Goal: Information Seeking & Learning: Learn about a topic

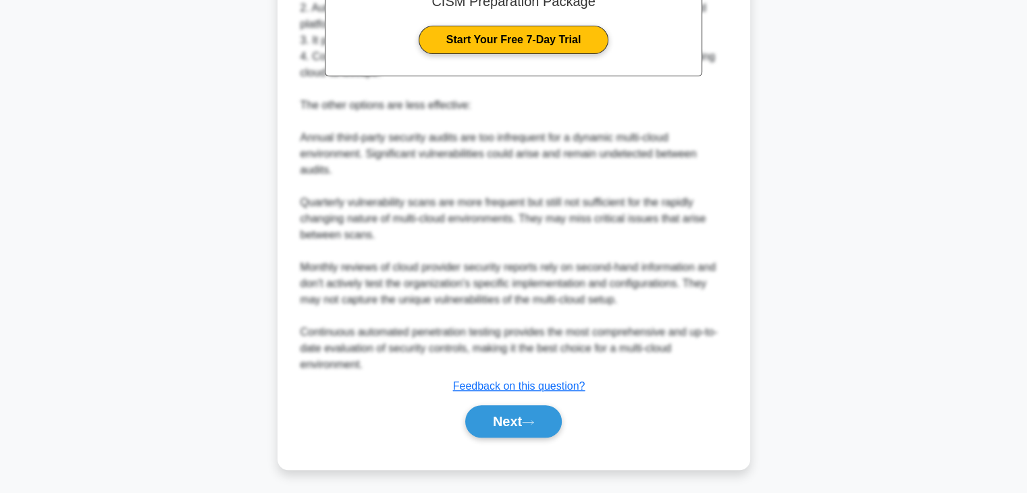
scroll to position [469, 0]
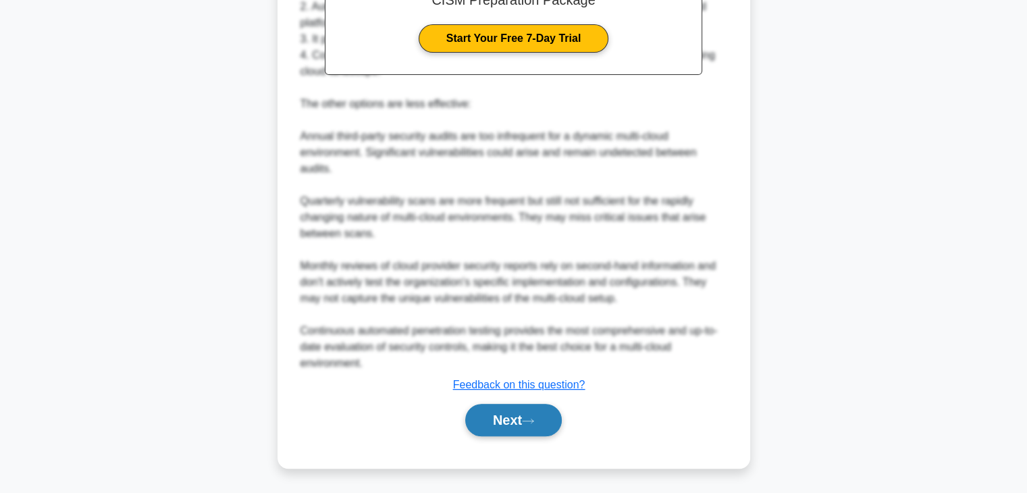
click at [516, 425] on button "Next" at bounding box center [513, 420] width 97 height 32
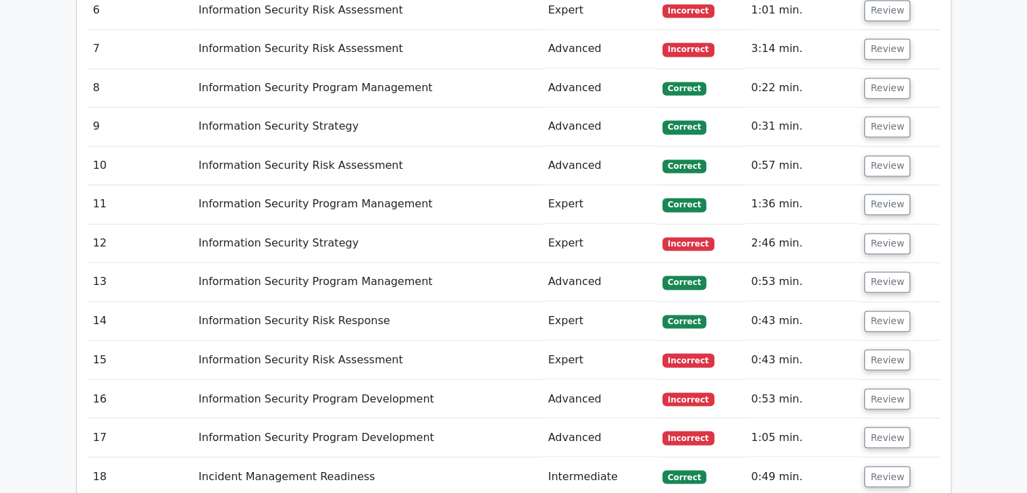
scroll to position [2296, 0]
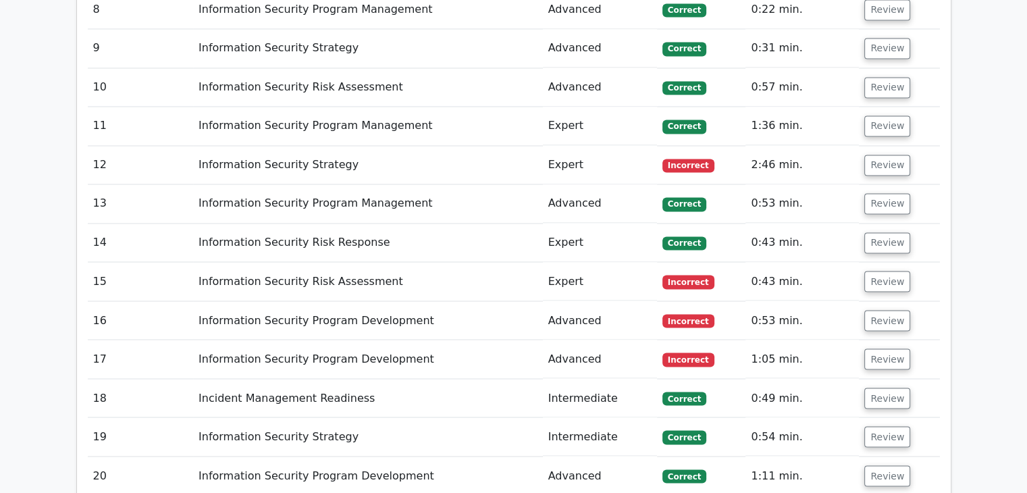
click at [689, 314] on span "Incorrect" at bounding box center [688, 321] width 52 height 14
click at [876, 310] on button "Review" at bounding box center [887, 320] width 46 height 21
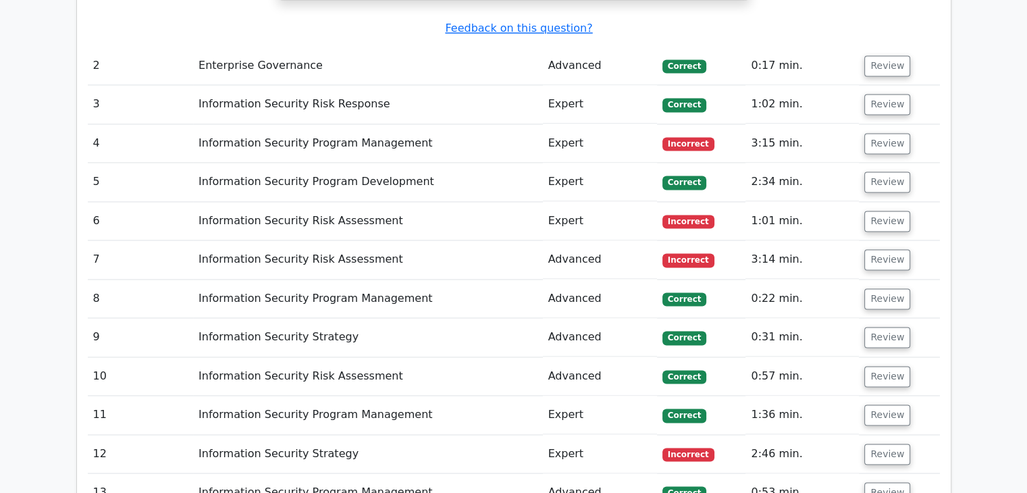
scroll to position [1823, 0]
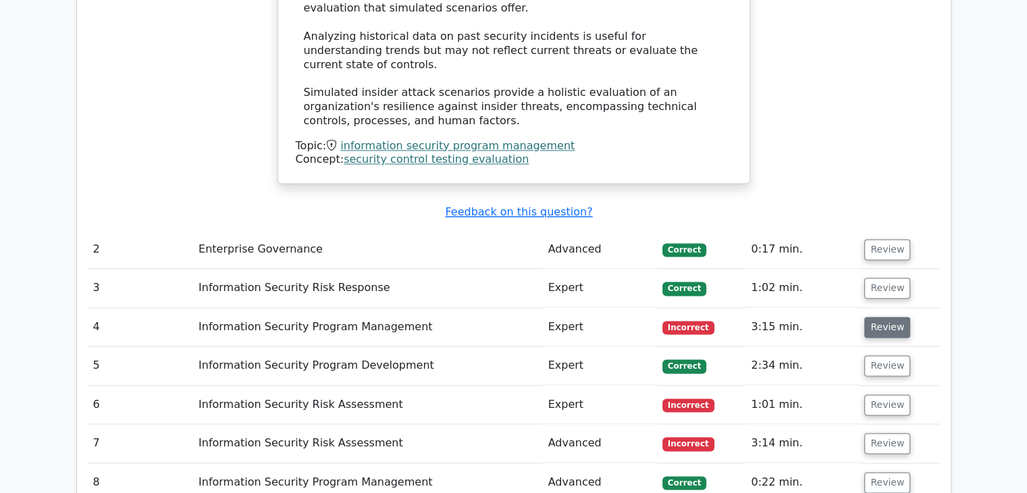
click at [887, 317] on button "Review" at bounding box center [887, 327] width 46 height 21
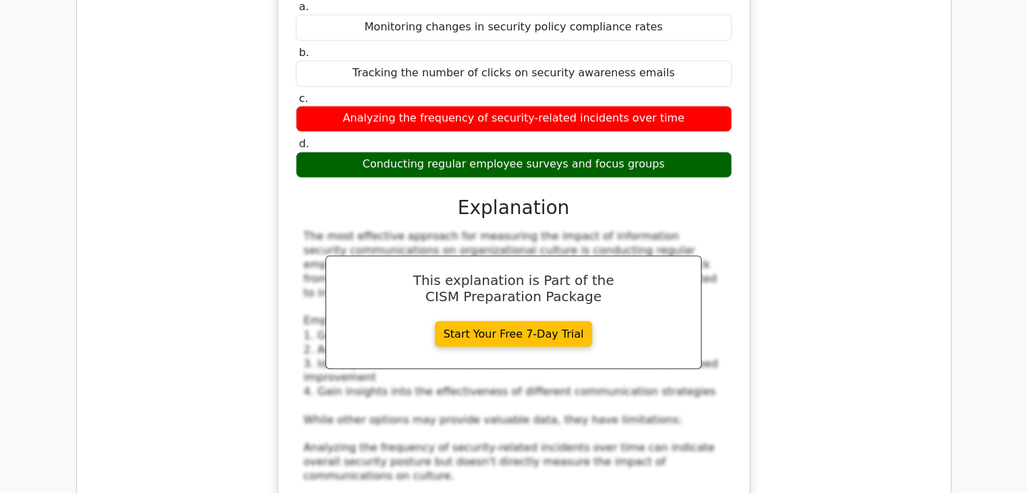
scroll to position [2566, 0]
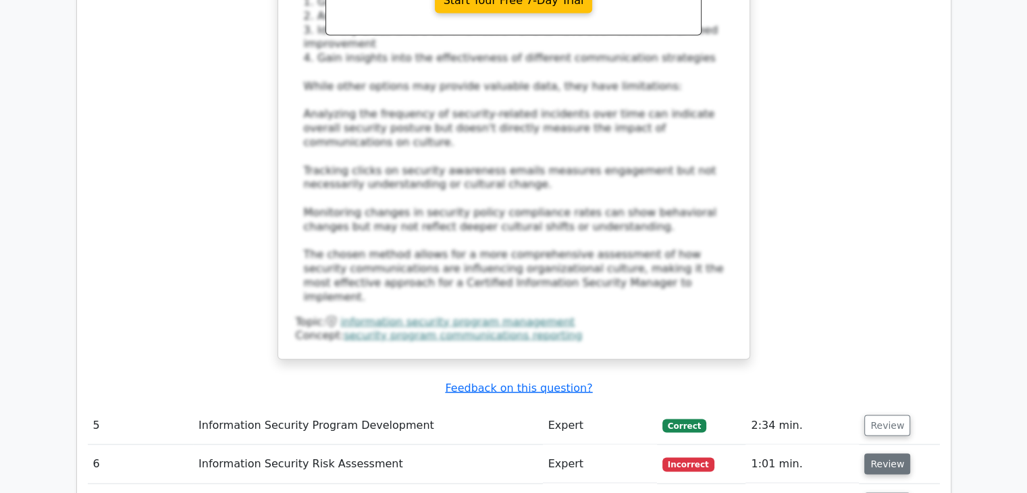
click at [877, 453] on button "Review" at bounding box center [887, 463] width 46 height 21
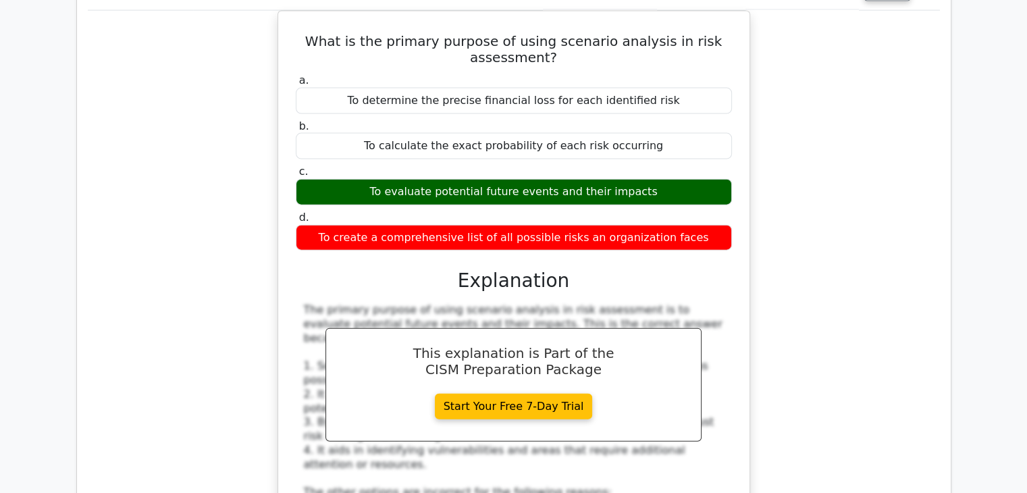
scroll to position [2701, 0]
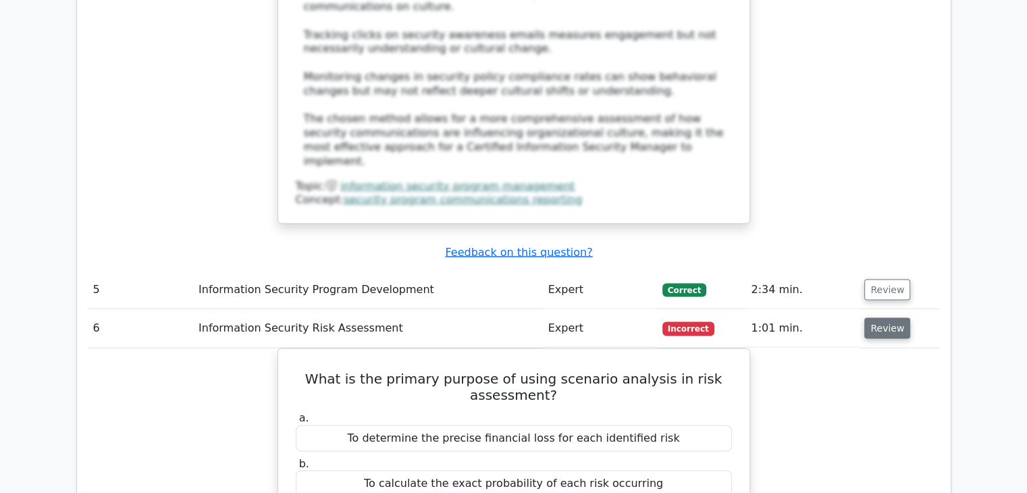
click at [881, 318] on button "Review" at bounding box center [887, 328] width 46 height 21
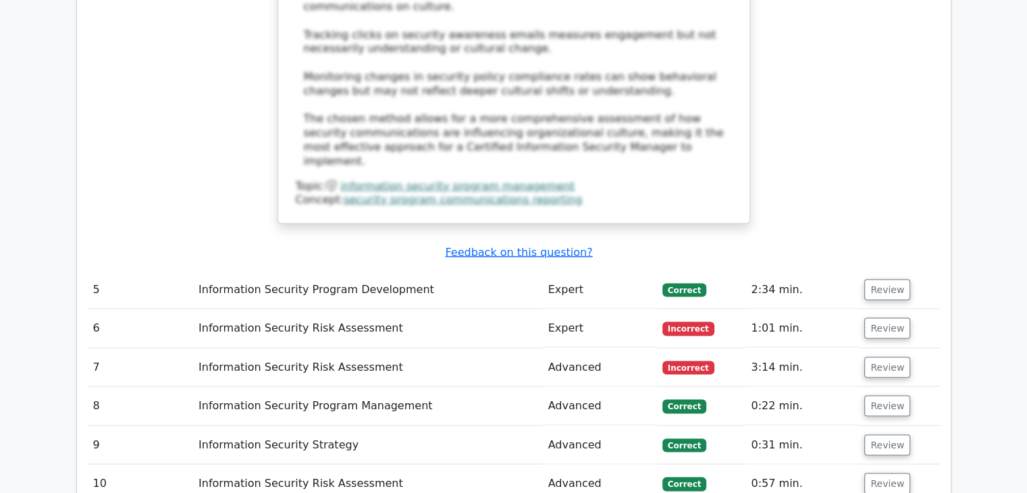
click at [885, 348] on td "Review" at bounding box center [899, 367] width 80 height 38
click at [887, 357] on button "Review" at bounding box center [887, 367] width 46 height 21
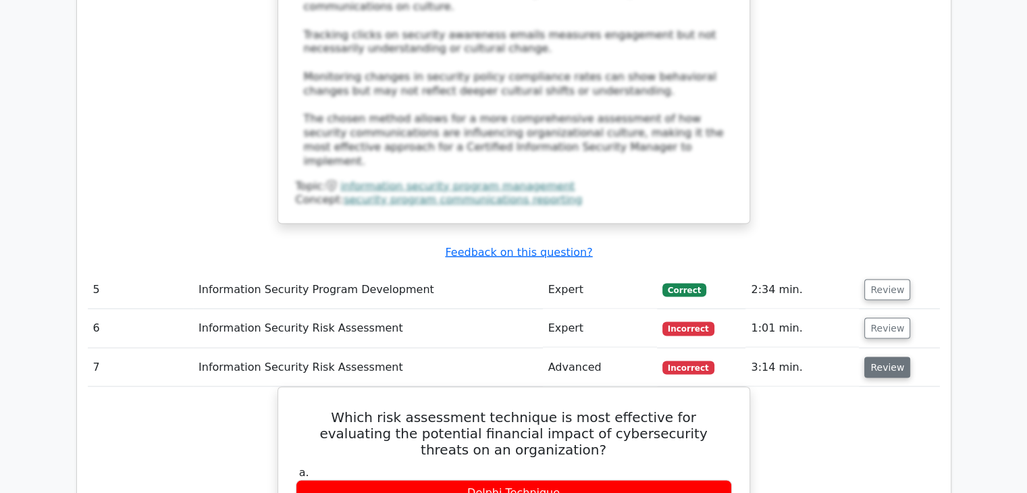
click at [887, 357] on button "Review" at bounding box center [887, 367] width 46 height 21
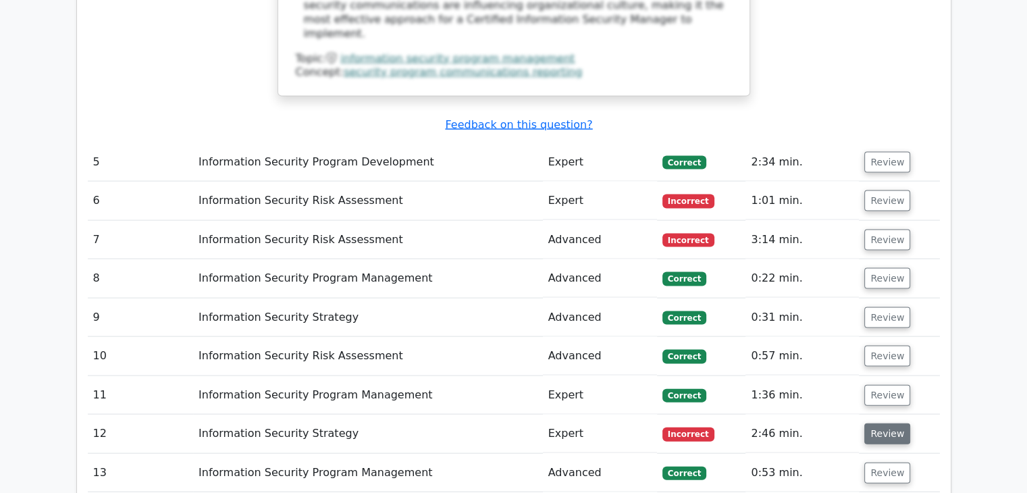
scroll to position [2836, 0]
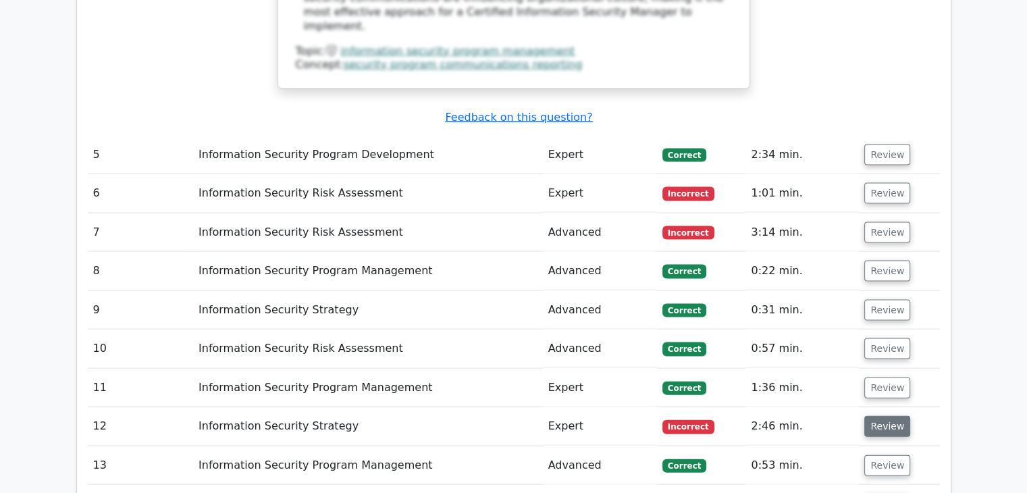
click at [875, 416] on button "Review" at bounding box center [887, 426] width 46 height 21
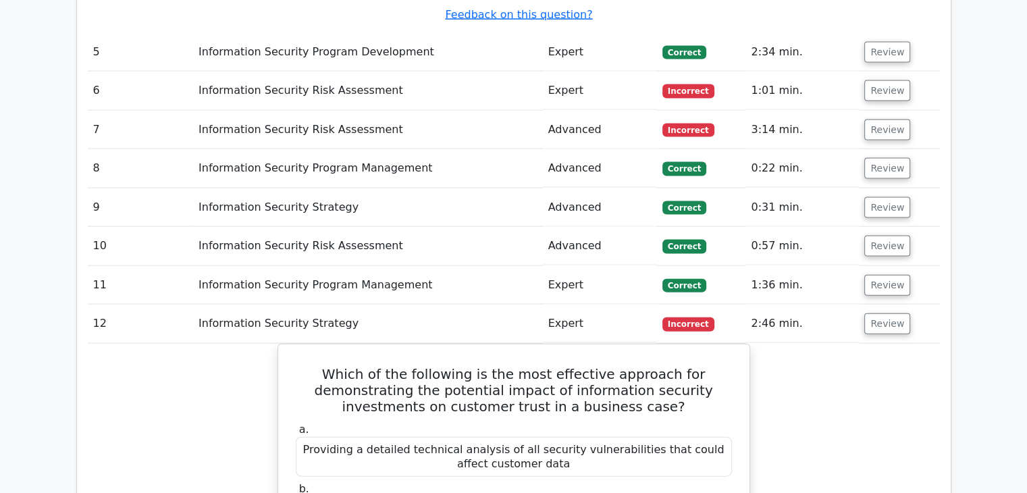
scroll to position [2971, 0]
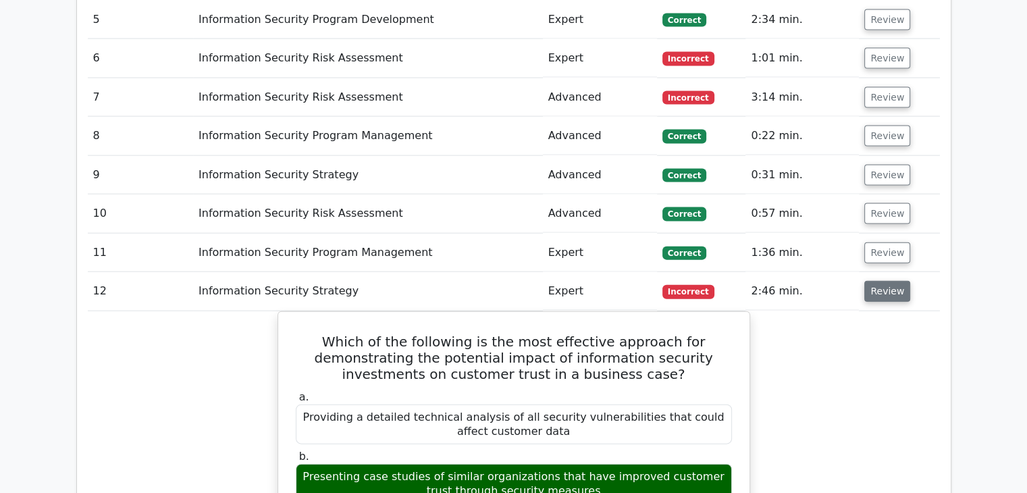
click at [886, 281] on button "Review" at bounding box center [887, 291] width 46 height 21
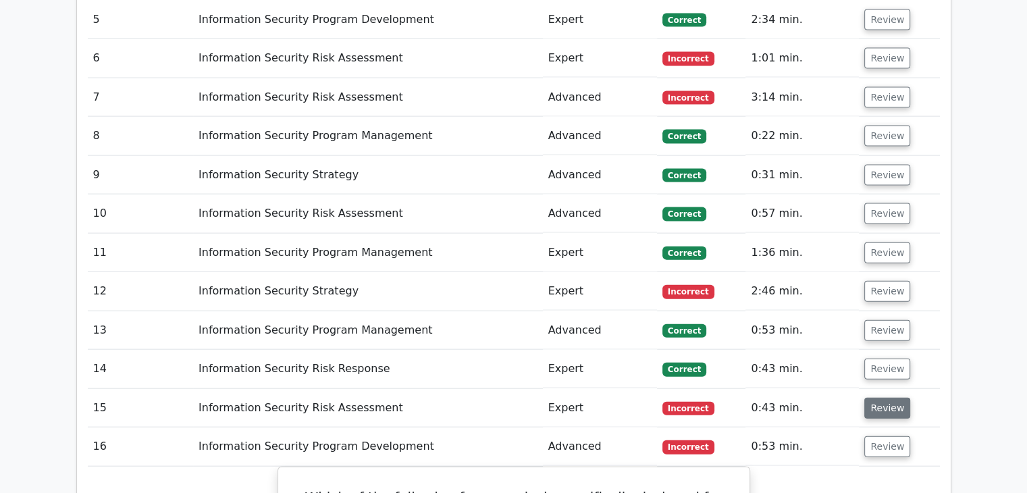
click at [881, 398] on button "Review" at bounding box center [887, 408] width 46 height 21
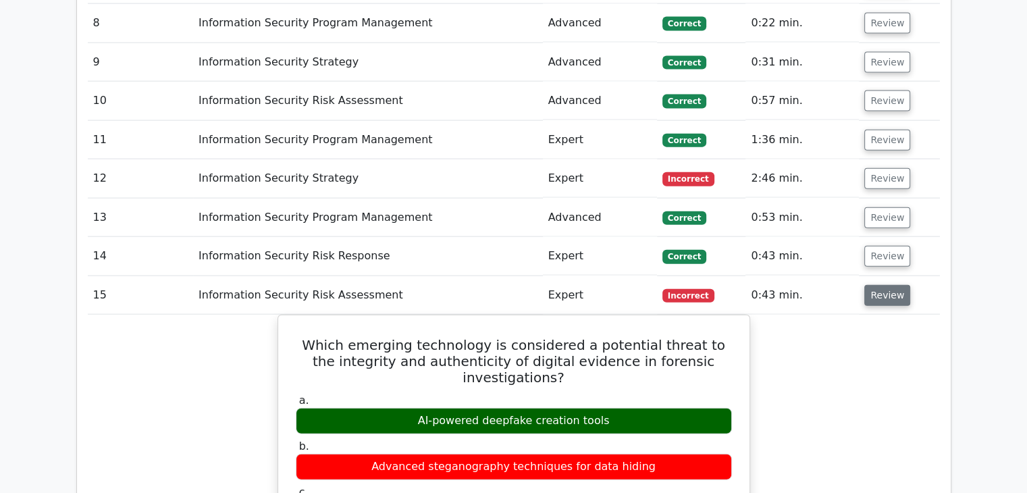
scroll to position [3106, 0]
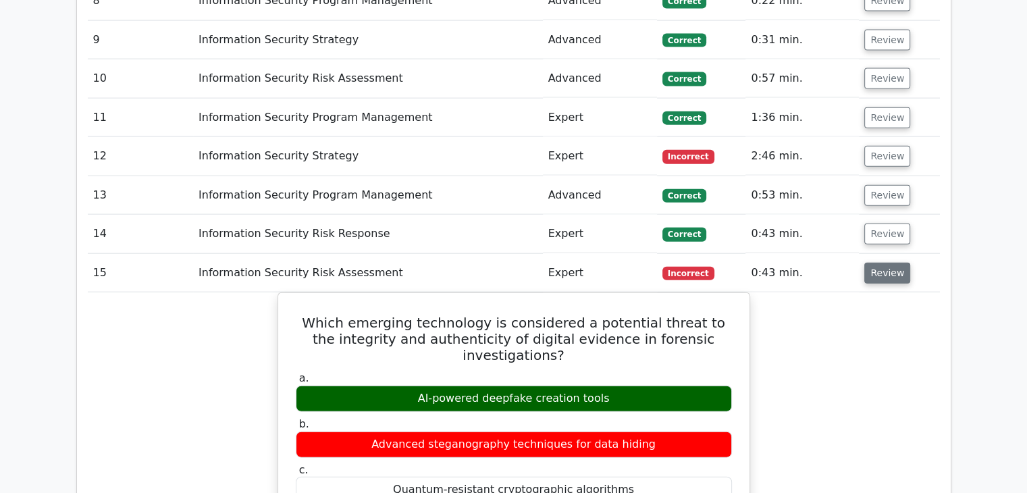
click at [888, 263] on button "Review" at bounding box center [887, 273] width 46 height 21
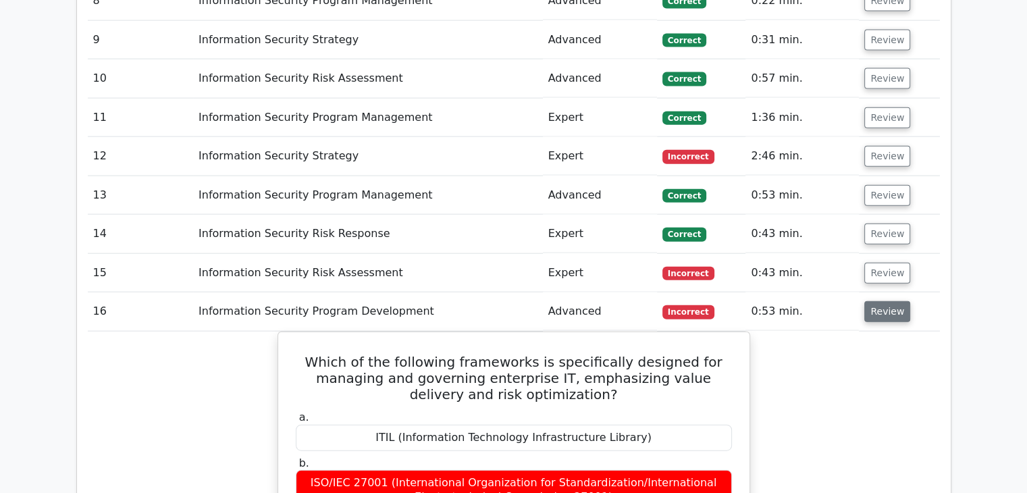
click at [880, 301] on button "Review" at bounding box center [887, 311] width 46 height 21
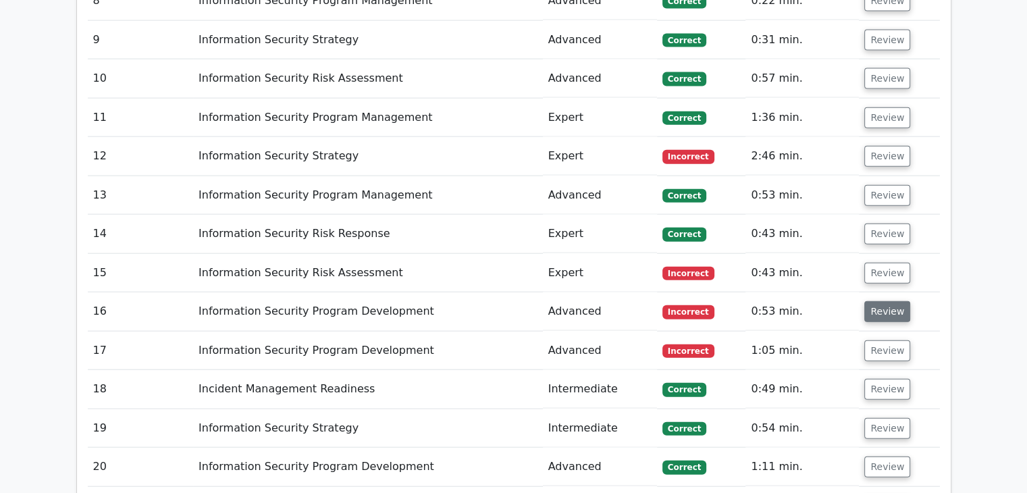
click at [880, 301] on button "Review" at bounding box center [887, 311] width 46 height 21
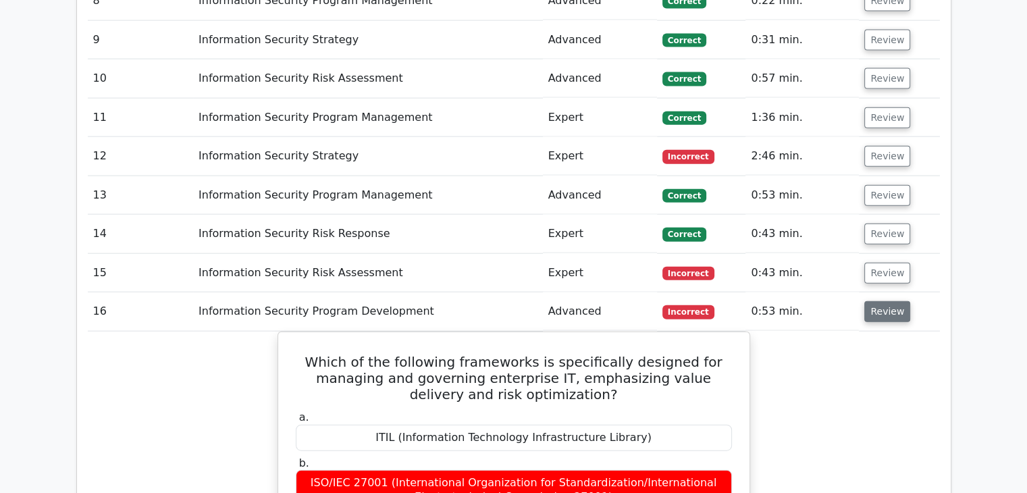
click at [880, 301] on button "Review" at bounding box center [887, 311] width 46 height 21
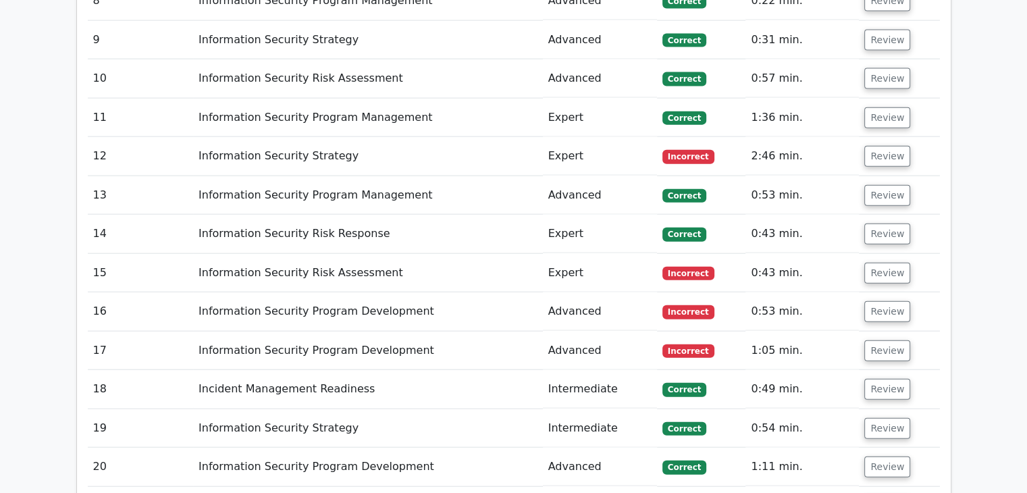
click at [890, 332] on td "Review" at bounding box center [899, 351] width 80 height 38
click at [887, 340] on button "Review" at bounding box center [887, 350] width 46 height 21
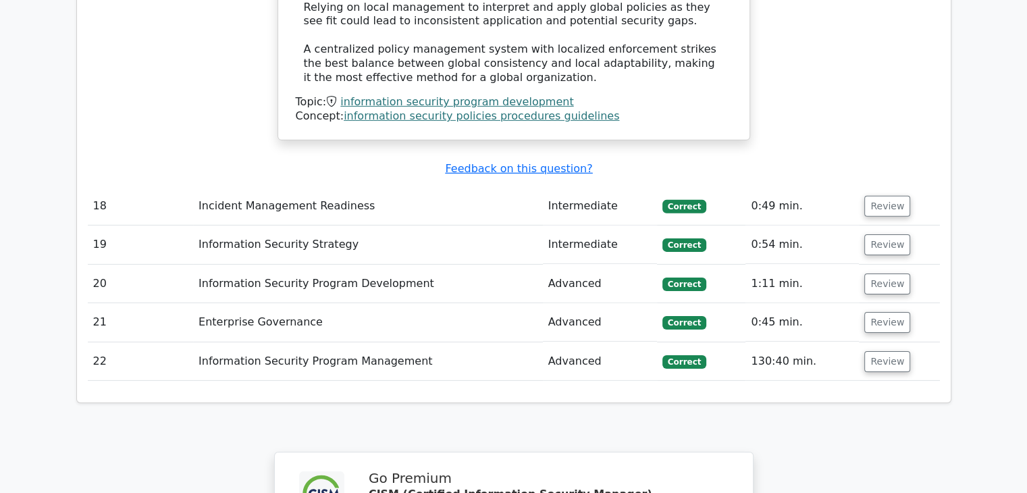
scroll to position [4457, 0]
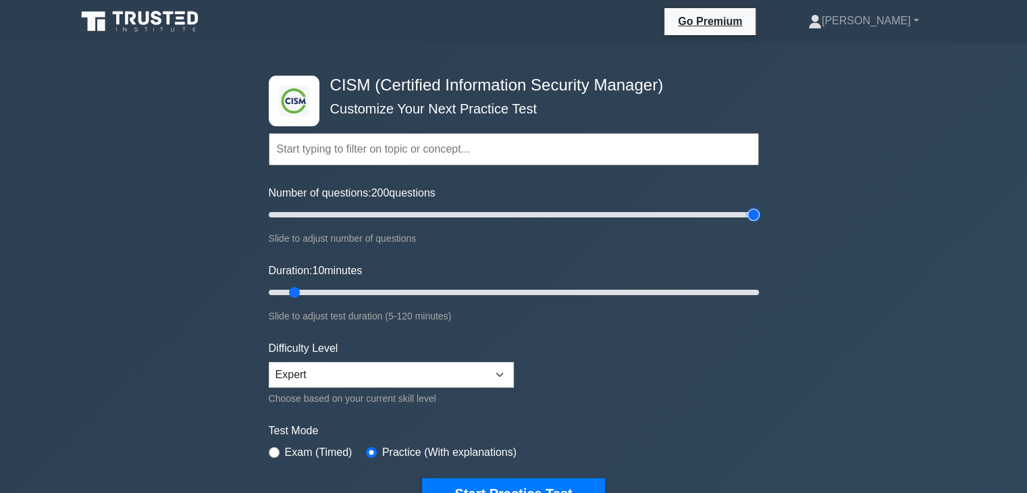
type input "200"
click at [754, 211] on input "Number of questions: 200 questions" at bounding box center [514, 215] width 490 height 16
type input "120"
click at [751, 292] on input "Duration: 10 minutes" at bounding box center [514, 292] width 490 height 16
drag, startPoint x: 755, startPoint y: 292, endPoint x: 790, endPoint y: 295, distance: 35.3
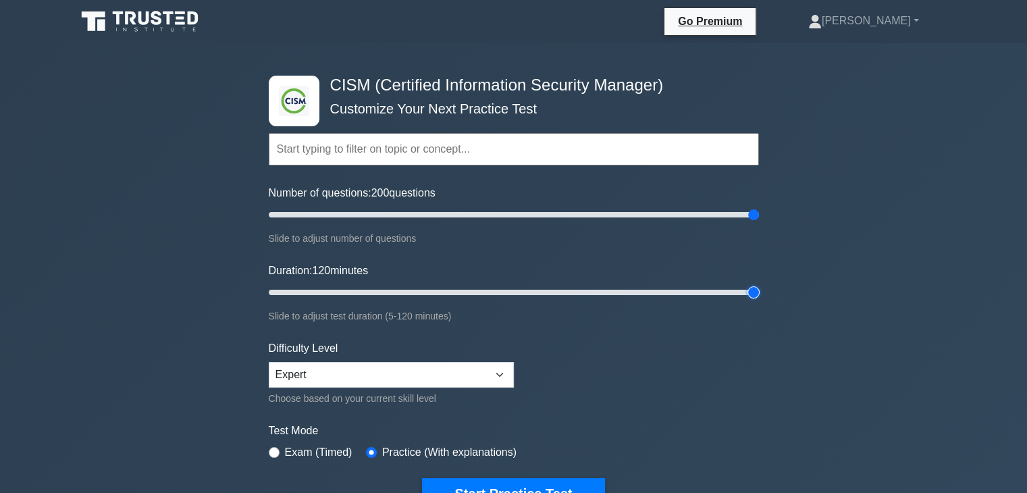
click at [759, 295] on input "Duration: 120 minutes" at bounding box center [514, 292] width 490 height 16
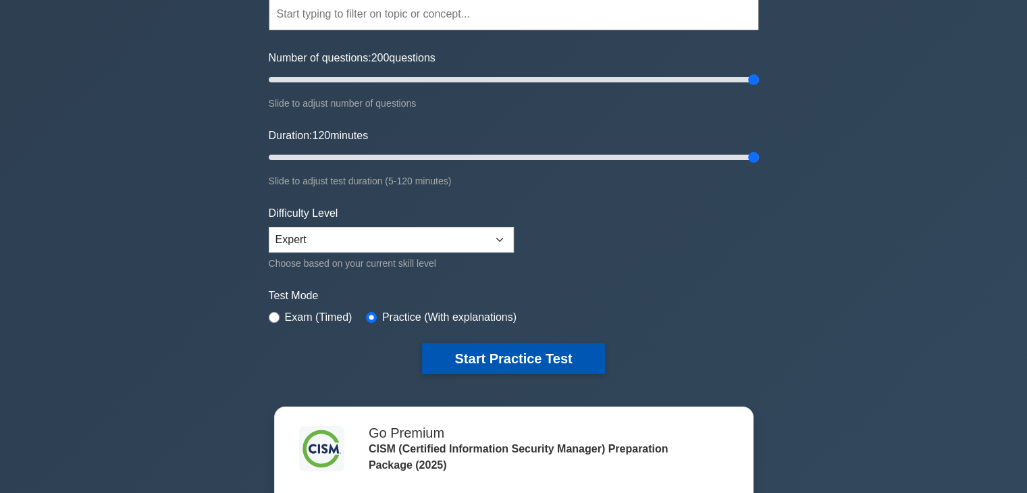
click at [517, 355] on button "Start Practice Test" at bounding box center [513, 358] width 182 height 31
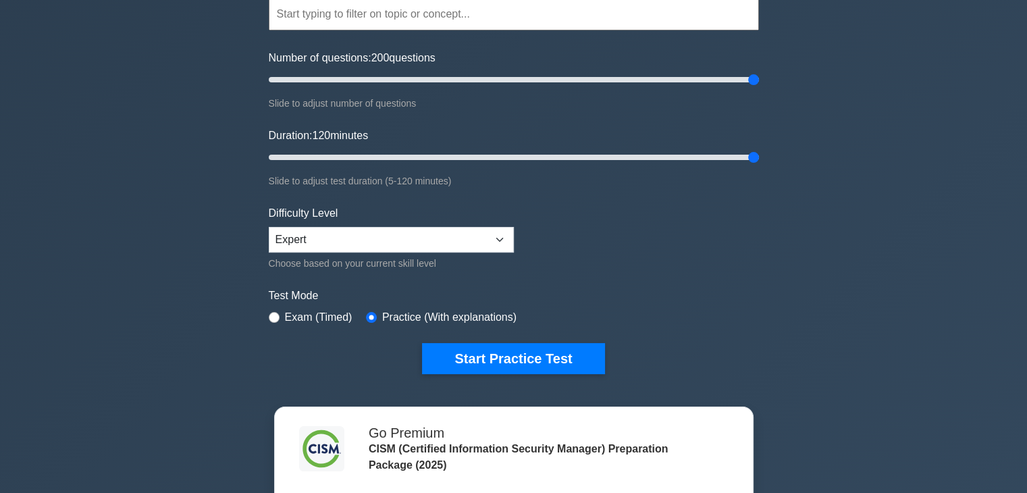
scroll to position [205, 0]
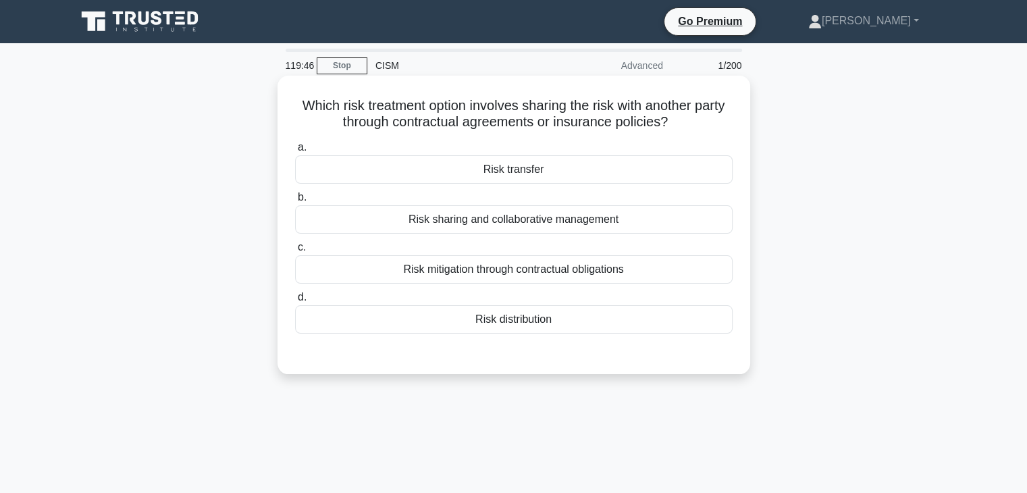
click at [523, 273] on div "Risk mitigation through contractual obligations" at bounding box center [514, 269] width 438 height 28
click at [295, 252] on input "c. Risk mitigation through contractual obligations" at bounding box center [295, 247] width 0 height 9
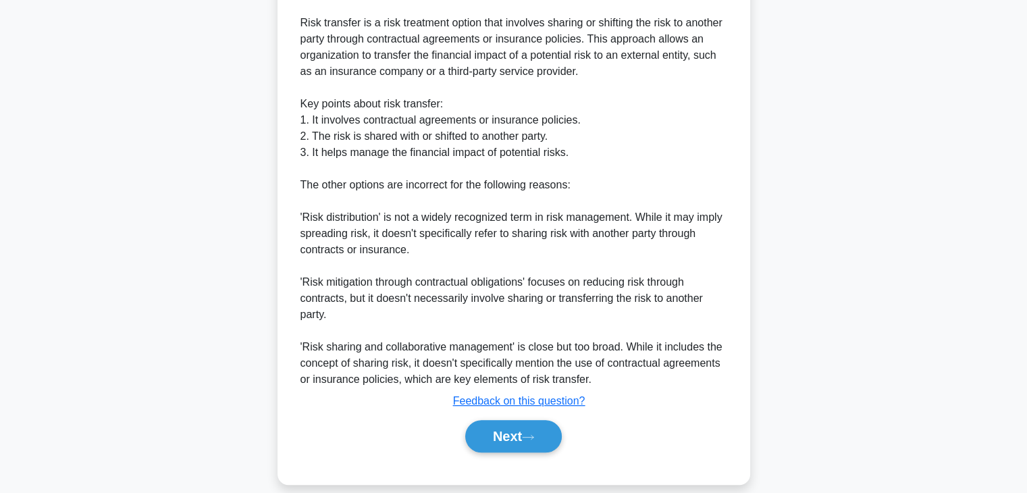
scroll to position [421, 0]
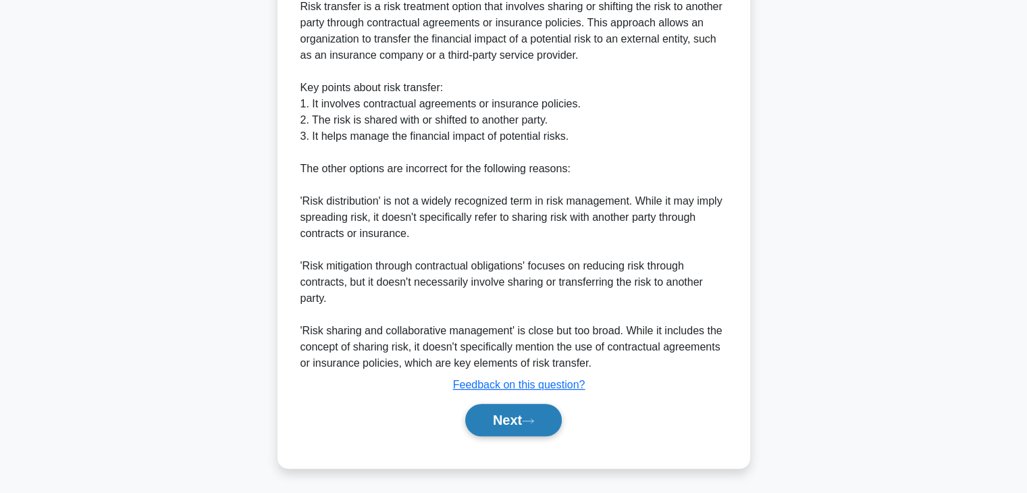
click at [512, 425] on button "Next" at bounding box center [513, 420] width 97 height 32
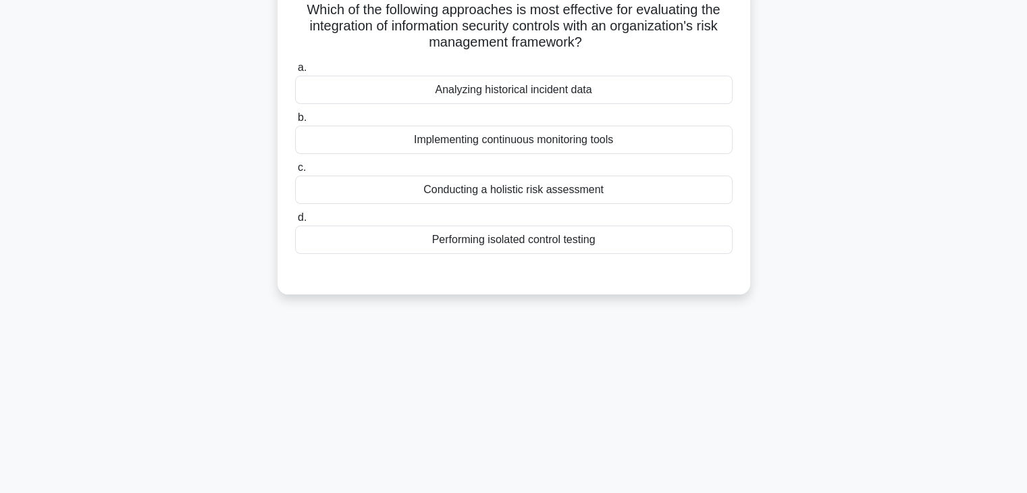
scroll to position [0, 0]
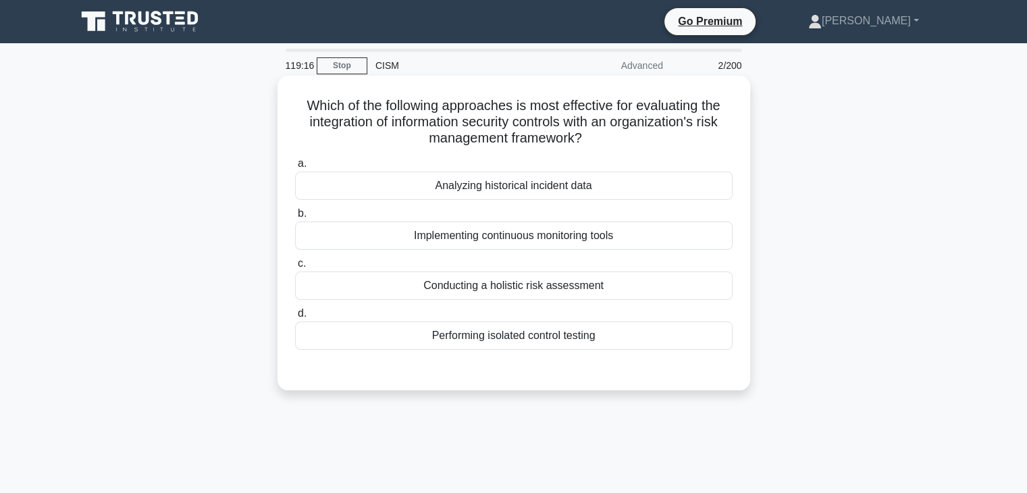
click at [659, 231] on div "Implementing continuous monitoring tools" at bounding box center [514, 236] width 438 height 28
click at [295, 218] on input "b. Implementing continuous monitoring tools" at bounding box center [295, 213] width 0 height 9
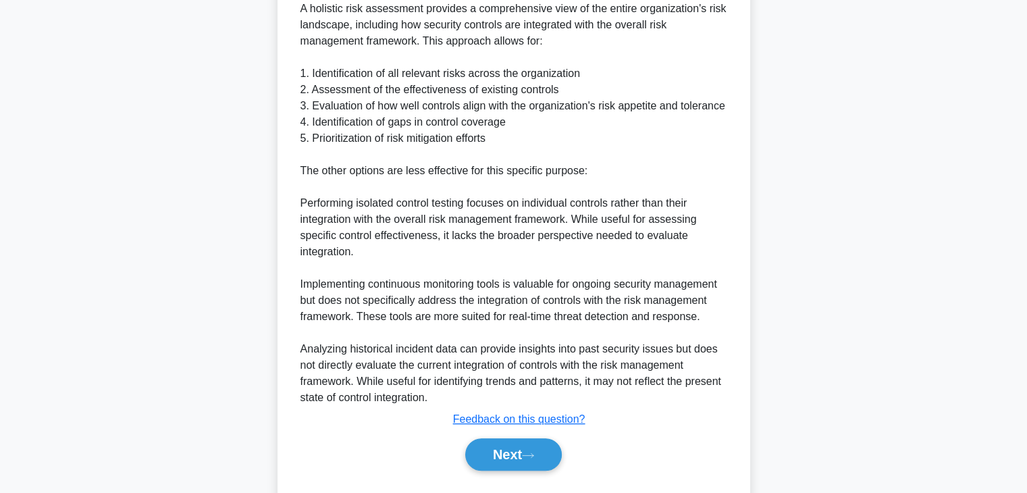
scroll to position [502, 0]
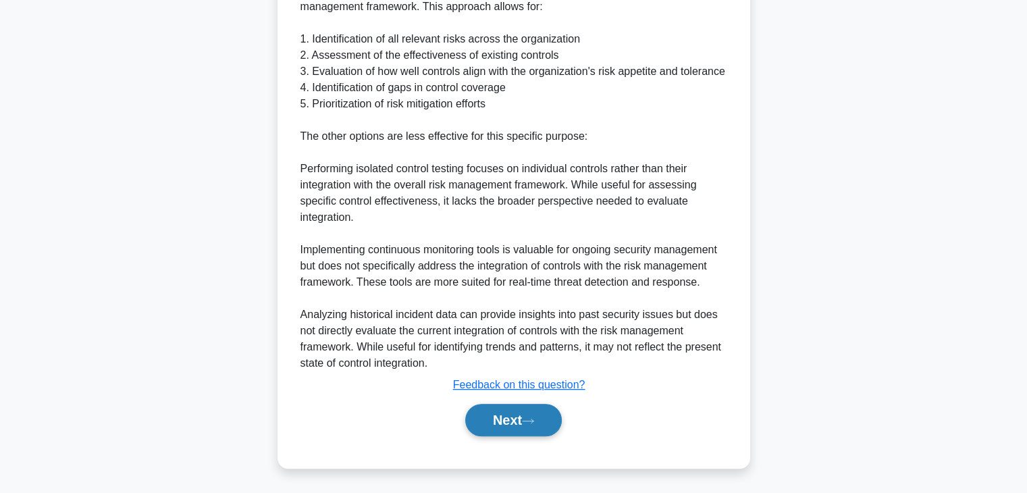
click at [515, 423] on button "Next" at bounding box center [513, 420] width 97 height 32
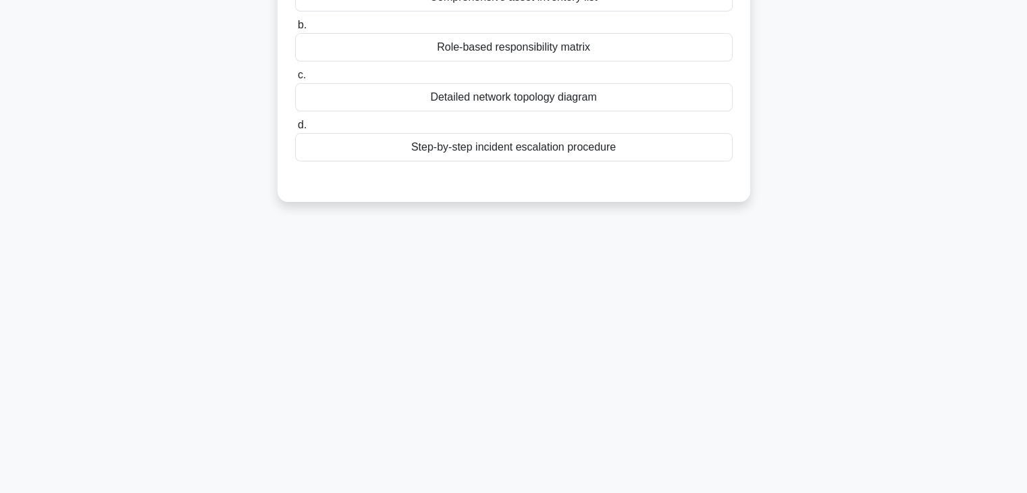
scroll to position [0, 0]
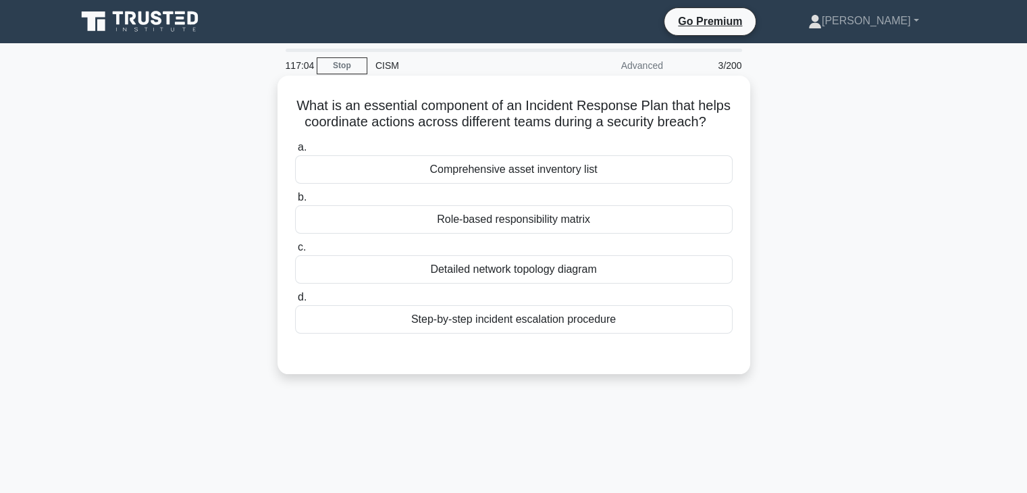
click at [637, 271] on div "Detailed network topology diagram" at bounding box center [514, 269] width 438 height 28
click at [295, 252] on input "c. Detailed network topology diagram" at bounding box center [295, 247] width 0 height 9
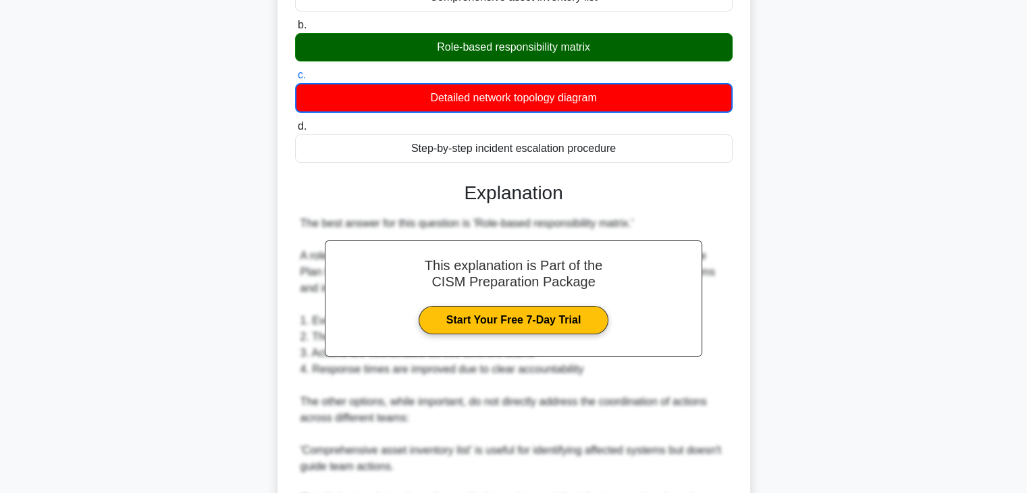
scroll to position [405, 0]
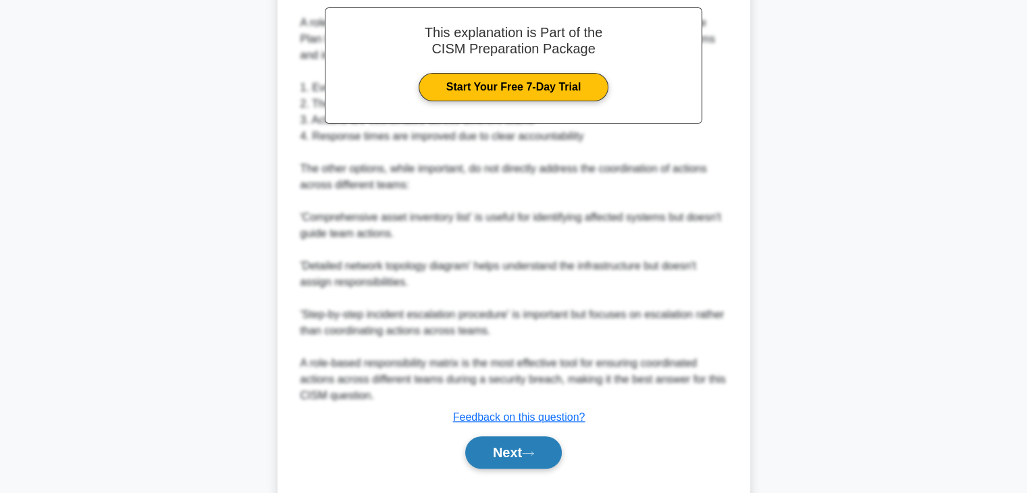
click at [533, 450] on icon at bounding box center [528, 453] width 12 height 7
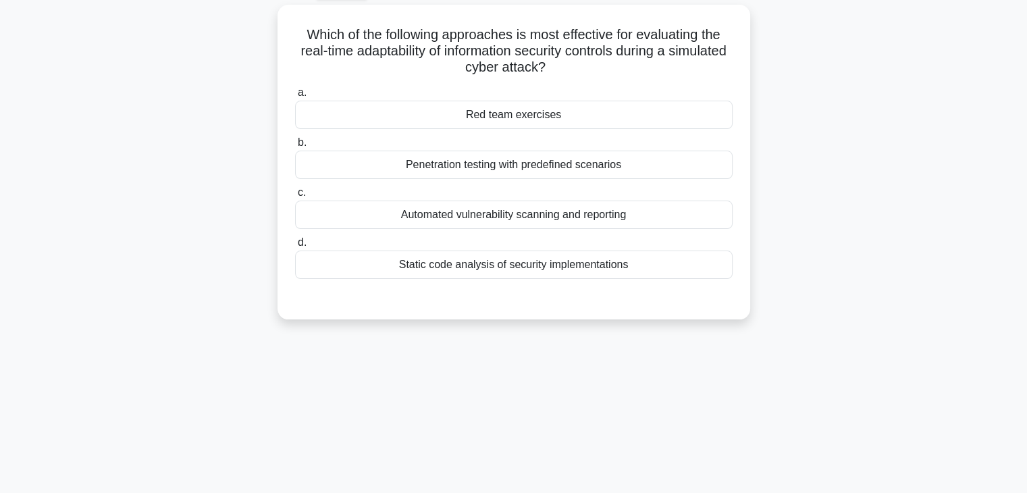
scroll to position [0, 0]
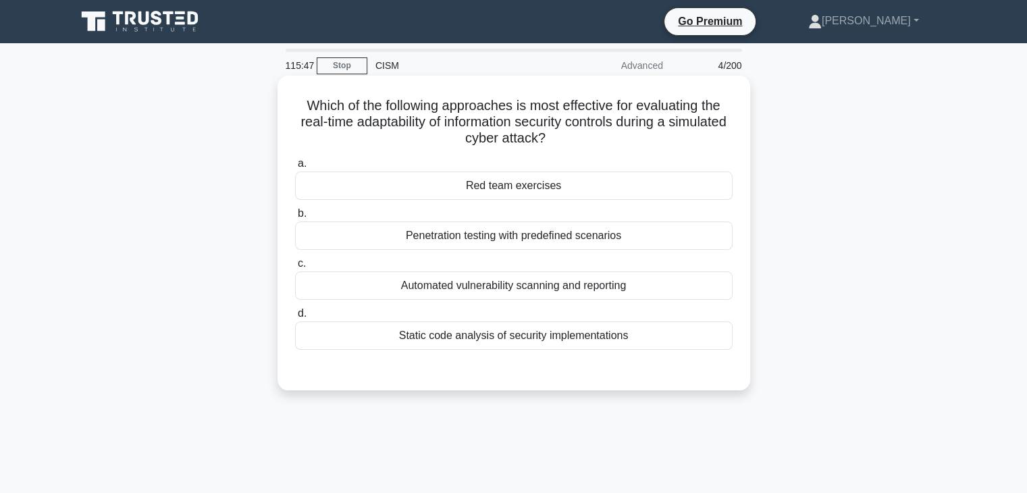
click at [660, 223] on div "Penetration testing with predefined scenarios" at bounding box center [514, 236] width 438 height 28
click at [295, 218] on input "b. Penetration testing with predefined scenarios" at bounding box center [295, 213] width 0 height 9
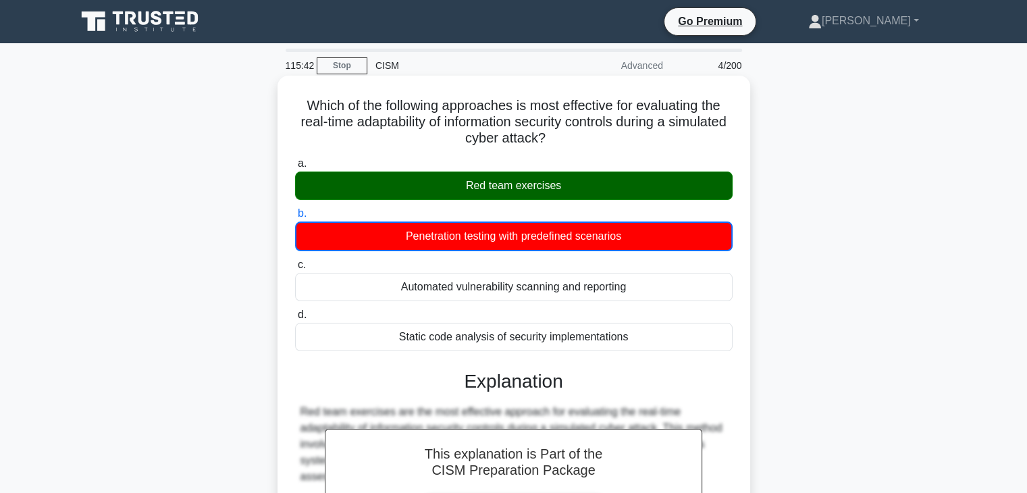
drag, startPoint x: 573, startPoint y: 187, endPoint x: 467, endPoint y: 185, distance: 106.0
click at [467, 185] on div "Red team exercises" at bounding box center [514, 186] width 438 height 28
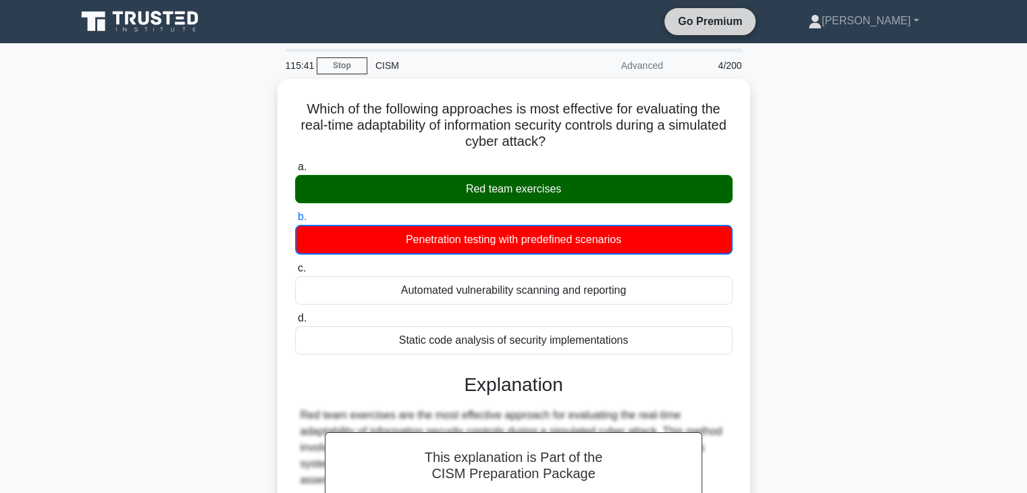
copy div "Red team exercises"
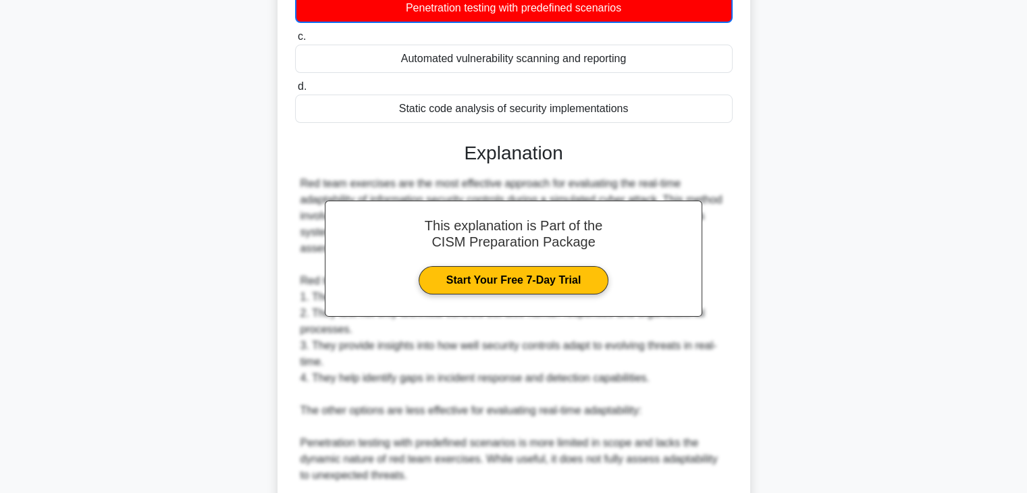
scroll to position [470, 0]
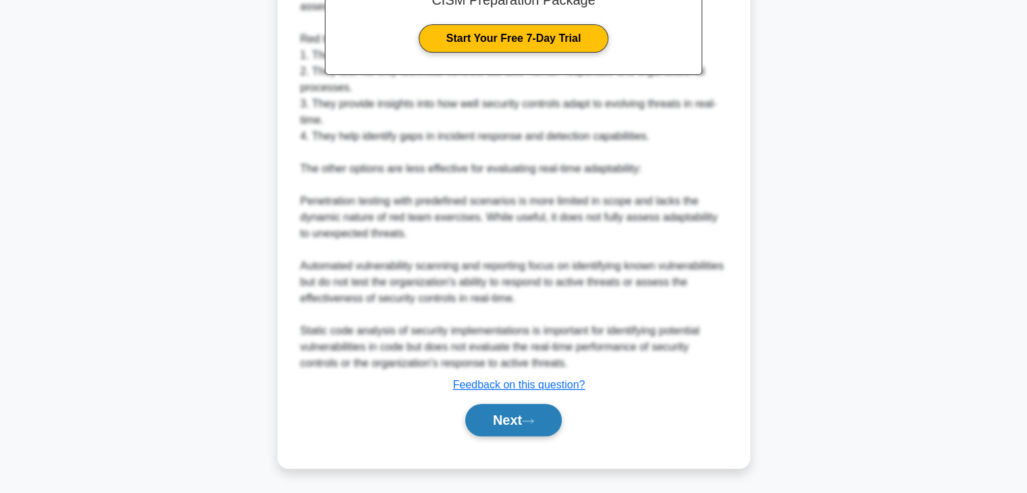
click at [525, 429] on button "Next" at bounding box center [513, 420] width 97 height 32
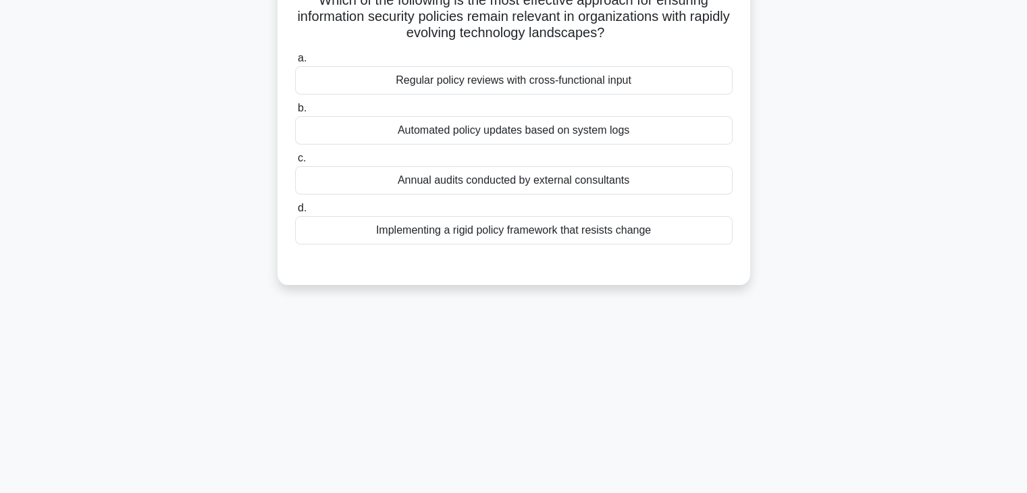
scroll to position [0, 0]
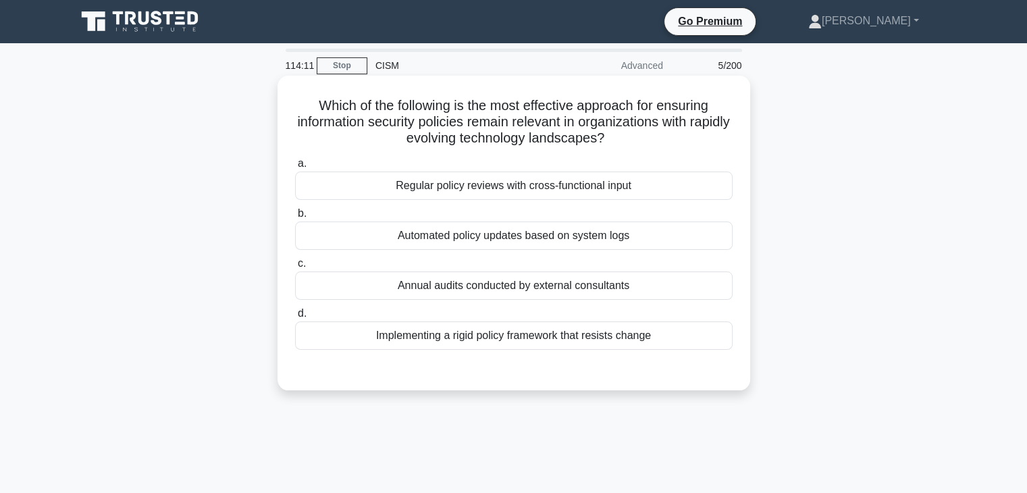
click at [540, 185] on div "Regular policy reviews with cross-functional input" at bounding box center [514, 186] width 438 height 28
click at [295, 168] on input "a. Regular policy reviews with cross-functional input" at bounding box center [295, 163] width 0 height 9
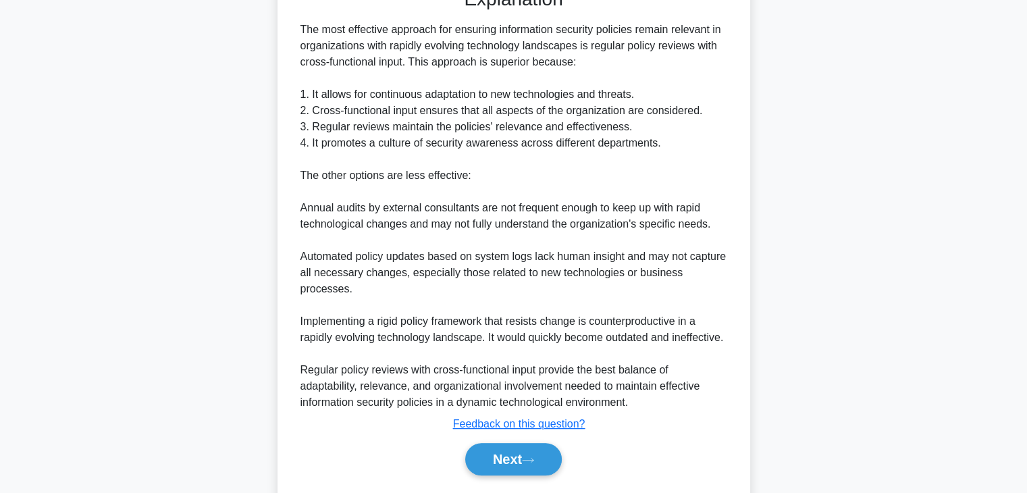
scroll to position [404, 0]
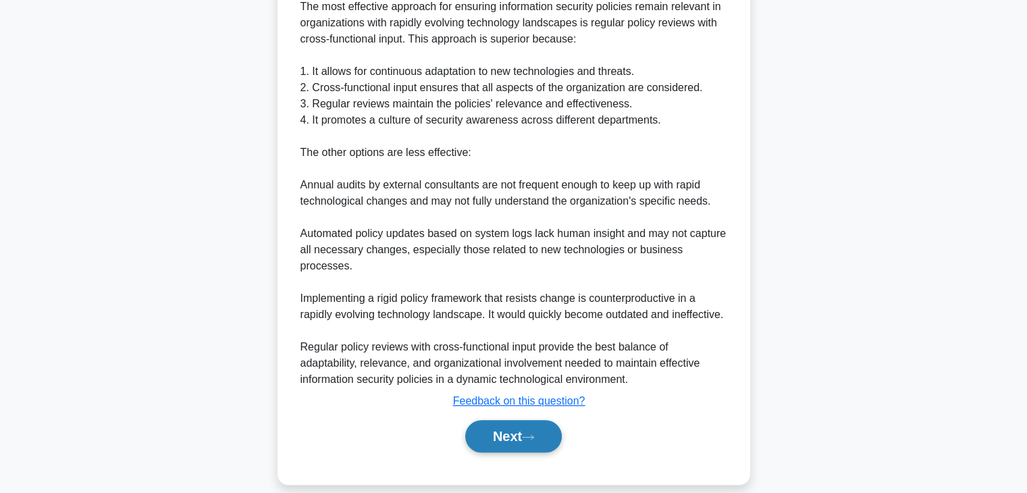
click at [523, 420] on button "Next" at bounding box center [513, 436] width 97 height 32
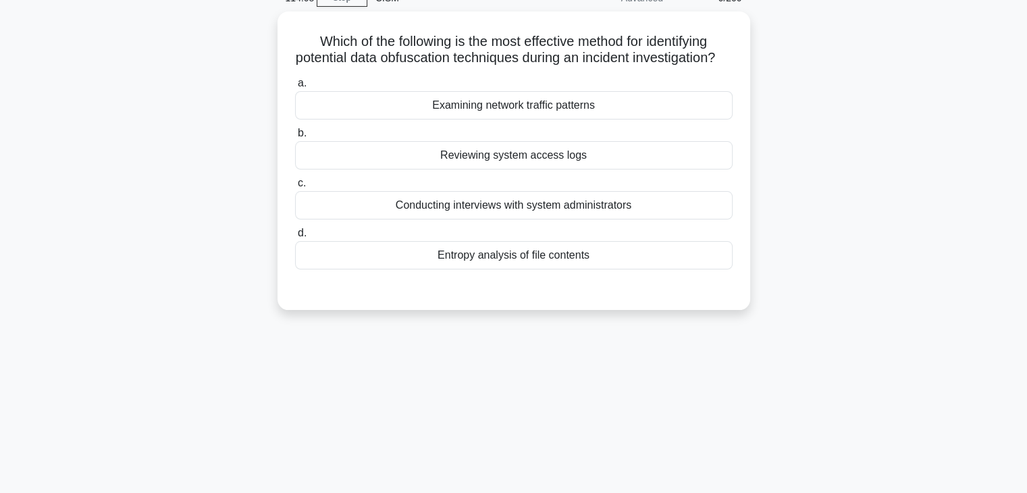
scroll to position [0, 0]
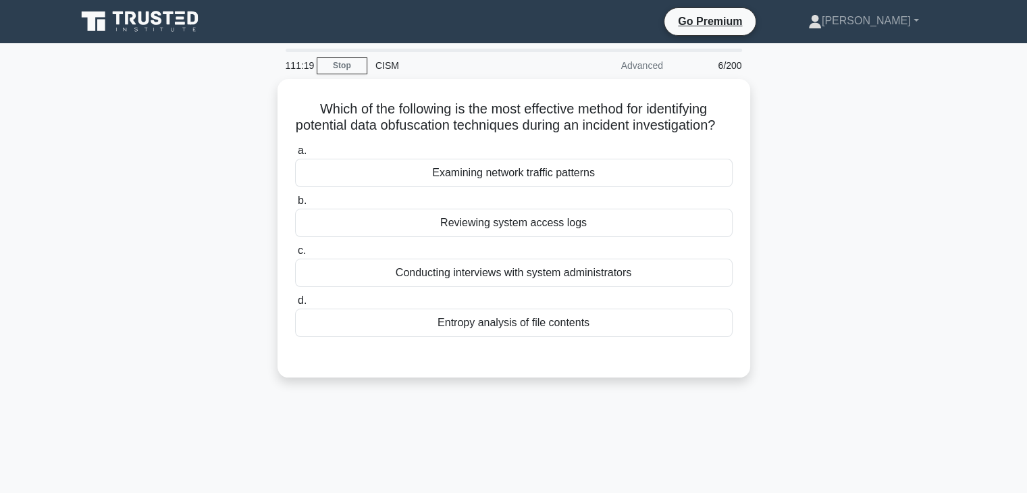
click at [796, 141] on div "Which of the following is the most effective method for identifying potential d…" at bounding box center [513, 236] width 891 height 315
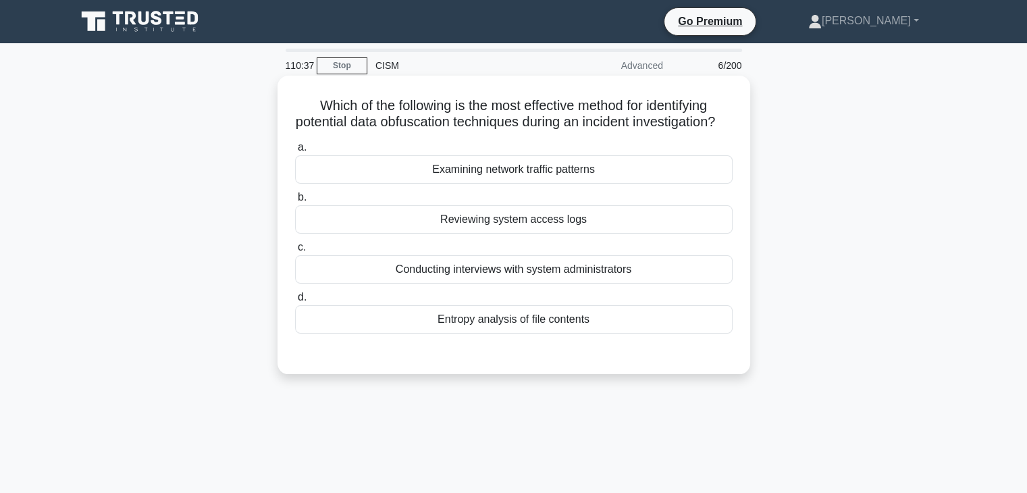
click at [602, 330] on div "Entropy analysis of file contents" at bounding box center [514, 319] width 438 height 28
click at [295, 302] on input "d. Entropy analysis of file contents" at bounding box center [295, 297] width 0 height 9
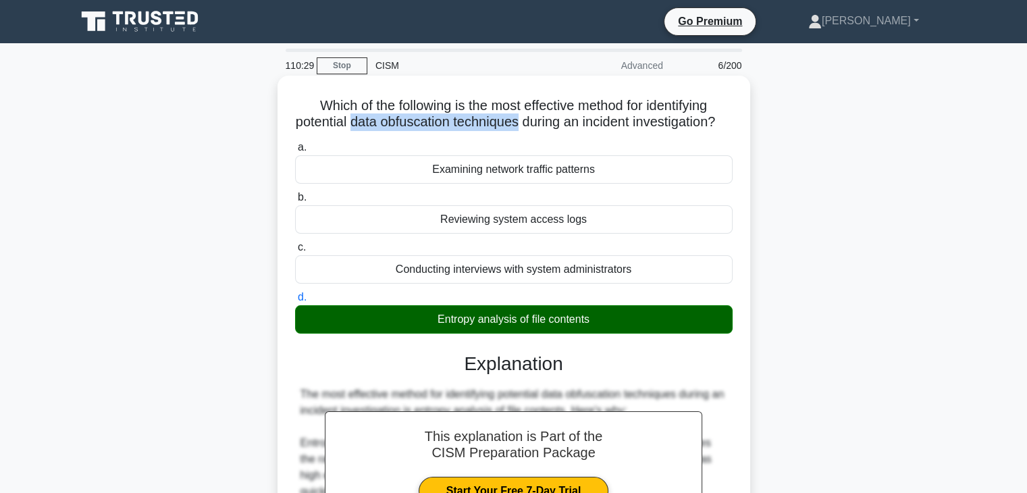
drag, startPoint x: 527, startPoint y: 126, endPoint x: 357, endPoint y: 122, distance: 170.9
click at [357, 122] on h5 "Which of the following is the most effective method for identifying potential d…" at bounding box center [514, 114] width 440 height 34
copy h5 "data obfuscation techniques"
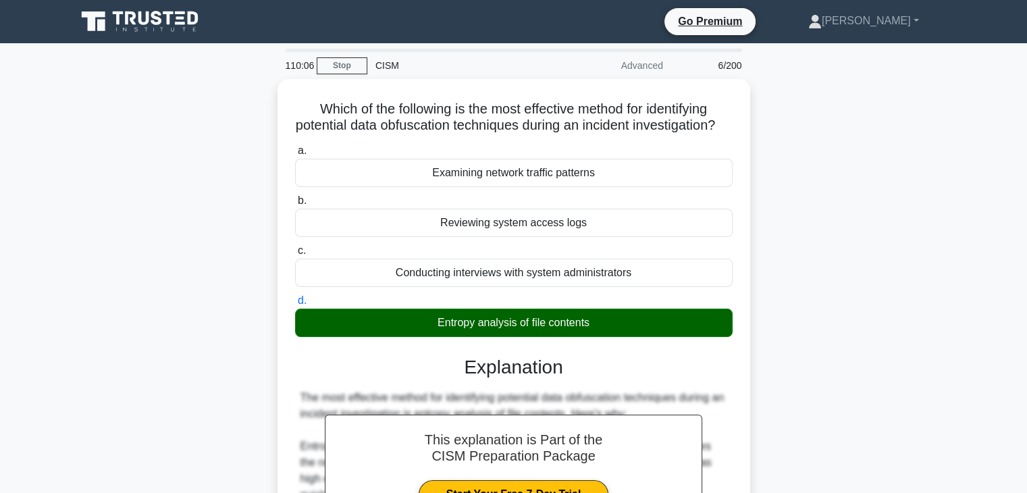
click at [859, 198] on div "Which of the following is the most effective method for identifying potential d…" at bounding box center [513, 501] width 891 height 845
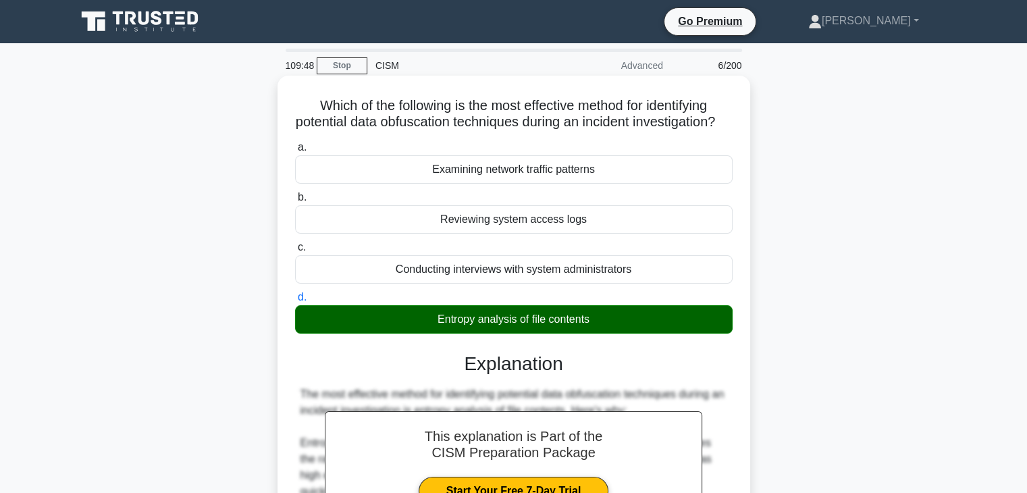
drag, startPoint x: 605, startPoint y: 344, endPoint x: 434, endPoint y: 338, distance: 171.6
click at [434, 334] on div "Entropy analysis of file contents" at bounding box center [514, 319] width 438 height 28
copy div "Entropy analysis of file contents"
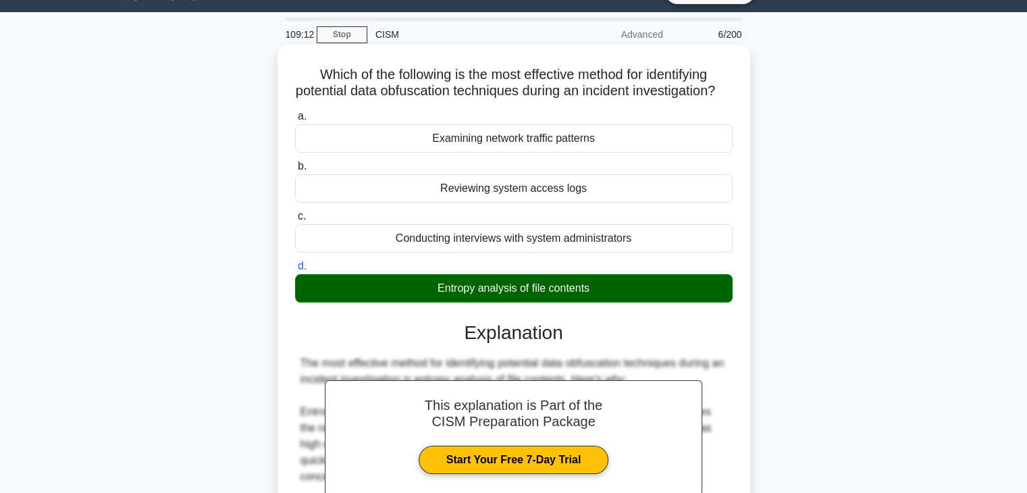
scroll to position [436, 0]
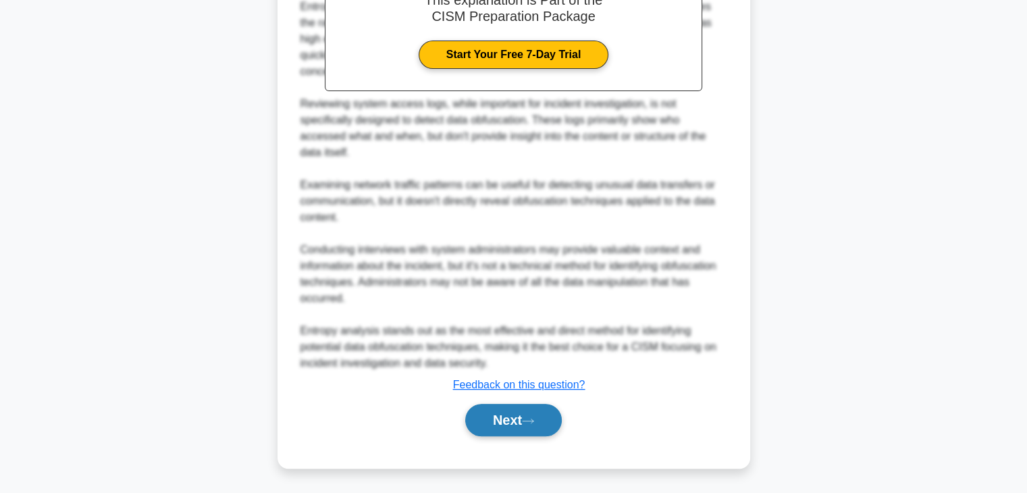
click at [530, 417] on icon at bounding box center [528, 420] width 12 height 7
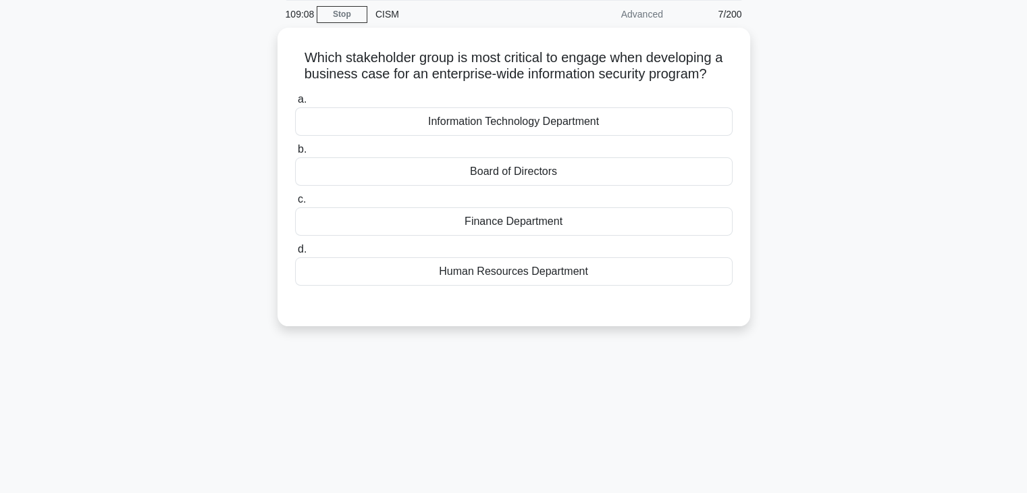
scroll to position [0, 0]
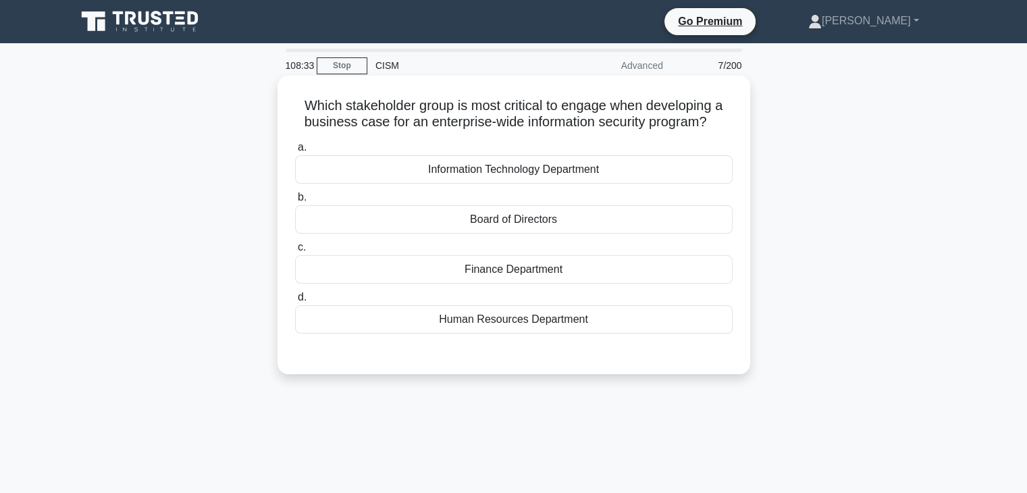
click at [654, 218] on div "Board of Directors" at bounding box center [514, 219] width 438 height 28
click at [295, 202] on input "b. Board of Directors" at bounding box center [295, 197] width 0 height 9
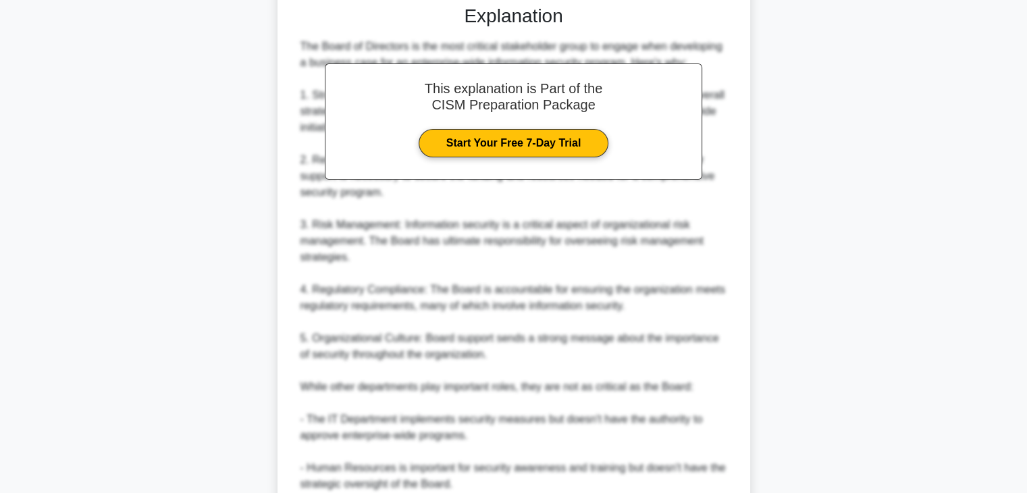
scroll to position [582, 0]
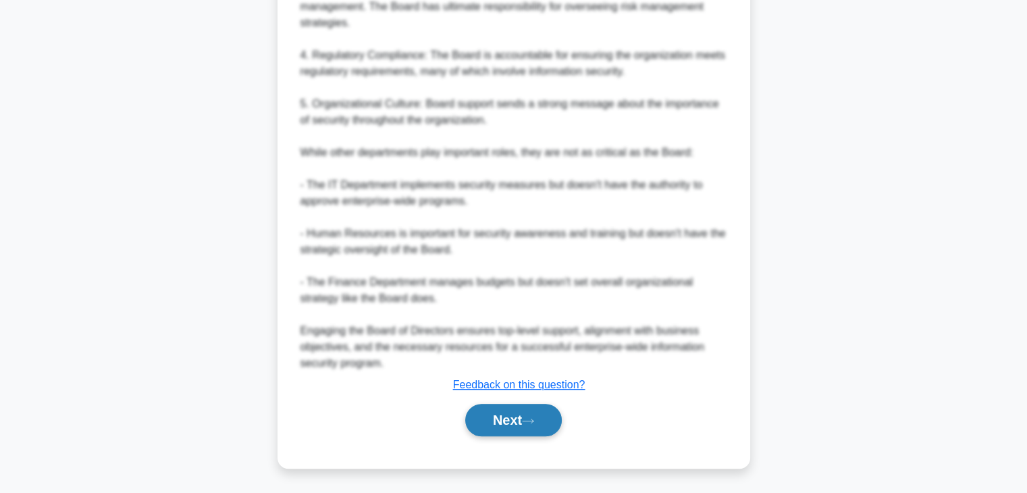
click at [515, 414] on button "Next" at bounding box center [513, 420] width 97 height 32
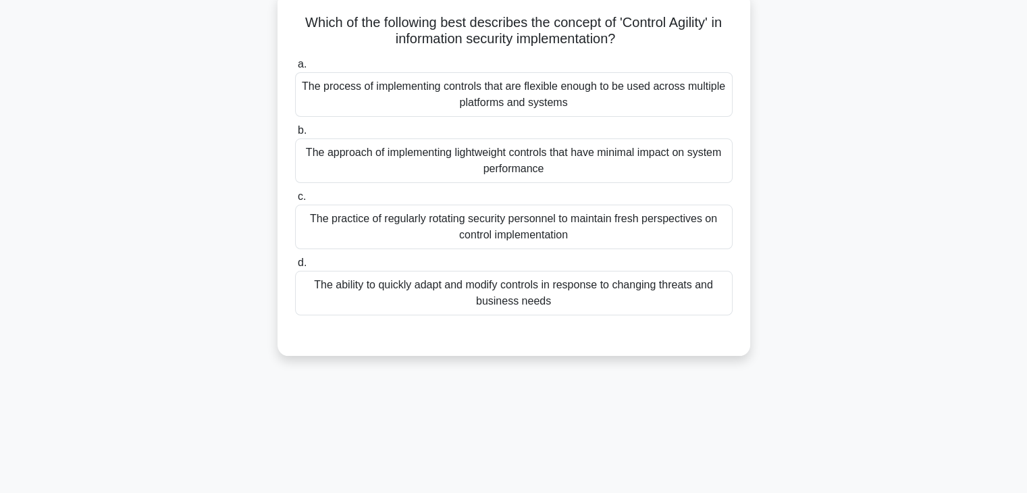
scroll to position [0, 0]
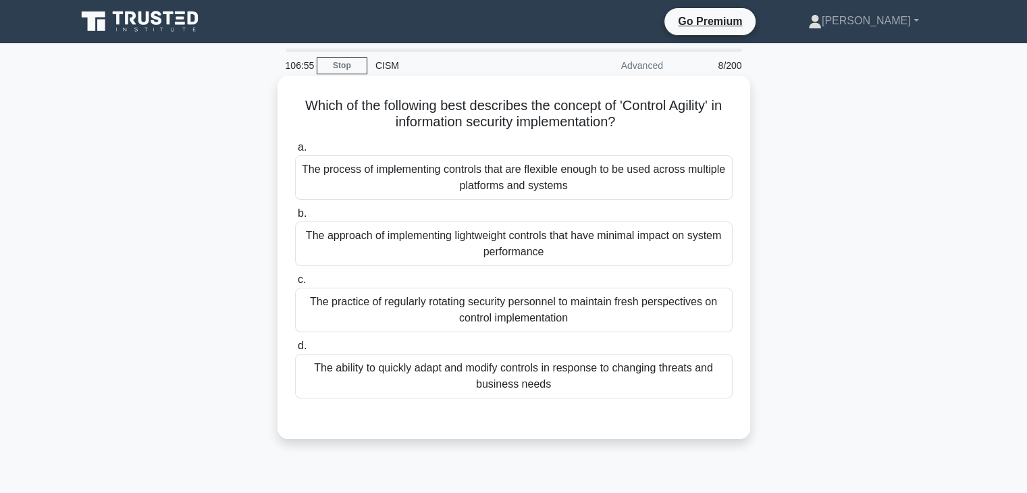
click at [630, 250] on div "The approach of implementing lightweight controls that have minimal impact on s…" at bounding box center [514, 244] width 438 height 45
click at [295, 218] on input "b. The approach of implementing lightweight controls that have minimal impact o…" at bounding box center [295, 213] width 0 height 9
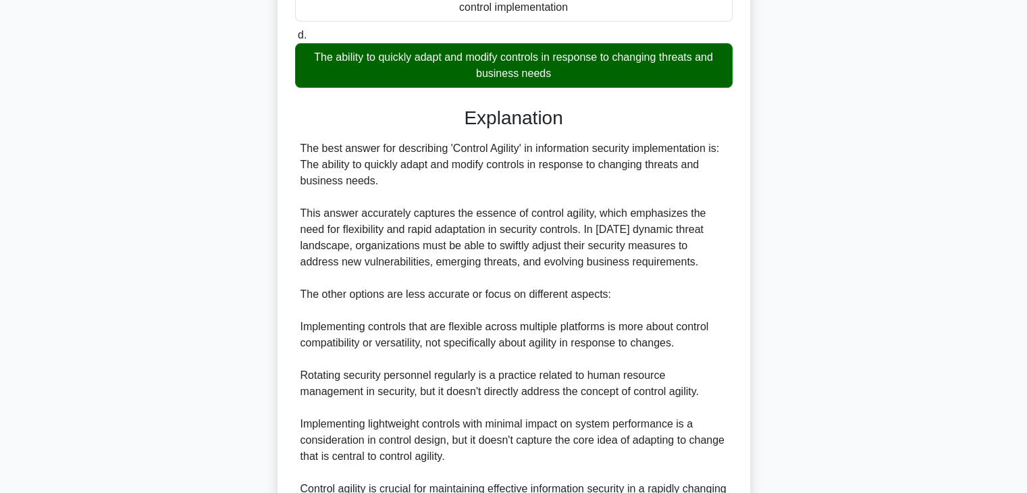
scroll to position [470, 0]
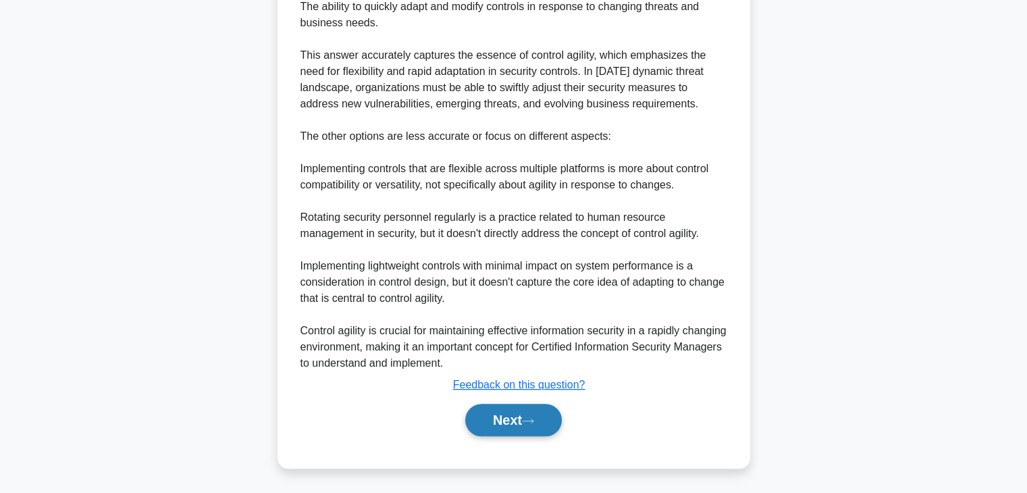
click at [521, 417] on button "Next" at bounding box center [513, 420] width 97 height 32
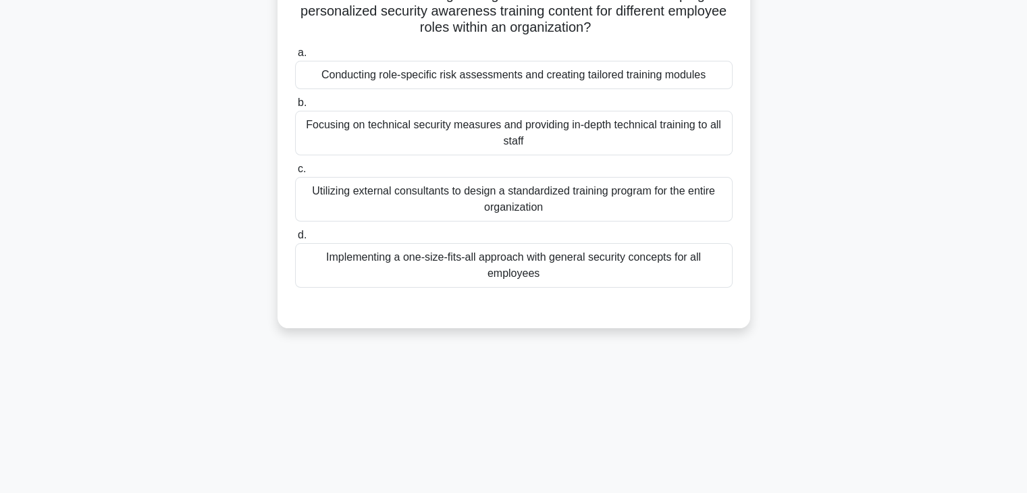
scroll to position [0, 0]
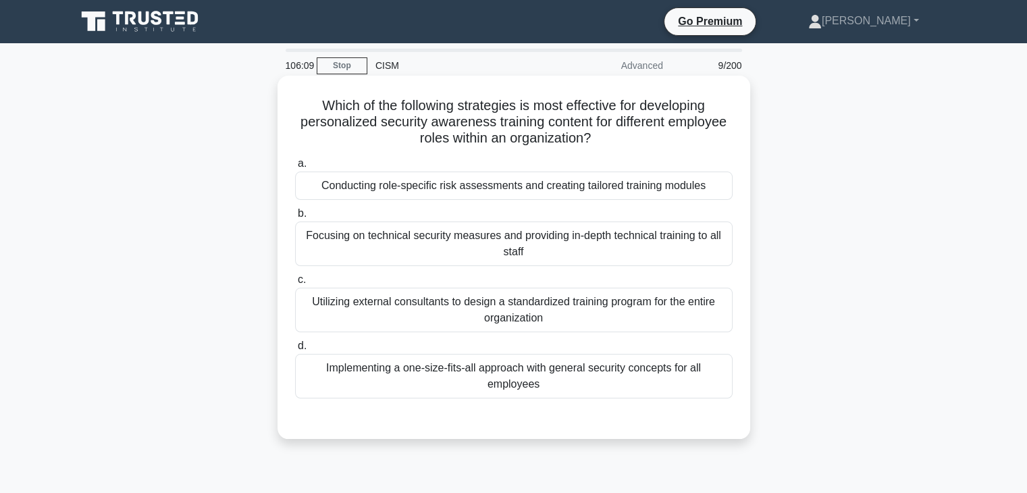
click at [618, 192] on div "Conducting role-specific risk assessments and creating tailored training modules" at bounding box center [514, 186] width 438 height 28
click at [295, 168] on input "a. Conducting role-specific risk assessments and creating tailored training mod…" at bounding box center [295, 163] width 0 height 9
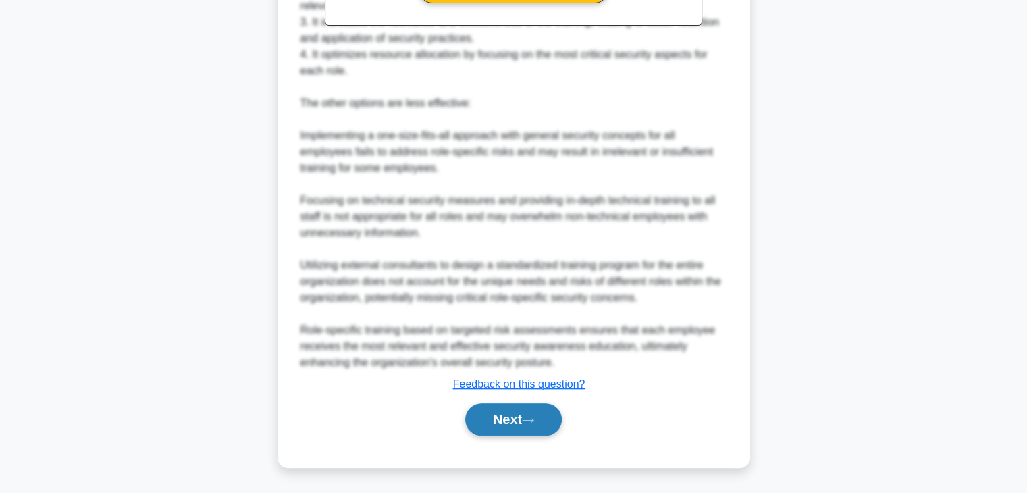
click at [532, 413] on button "Next" at bounding box center [513, 419] width 97 height 32
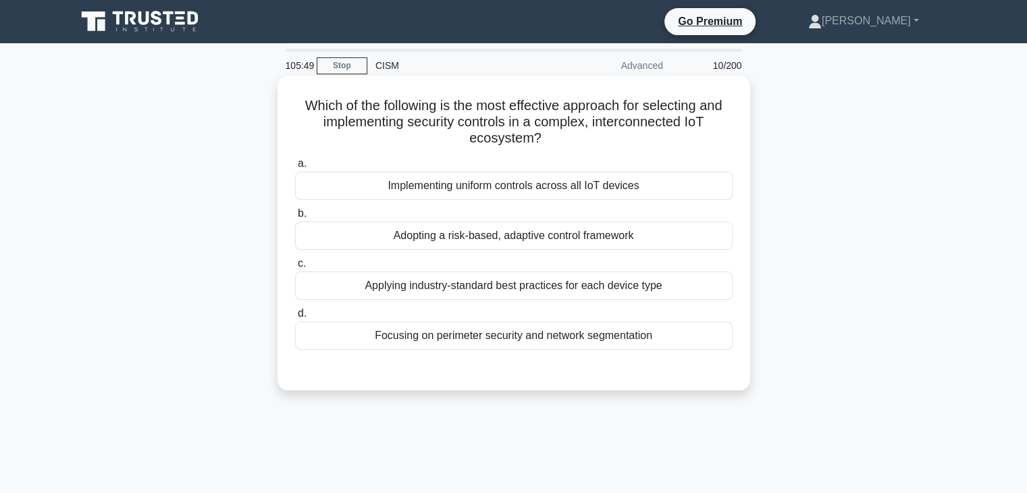
click at [671, 231] on div "Adopting a risk-based, adaptive control framework" at bounding box center [514, 236] width 438 height 28
click at [295, 218] on input "b. Adopting a risk-based, adaptive control framework" at bounding box center [295, 213] width 0 height 9
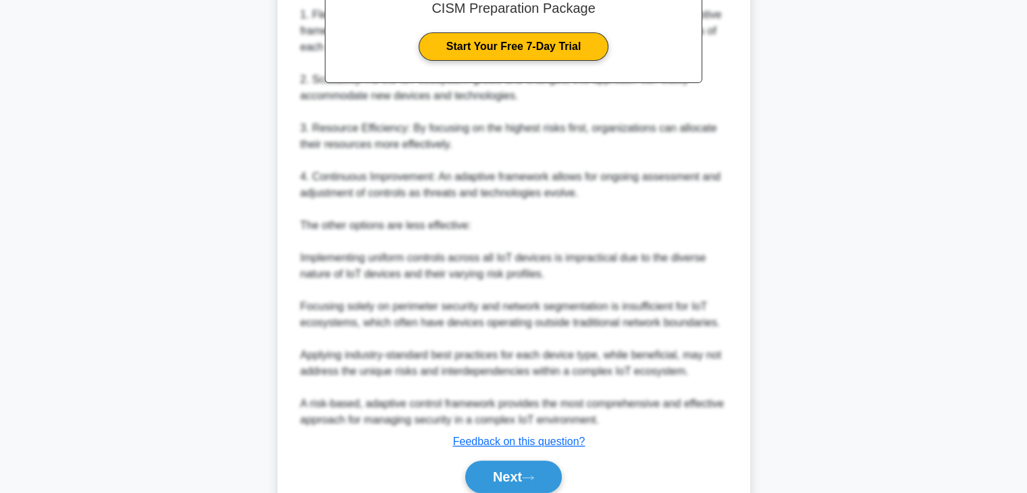
scroll to position [517, 0]
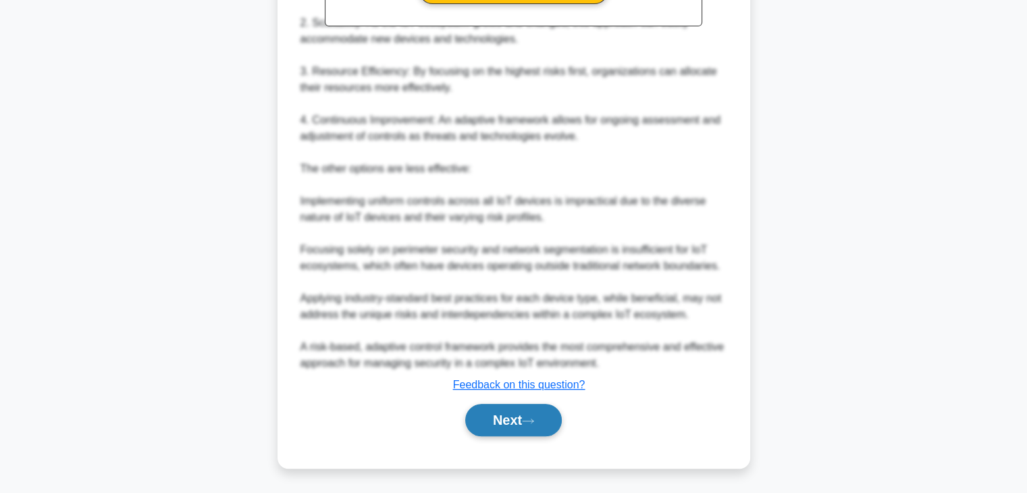
click at [538, 408] on button "Next" at bounding box center [513, 420] width 97 height 32
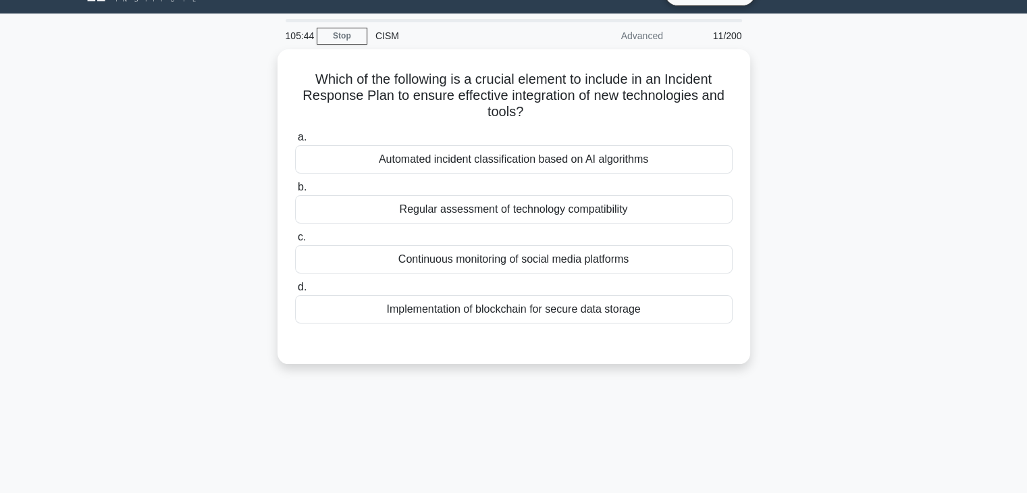
scroll to position [0, 0]
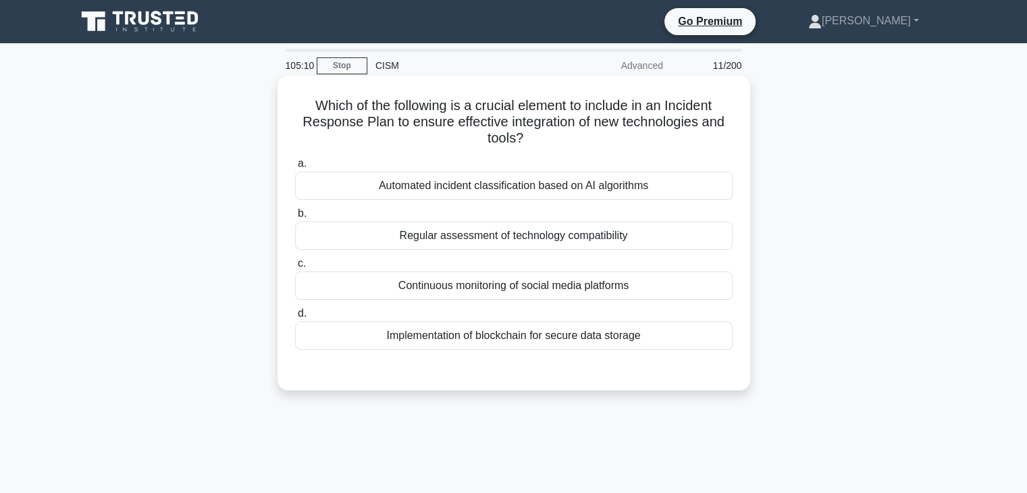
click at [686, 235] on div "Regular assessment of technology compatibility" at bounding box center [514, 236] width 438 height 28
click at [295, 218] on input "b. Regular assessment of technology compatibility" at bounding box center [295, 213] width 0 height 9
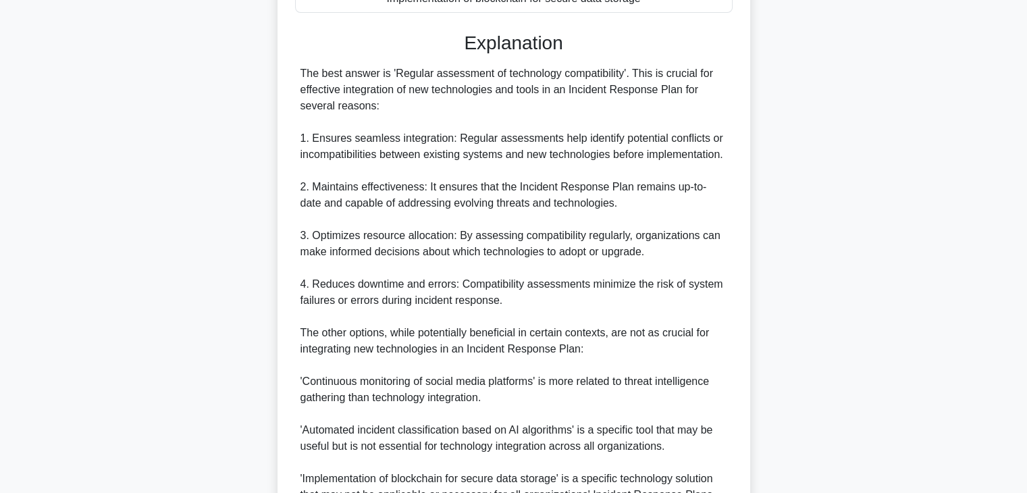
scroll to position [469, 0]
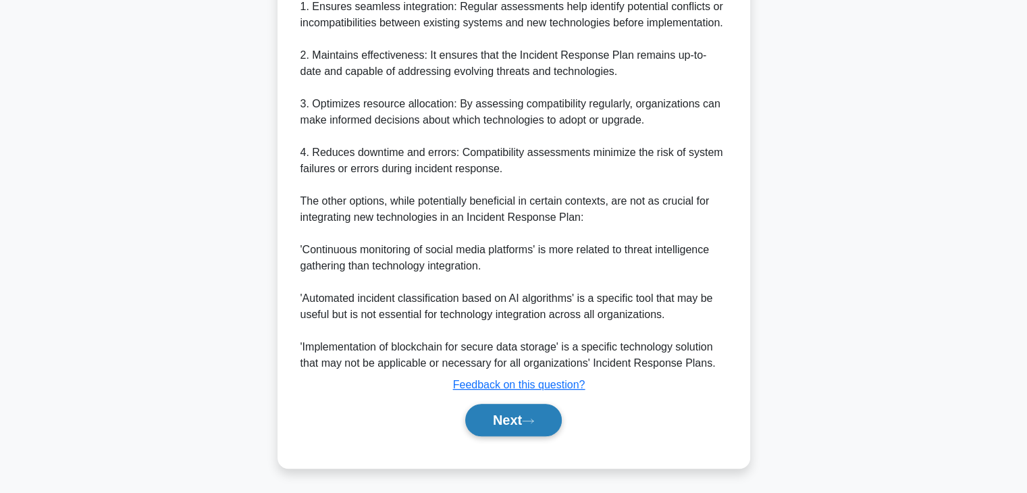
click at [519, 427] on button "Next" at bounding box center [513, 420] width 97 height 32
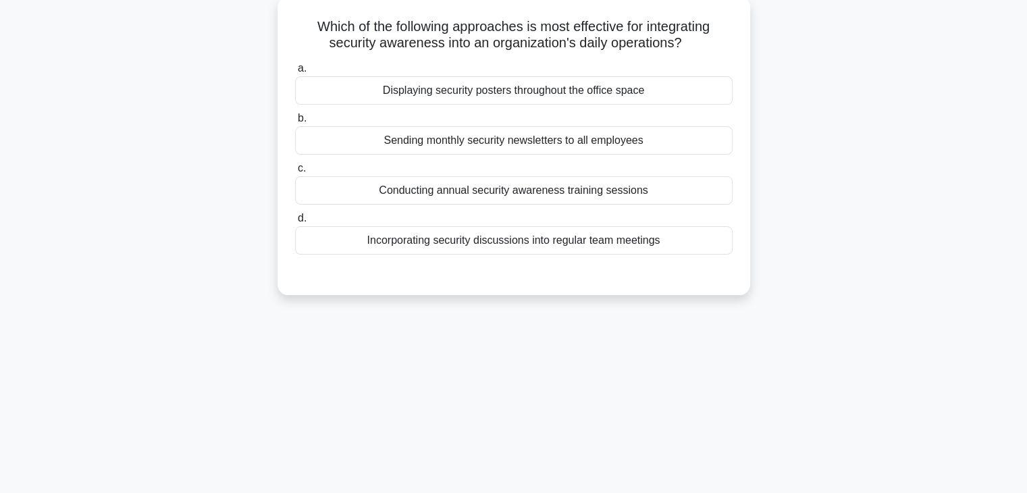
scroll to position [0, 0]
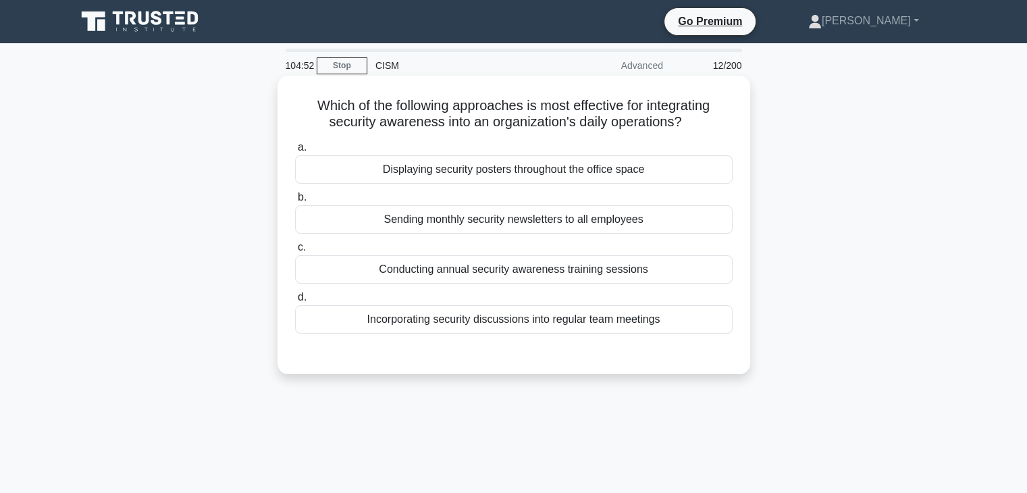
click at [650, 321] on div "Incorporating security discussions into regular team meetings" at bounding box center [514, 319] width 438 height 28
click at [295, 302] on input "d. Incorporating security discussions into regular team meetings" at bounding box center [295, 297] width 0 height 9
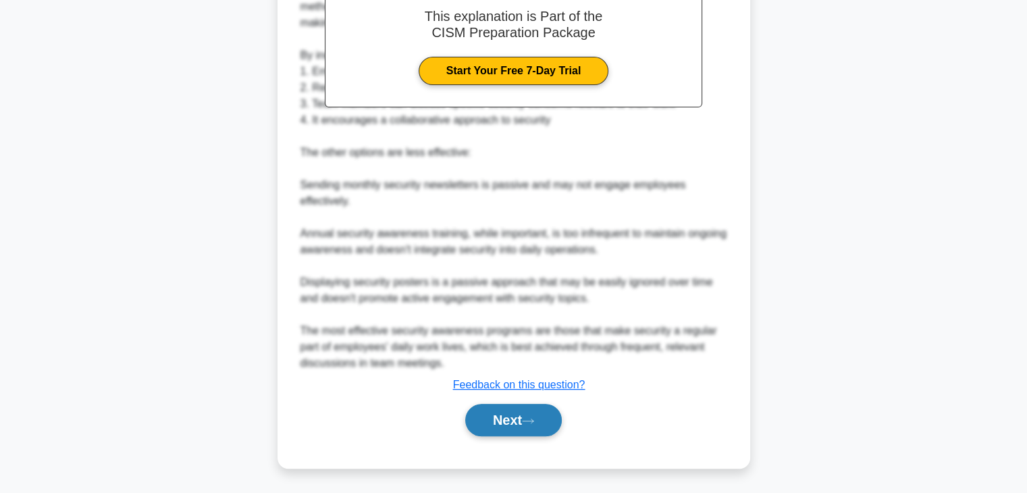
click at [504, 424] on button "Next" at bounding box center [513, 420] width 97 height 32
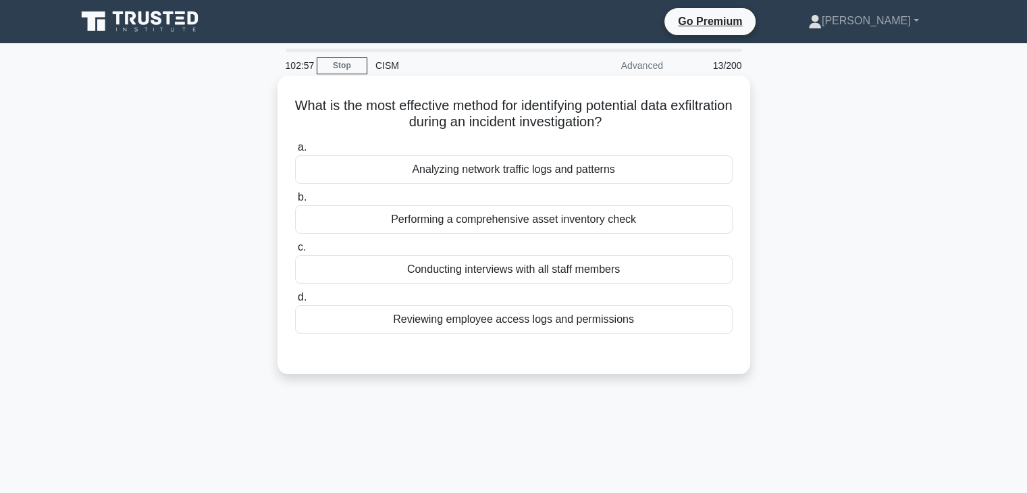
click at [623, 317] on div "Reviewing employee access logs and permissions" at bounding box center [514, 319] width 438 height 28
click at [295, 302] on input "d. Reviewing employee access logs and permissions" at bounding box center [295, 297] width 0 height 9
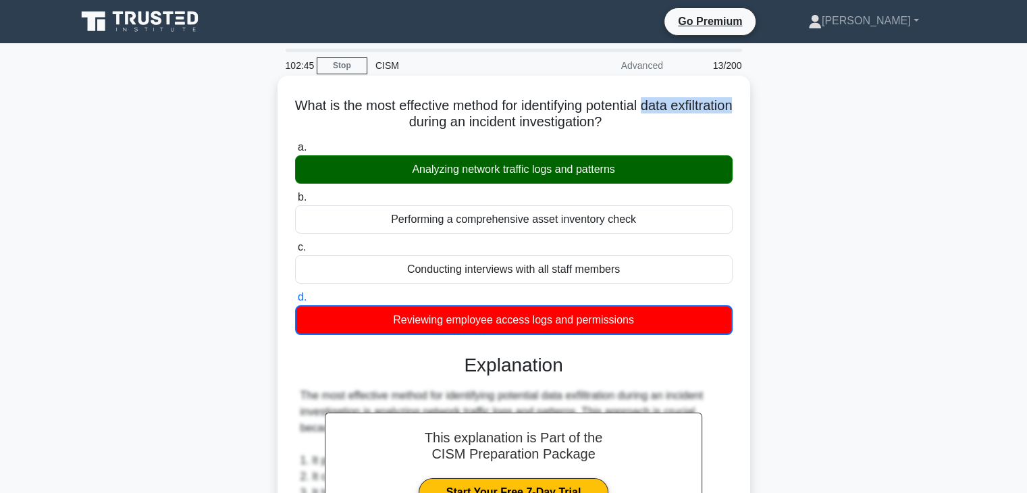
drag, startPoint x: 685, startPoint y: 105, endPoint x: 434, endPoint y: 121, distance: 251.7
click at [434, 121] on h5 "What is the most effective method for identifying potential data exfiltration d…" at bounding box center [514, 114] width 440 height 34
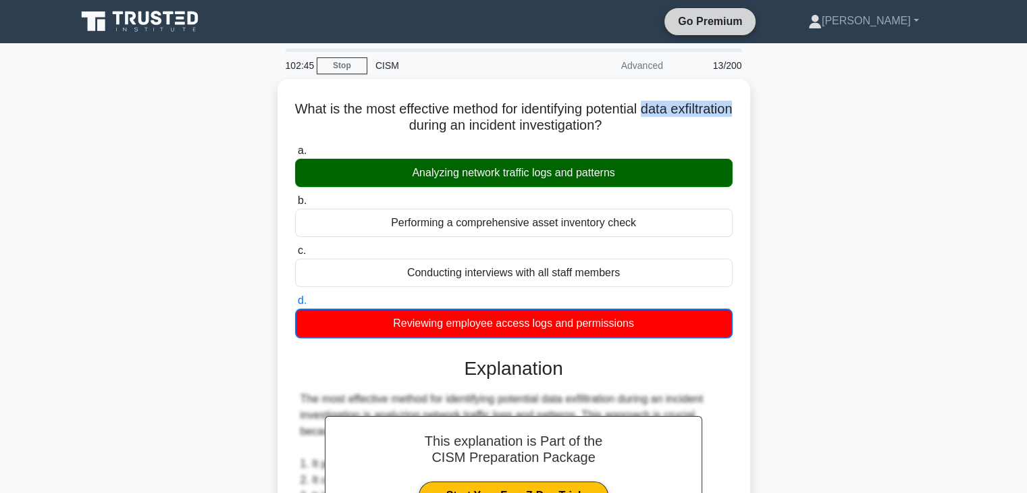
copy h5 "data exfiltration"
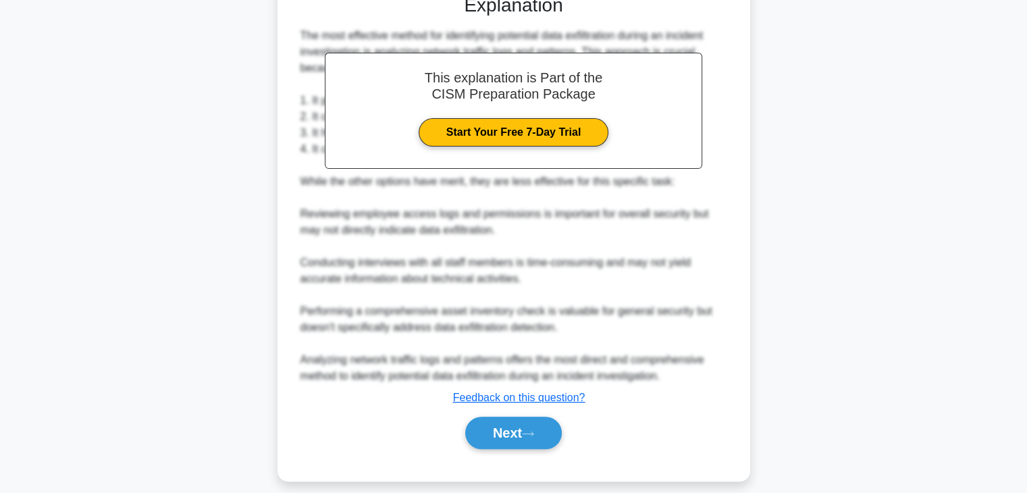
scroll to position [373, 0]
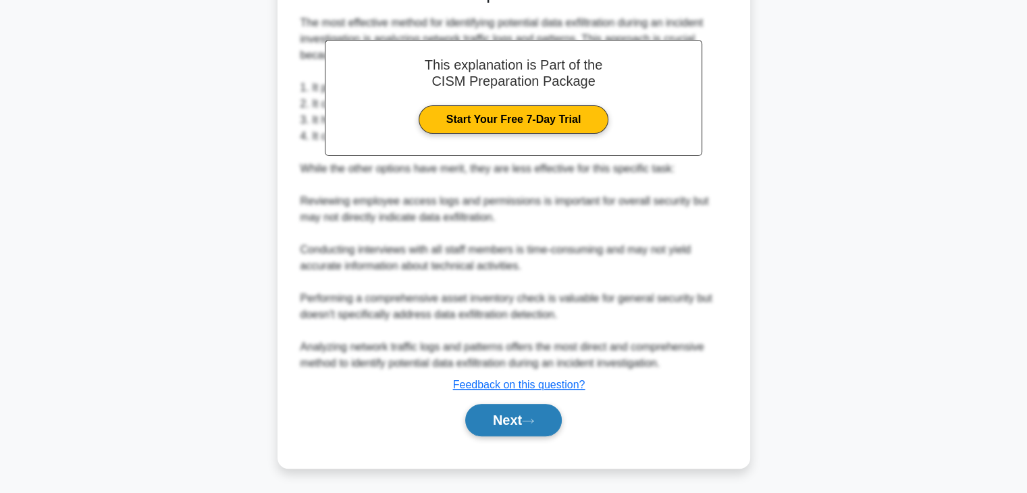
click at [514, 427] on button "Next" at bounding box center [513, 420] width 97 height 32
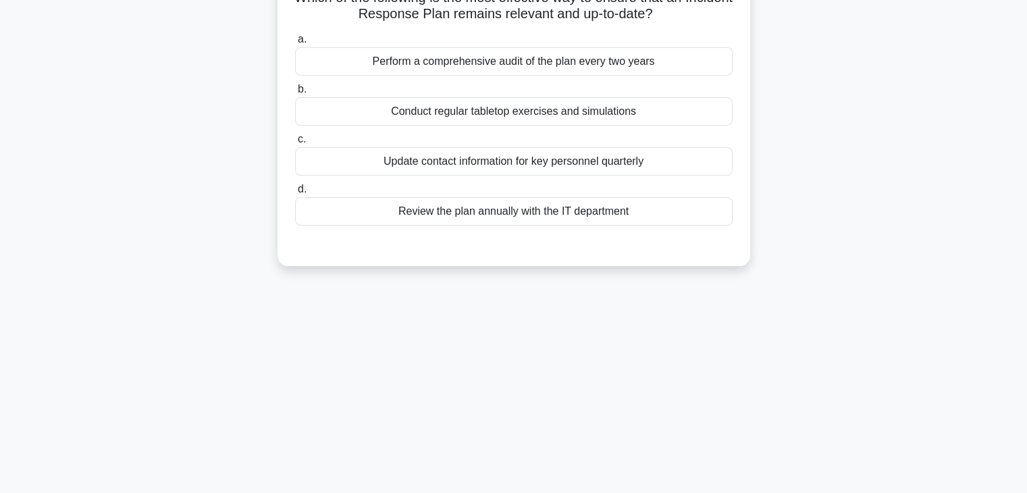
scroll to position [0, 0]
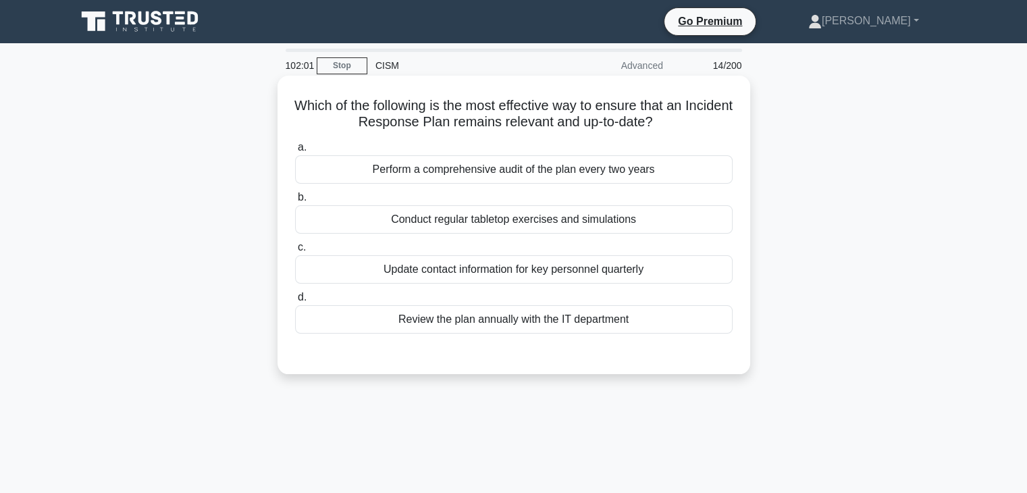
click at [646, 216] on div "Conduct regular tabletop exercises and simulations" at bounding box center [514, 219] width 438 height 28
click at [295, 202] on input "b. Conduct regular tabletop exercises and simulations" at bounding box center [295, 197] width 0 height 9
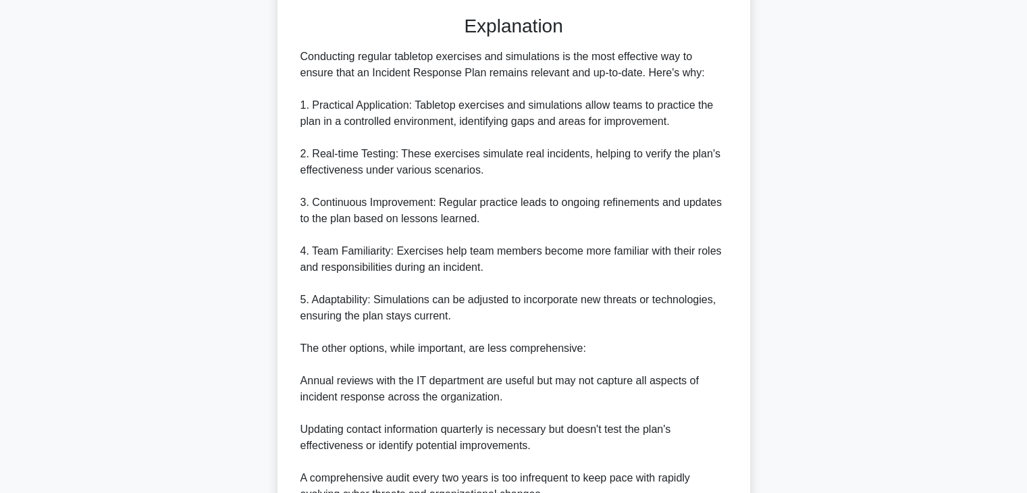
scroll to position [517, 0]
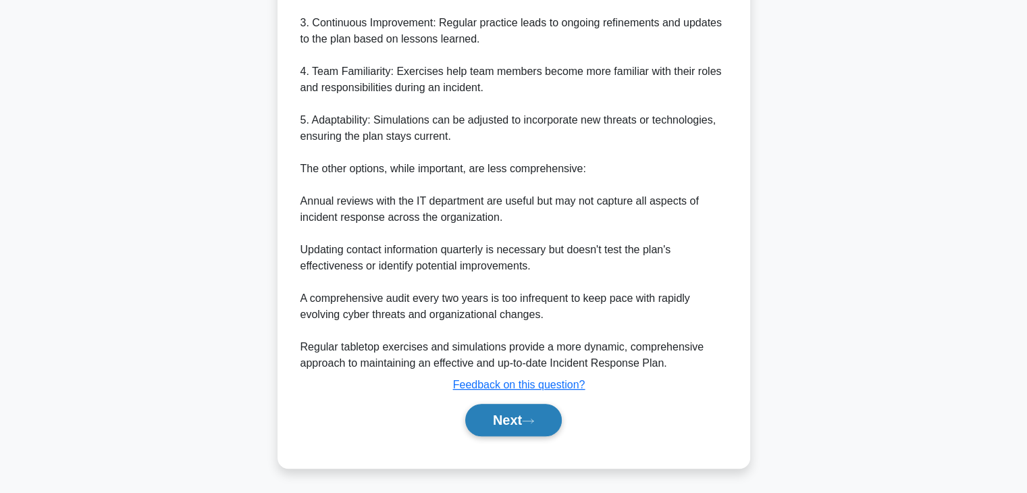
click at [520, 407] on button "Next" at bounding box center [513, 420] width 97 height 32
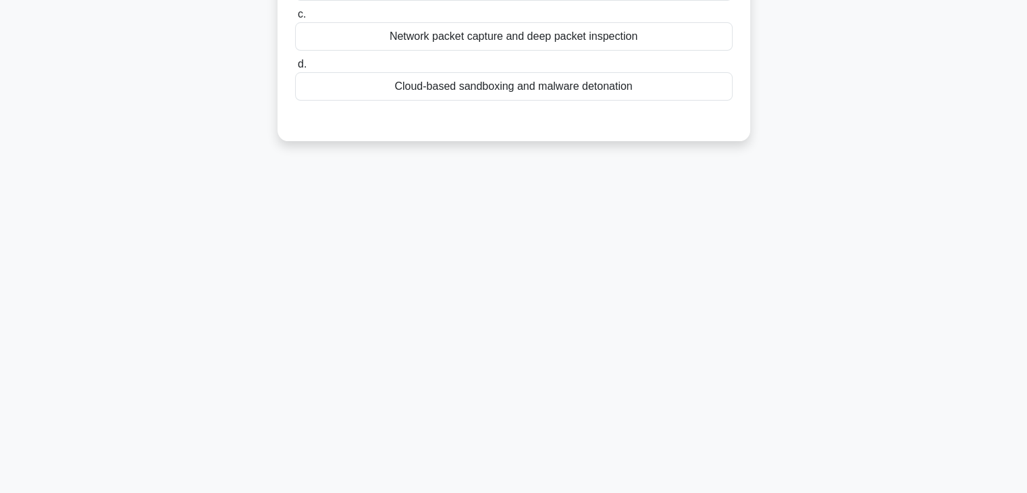
scroll to position [0, 0]
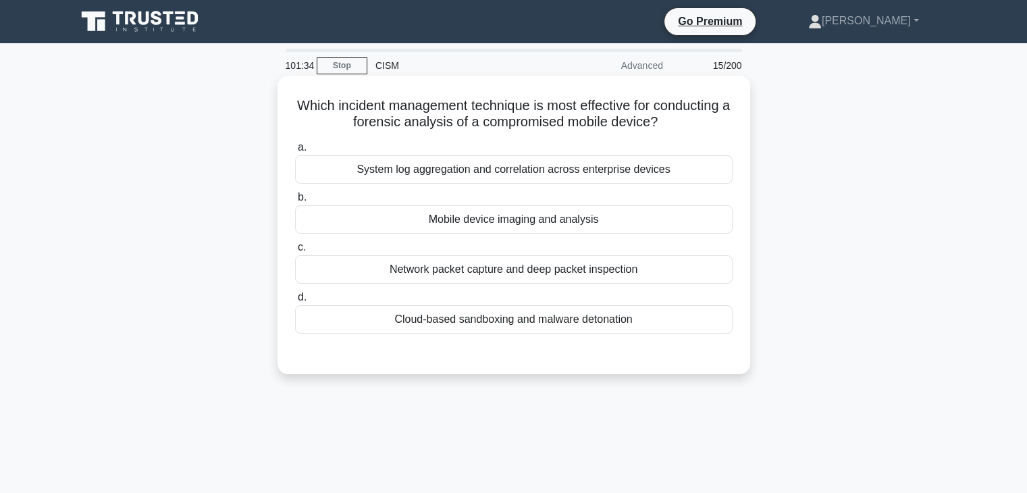
click at [701, 223] on div "Mobile device imaging and analysis" at bounding box center [514, 219] width 438 height 28
click at [295, 202] on input "b. Mobile device imaging and analysis" at bounding box center [295, 197] width 0 height 9
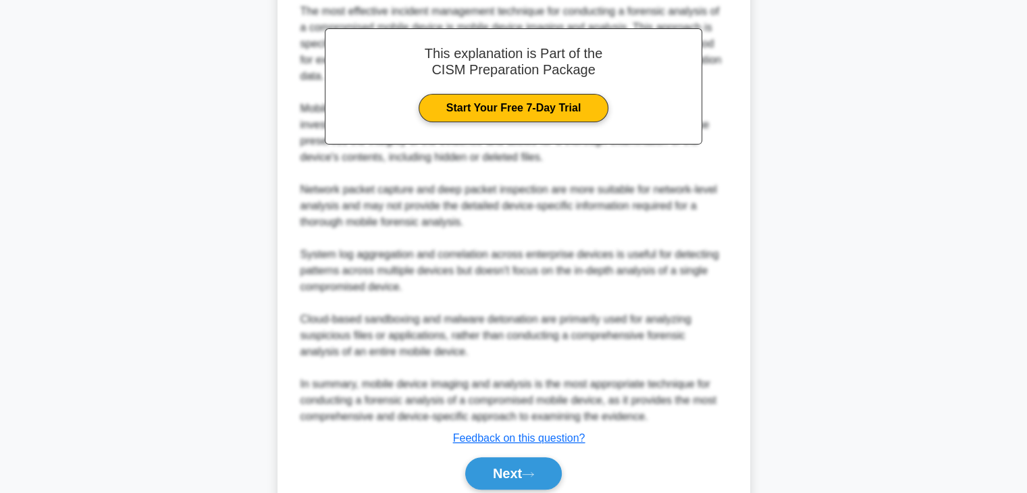
scroll to position [436, 0]
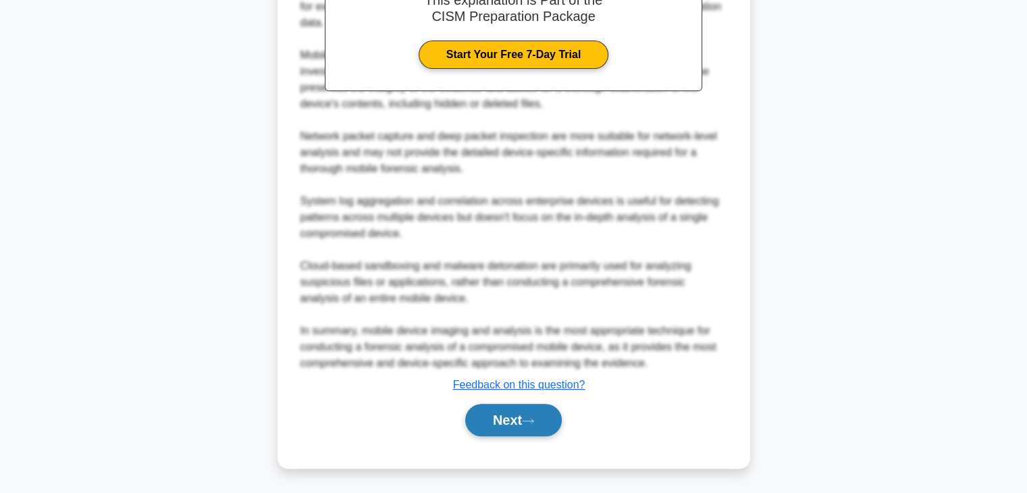
click at [544, 411] on button "Next" at bounding box center [513, 420] width 97 height 32
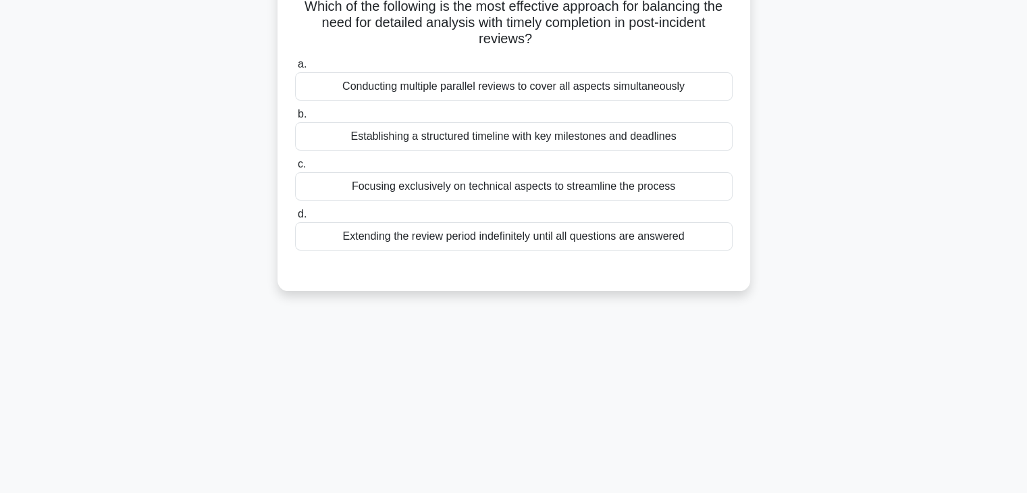
scroll to position [0, 0]
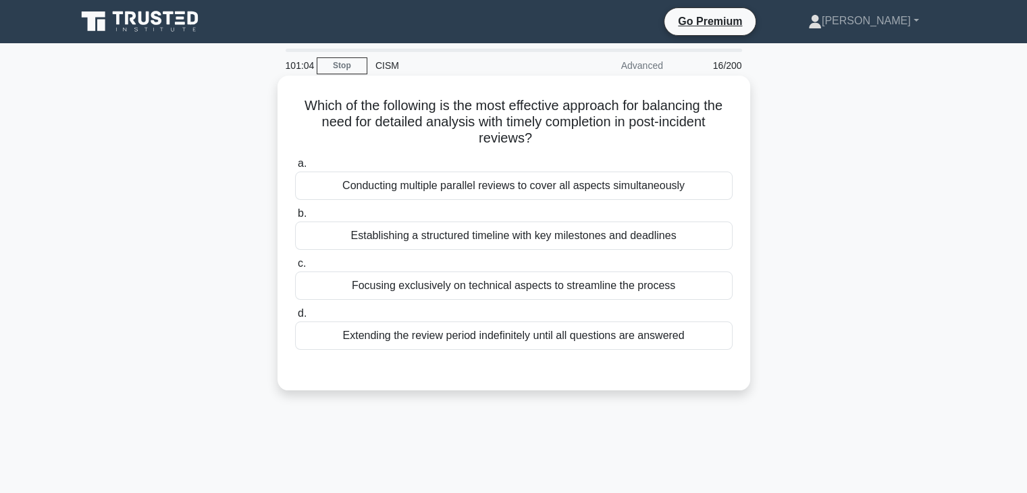
click at [616, 228] on div "Establishing a structured timeline with key milestones and deadlines" at bounding box center [514, 236] width 438 height 28
click at [295, 218] on input "b. Establishing a structured timeline with key milestones and deadlines" at bounding box center [295, 213] width 0 height 9
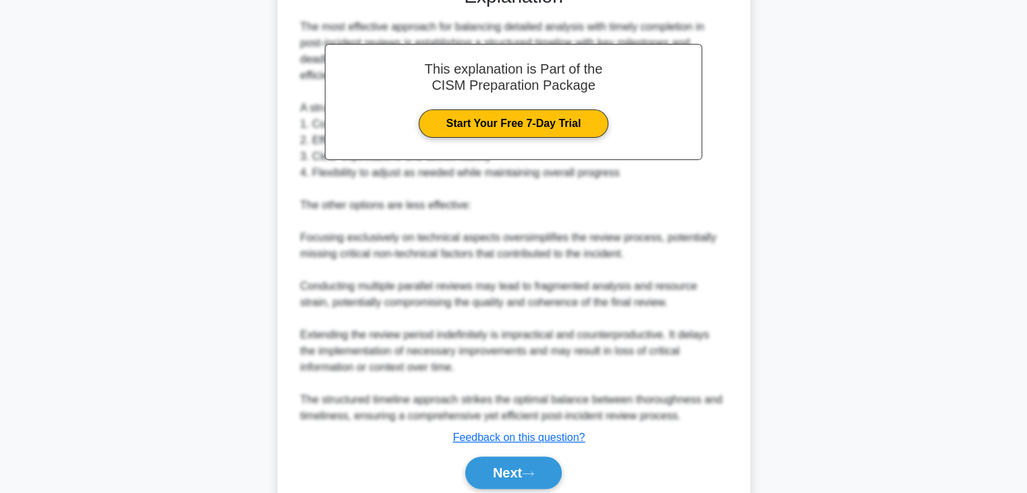
scroll to position [436, 0]
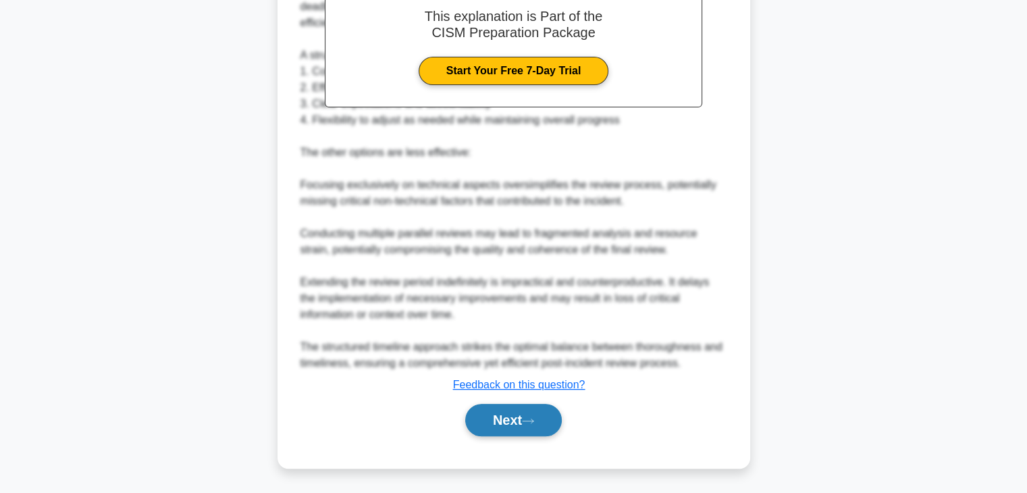
drag, startPoint x: 502, startPoint y: 423, endPoint x: 511, endPoint y: 421, distance: 8.9
click at [502, 423] on button "Next" at bounding box center [513, 420] width 97 height 32
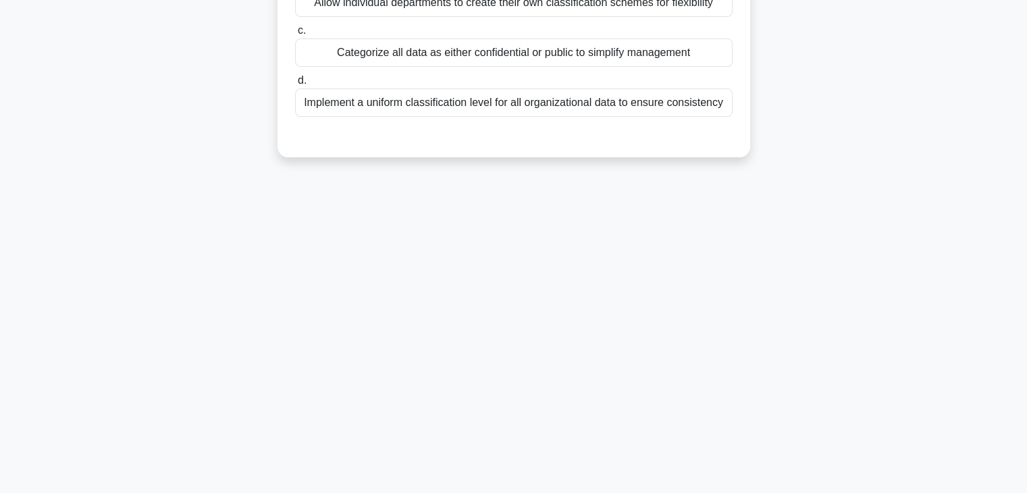
scroll to position [0, 0]
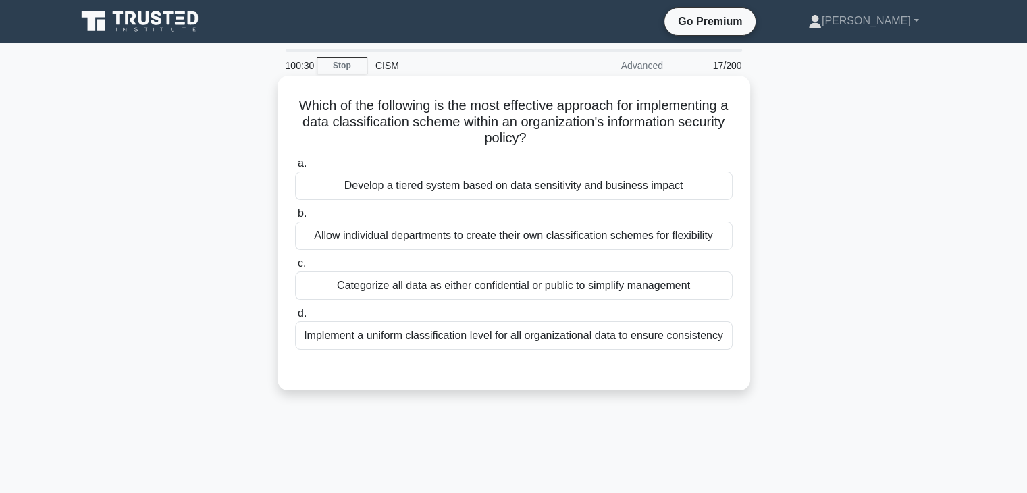
click at [597, 191] on div "Develop a tiered system based on data sensitivity and business impact" at bounding box center [514, 186] width 438 height 28
click at [295, 168] on input "a. Develop a tiered system based on data sensitivity and business impact" at bounding box center [295, 163] width 0 height 9
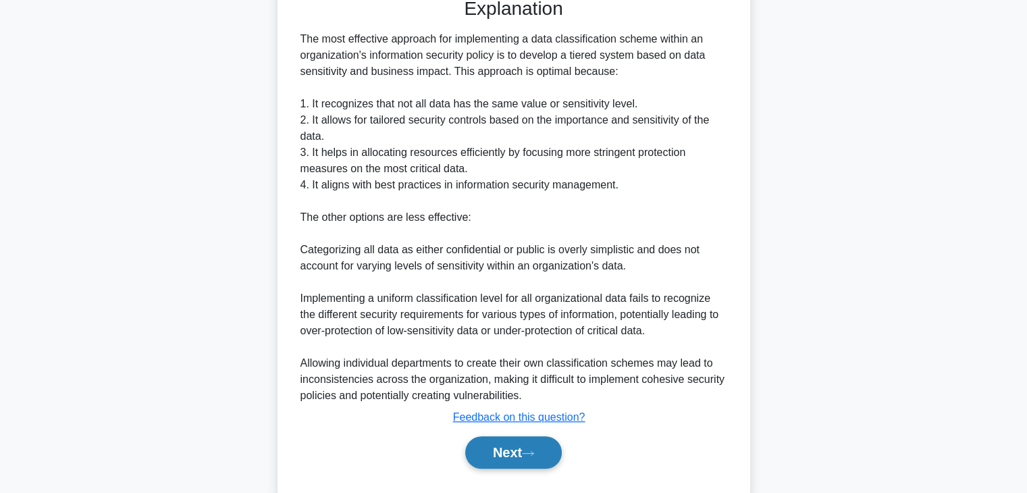
scroll to position [404, 0]
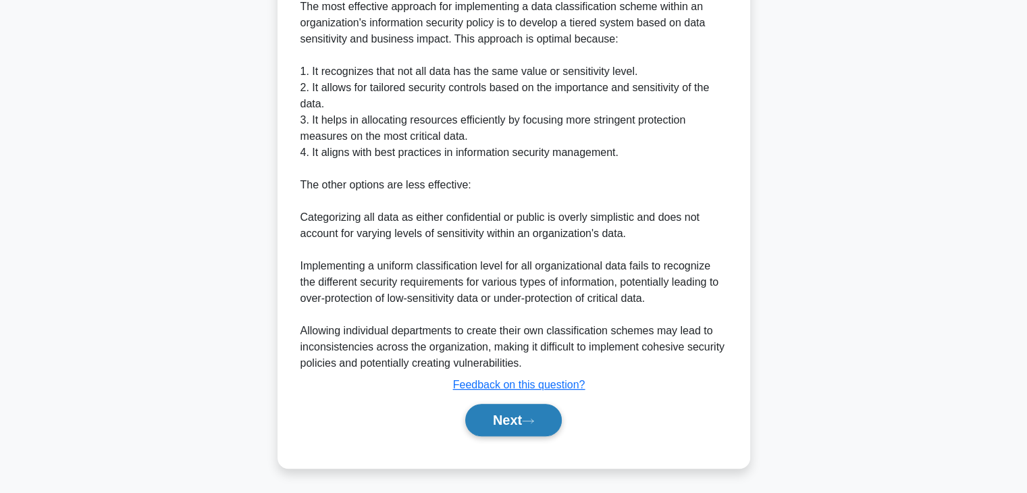
click at [502, 424] on button "Next" at bounding box center [513, 420] width 97 height 32
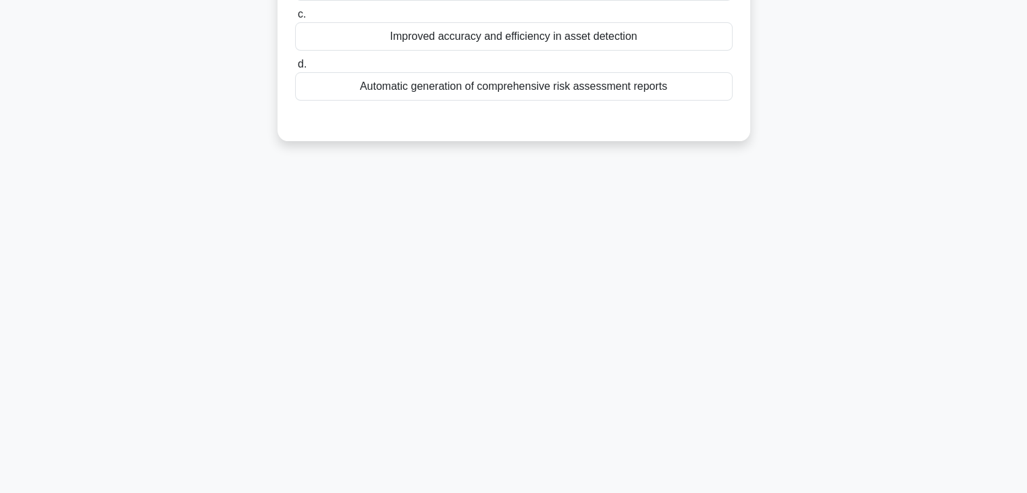
scroll to position [0, 0]
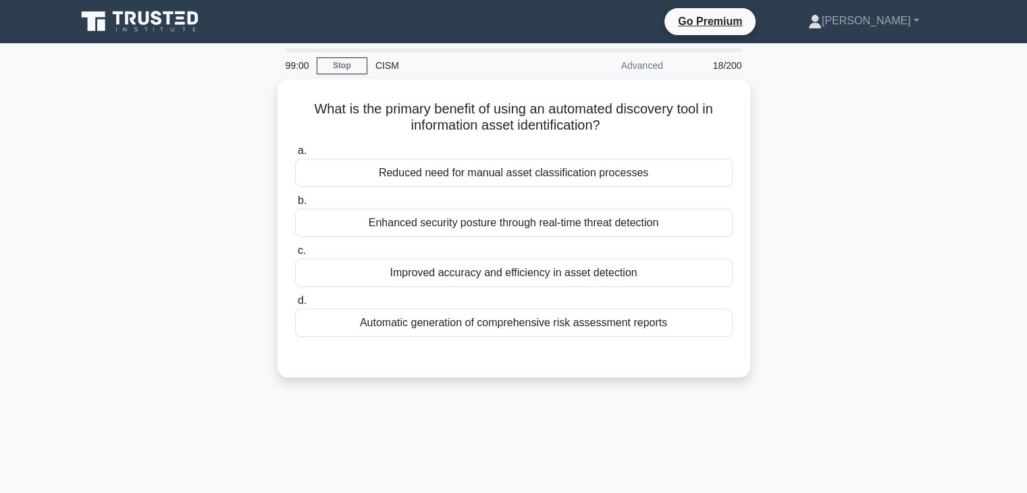
click at [823, 209] on div "What is the primary benefit of using an automated discovery tool in information…" at bounding box center [513, 236] width 891 height 315
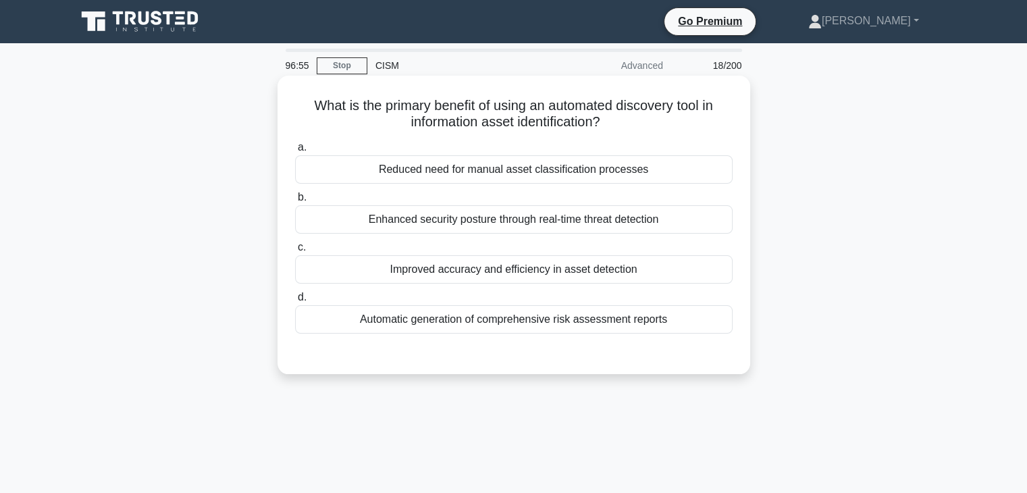
click at [648, 274] on div "Improved accuracy and efficiency in asset detection" at bounding box center [514, 269] width 438 height 28
click at [295, 252] on input "c. Improved accuracy and efficiency in asset detection" at bounding box center [295, 247] width 0 height 9
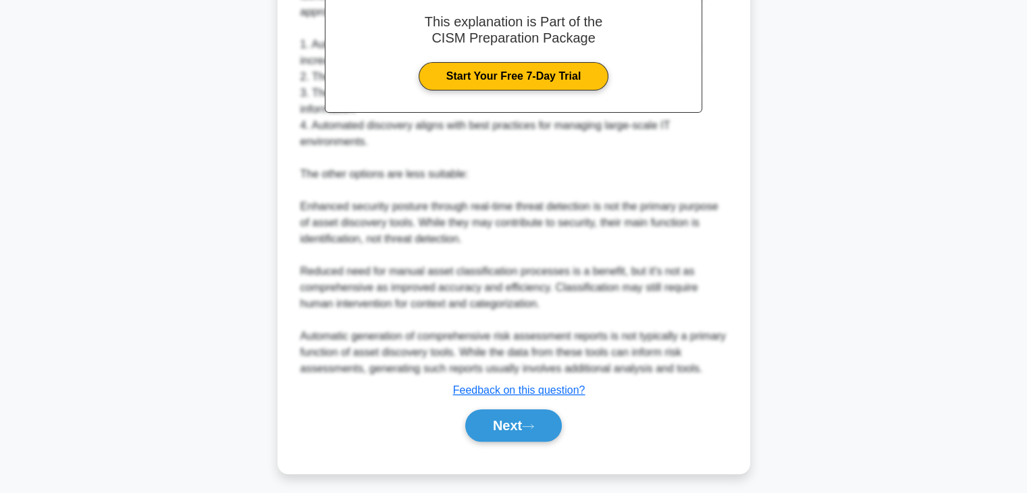
scroll to position [420, 0]
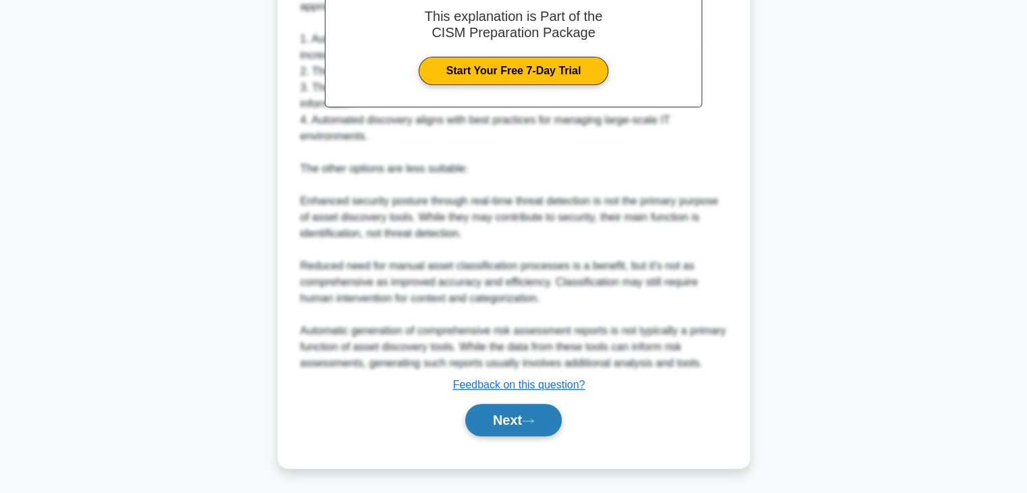
click at [505, 417] on button "Next" at bounding box center [513, 420] width 97 height 32
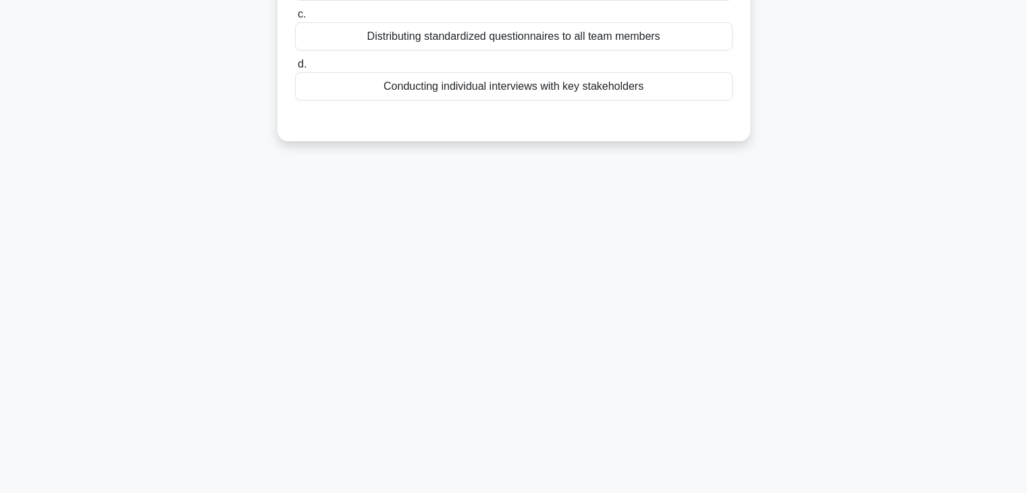
scroll to position [0, 0]
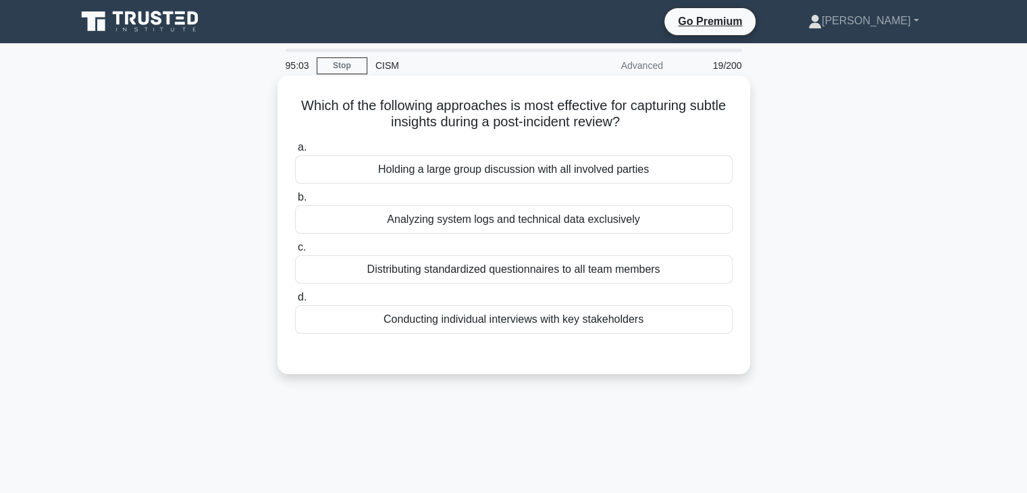
click at [642, 317] on div "Conducting individual interviews with key stakeholders" at bounding box center [514, 319] width 438 height 28
click at [295, 302] on input "d. Conducting individual interviews with key stakeholders" at bounding box center [295, 297] width 0 height 9
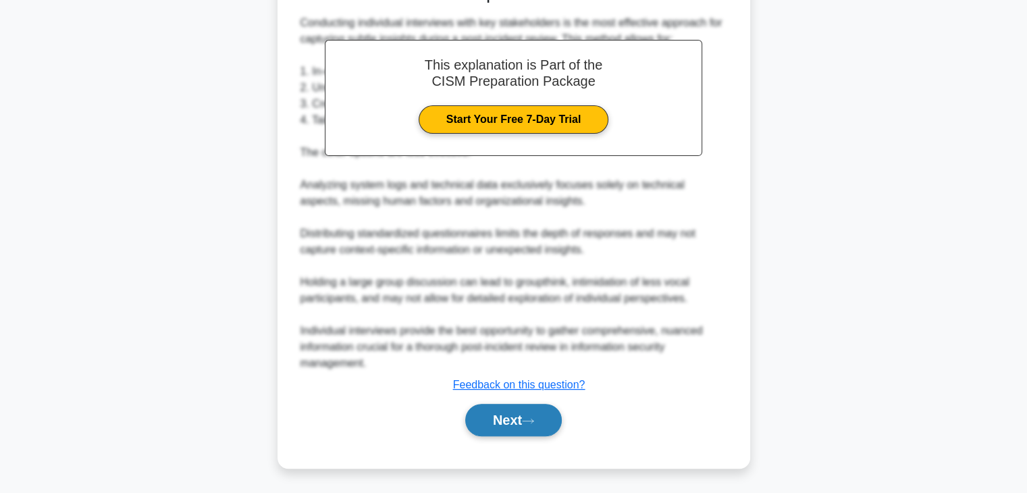
click at [505, 419] on button "Next" at bounding box center [513, 420] width 97 height 32
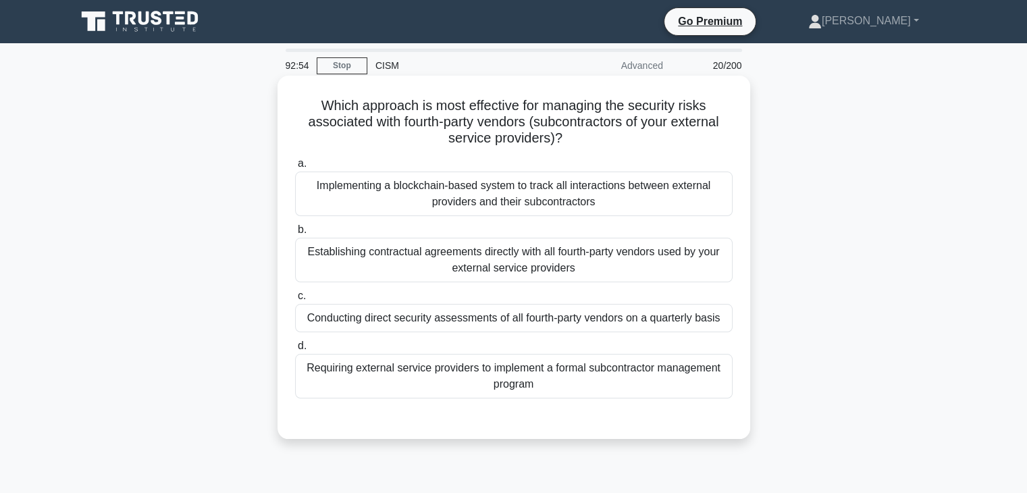
click at [534, 323] on div "Conducting direct security assessments of all fourth-party vendors on a quarter…" at bounding box center [514, 318] width 438 height 28
click at [295, 301] on input "c. Conducting direct security assessments of all fourth-party vendors on a quar…" at bounding box center [295, 296] width 0 height 9
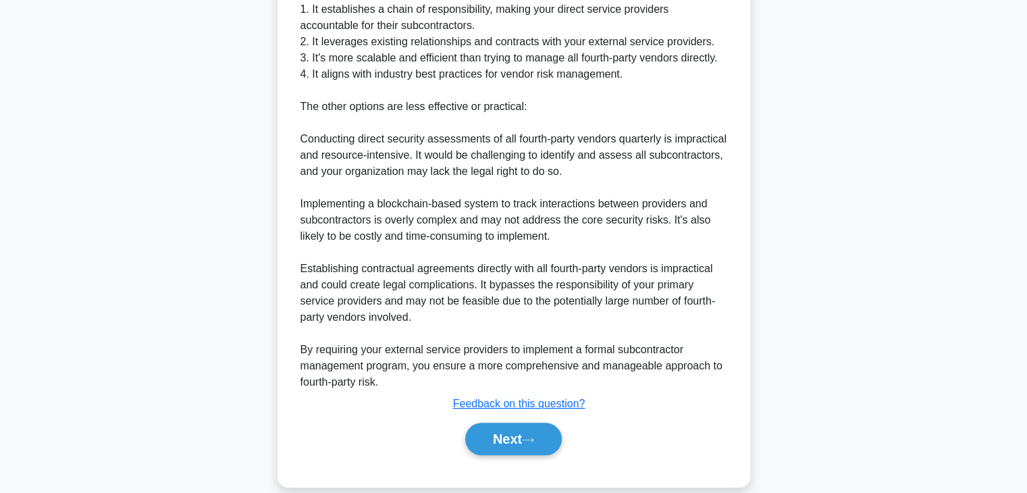
scroll to position [535, 0]
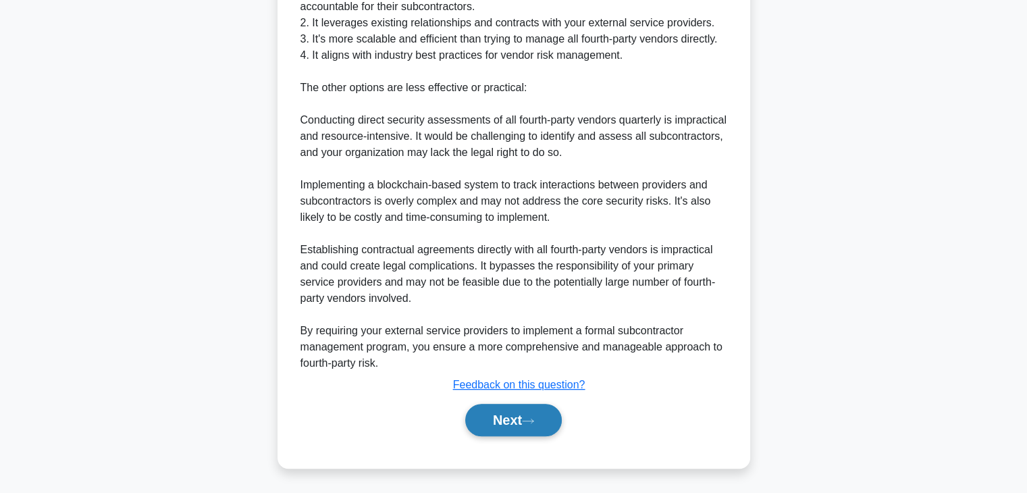
click at [540, 430] on button "Next" at bounding box center [513, 420] width 97 height 32
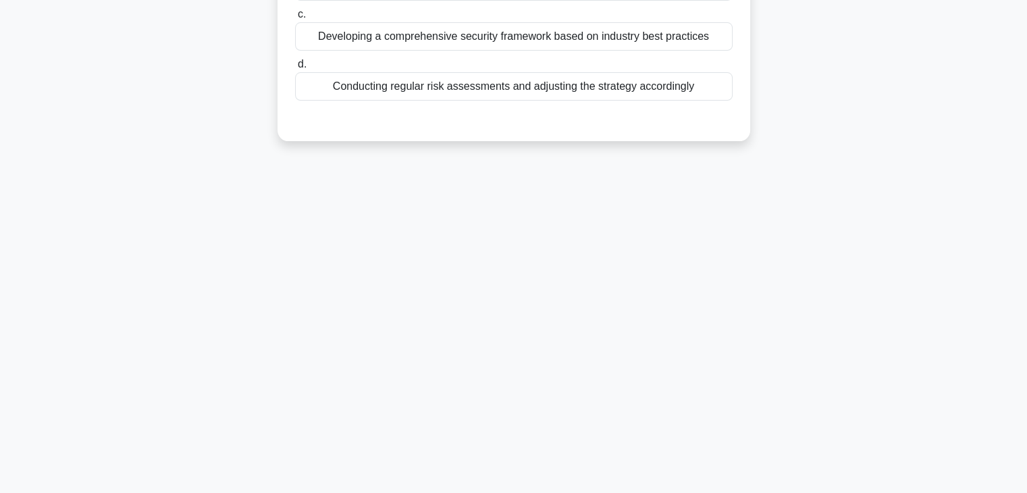
scroll to position [0, 0]
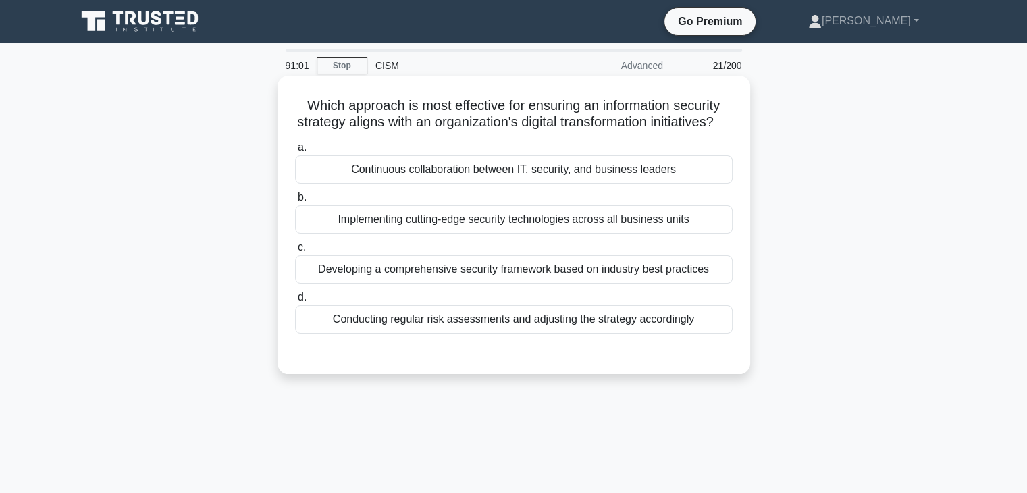
click at [693, 334] on div "Conducting regular risk assessments and adjusting the strategy accordingly" at bounding box center [514, 319] width 438 height 28
click at [295, 302] on input "d. Conducting regular risk assessments and adjusting the strategy accordingly" at bounding box center [295, 297] width 0 height 9
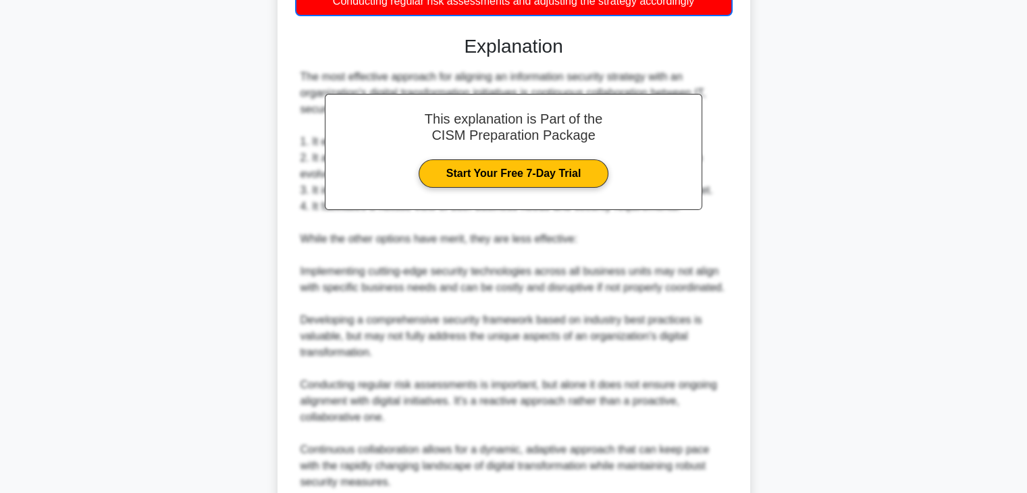
scroll to position [49, 0]
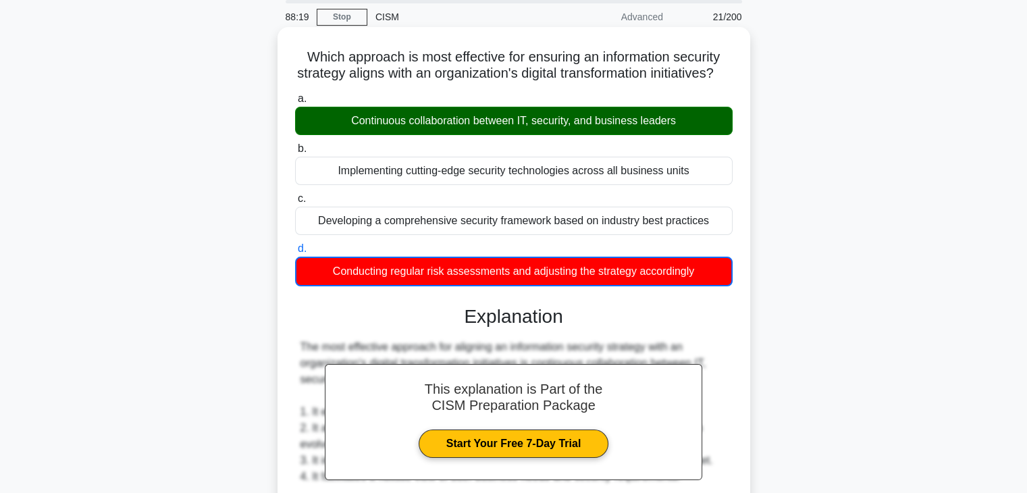
drag, startPoint x: 683, startPoint y: 79, endPoint x: 302, endPoint y: 57, distance: 382.2
click at [302, 57] on div "Which approach is most effective for ensuring an information security strategy …" at bounding box center [514, 441] width 462 height 819
copy h5 "Which approach is most effective for ensuring an information security strategy …"
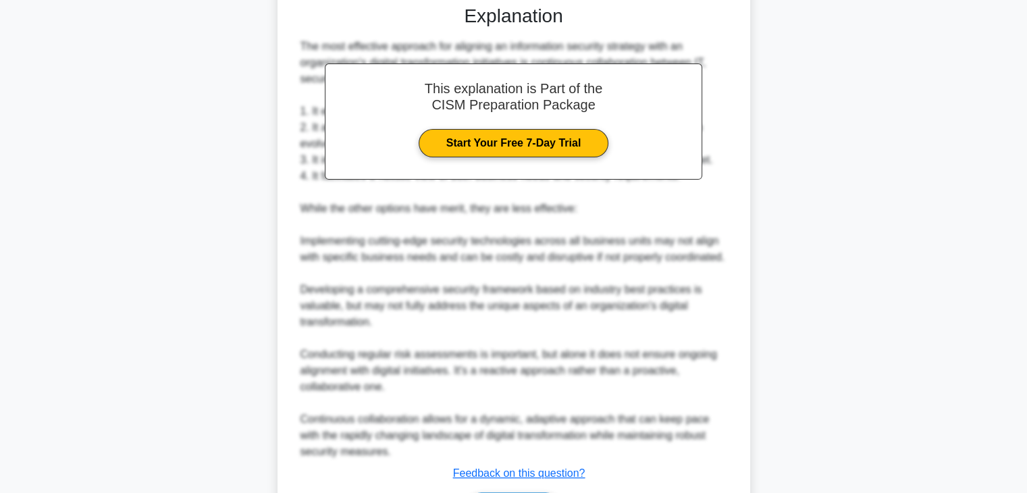
scroll to position [454, 0]
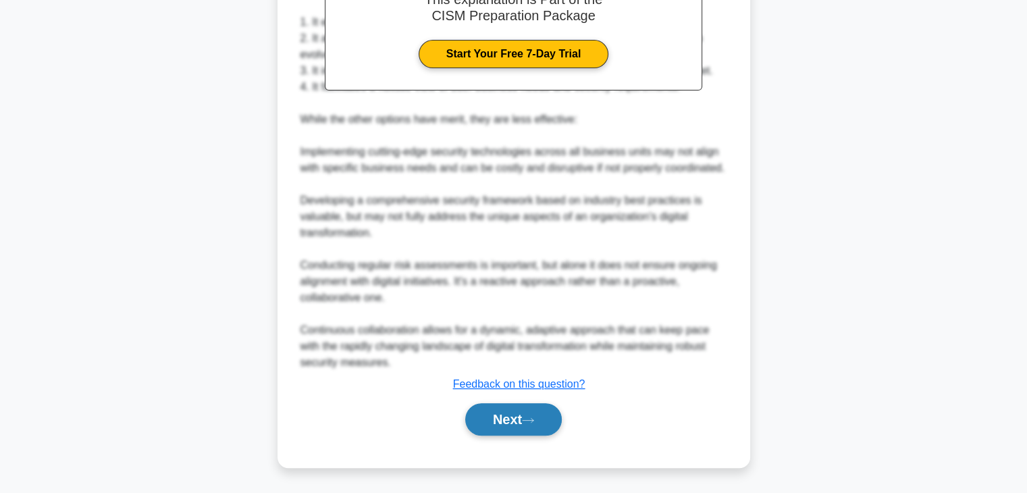
drag, startPoint x: 502, startPoint y: 418, endPoint x: 509, endPoint y: 409, distance: 12.0
click at [502, 418] on button "Next" at bounding box center [513, 419] width 97 height 32
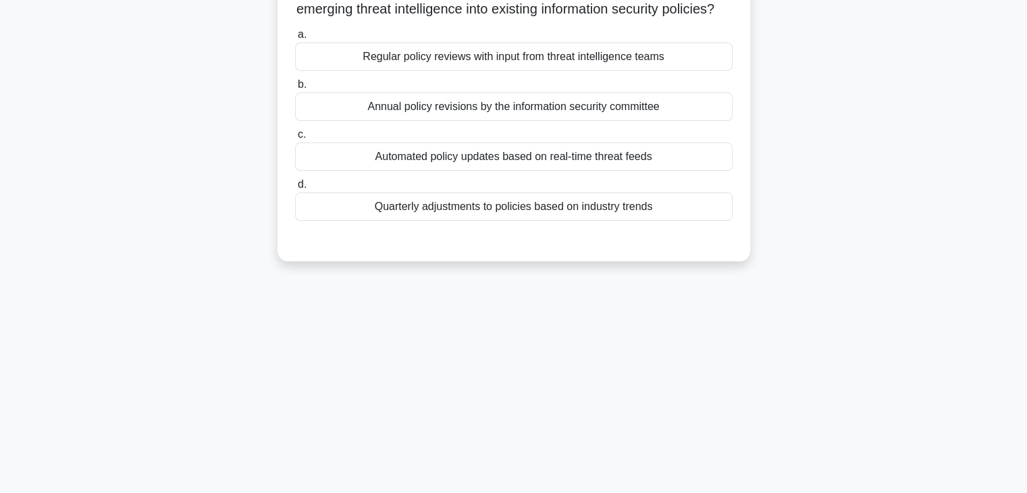
scroll to position [0, 0]
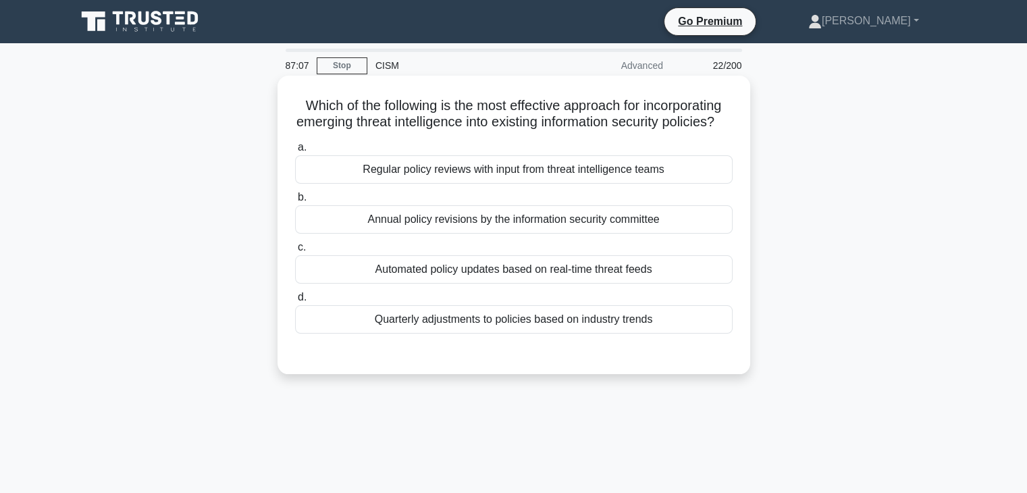
click at [596, 184] on div "Regular policy reviews with input from threat intelligence teams" at bounding box center [514, 169] width 438 height 28
click at [295, 152] on input "a. Regular policy reviews with input from threat intelligence teams" at bounding box center [295, 147] width 0 height 9
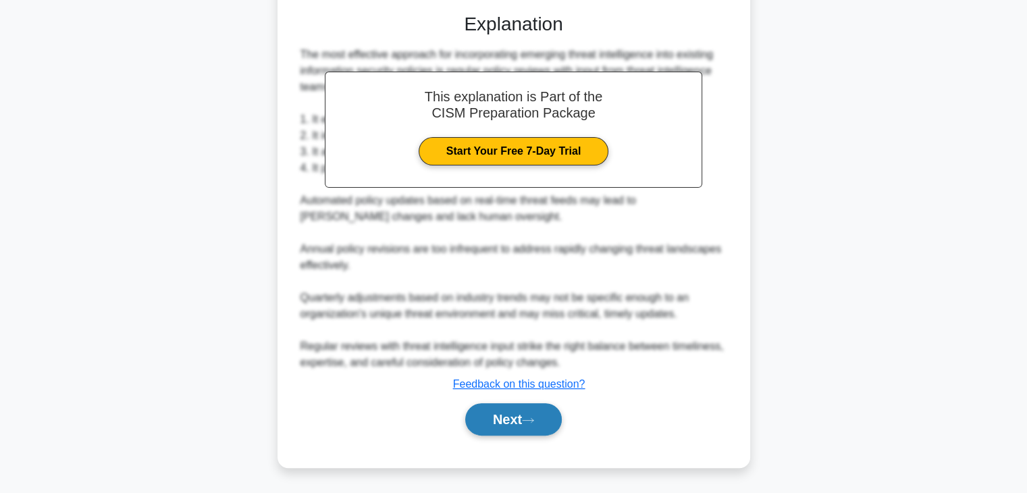
click at [498, 419] on button "Next" at bounding box center [513, 419] width 97 height 32
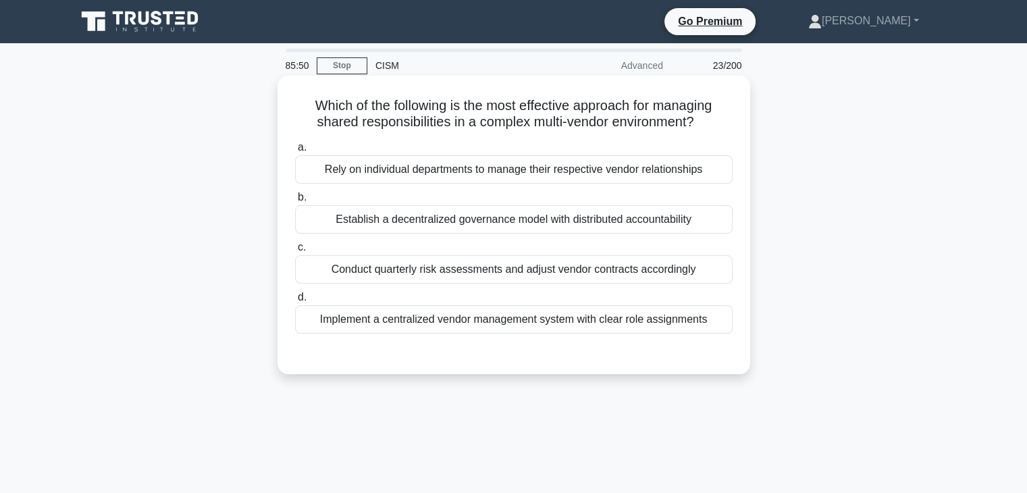
click at [492, 328] on div "Implement a centralized vendor management system with clear role assignments" at bounding box center [514, 319] width 438 height 28
click at [295, 302] on input "d. Implement a centralized vendor management system with clear role assignments" at bounding box center [295, 297] width 0 height 9
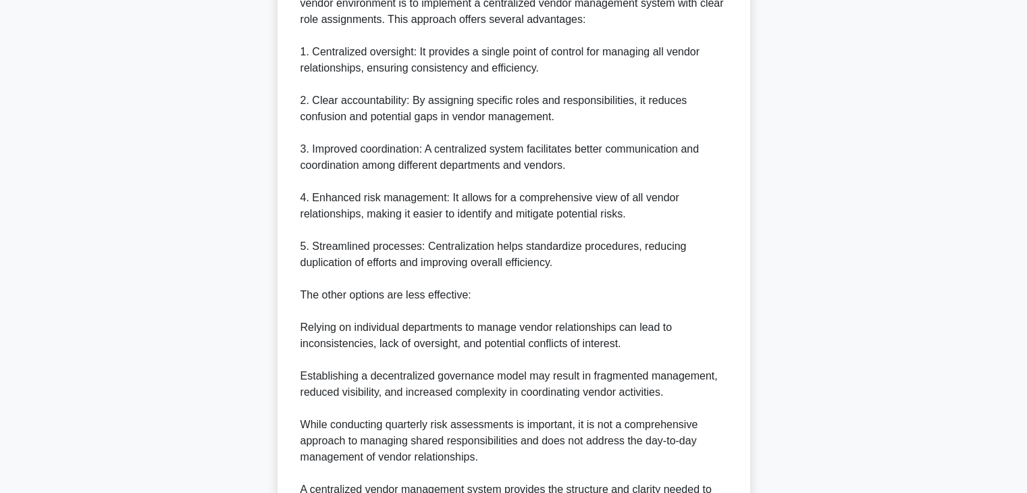
scroll to position [566, 0]
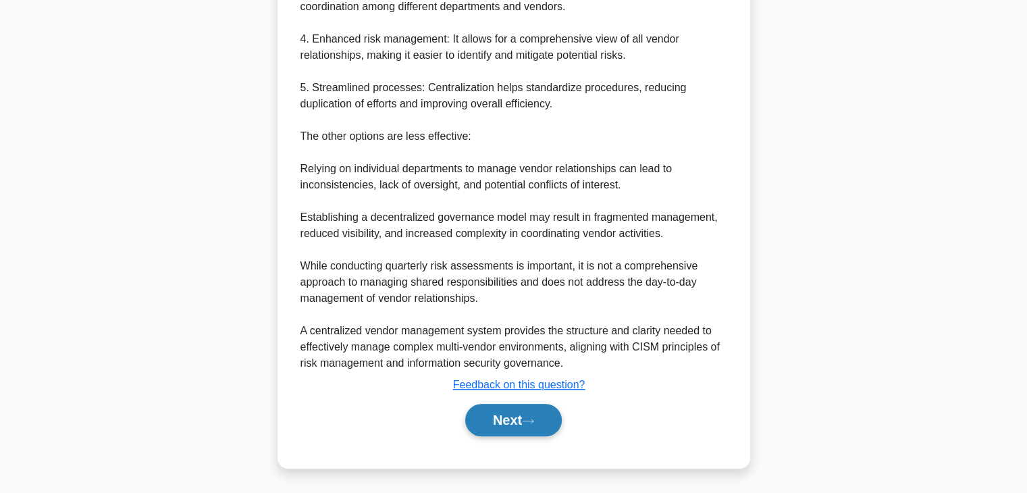
click at [512, 414] on button "Next" at bounding box center [513, 420] width 97 height 32
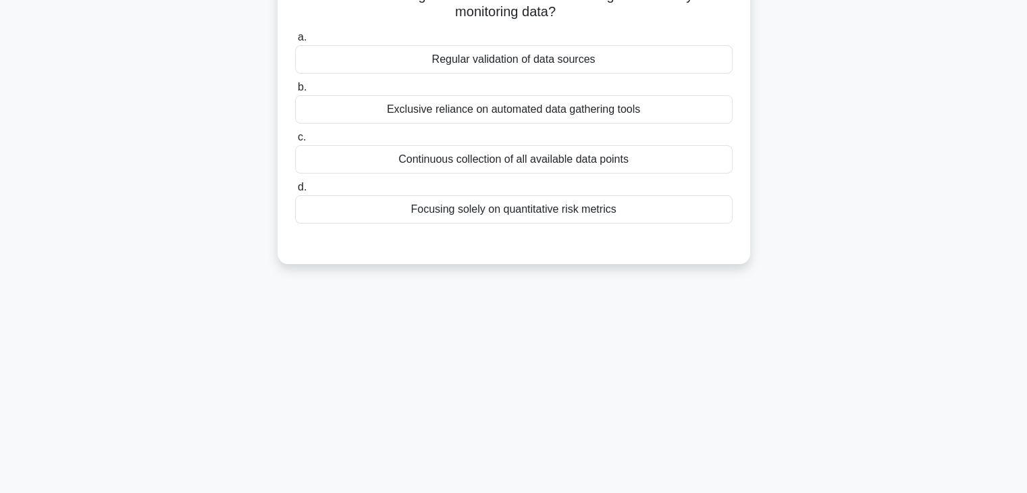
scroll to position [0, 0]
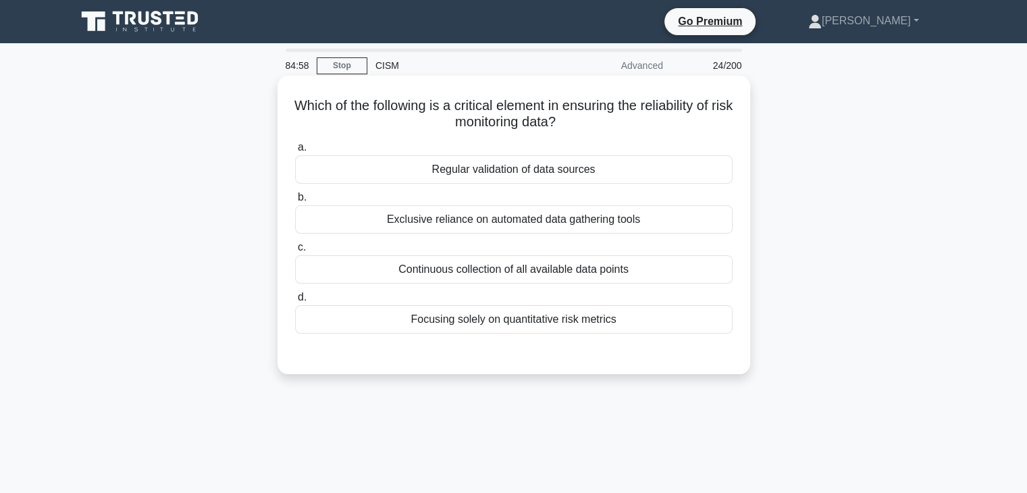
click at [599, 174] on div "Regular validation of data sources" at bounding box center [514, 169] width 438 height 28
click at [295, 152] on input "a. Regular validation of data sources" at bounding box center [295, 147] width 0 height 9
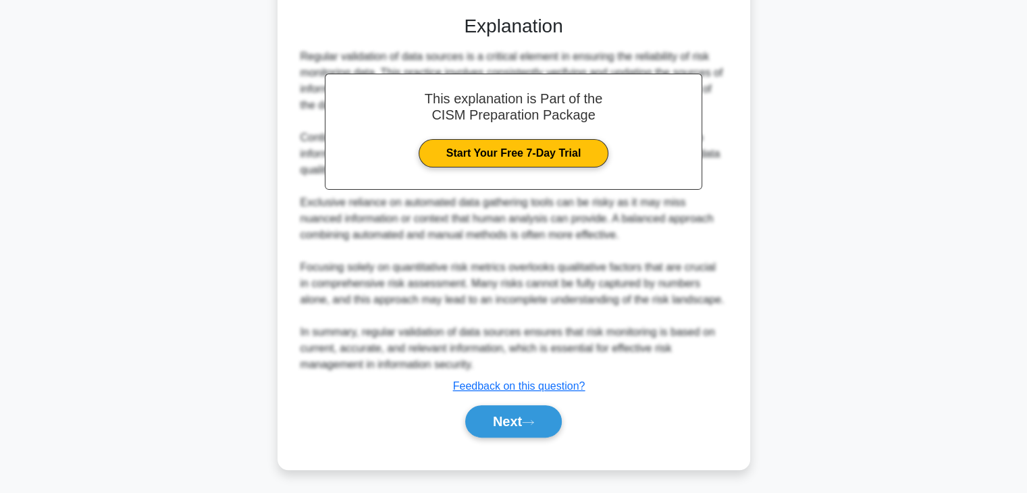
scroll to position [339, 0]
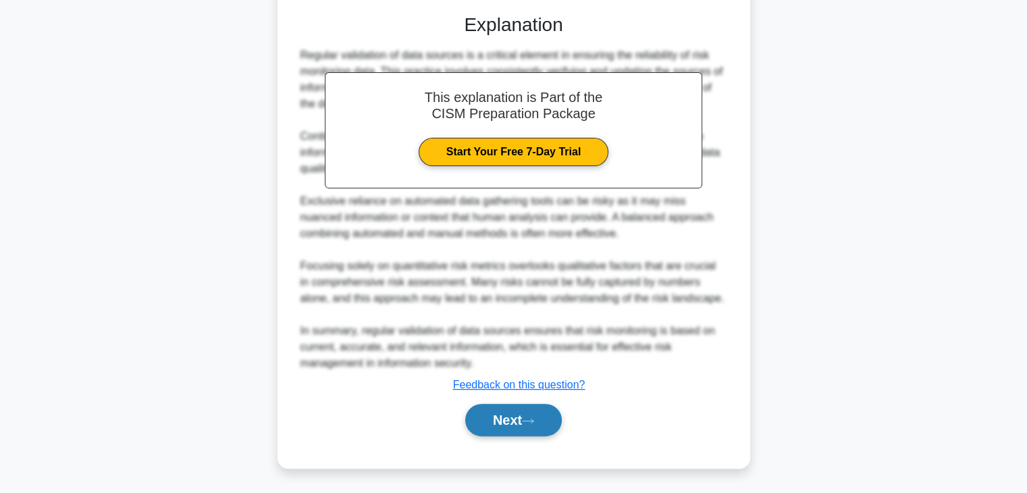
click at [504, 431] on button "Next" at bounding box center [513, 420] width 97 height 32
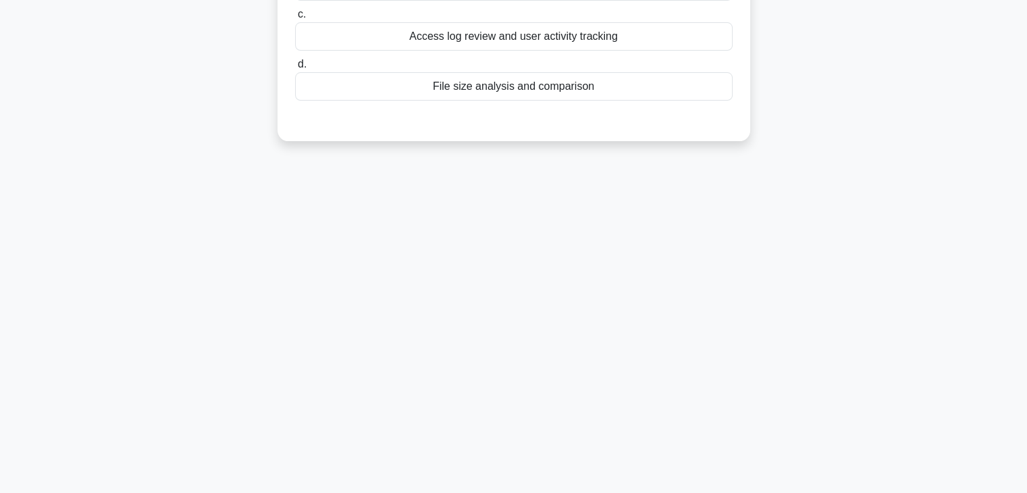
scroll to position [0, 0]
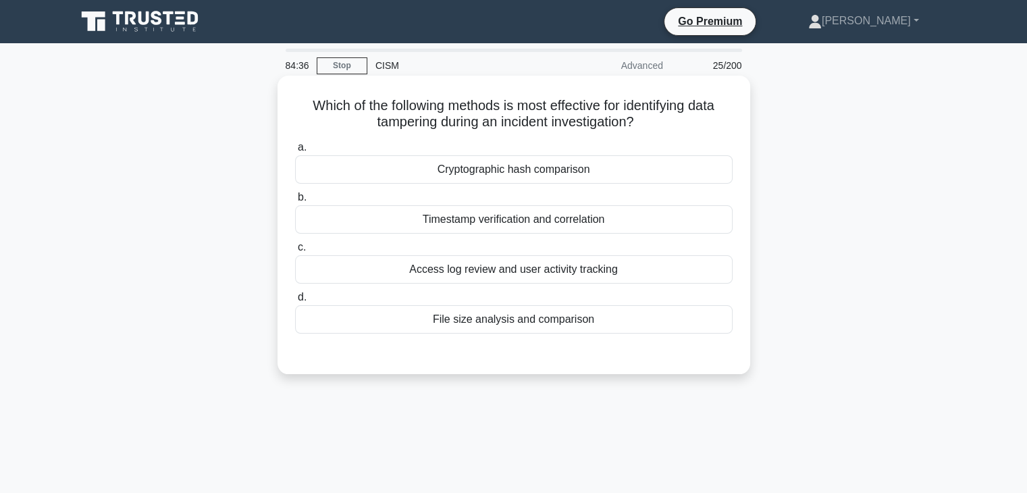
click at [685, 177] on div "Cryptographic hash comparison" at bounding box center [514, 169] width 438 height 28
click at [295, 152] on input "a. Cryptographic hash comparison" at bounding box center [295, 147] width 0 height 9
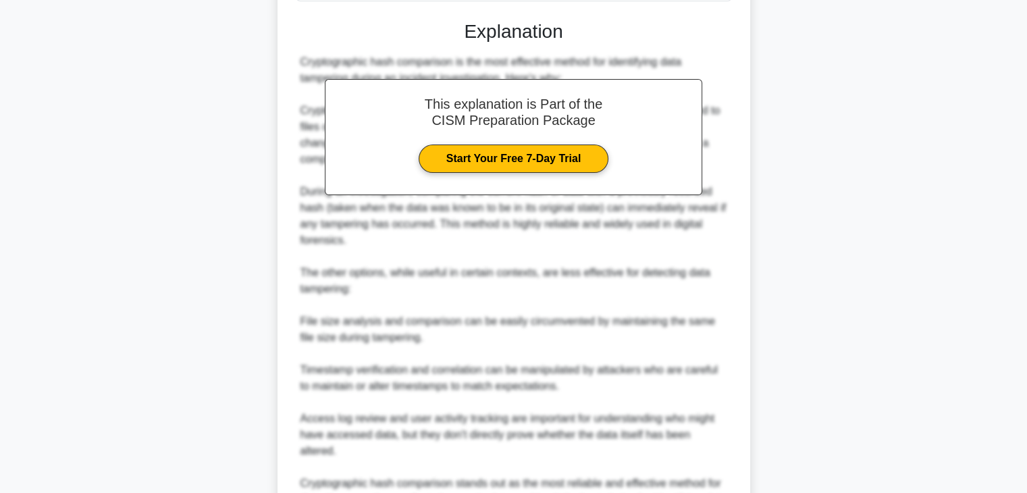
scroll to position [469, 0]
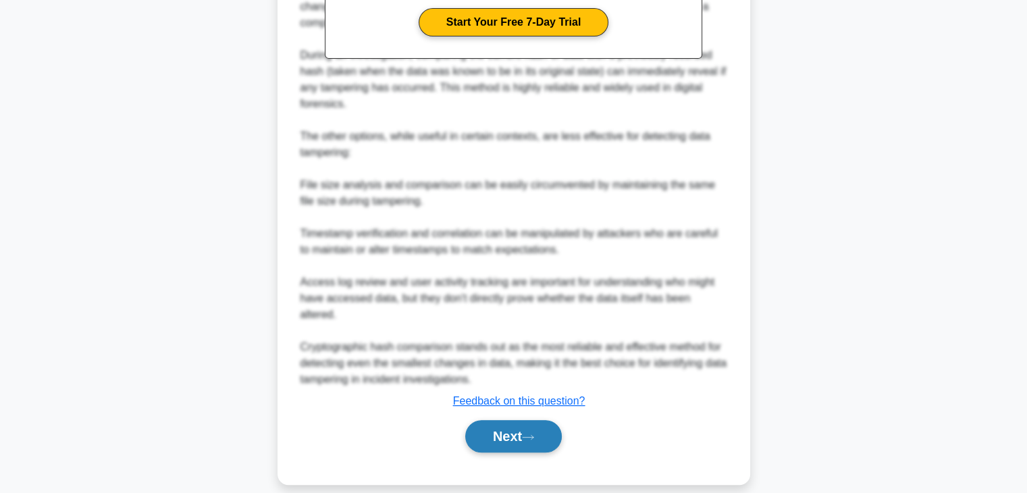
click at [526, 421] on button "Next" at bounding box center [513, 436] width 97 height 32
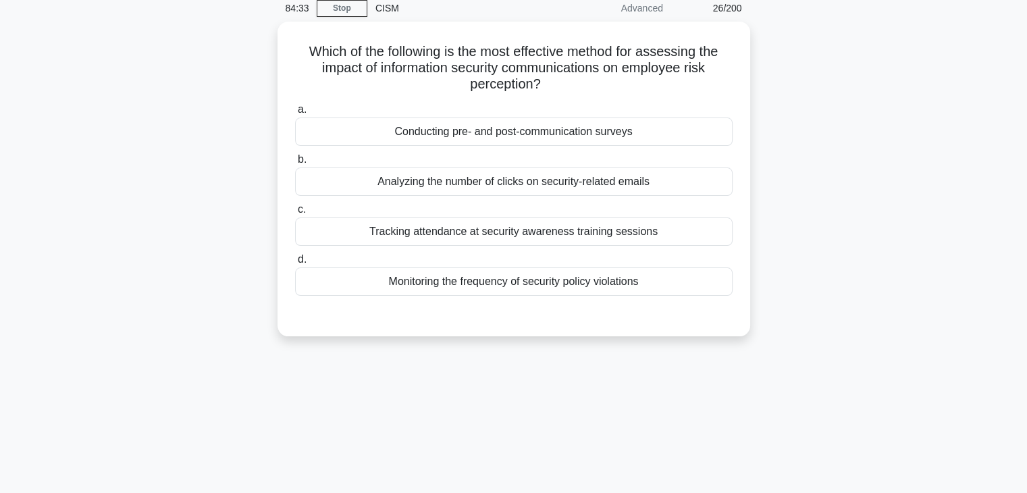
scroll to position [0, 0]
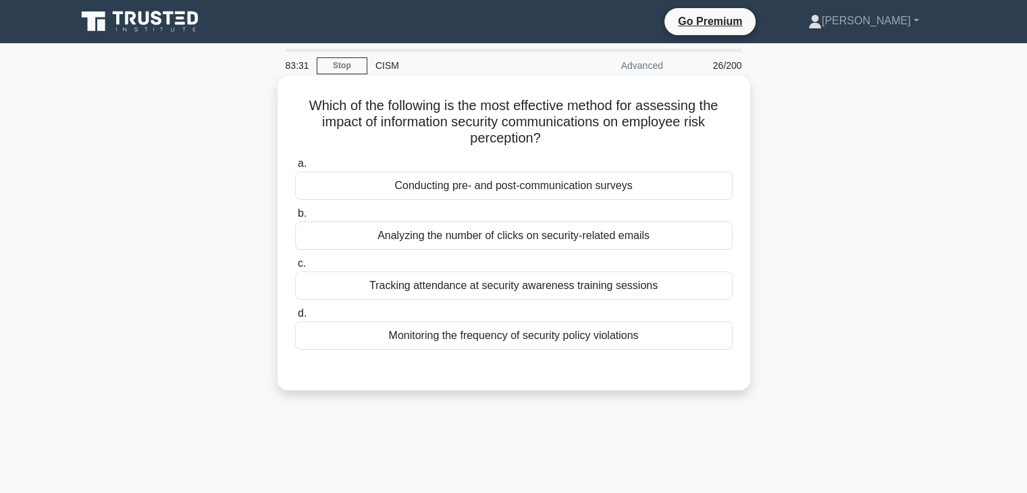
click at [648, 190] on div "Conducting pre- and post-communication surveys" at bounding box center [514, 186] width 438 height 28
click at [295, 168] on input "a. Conducting pre- and post-communication surveys" at bounding box center [295, 163] width 0 height 9
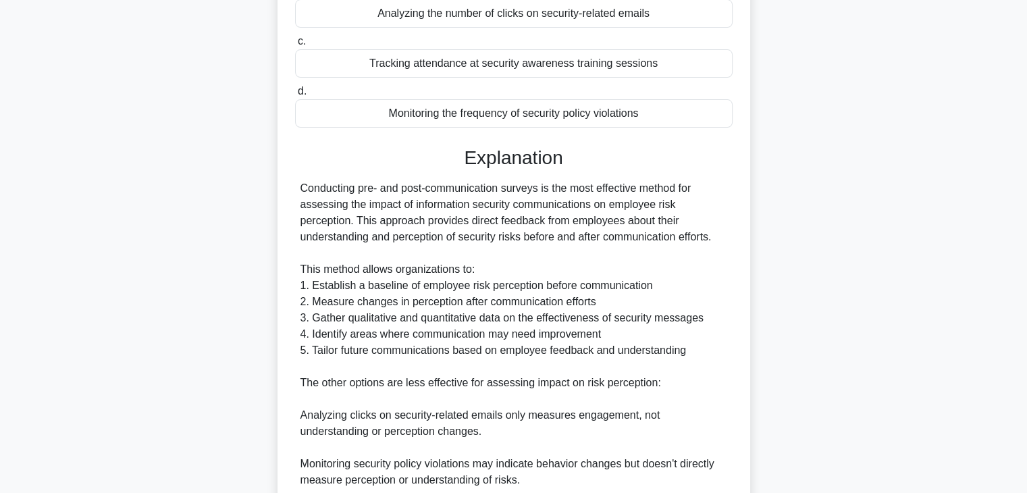
scroll to position [388, 0]
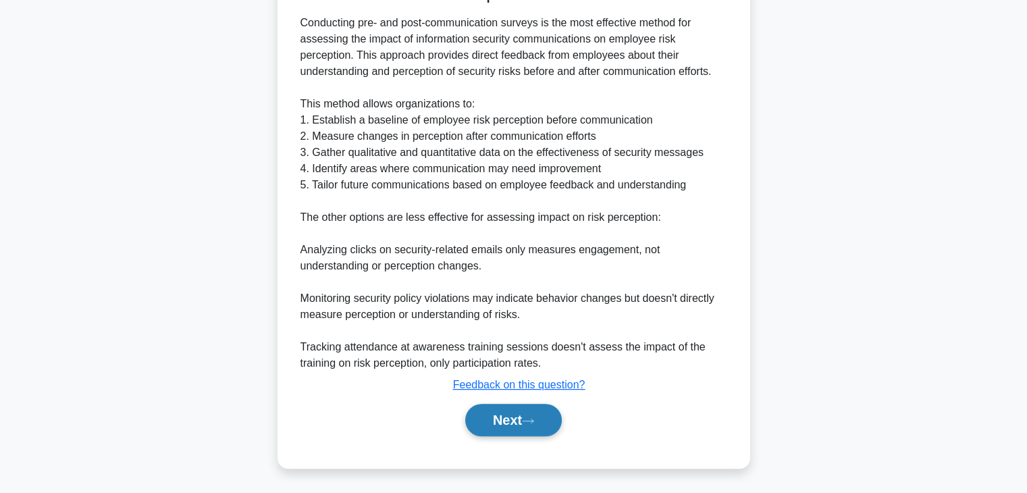
click at [508, 419] on button "Next" at bounding box center [513, 420] width 97 height 32
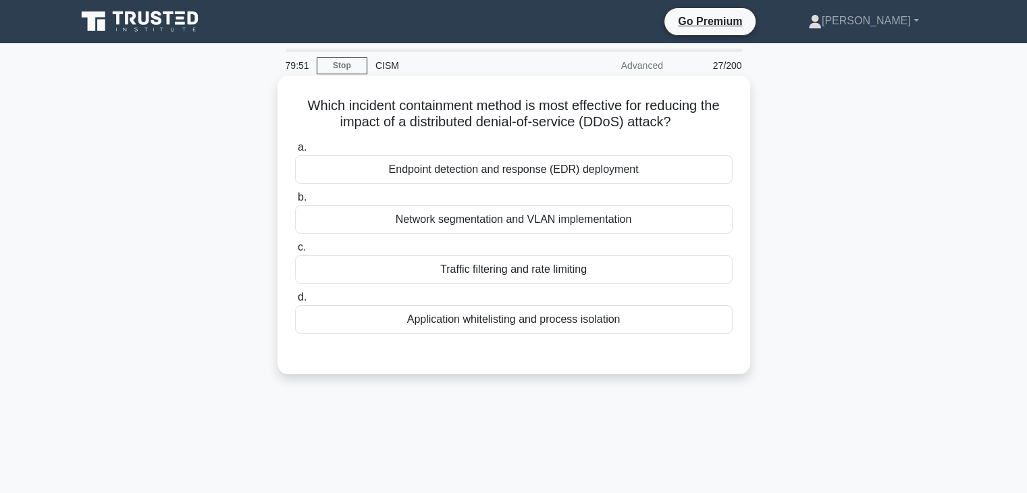
click at [682, 274] on div "Traffic filtering and rate limiting" at bounding box center [514, 269] width 438 height 28
click at [295, 252] on input "c. Traffic filtering and rate limiting" at bounding box center [295, 247] width 0 height 9
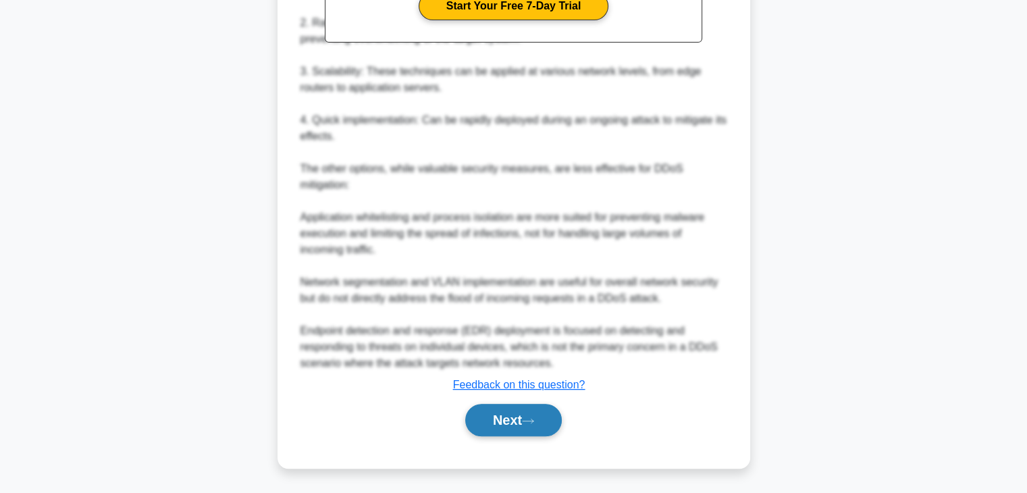
drag, startPoint x: 541, startPoint y: 421, endPoint x: 547, endPoint y: 415, distance: 8.6
click at [541, 421] on button "Next" at bounding box center [513, 420] width 97 height 32
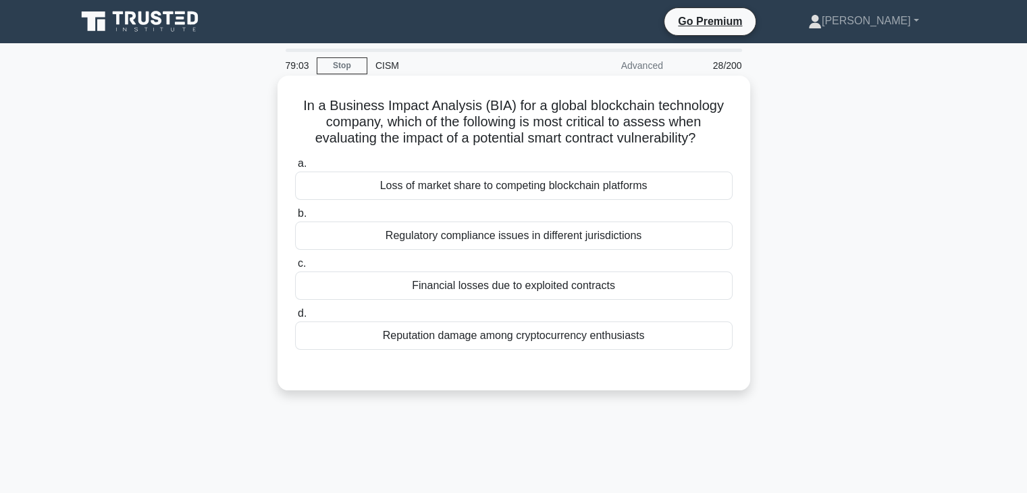
click at [649, 288] on div "Financial losses due to exploited contracts" at bounding box center [514, 285] width 438 height 28
click at [295, 268] on input "c. Financial losses due to exploited contracts" at bounding box center [295, 263] width 0 height 9
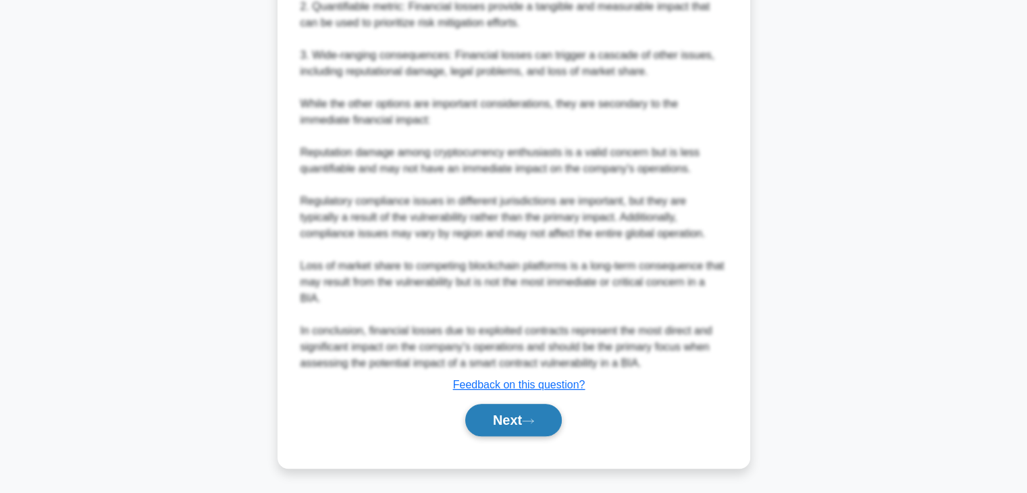
click at [523, 428] on button "Next" at bounding box center [513, 420] width 97 height 32
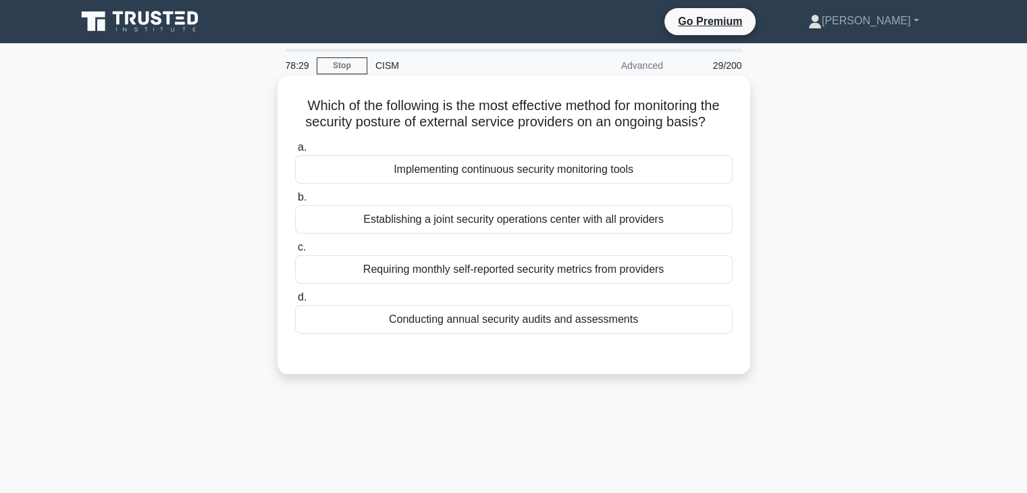
click at [690, 174] on div "Implementing continuous security monitoring tools" at bounding box center [514, 169] width 438 height 28
click at [295, 152] on input "a. Implementing continuous security monitoring tools" at bounding box center [295, 147] width 0 height 9
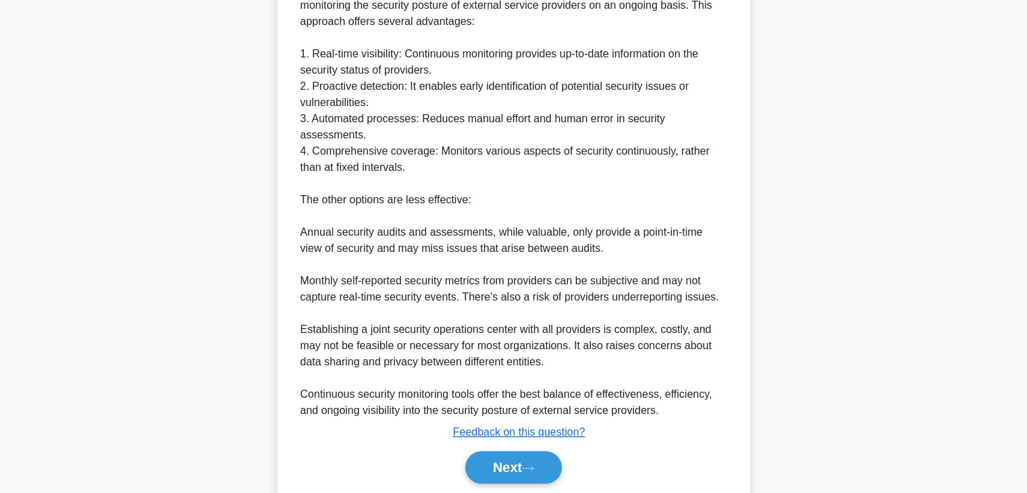
scroll to position [436, 0]
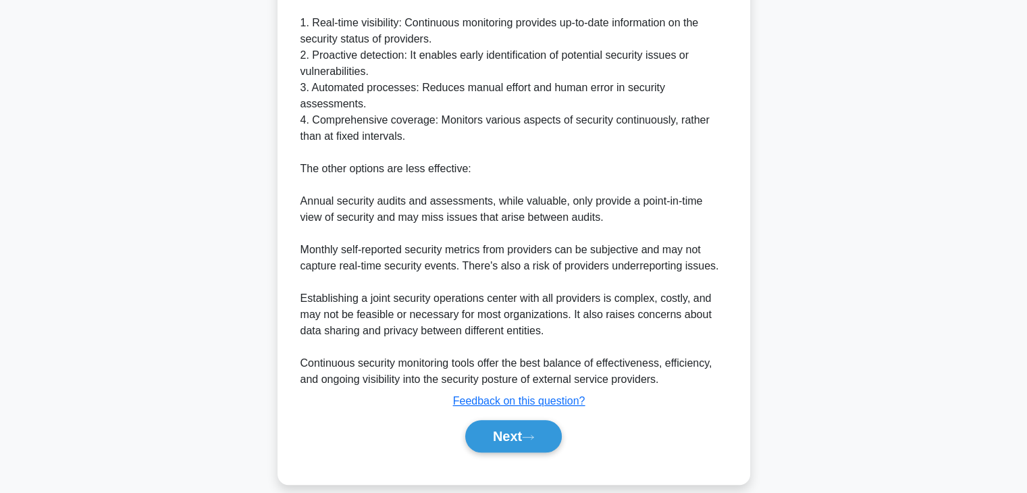
click at [514, 415] on div "Next" at bounding box center [514, 436] width 438 height 43
click at [518, 420] on button "Next" at bounding box center [513, 436] width 97 height 32
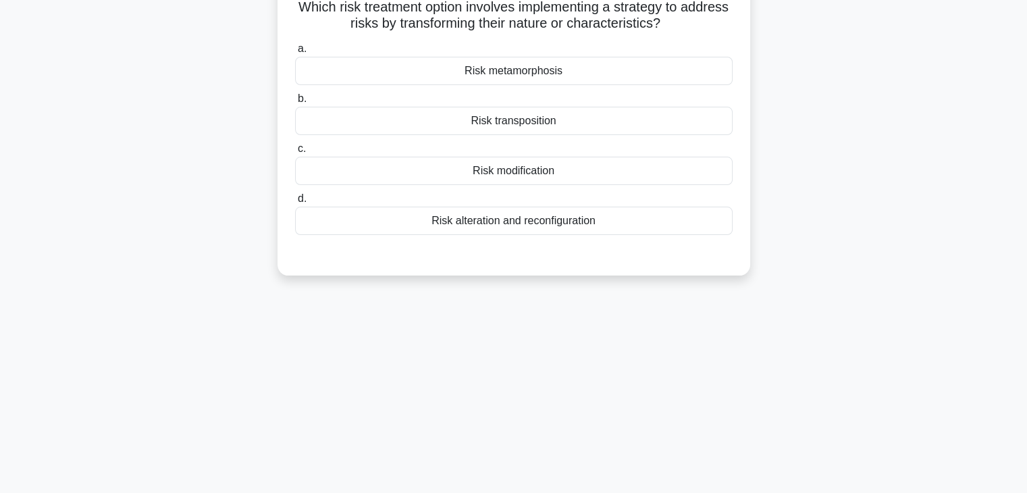
scroll to position [0, 0]
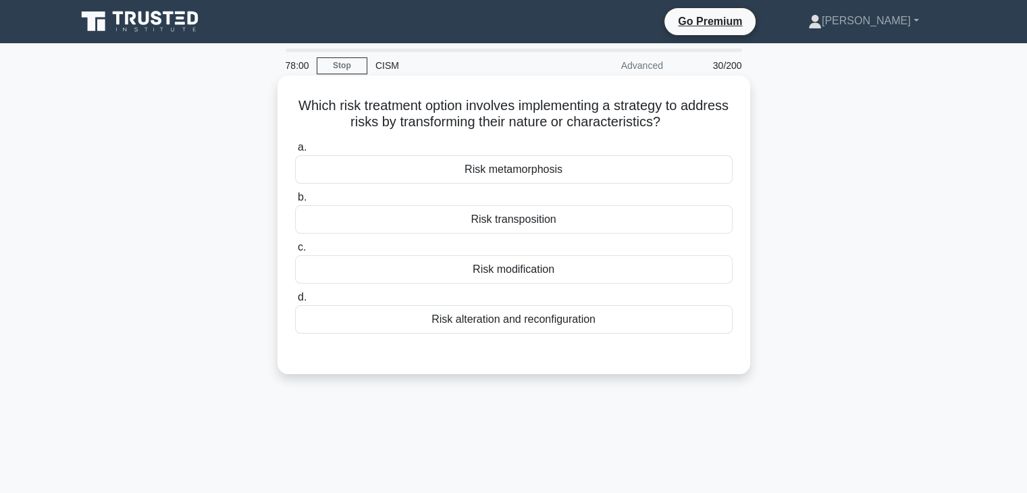
click at [631, 167] on div "Risk metamorphosis" at bounding box center [514, 169] width 438 height 28
click at [295, 152] on input "a. Risk metamorphosis" at bounding box center [295, 147] width 0 height 9
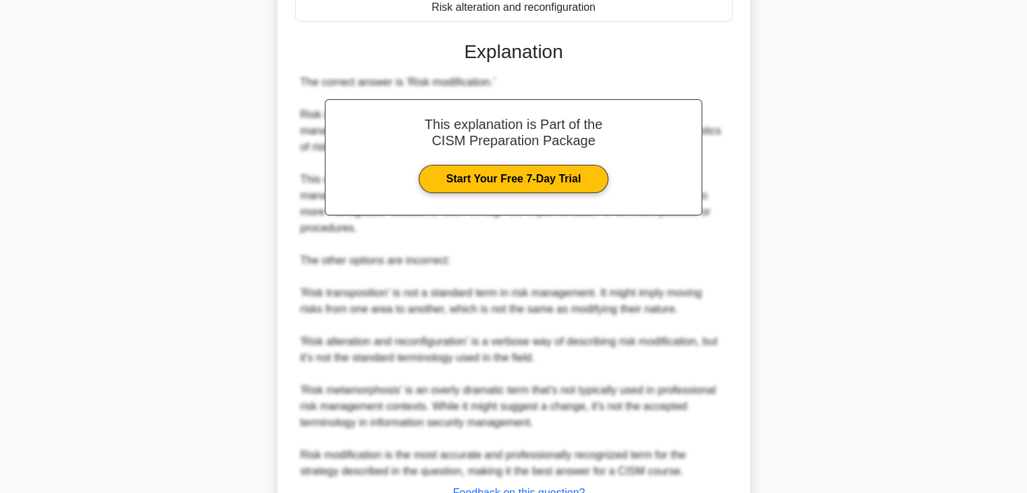
scroll to position [421, 0]
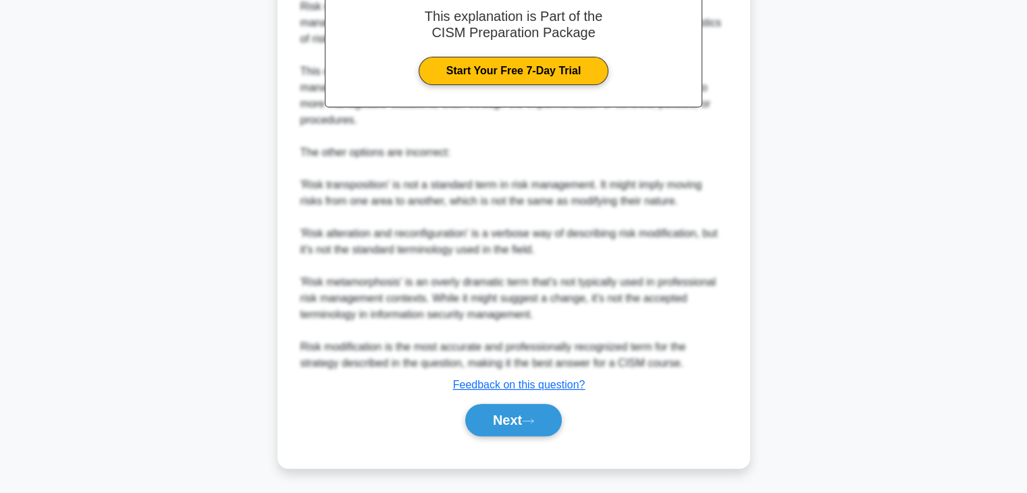
click at [486, 436] on div "Next" at bounding box center [514, 419] width 438 height 43
click at [505, 419] on button "Next" at bounding box center [513, 420] width 97 height 32
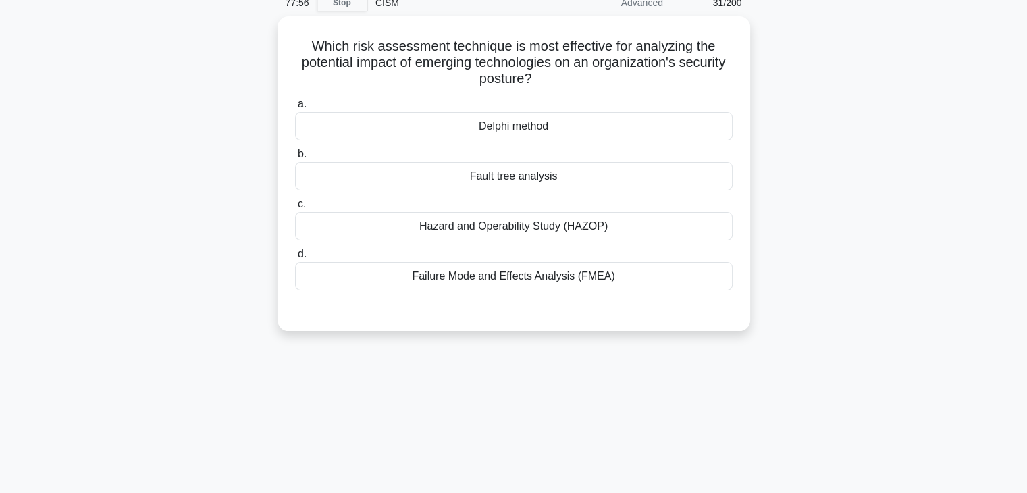
scroll to position [0, 0]
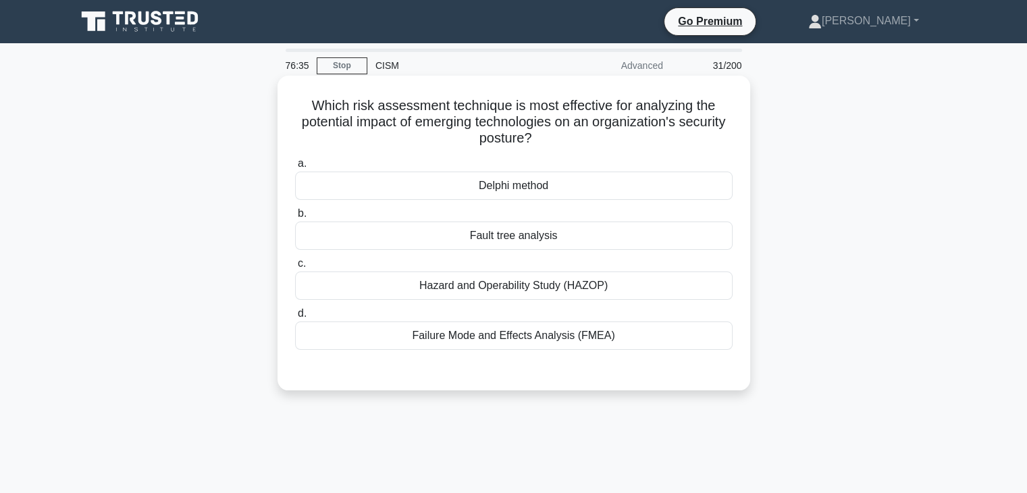
click at [670, 284] on div "Hazard and Operability Study (HAZOP)" at bounding box center [514, 285] width 438 height 28
click at [295, 268] on input "c. Hazard and Operability Study (HAZOP)" at bounding box center [295, 263] width 0 height 9
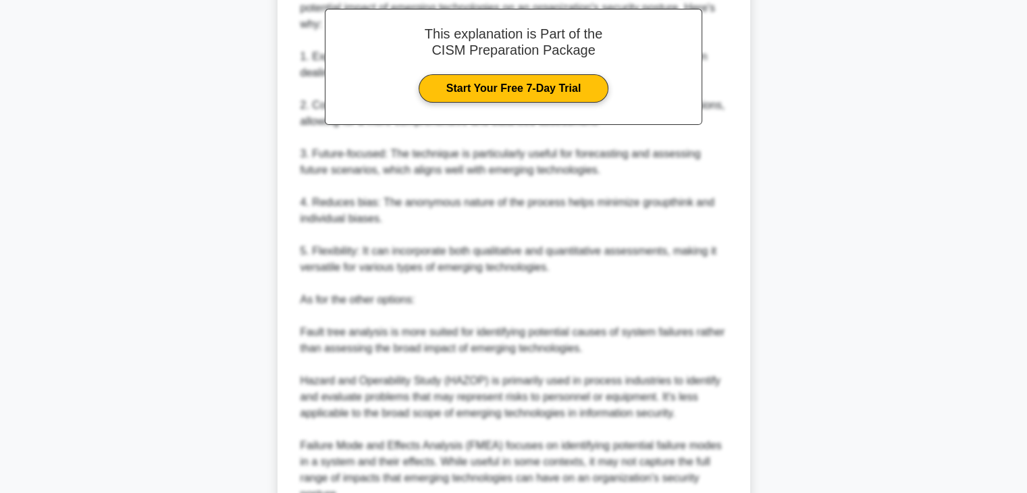
scroll to position [551, 0]
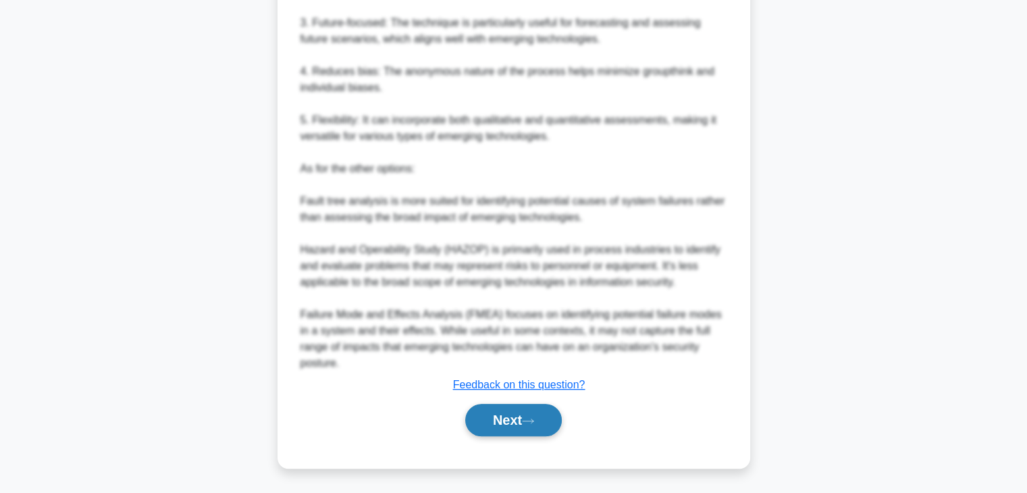
click at [501, 407] on button "Next" at bounding box center [513, 420] width 97 height 32
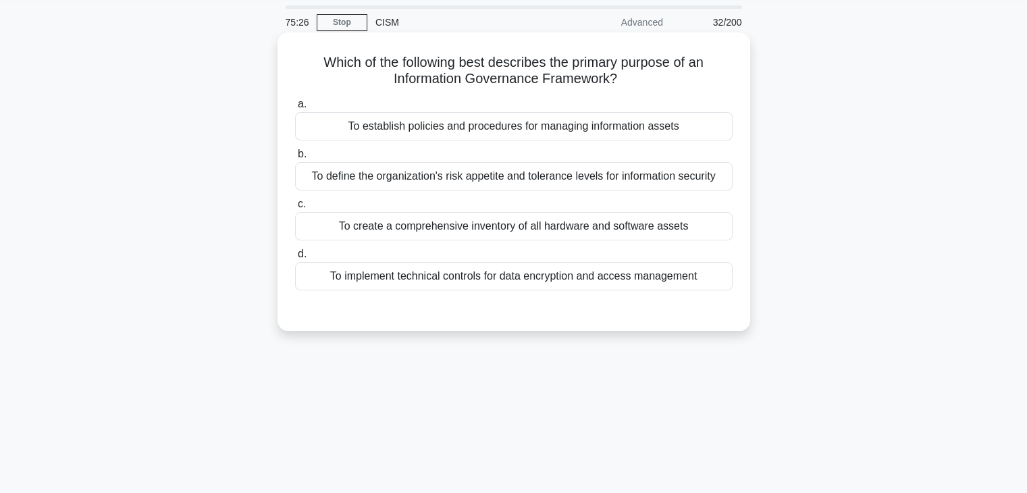
scroll to position [0, 0]
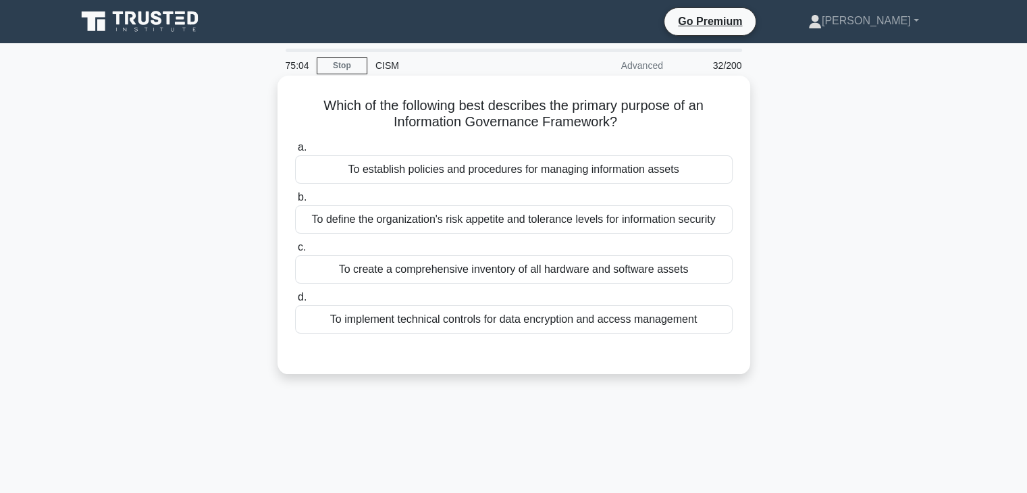
click at [678, 170] on div "To establish policies and procedures for managing information assets" at bounding box center [514, 169] width 438 height 28
click at [295, 152] on input "a. To establish policies and procedures for managing information assets" at bounding box center [295, 147] width 0 height 9
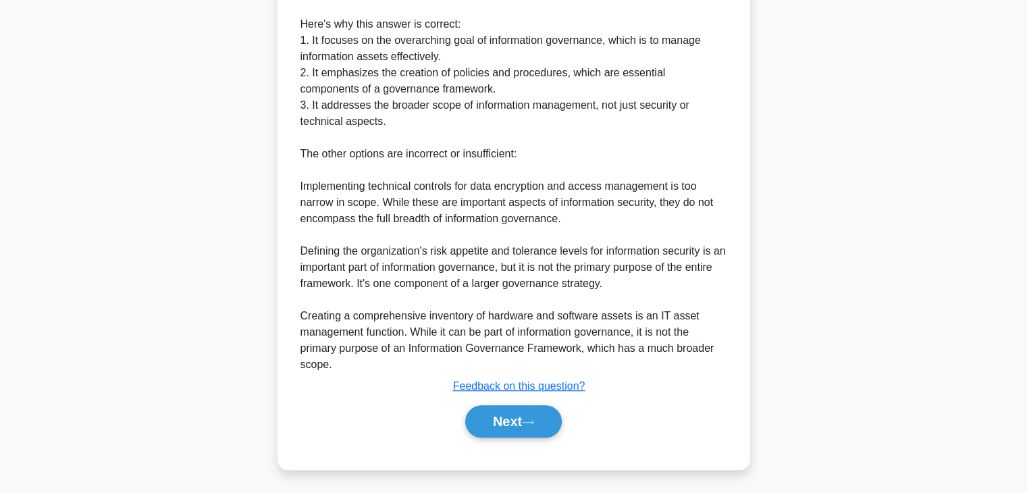
scroll to position [436, 0]
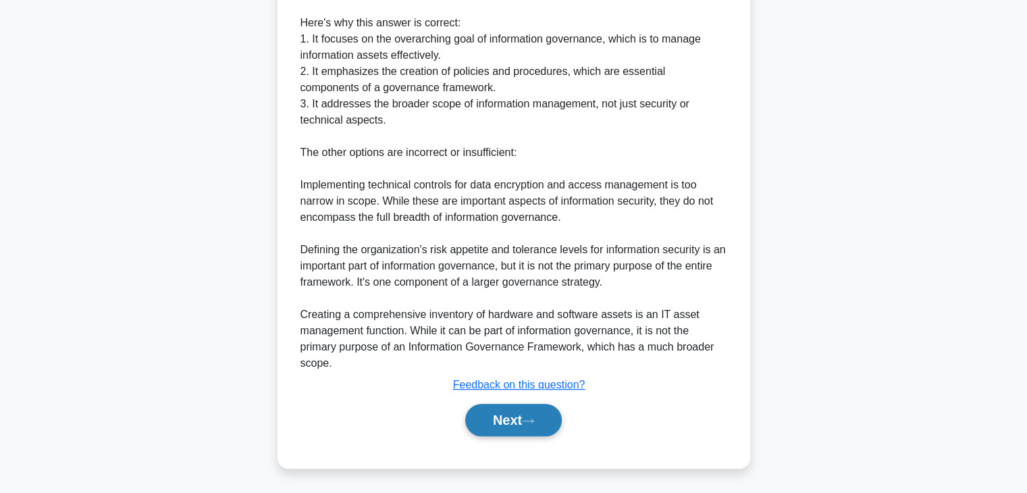
click at [509, 422] on button "Next" at bounding box center [513, 420] width 97 height 32
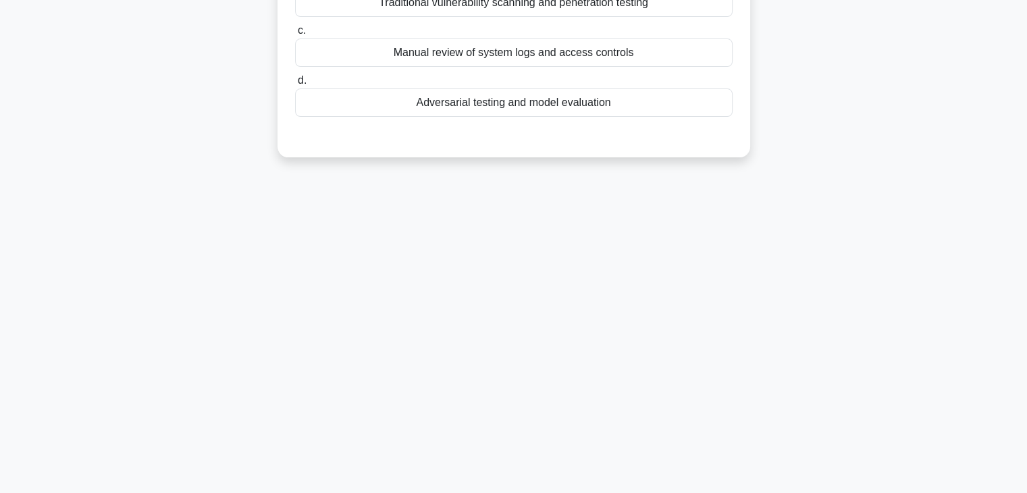
scroll to position [0, 0]
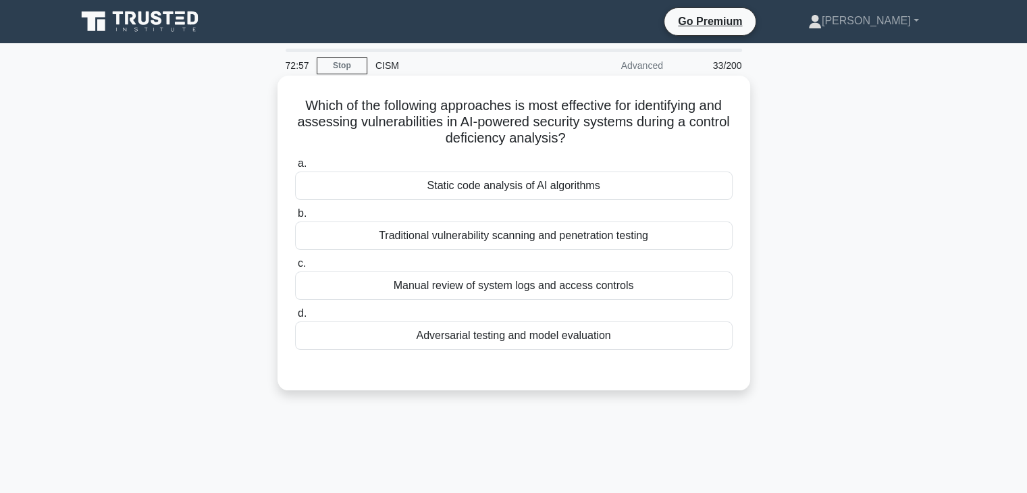
click at [532, 331] on div "Adversarial testing and model evaluation" at bounding box center [514, 335] width 438 height 28
click at [295, 318] on input "d. Adversarial testing and model evaluation" at bounding box center [295, 313] width 0 height 9
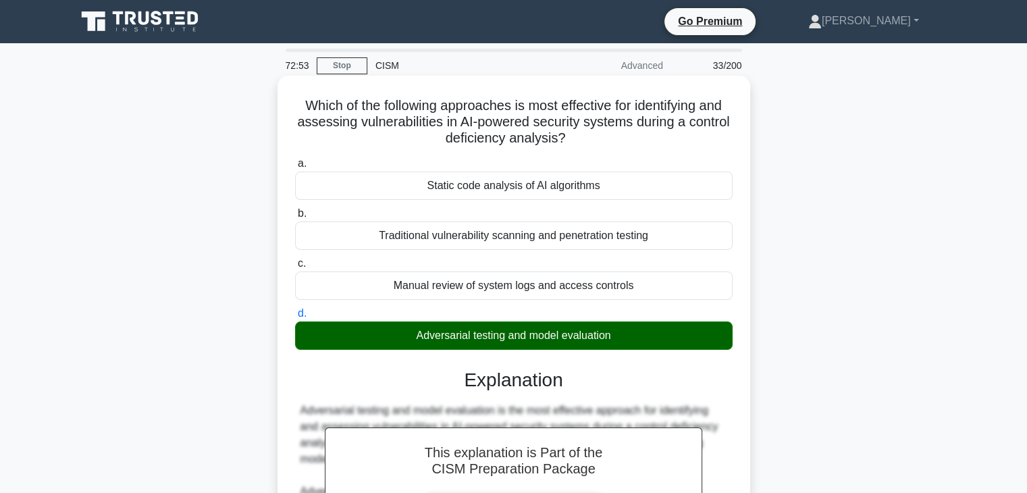
drag, startPoint x: 502, startPoint y: 340, endPoint x: 397, endPoint y: 338, distance: 104.7
click at [397, 338] on div "Adversarial testing and model evaluation" at bounding box center [514, 335] width 438 height 28
copy div "Adversarial testing"
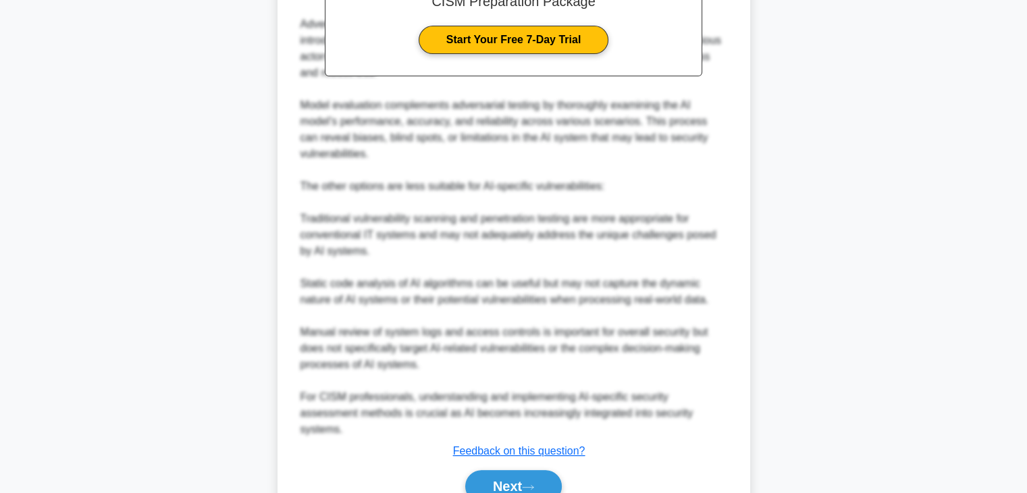
scroll to position [517, 0]
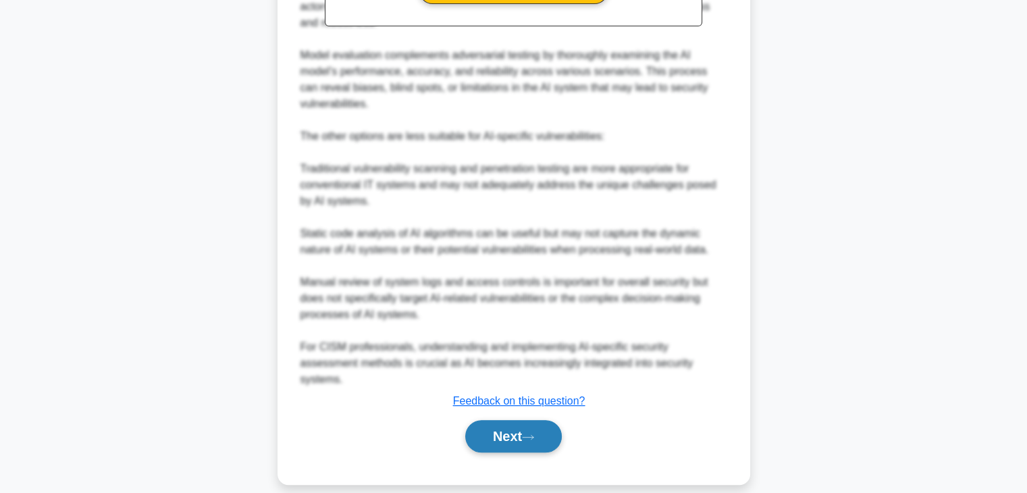
click at [518, 420] on button "Next" at bounding box center [513, 436] width 97 height 32
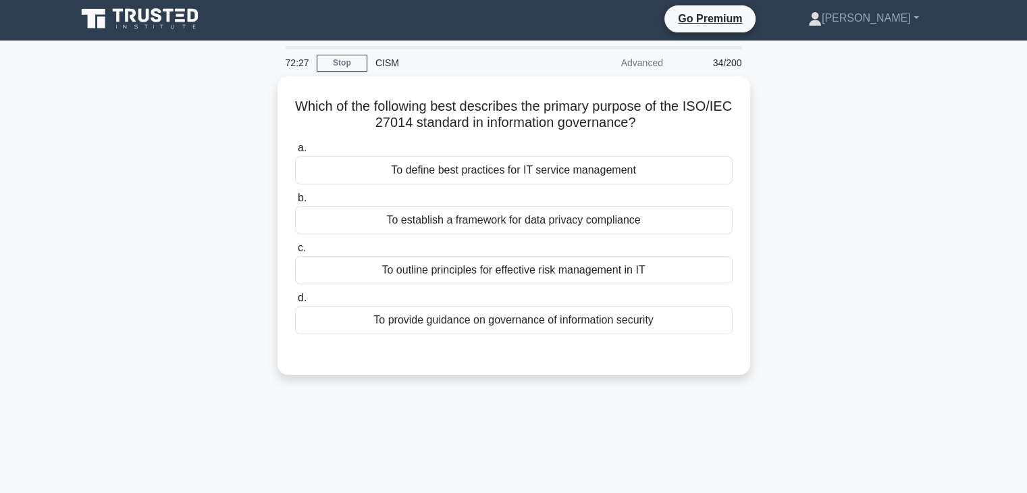
scroll to position [0, 0]
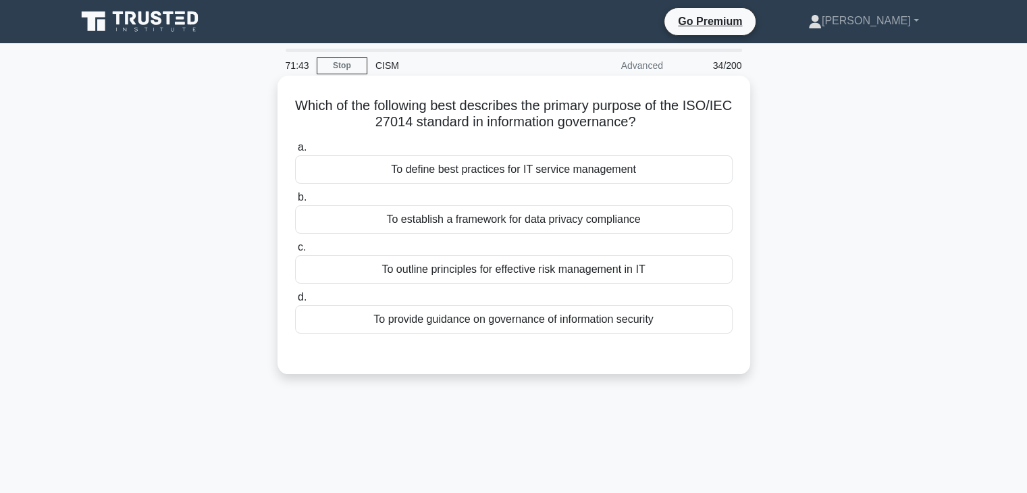
click at [653, 261] on div "To outline principles for effective risk management in IT" at bounding box center [514, 269] width 438 height 28
click at [295, 252] on input "c. To outline principles for effective risk management in IT" at bounding box center [295, 247] width 0 height 9
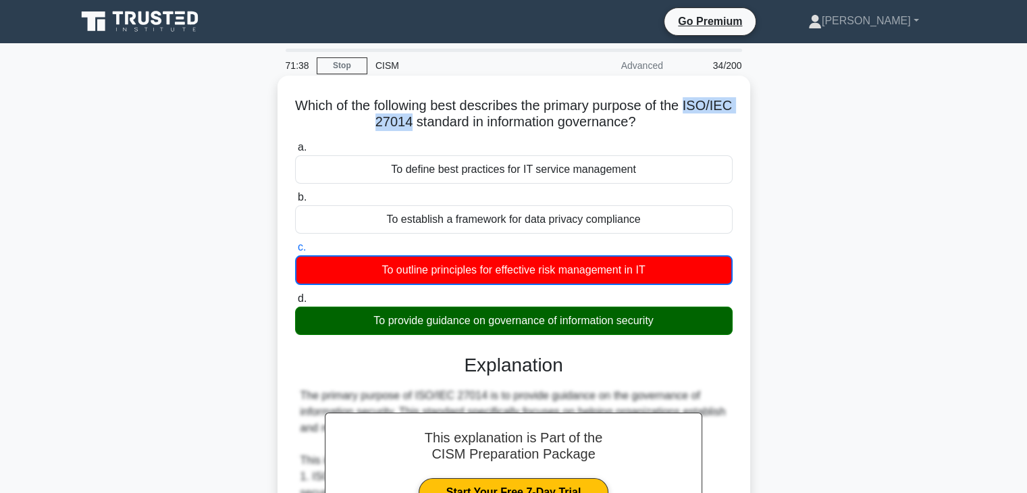
drag, startPoint x: 424, startPoint y: 123, endPoint x: 309, endPoint y: 120, distance: 114.9
click at [309, 120] on h5 "Which of the following best describes the primary purpose of the ISO/IEC 27014 …" at bounding box center [514, 114] width 440 height 34
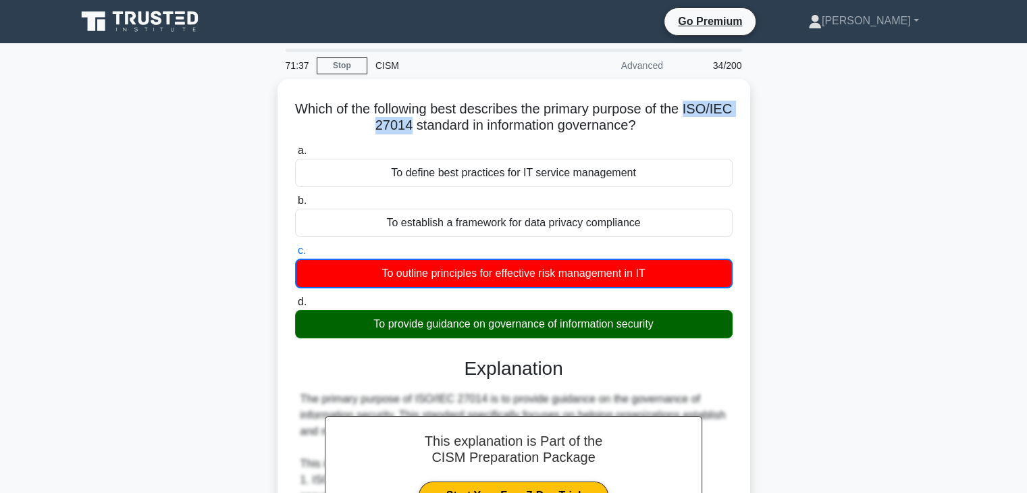
copy h5 "ISO/IEC 27014"
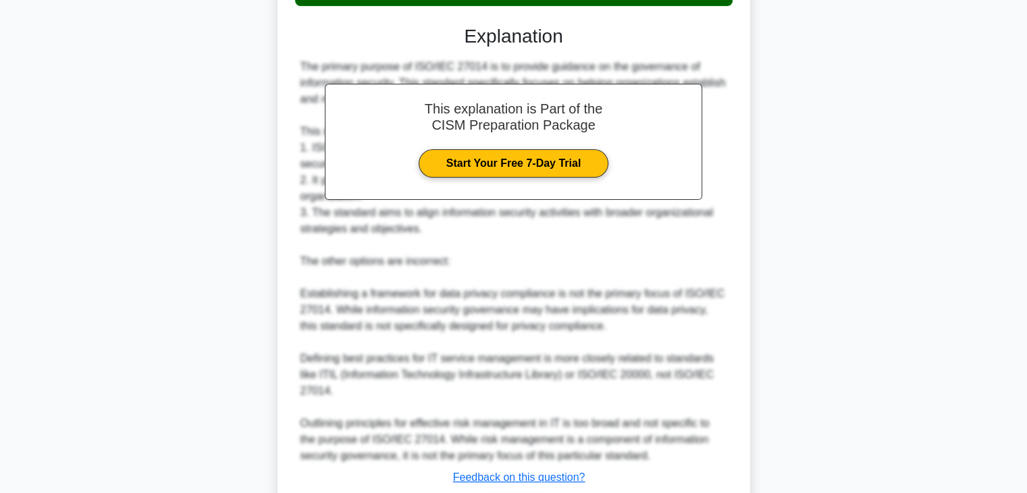
scroll to position [421, 0]
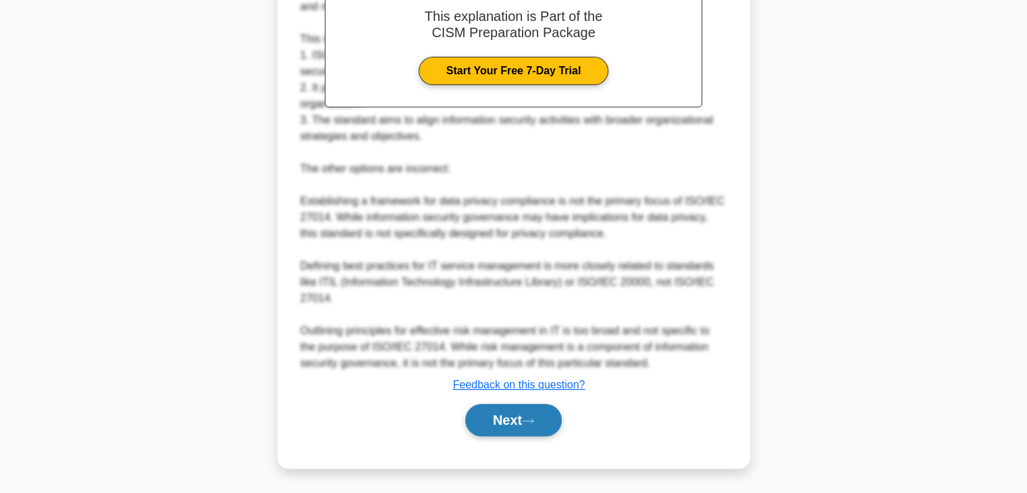
click at [502, 419] on button "Next" at bounding box center [513, 420] width 97 height 32
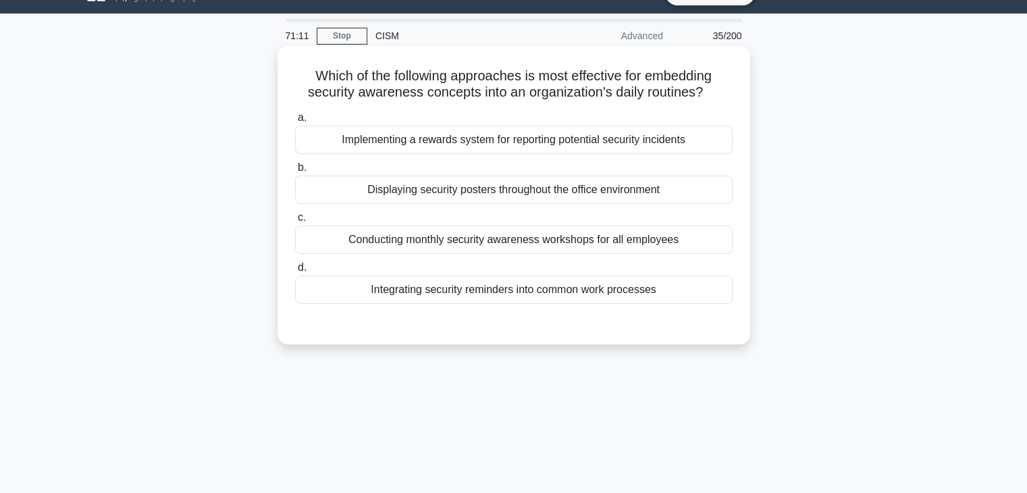
scroll to position [0, 0]
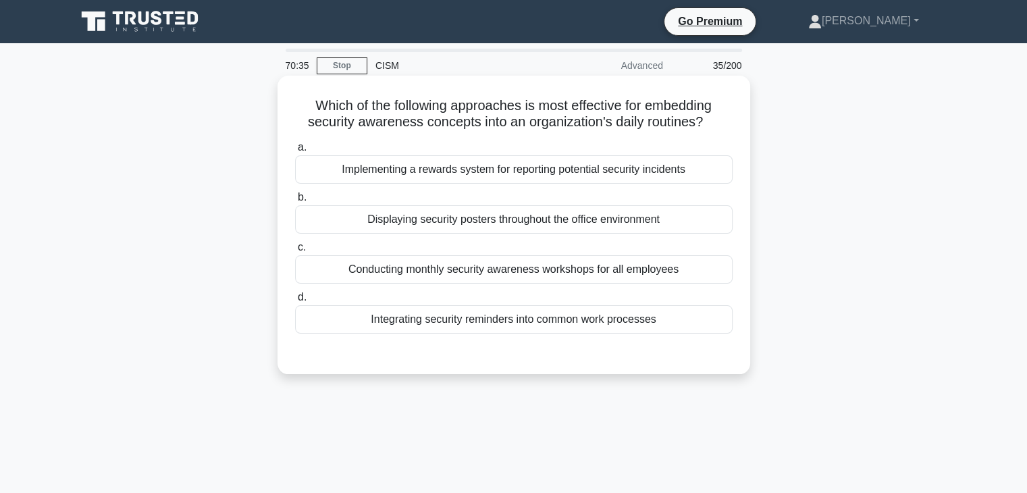
click at [644, 314] on div "Integrating security reminders into common work processes" at bounding box center [514, 319] width 438 height 28
click at [295, 302] on input "d. Integrating security reminders into common work processes" at bounding box center [295, 297] width 0 height 9
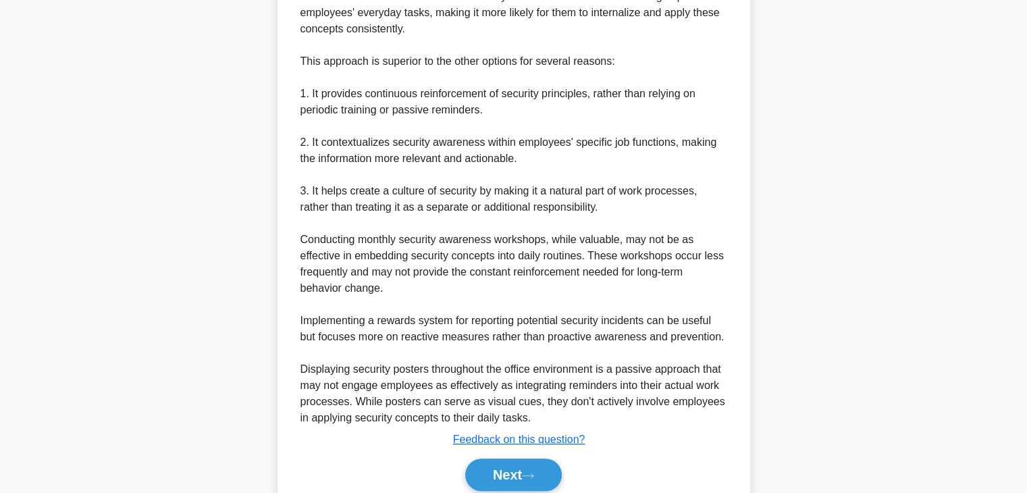
scroll to position [485, 0]
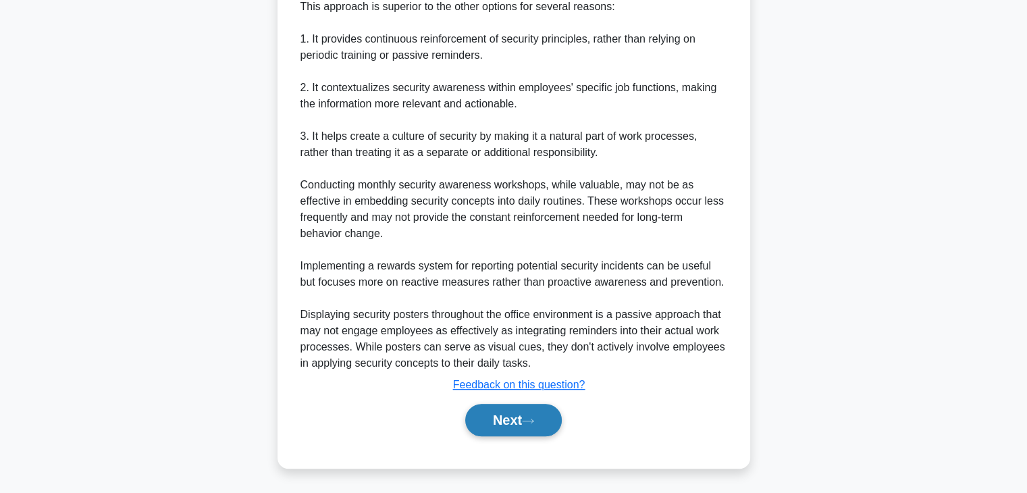
click at [533, 427] on button "Next" at bounding box center [513, 420] width 97 height 32
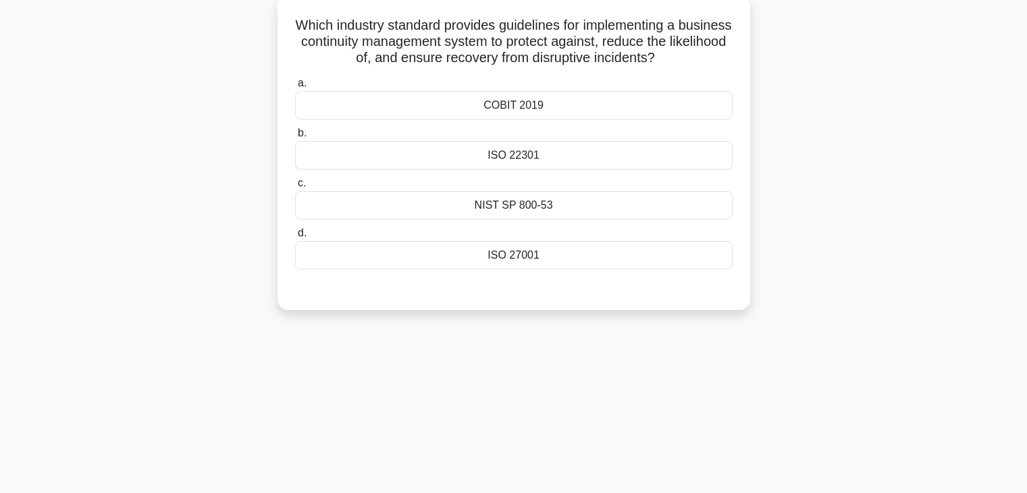
scroll to position [0, 0]
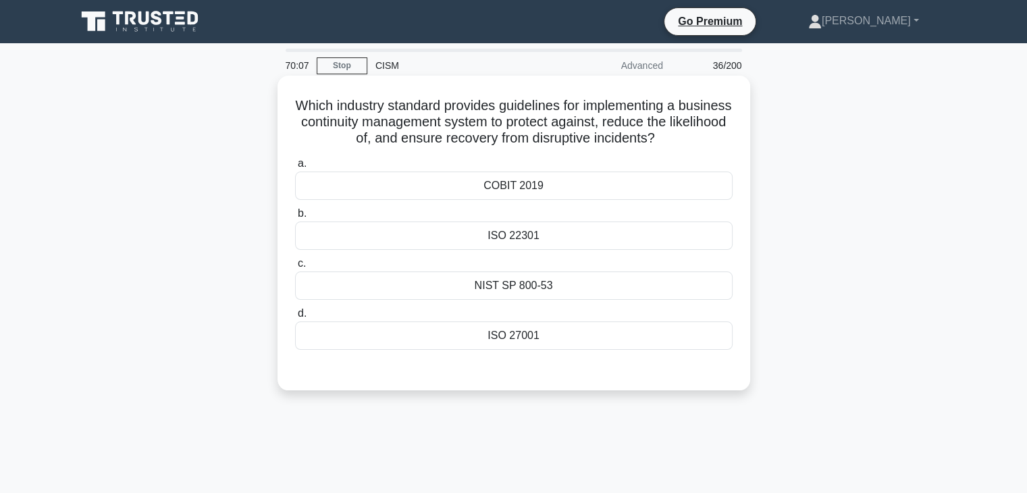
click at [704, 341] on div "ISO 27001" at bounding box center [514, 335] width 438 height 28
click at [295, 318] on input "d. ISO 27001" at bounding box center [295, 313] width 0 height 9
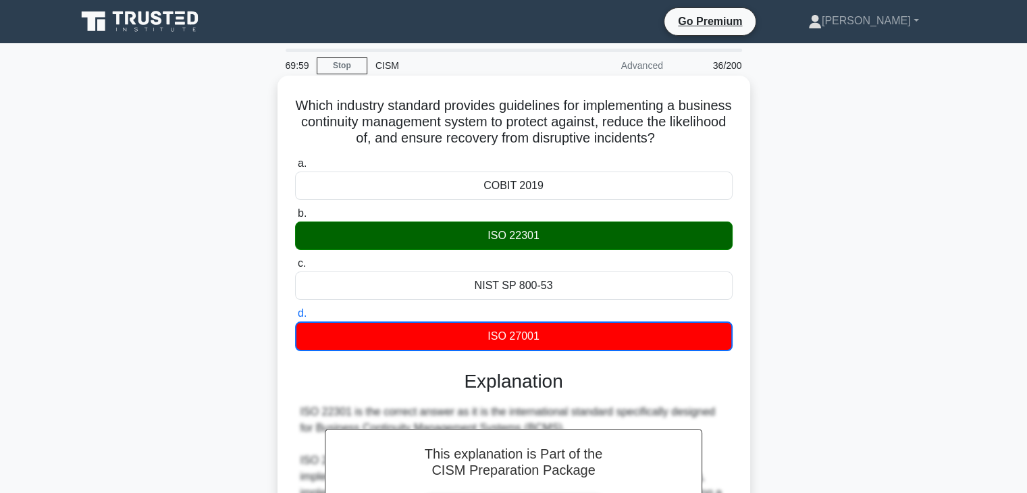
drag, startPoint x: 546, startPoint y: 237, endPoint x: 467, endPoint y: 238, distance: 79.0
click at [467, 238] on div "ISO 22301" at bounding box center [514, 236] width 438 height 28
copy div "ISO 22301"
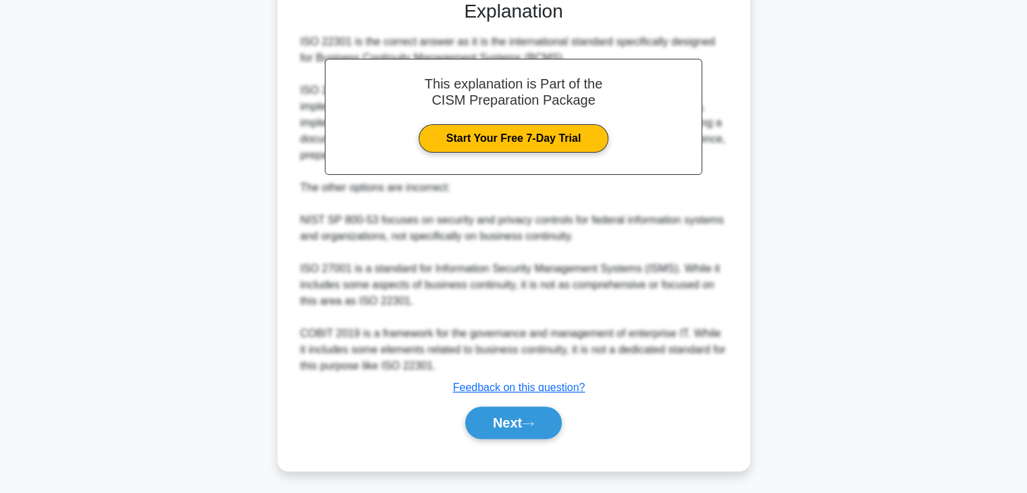
scroll to position [389, 0]
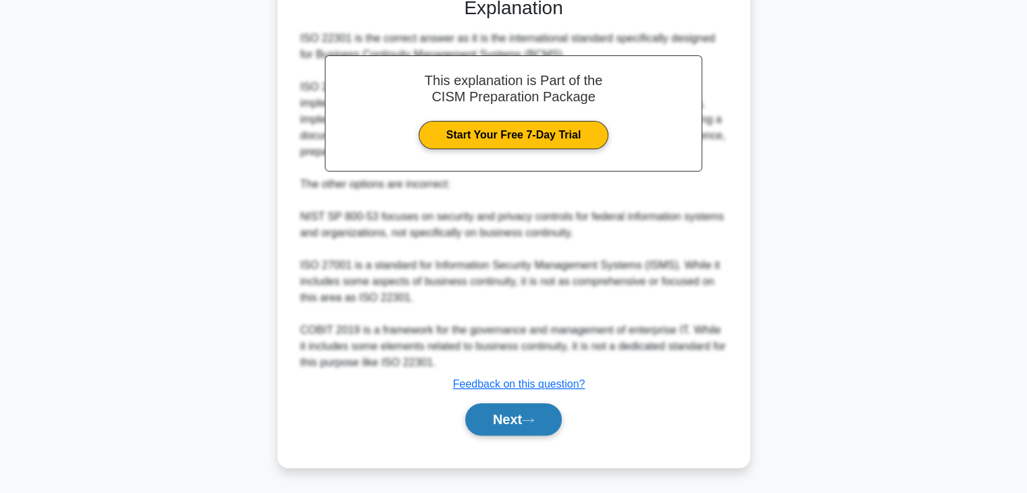
click at [506, 410] on button "Next" at bounding box center [513, 419] width 97 height 32
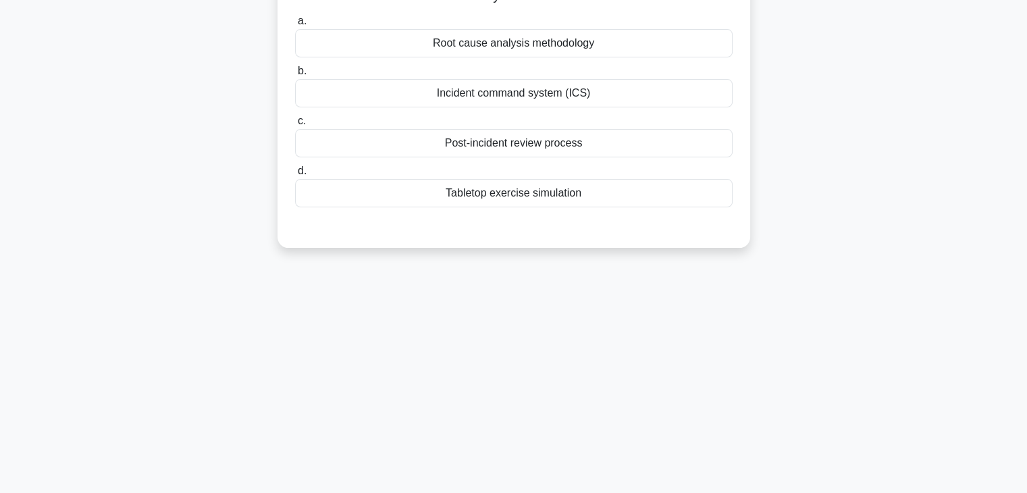
scroll to position [0, 0]
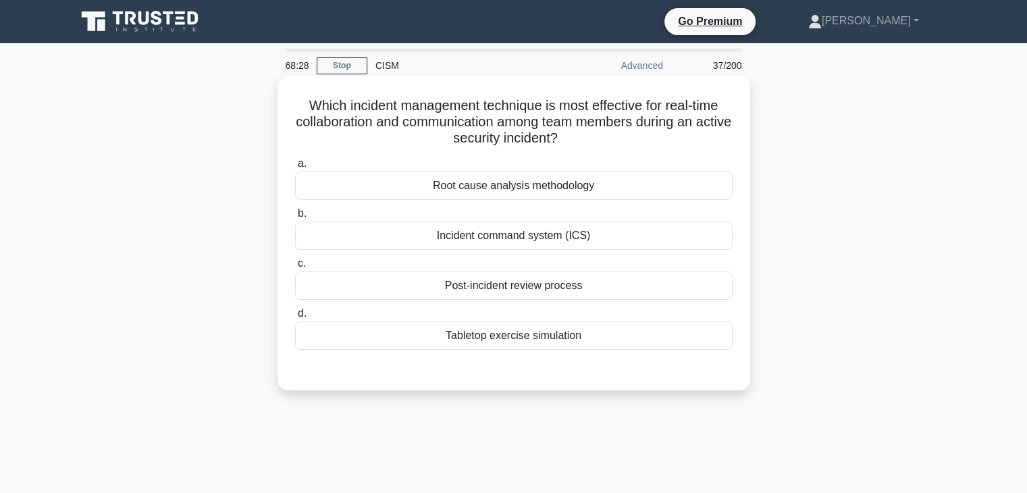
click at [605, 336] on div "Tabletop exercise simulation" at bounding box center [514, 335] width 438 height 28
click at [295, 318] on input "d. Tabletop exercise simulation" at bounding box center [295, 313] width 0 height 9
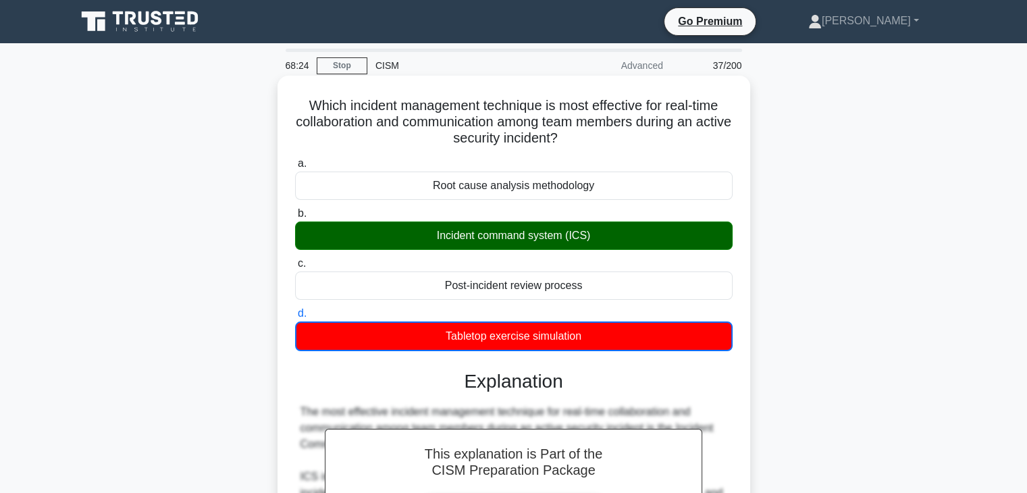
drag, startPoint x: 602, startPoint y: 238, endPoint x: 436, endPoint y: 239, distance: 166.8
click at [436, 239] on div "Incident command system (ICS)" at bounding box center [514, 236] width 438 height 28
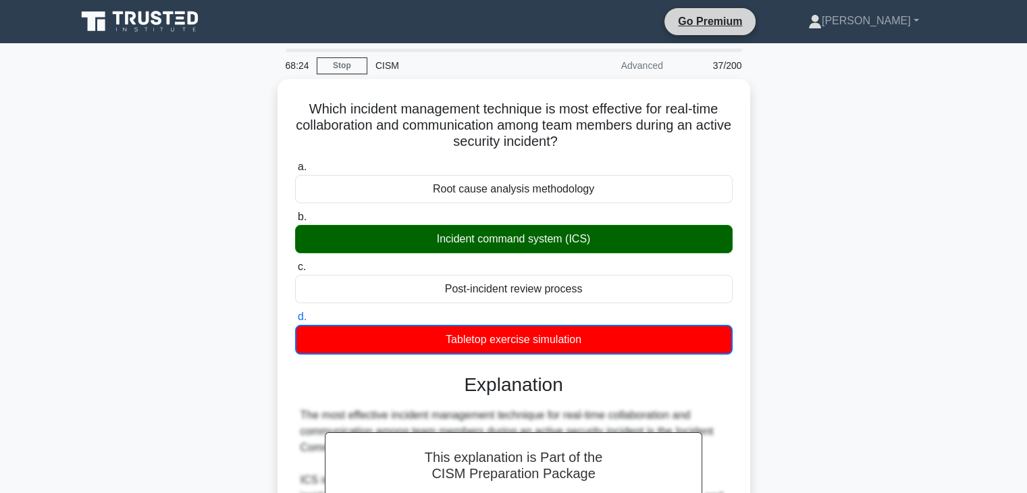
copy div "Incident command system (ICS)"
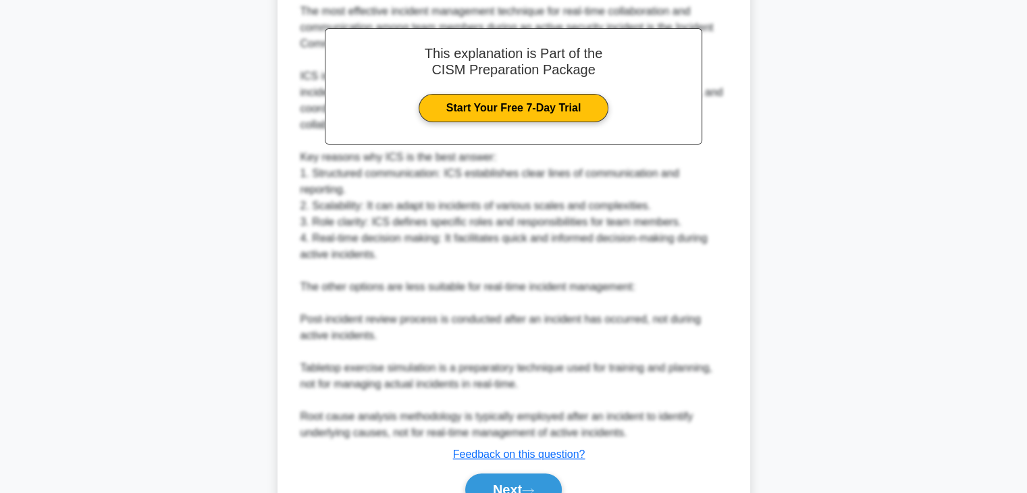
scroll to position [454, 0]
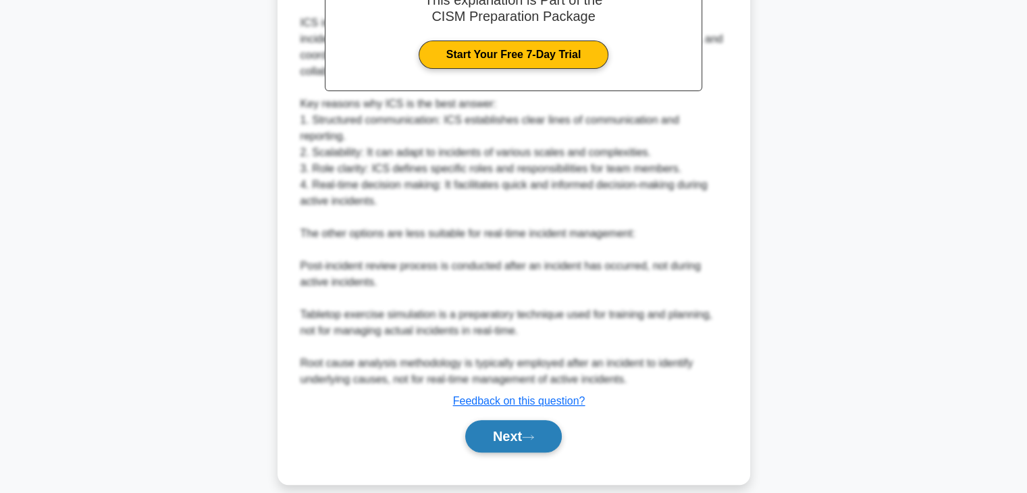
click at [515, 433] on button "Next" at bounding box center [513, 436] width 97 height 32
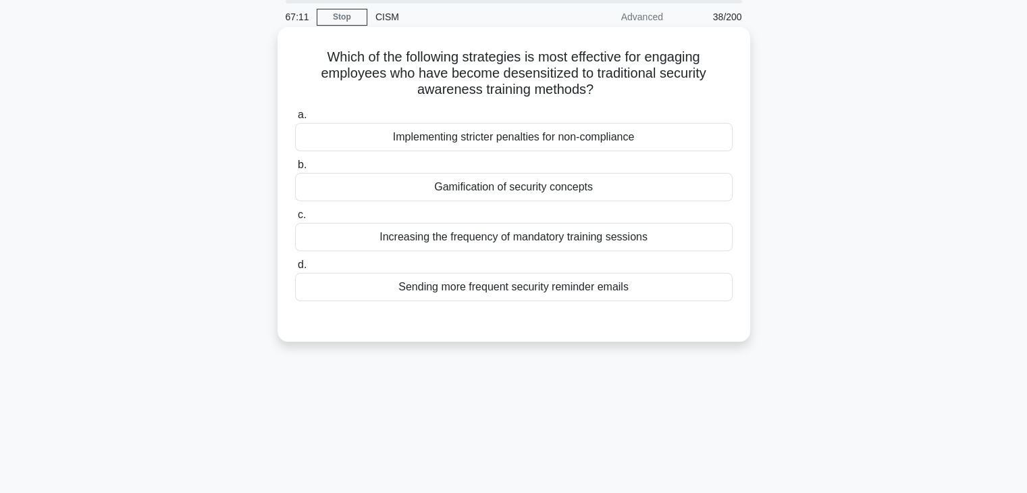
click at [612, 184] on div "Gamification of security concepts" at bounding box center [514, 187] width 438 height 28
click at [295, 170] on input "b. Gamification of security concepts" at bounding box center [295, 165] width 0 height 9
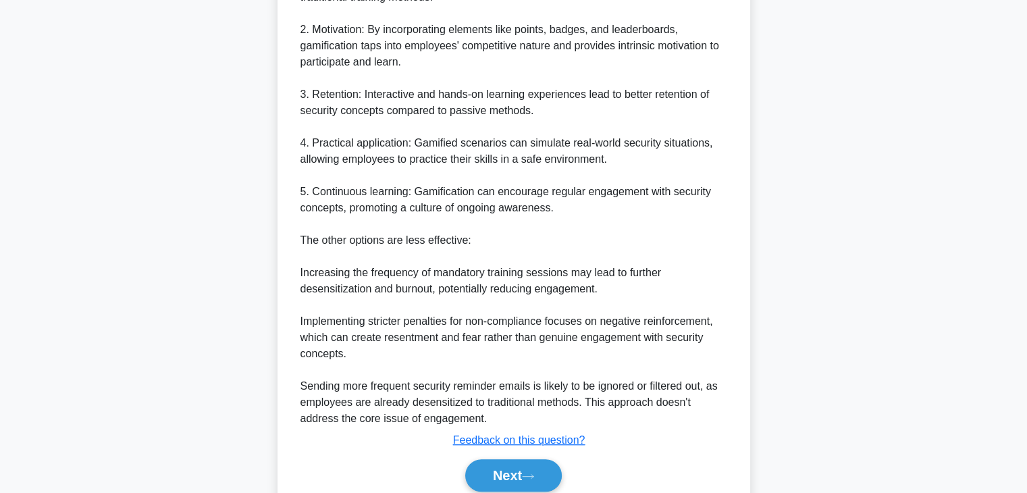
scroll to position [566, 0]
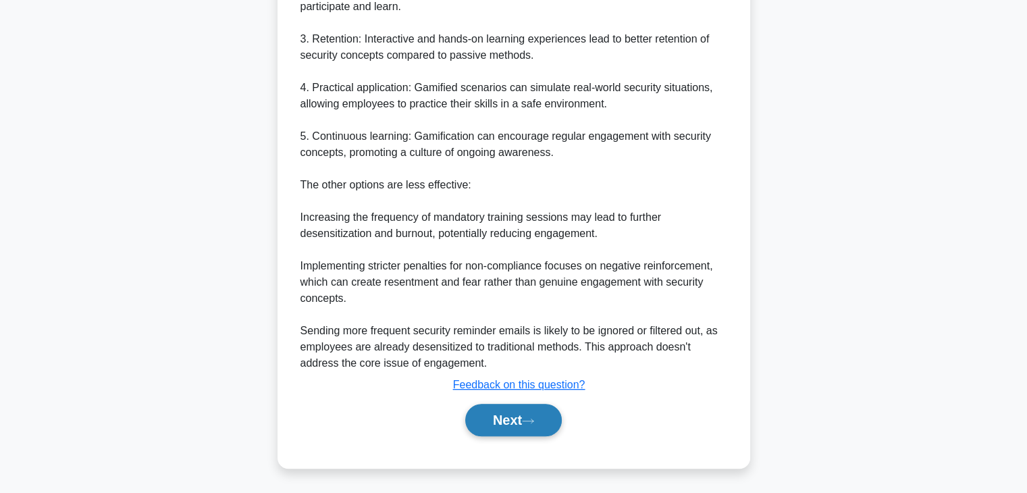
click at [513, 425] on button "Next" at bounding box center [513, 420] width 97 height 32
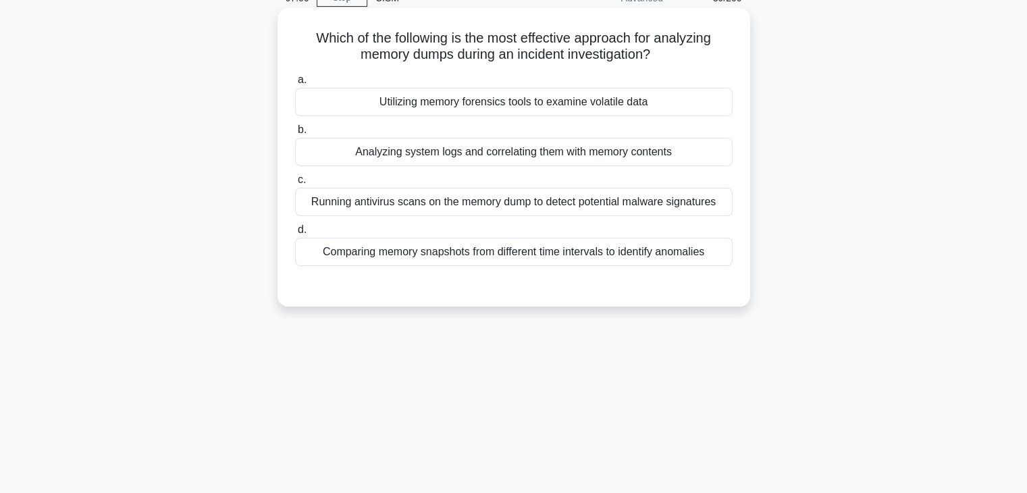
scroll to position [0, 0]
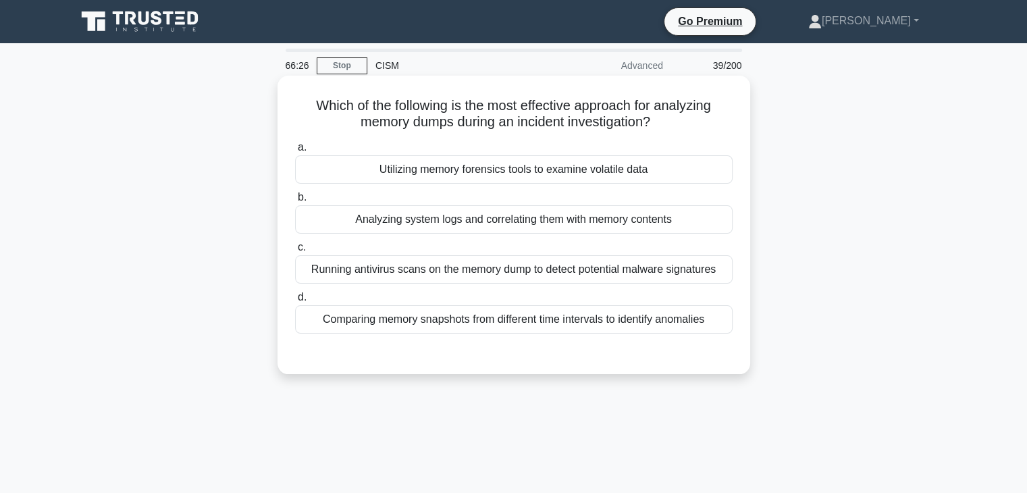
click at [619, 158] on div "Utilizing memory forensics tools to examine volatile data" at bounding box center [514, 169] width 438 height 28
click at [295, 152] on input "a. Utilizing memory forensics tools to examine volatile data" at bounding box center [295, 147] width 0 height 9
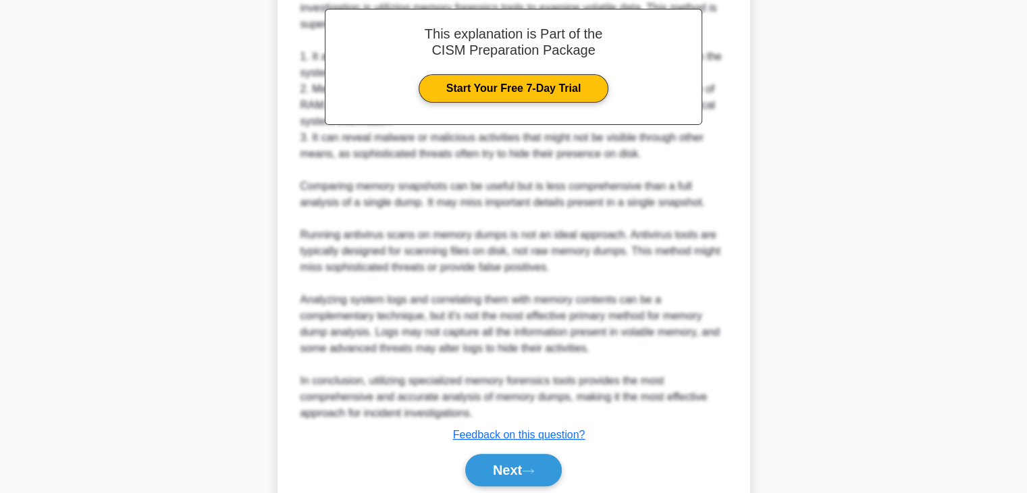
scroll to position [452, 0]
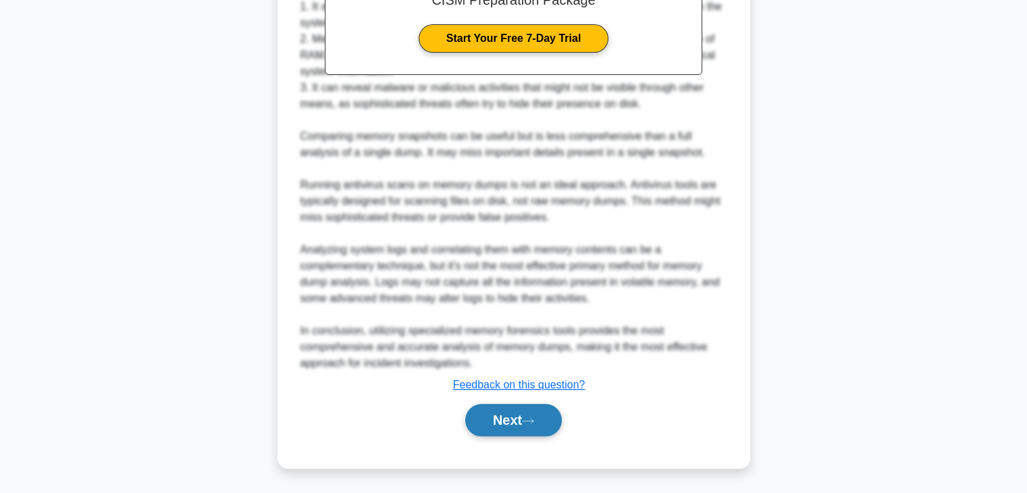
click at [519, 427] on button "Next" at bounding box center [513, 420] width 97 height 32
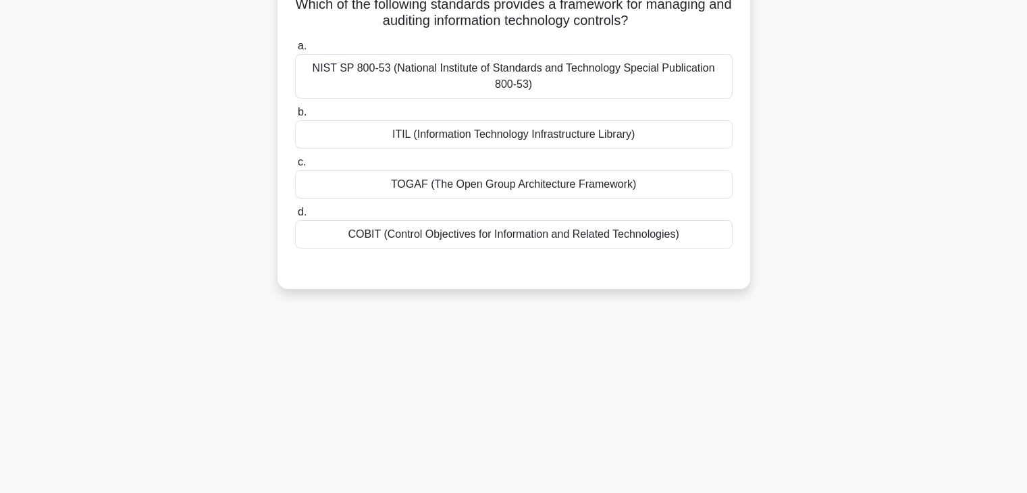
scroll to position [0, 0]
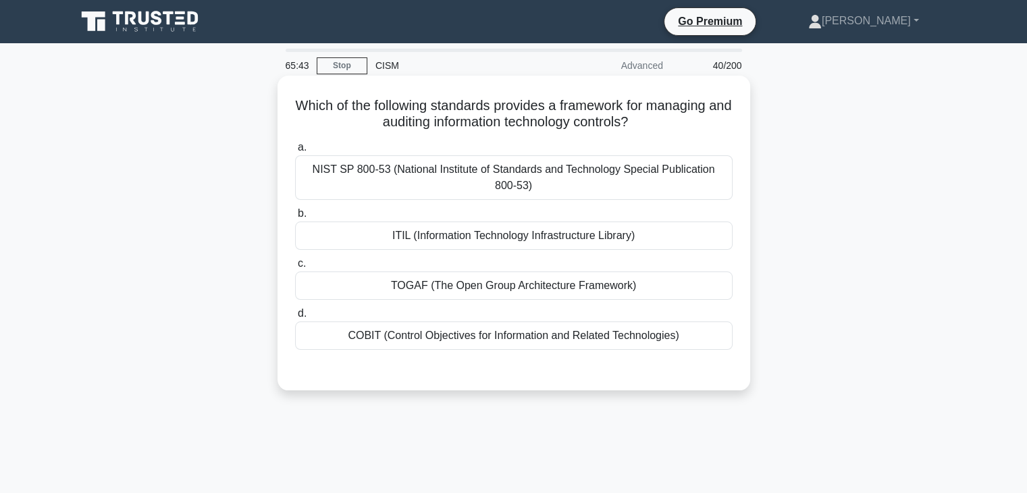
click at [598, 290] on div "TOGAF (The Open Group Architecture Framework)" at bounding box center [514, 285] width 438 height 28
click at [295, 268] on input "c. TOGAF (The Open Group Architecture Framework)" at bounding box center [295, 263] width 0 height 9
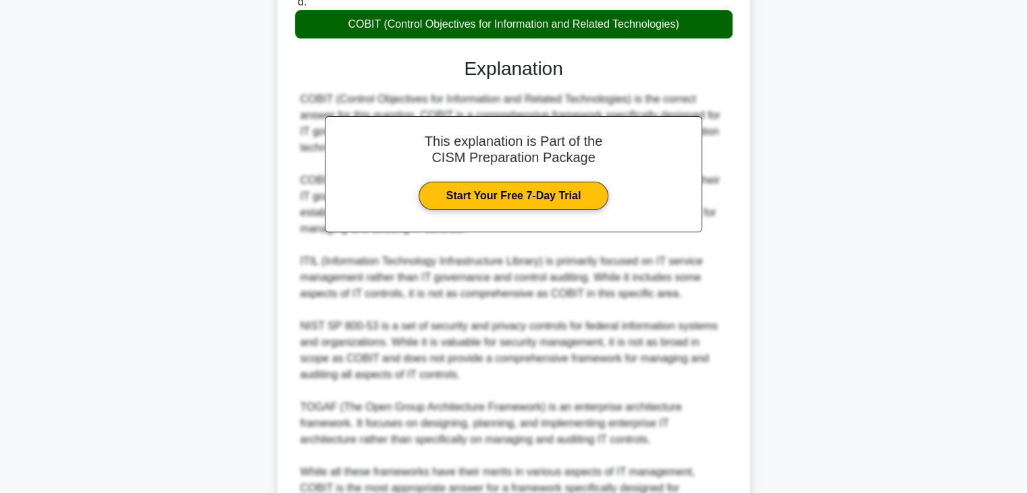
scroll to position [454, 0]
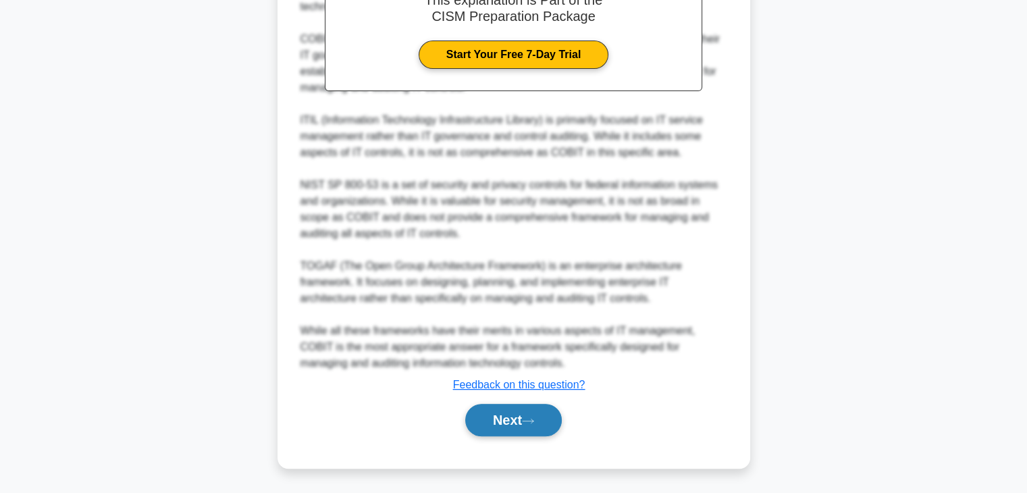
click at [500, 418] on button "Next" at bounding box center [513, 420] width 97 height 32
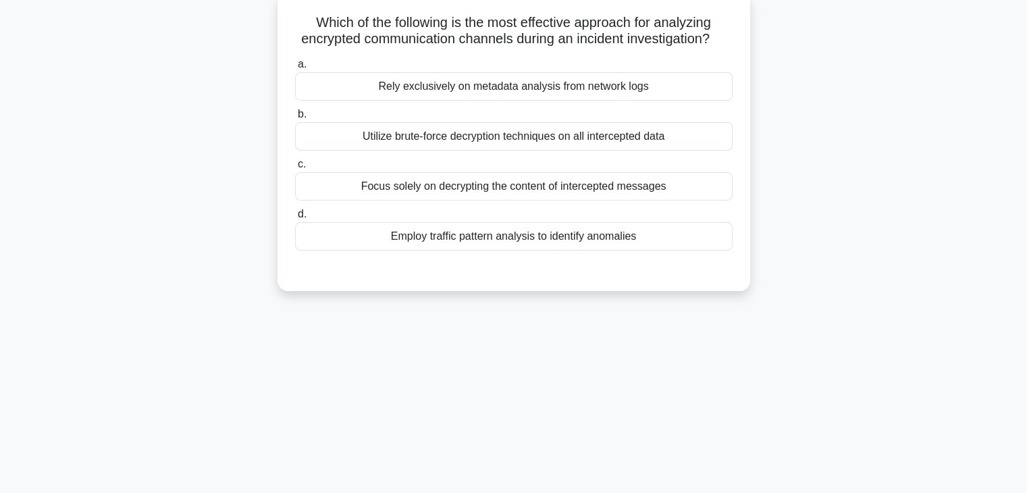
scroll to position [0, 0]
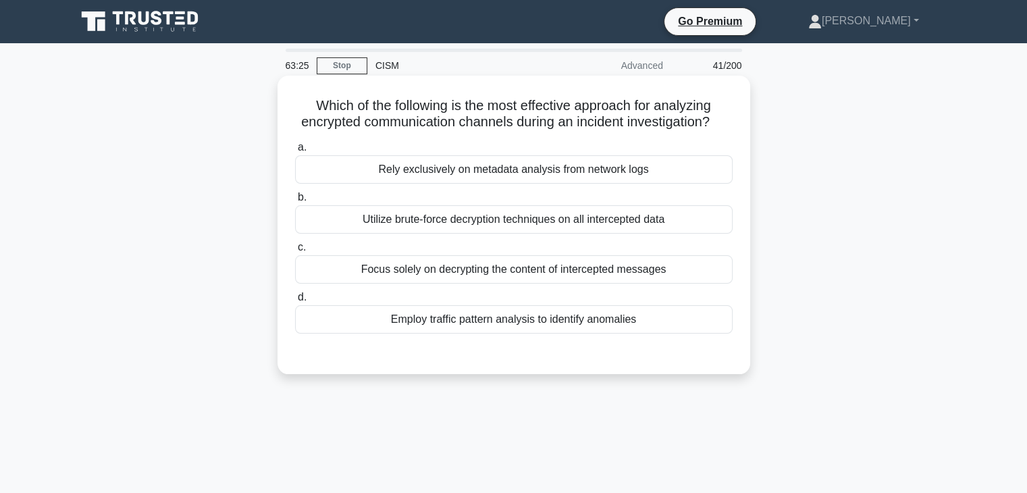
drag, startPoint x: 592, startPoint y: 317, endPoint x: 591, endPoint y: 325, distance: 8.1
click at [592, 317] on label "d. Employ traffic pattern analysis to identify anomalies" at bounding box center [514, 311] width 438 height 45
click at [295, 302] on input "d. Employ traffic pattern analysis to identify anomalies" at bounding box center [295, 297] width 0 height 9
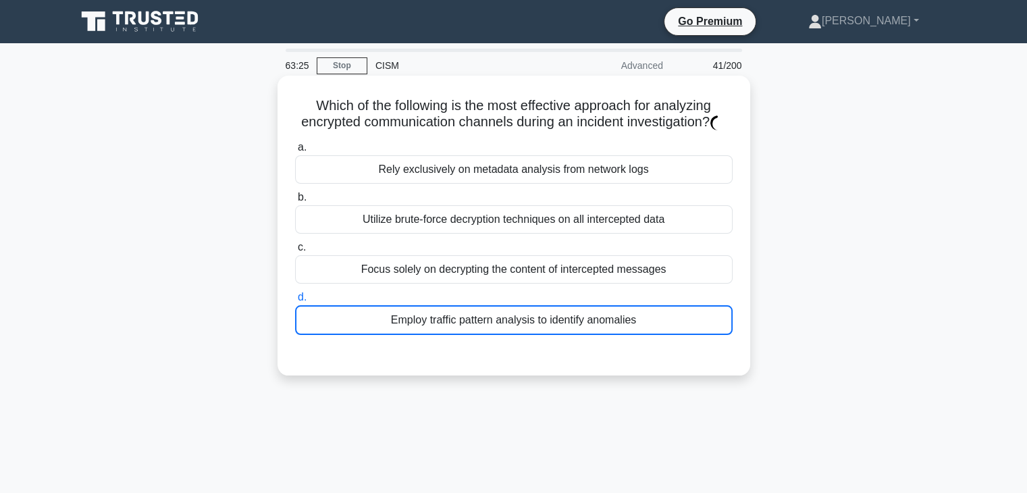
click at [594, 332] on div "Employ traffic pattern analysis to identify anomalies" at bounding box center [514, 320] width 438 height 30
click at [295, 302] on input "d. Employ traffic pattern analysis to identify anomalies" at bounding box center [295, 297] width 0 height 9
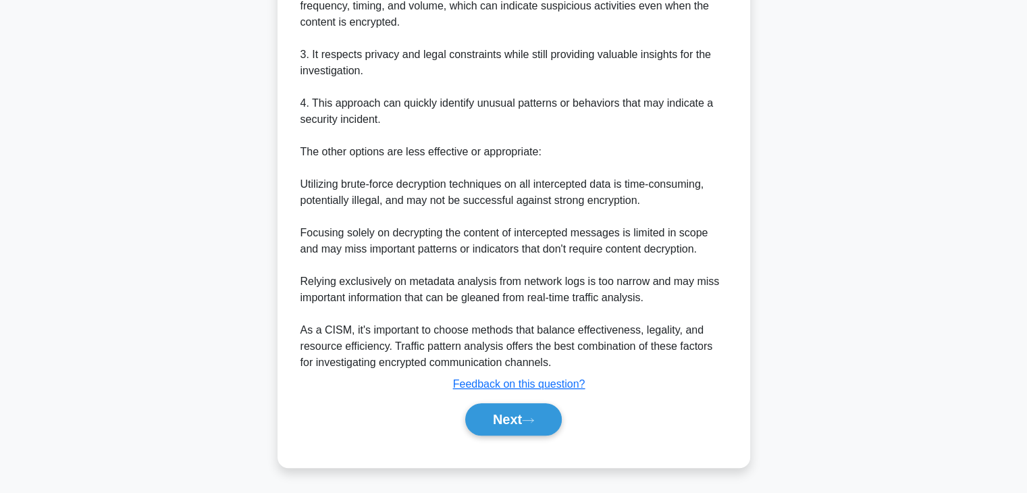
scroll to position [533, 0]
click at [525, 422] on button "Next" at bounding box center [513, 419] width 97 height 32
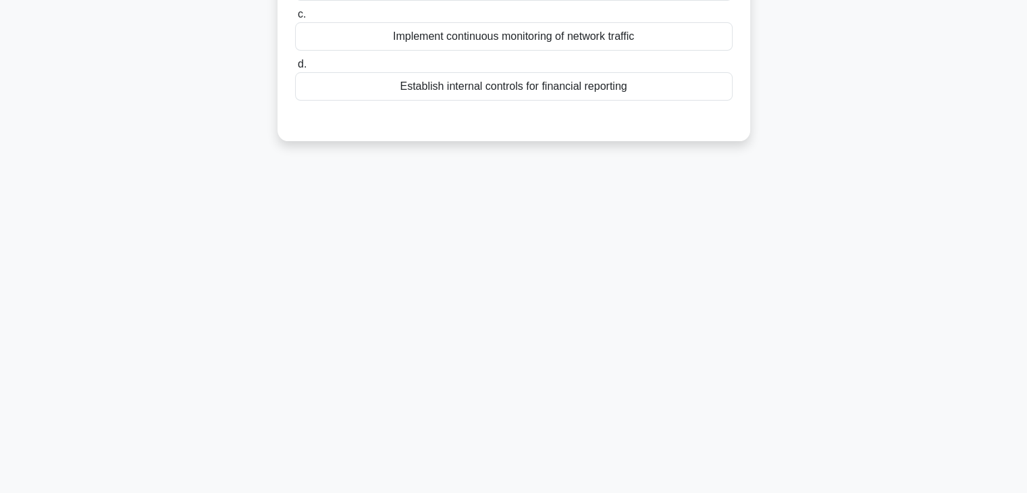
scroll to position [0, 0]
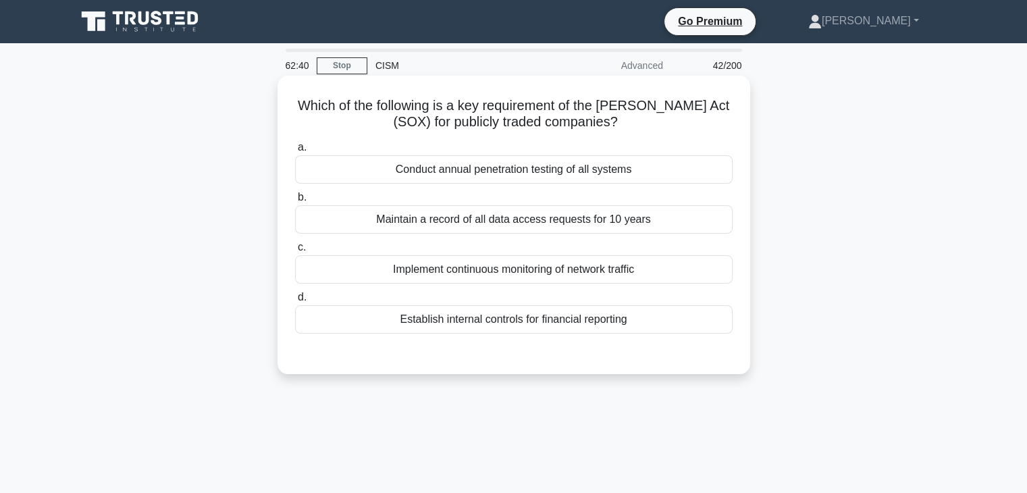
click at [641, 221] on div "Maintain a record of all data access requests for 10 years" at bounding box center [514, 219] width 438 height 28
click at [295, 202] on input "b. Maintain a record of all data access requests for 10 years" at bounding box center [295, 197] width 0 height 9
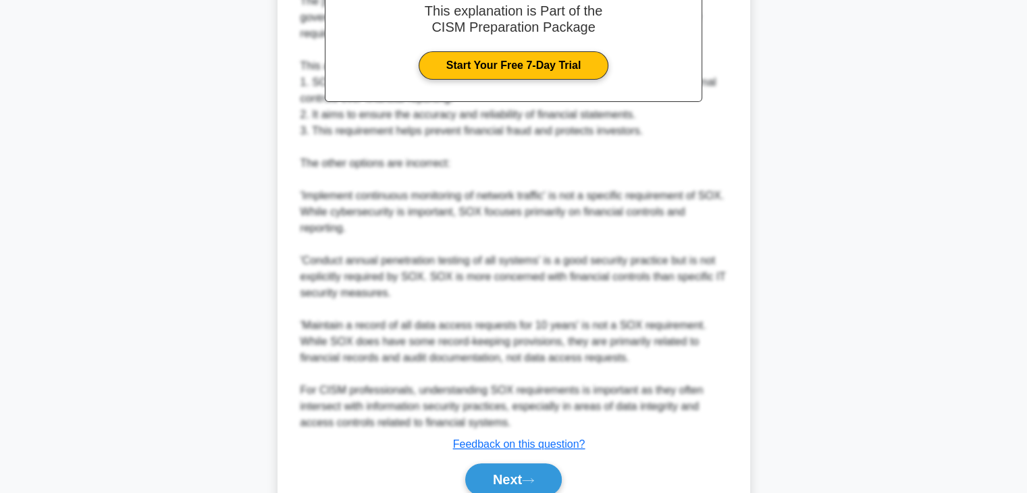
scroll to position [486, 0]
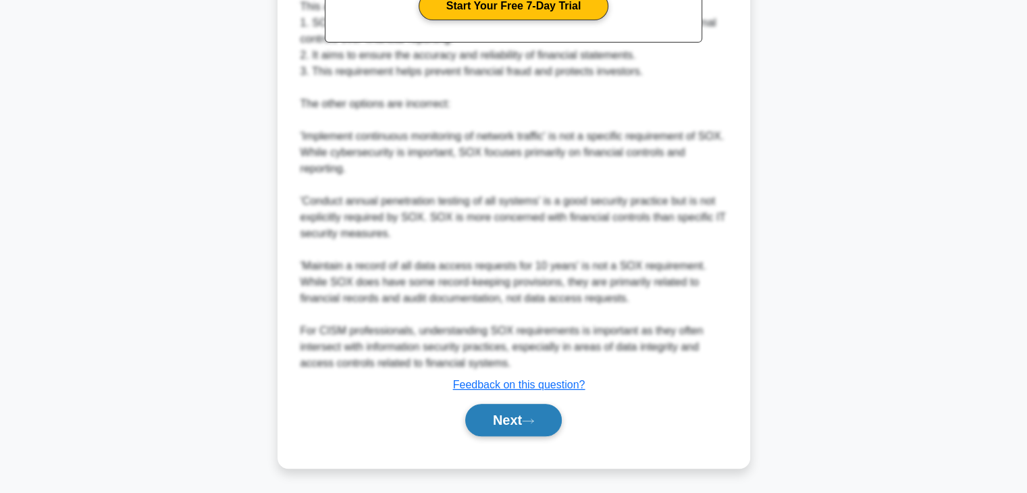
click at [513, 419] on button "Next" at bounding box center [513, 420] width 97 height 32
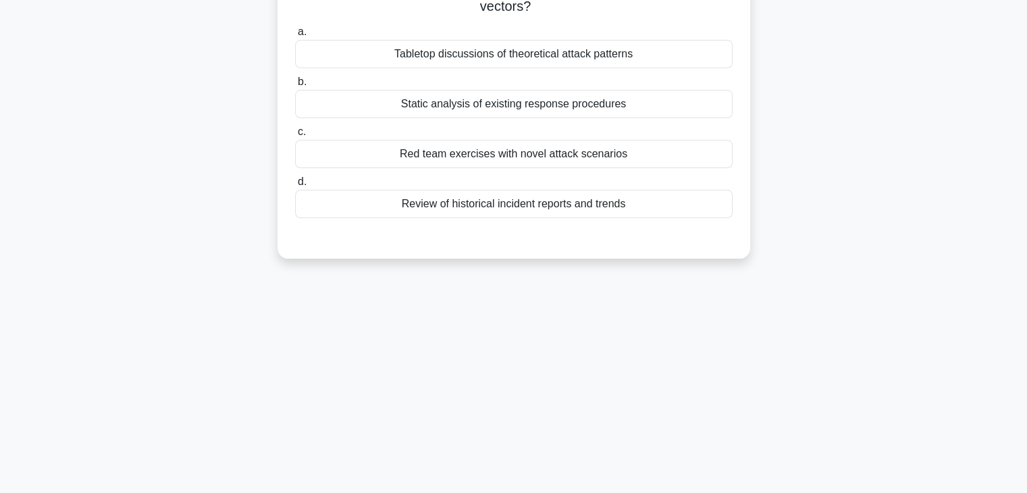
scroll to position [0, 0]
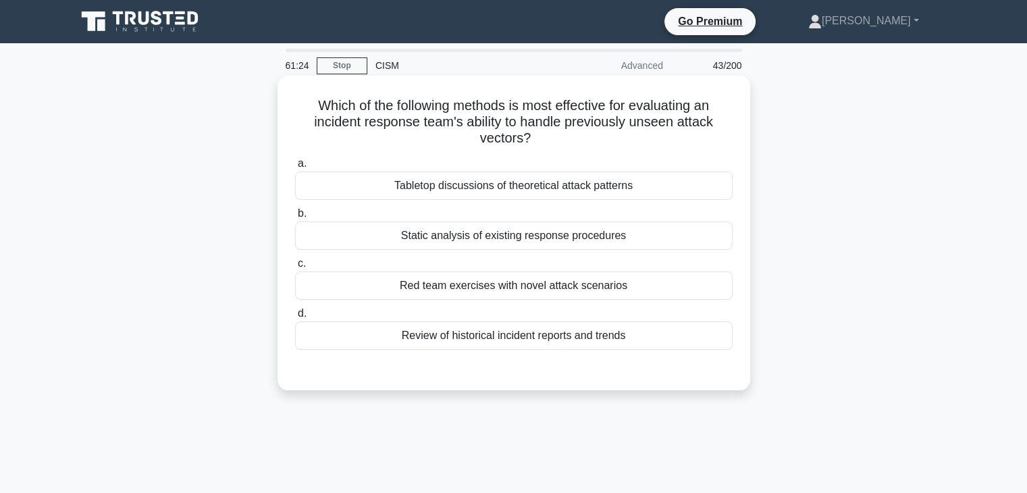
click at [496, 280] on div "Red team exercises with novel attack scenarios" at bounding box center [514, 285] width 438 height 28
click at [295, 268] on input "c. Red team exercises with novel attack scenarios" at bounding box center [295, 263] width 0 height 9
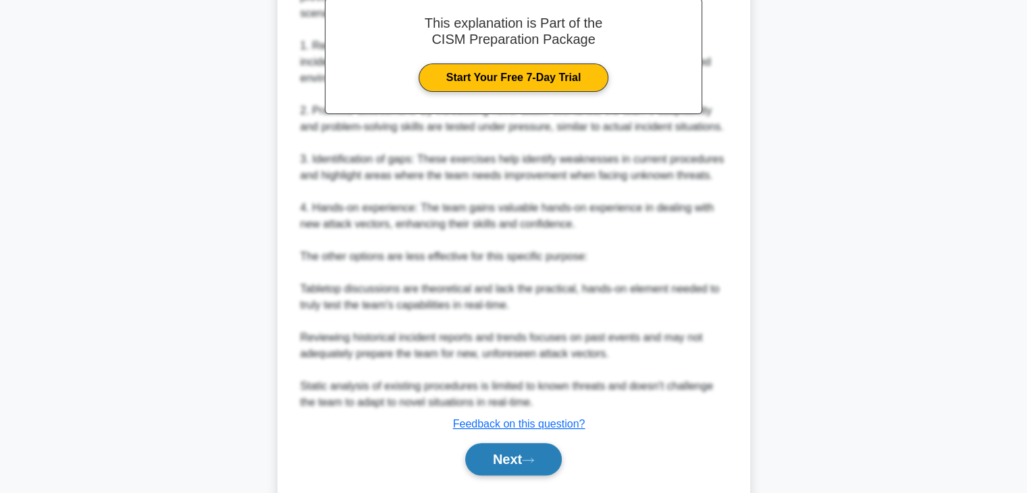
scroll to position [469, 0]
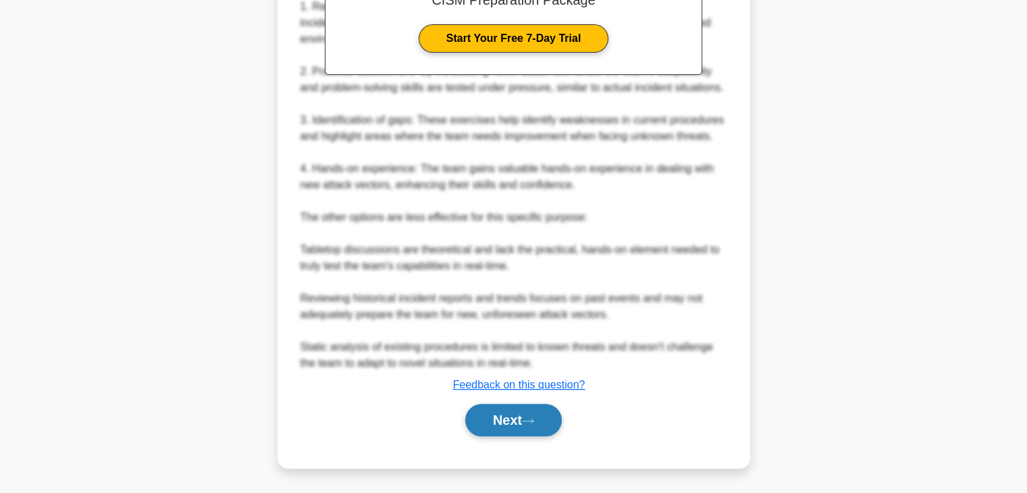
click at [498, 419] on button "Next" at bounding box center [513, 420] width 97 height 32
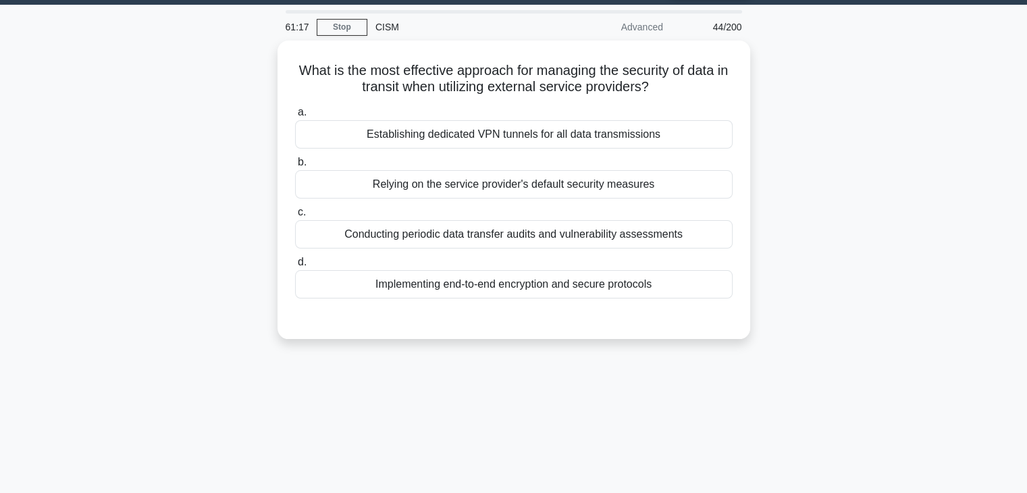
scroll to position [0, 0]
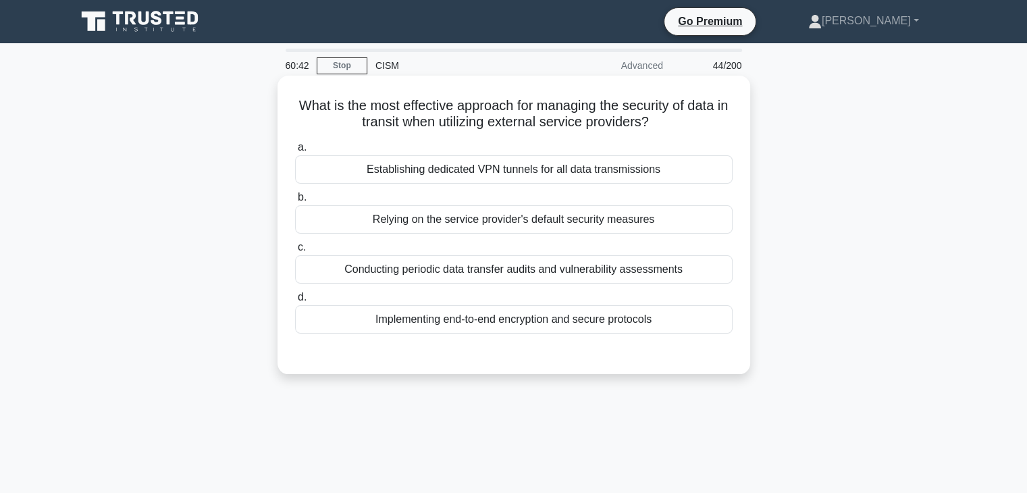
click at [546, 317] on div "Implementing end-to-end encryption and secure protocols" at bounding box center [514, 319] width 438 height 28
click at [295, 302] on input "d. Implementing end-to-end encryption and secure protocols" at bounding box center [295, 297] width 0 height 9
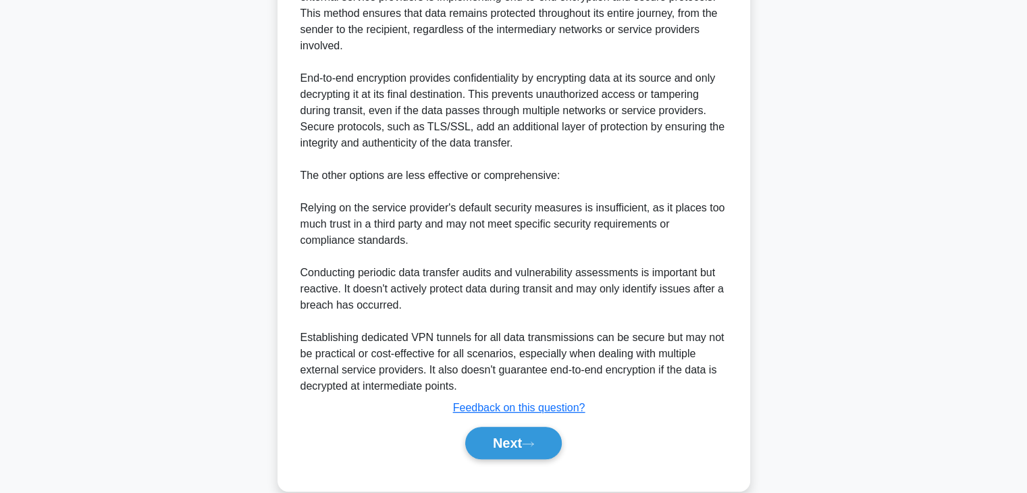
scroll to position [436, 0]
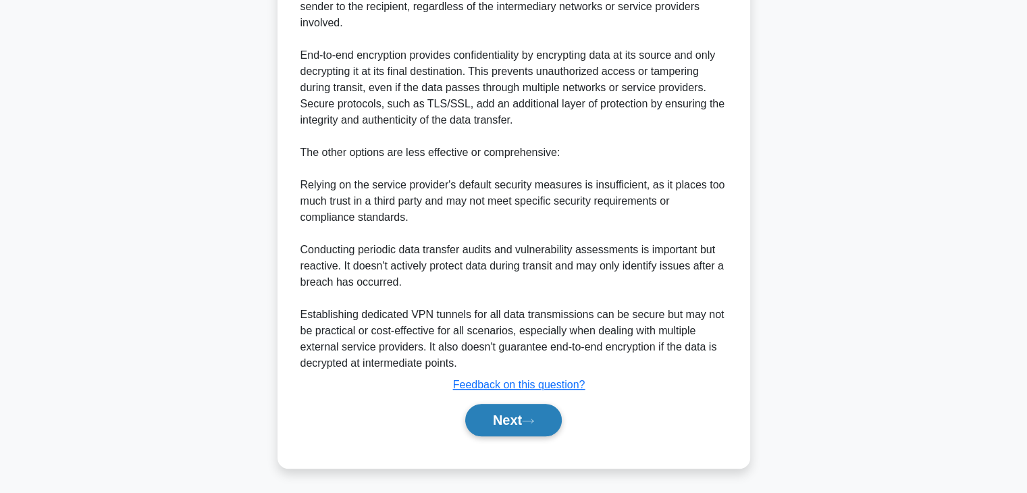
click at [503, 423] on button "Next" at bounding box center [513, 420] width 97 height 32
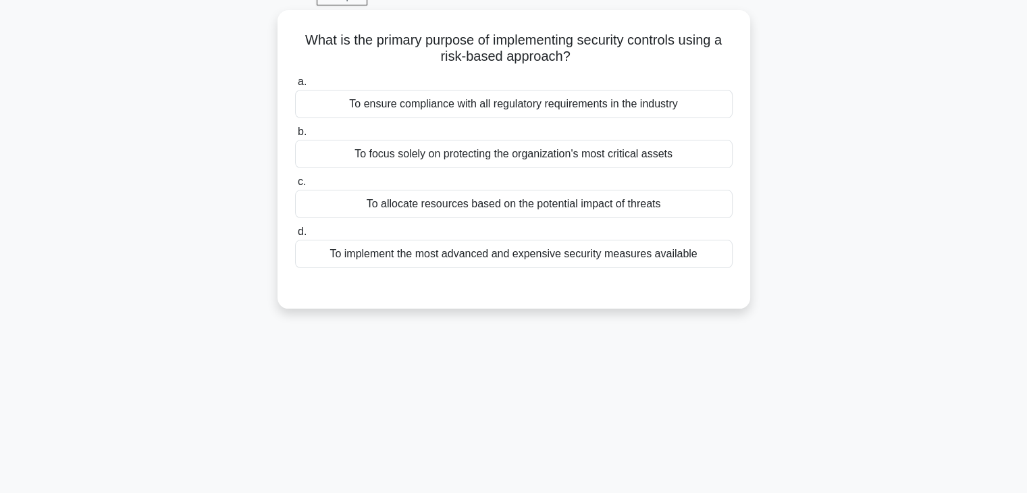
scroll to position [0, 0]
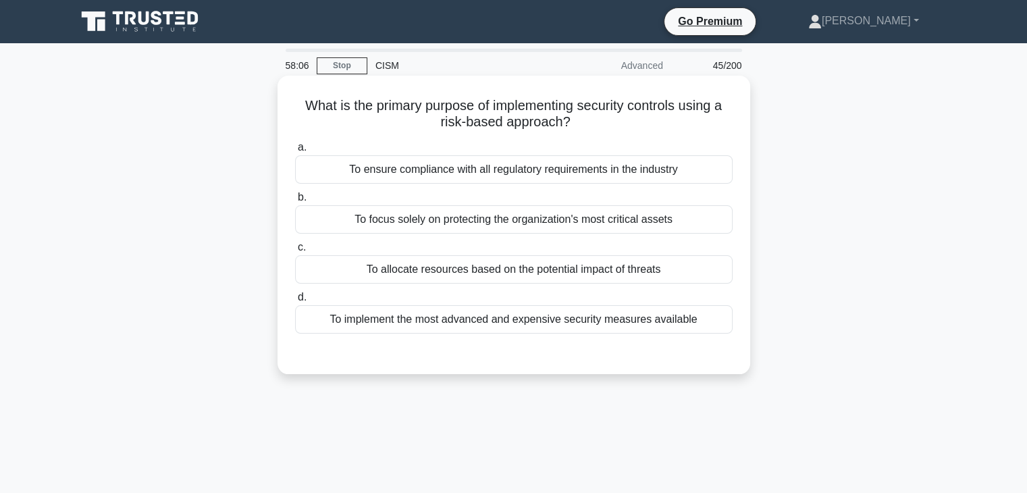
click at [594, 270] on div "To allocate resources based on the potential impact of threats" at bounding box center [514, 269] width 438 height 28
click at [295, 252] on input "c. To allocate resources based on the potential impact of threats" at bounding box center [295, 247] width 0 height 9
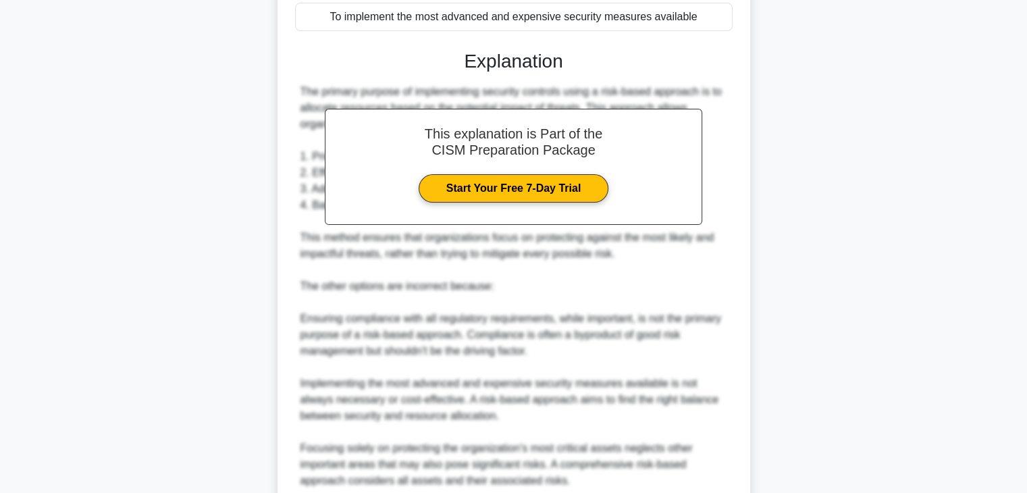
scroll to position [405, 0]
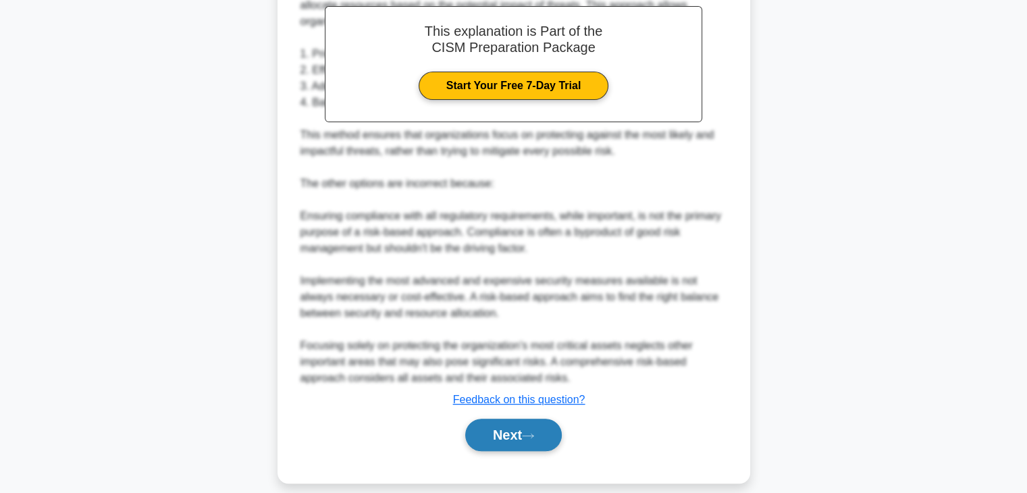
click at [534, 432] on icon at bounding box center [528, 435] width 12 height 7
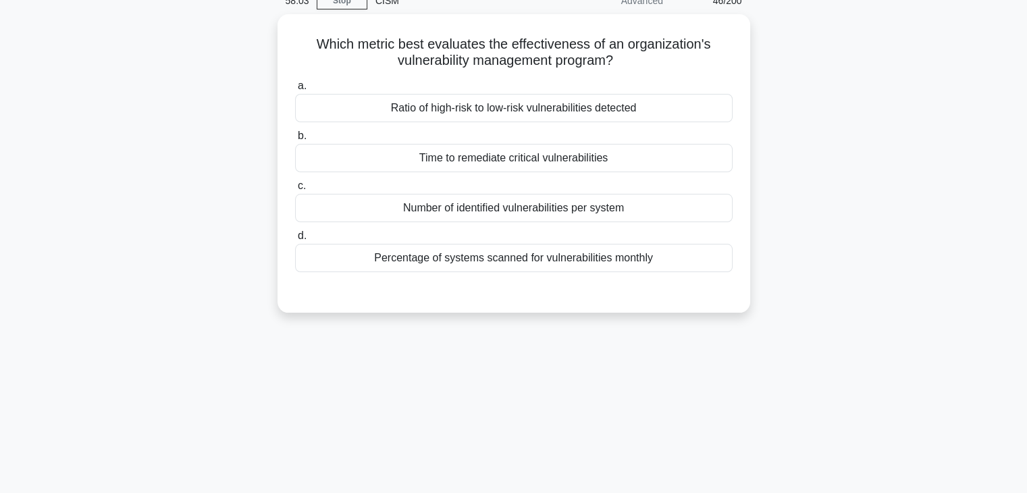
scroll to position [0, 0]
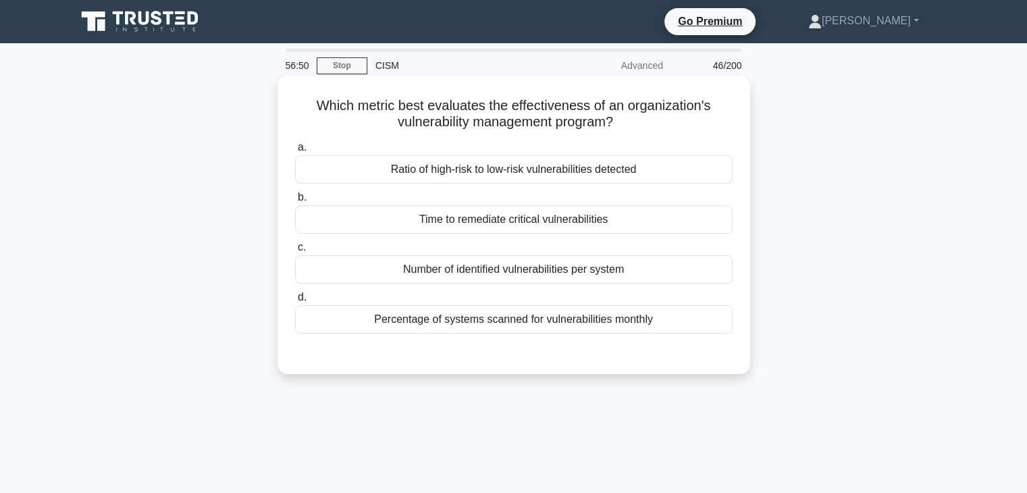
click at [642, 220] on div "Time to remediate critical vulnerabilities" at bounding box center [514, 219] width 438 height 28
click at [295, 202] on input "b. Time to remediate critical vulnerabilities" at bounding box center [295, 197] width 0 height 9
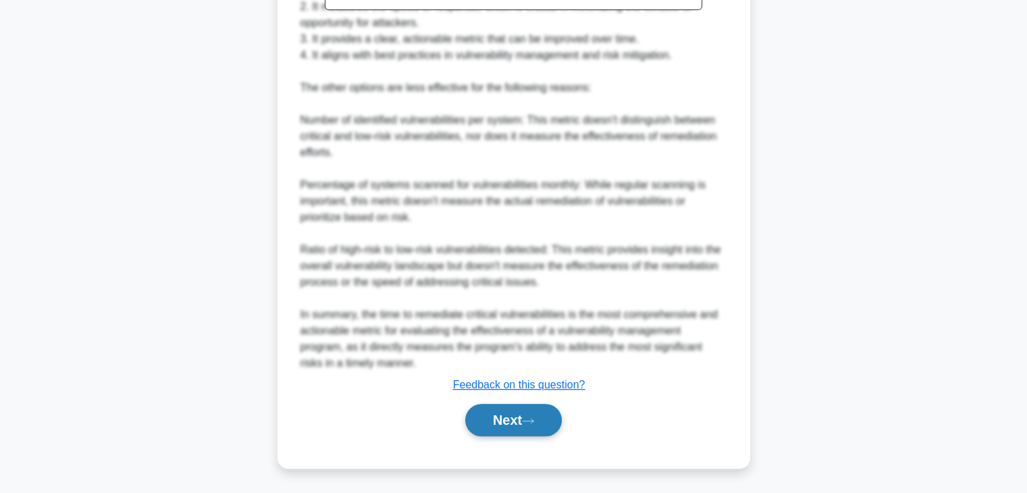
click at [482, 423] on button "Next" at bounding box center [513, 420] width 97 height 32
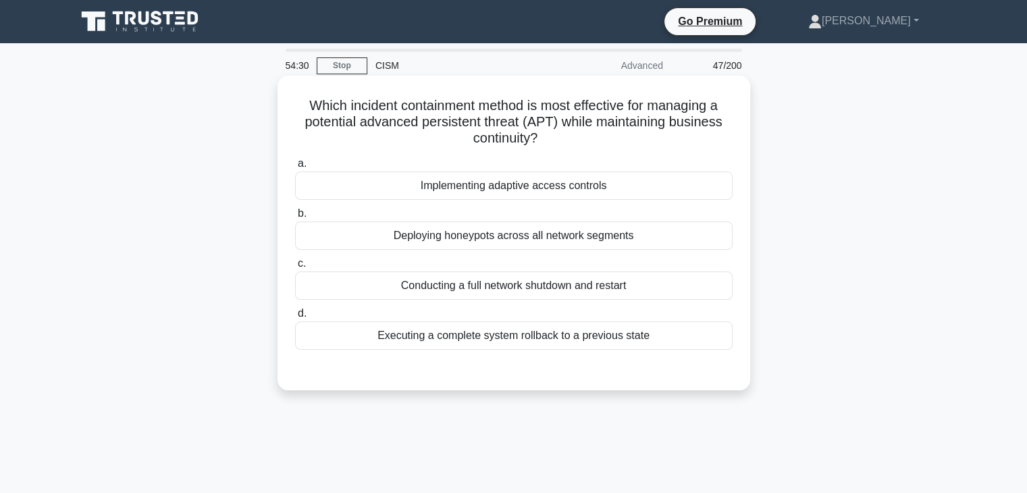
click at [618, 192] on div "Implementing adaptive access controls" at bounding box center [514, 186] width 438 height 28
click at [295, 168] on input "a. Implementing adaptive access controls" at bounding box center [295, 163] width 0 height 9
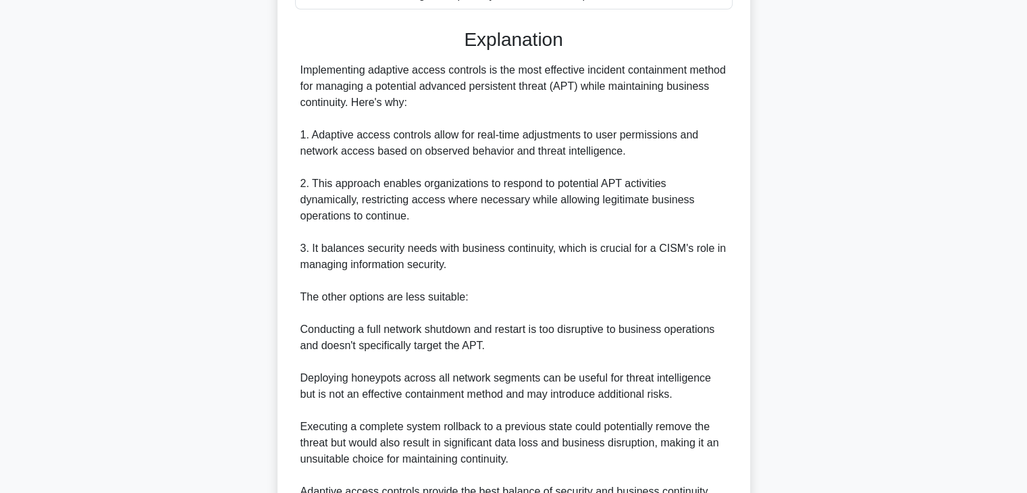
scroll to position [473, 0]
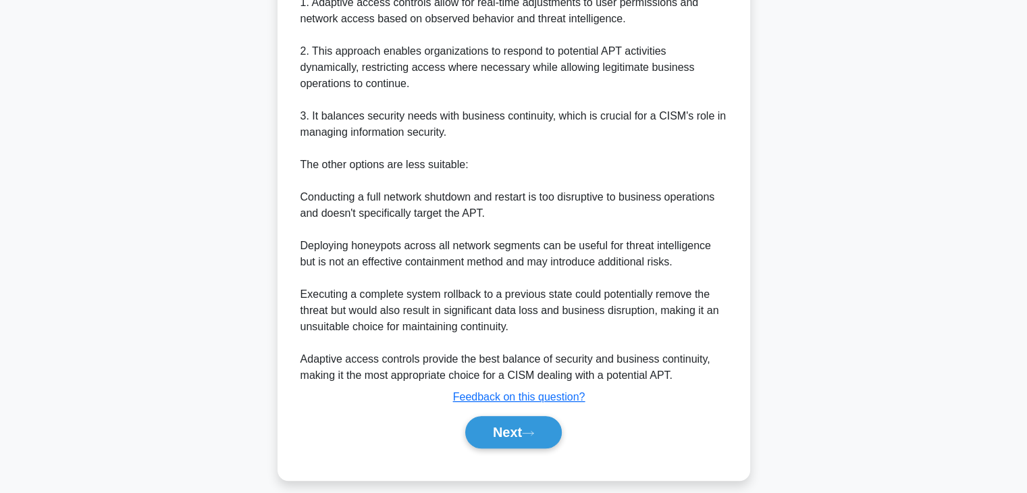
drag, startPoint x: 519, startPoint y: 233, endPoint x: 511, endPoint y: 248, distance: 16.6
click at [519, 236] on div "Implementing adaptive access controls is the most effective incident containmen…" at bounding box center [514, 157] width 427 height 454
click at [499, 430] on button "Next" at bounding box center [513, 432] width 97 height 32
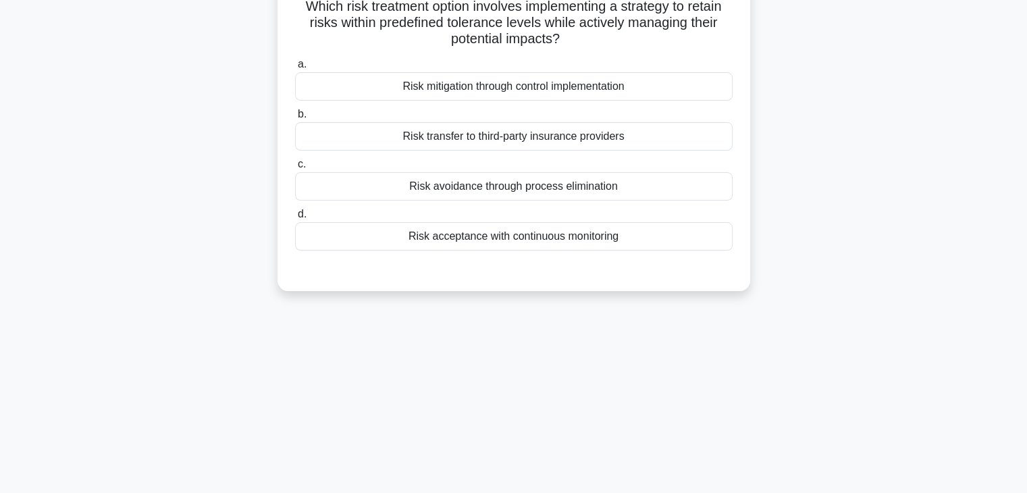
scroll to position [34, 0]
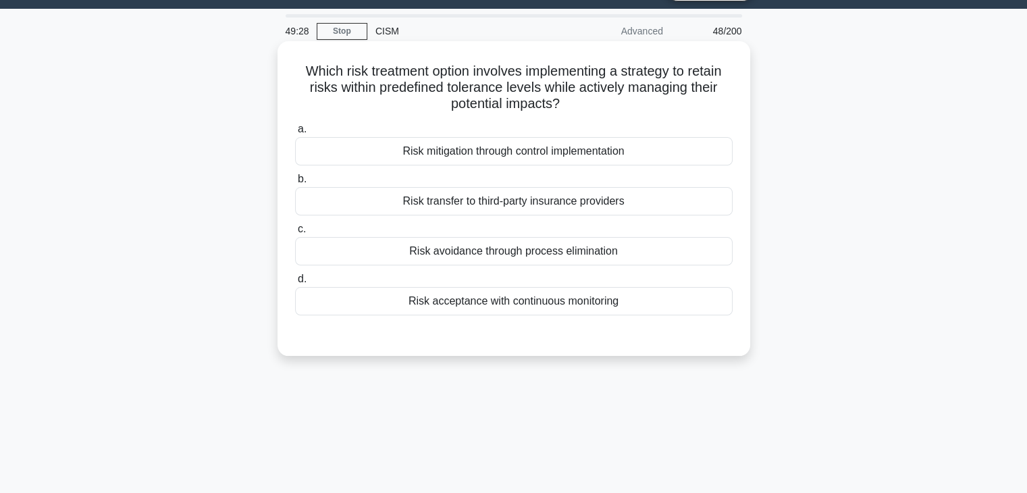
click at [444, 152] on div "Risk mitigation through control implementation" at bounding box center [514, 151] width 438 height 28
click at [295, 134] on input "a. Risk mitigation through control implementation" at bounding box center [295, 129] width 0 height 9
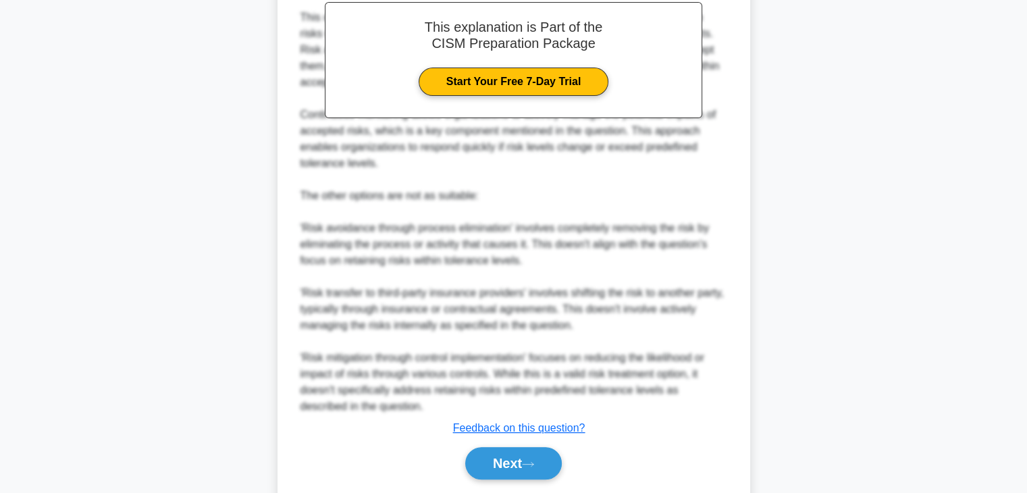
scroll to position [470, 0]
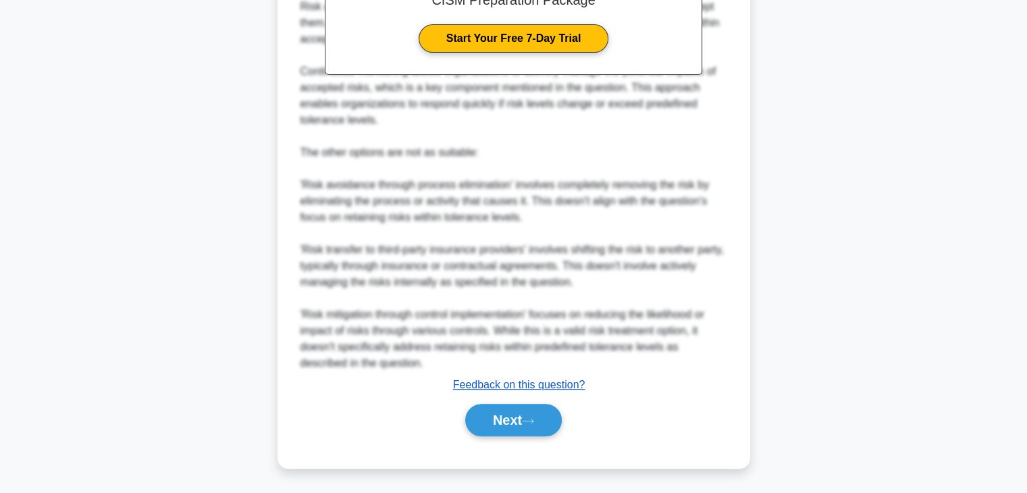
click at [557, 384] on u "Feedback on this question?" at bounding box center [519, 384] width 132 height 11
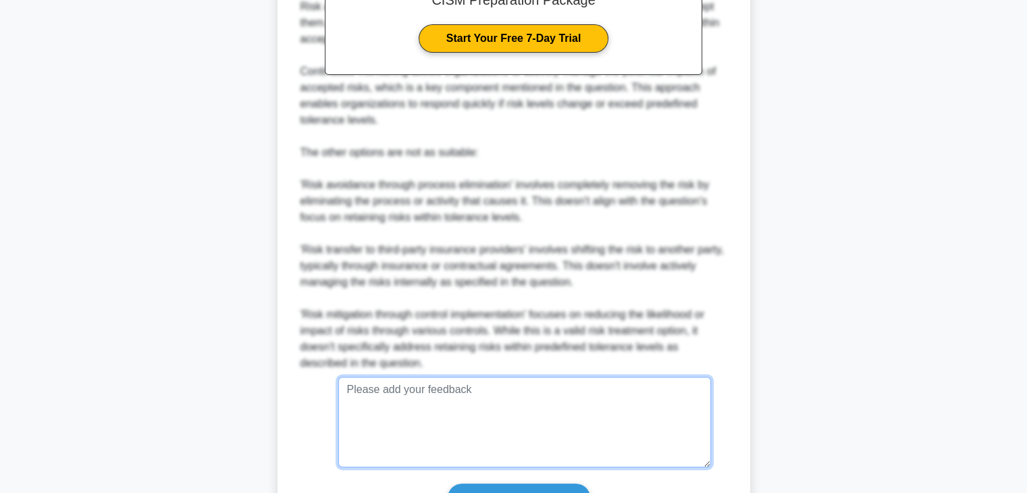
click at [532, 407] on textarea at bounding box center [524, 422] width 373 height 90
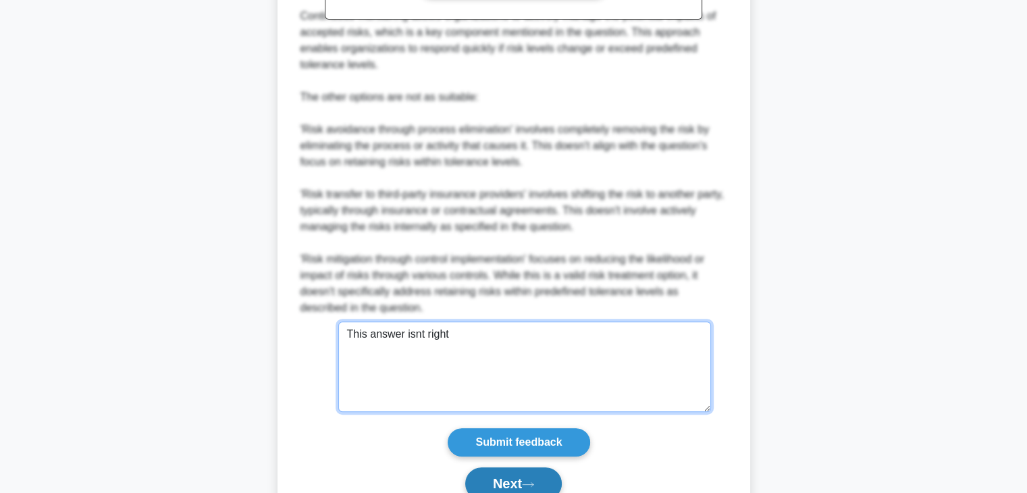
scroll to position [588, 0]
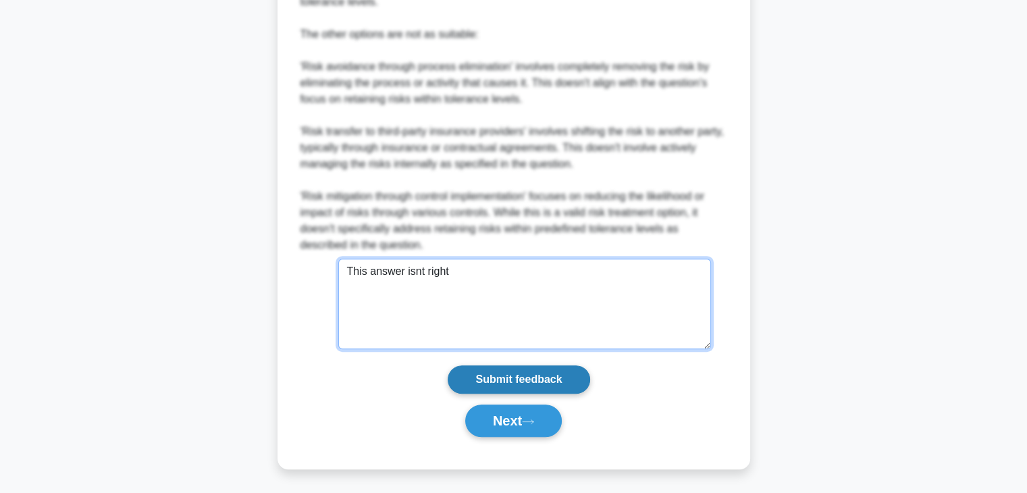
type textarea "This answer isnt right"
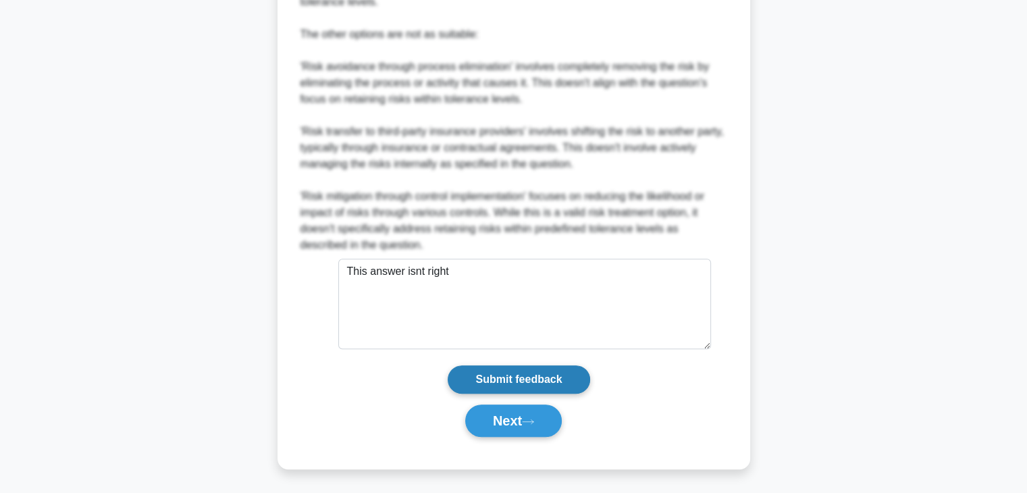
click at [511, 382] on input "Submit feedback" at bounding box center [519, 379] width 142 height 28
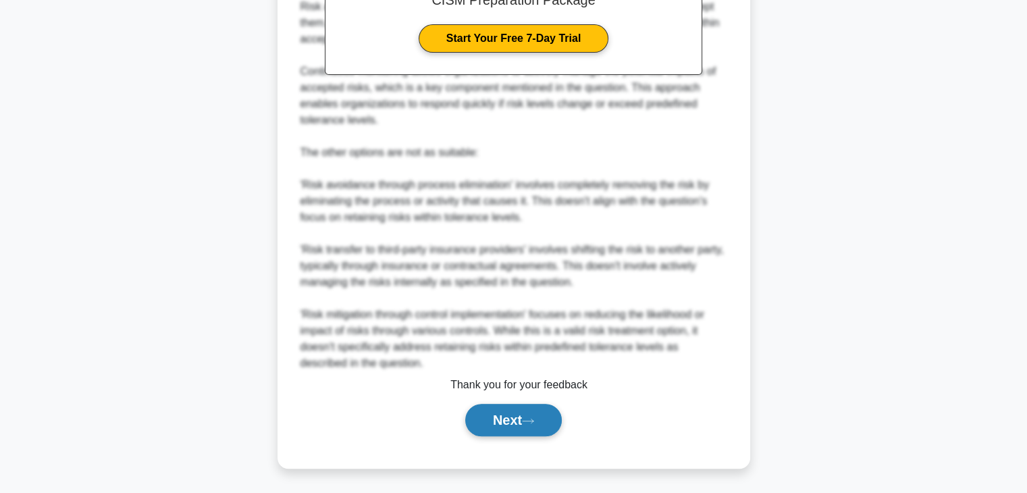
click at [497, 419] on button "Next" at bounding box center [513, 420] width 97 height 32
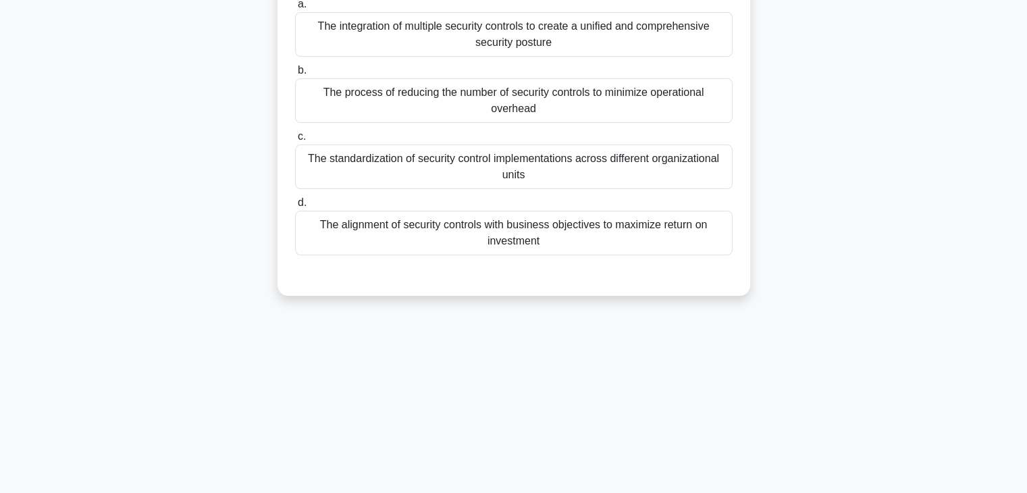
scroll to position [0, 0]
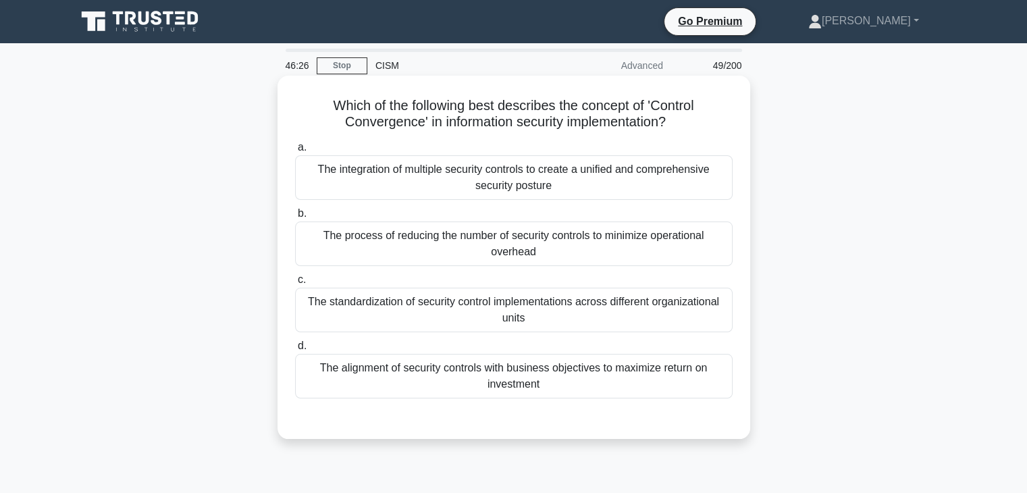
click at [554, 184] on div "The integration of multiple security controls to create a unified and comprehen…" at bounding box center [514, 177] width 438 height 45
click at [295, 152] on input "a. The integration of multiple security controls to create a unified and compre…" at bounding box center [295, 147] width 0 height 9
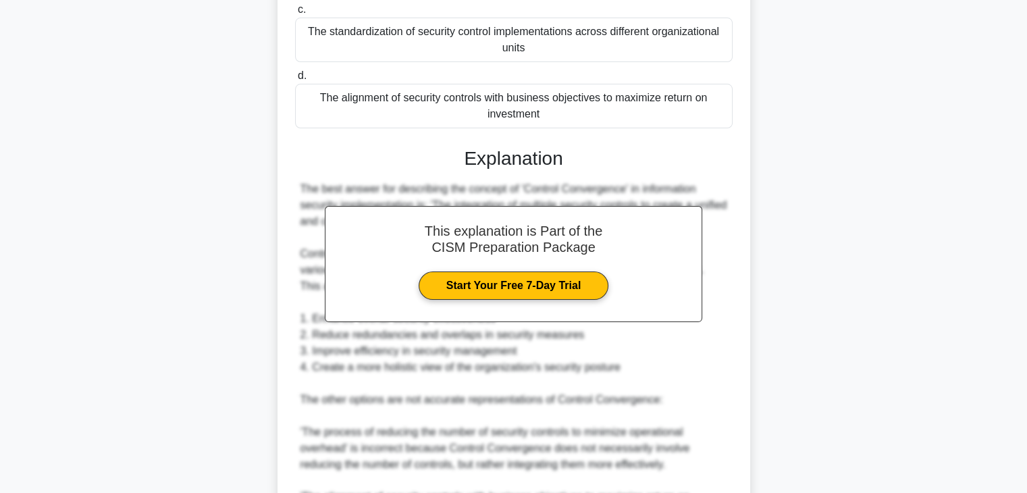
scroll to position [501, 0]
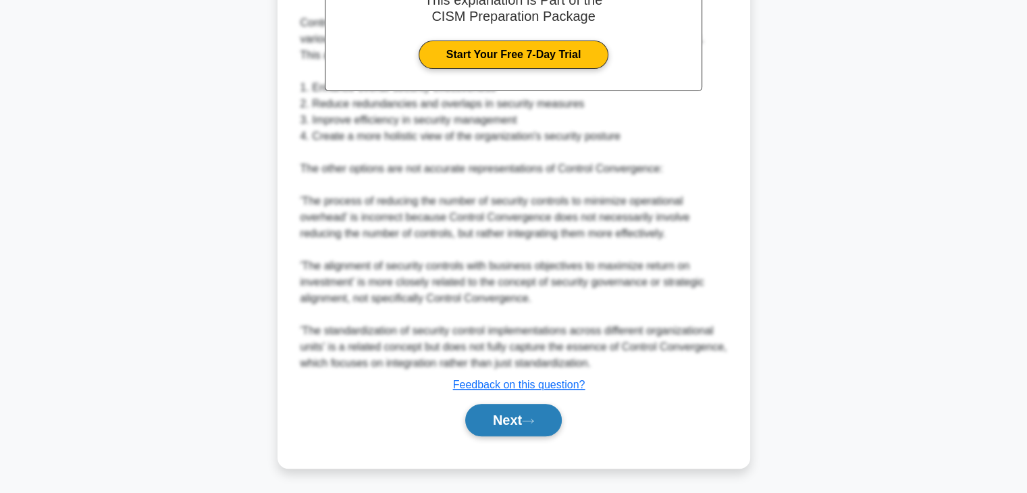
click at [557, 425] on button "Next" at bounding box center [513, 420] width 97 height 32
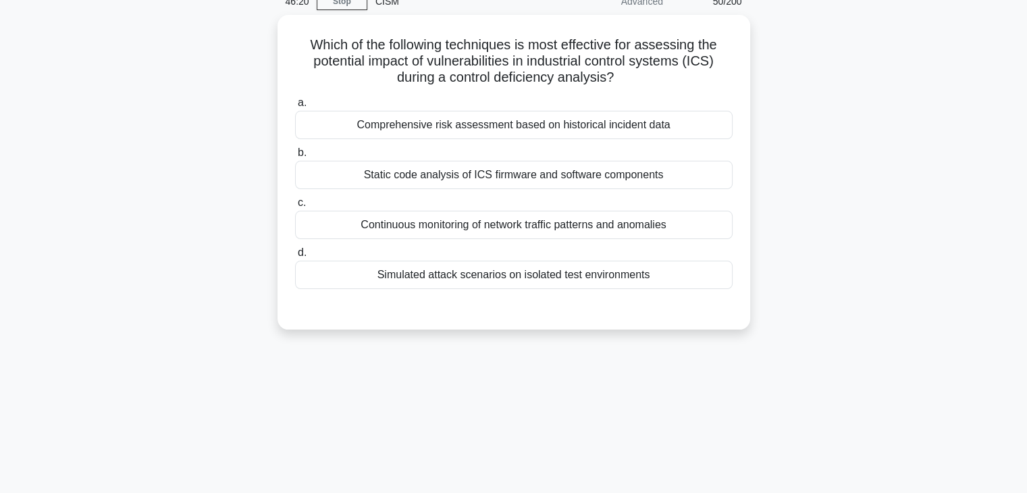
scroll to position [0, 0]
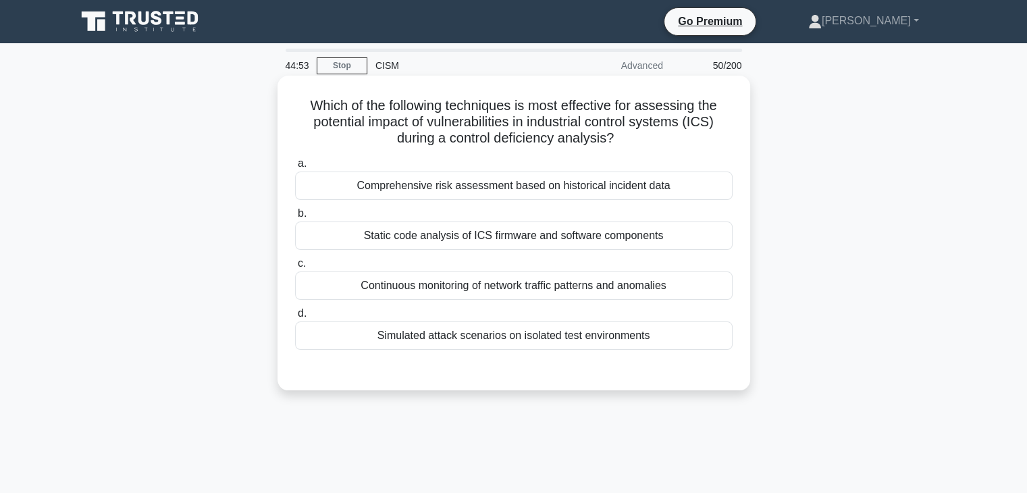
click at [621, 332] on div "Simulated attack scenarios on isolated test environments" at bounding box center [514, 335] width 438 height 28
click at [295, 318] on input "d. Simulated attack scenarios on isolated test environments" at bounding box center [295, 313] width 0 height 9
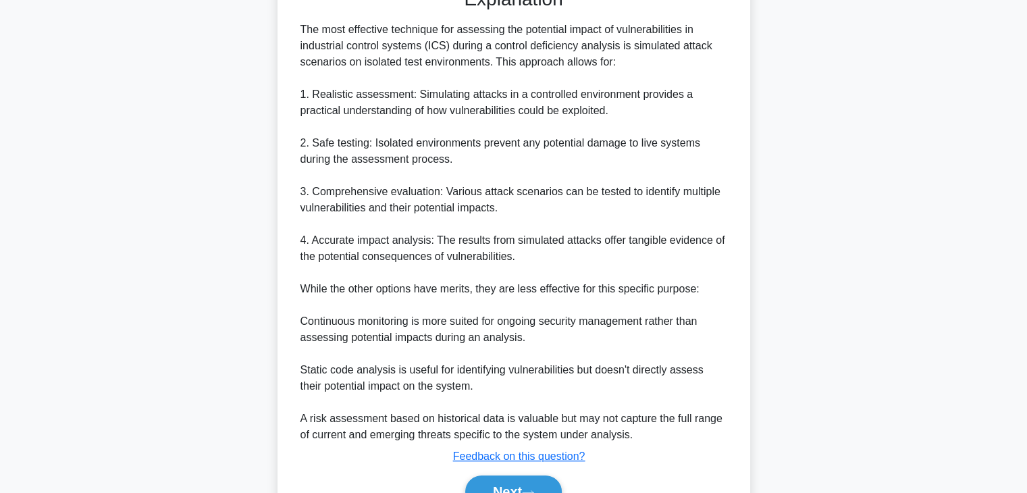
scroll to position [452, 0]
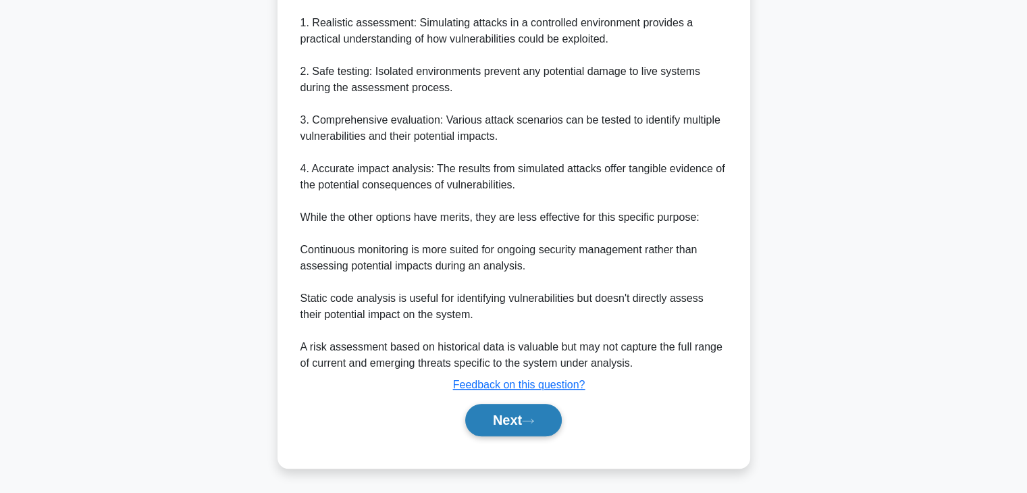
click at [533, 418] on icon at bounding box center [528, 420] width 12 height 7
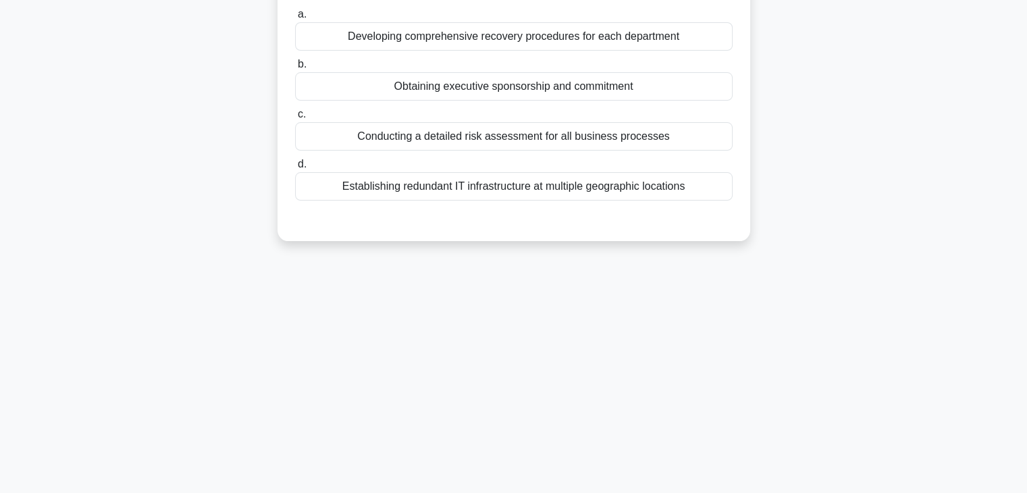
scroll to position [34, 0]
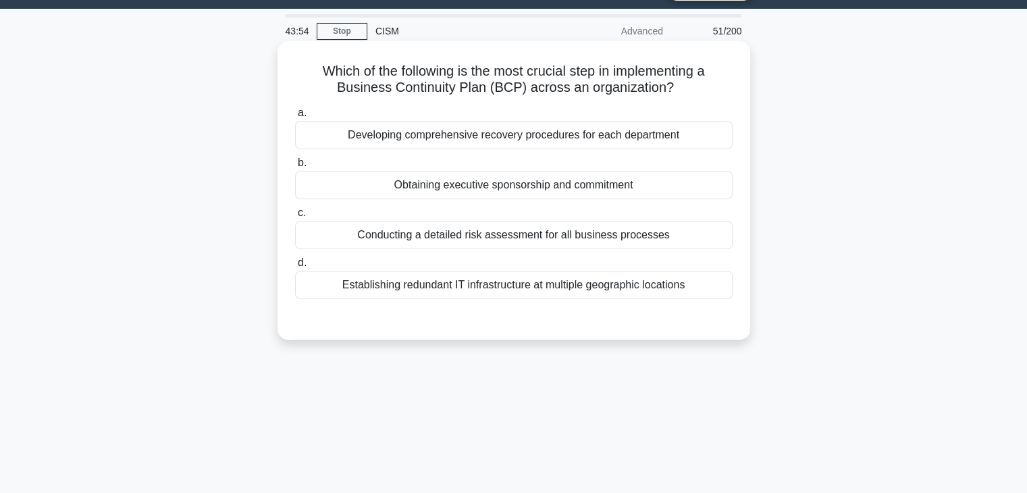
click at [648, 197] on div "Obtaining executive sponsorship and commitment" at bounding box center [514, 185] width 438 height 28
click at [295, 167] on input "b. Obtaining executive sponsorship and commitment" at bounding box center [295, 163] width 0 height 9
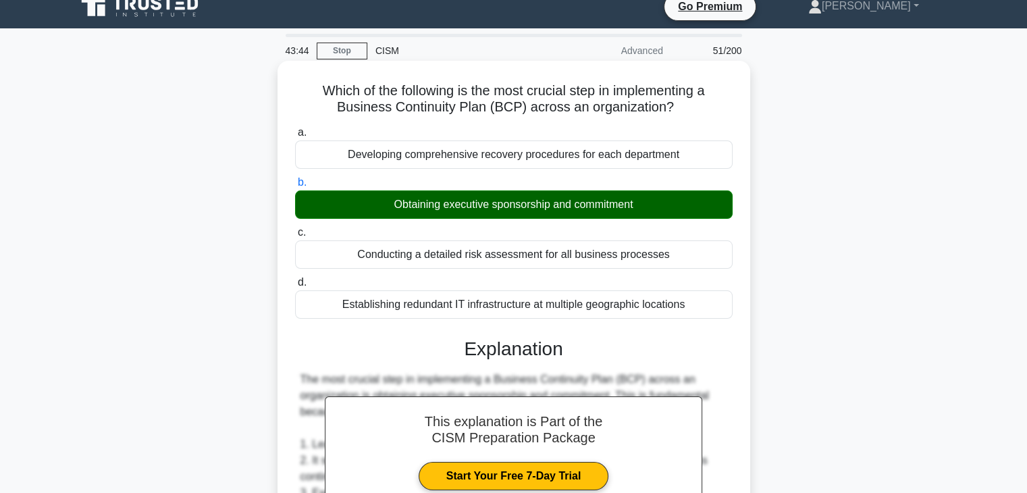
scroll to position [420, 0]
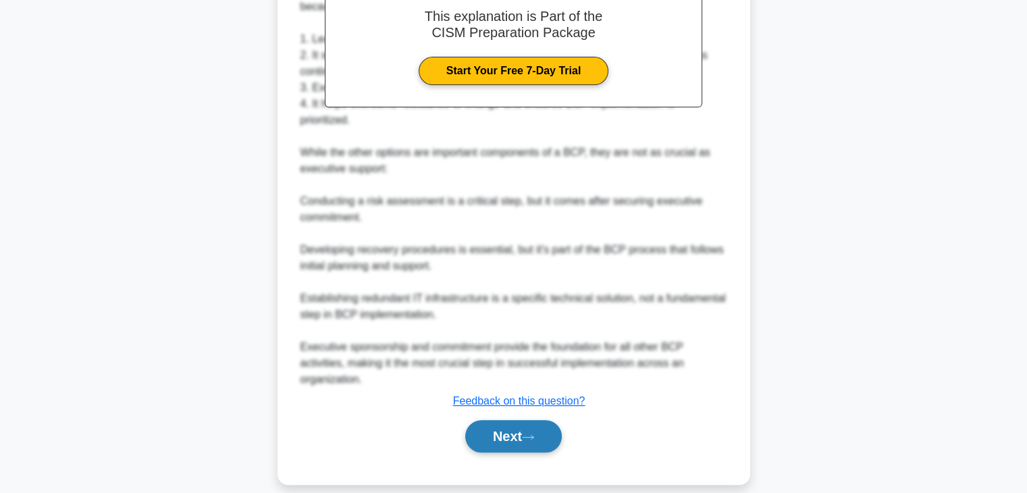
click at [555, 420] on button "Next" at bounding box center [513, 436] width 97 height 32
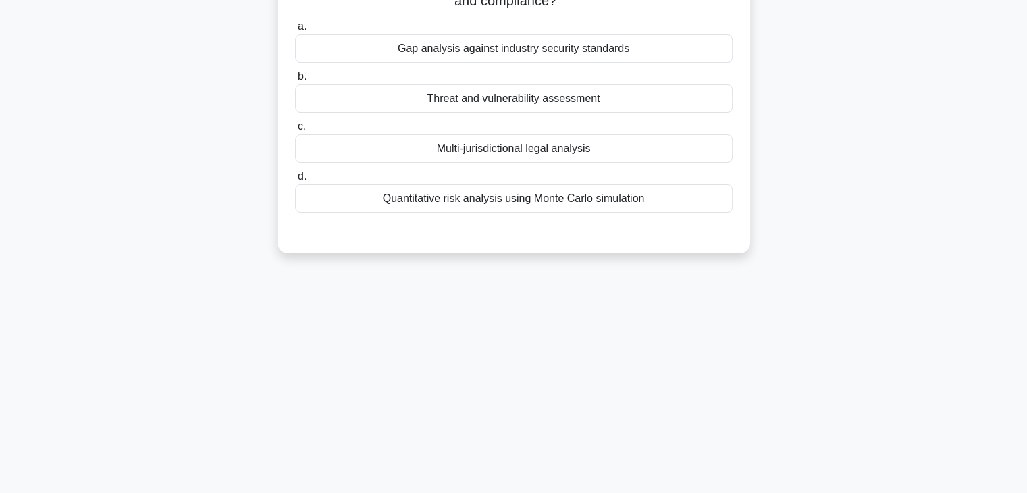
scroll to position [0, 0]
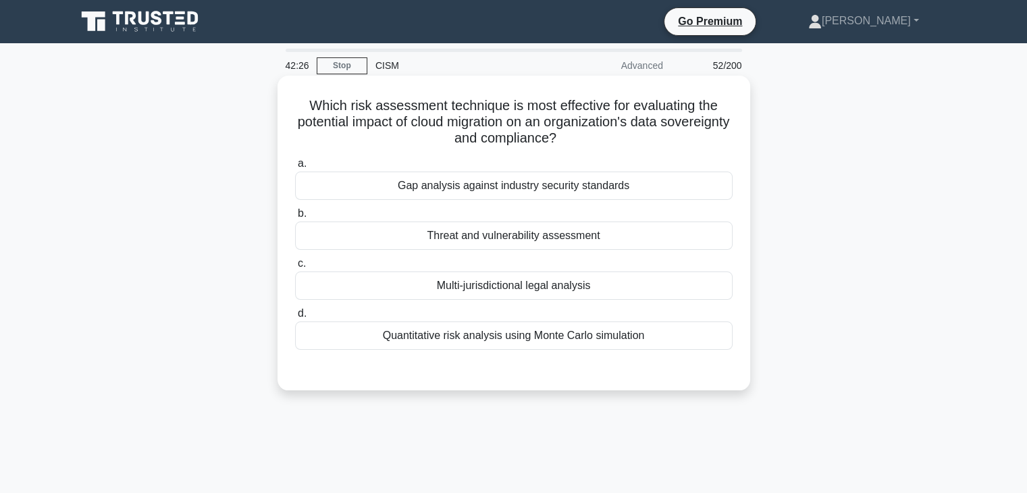
click at [578, 340] on div "Quantitative risk analysis using Monte Carlo simulation" at bounding box center [514, 335] width 438 height 28
click at [295, 318] on input "d. Quantitative risk analysis using Monte Carlo simulation" at bounding box center [295, 313] width 0 height 9
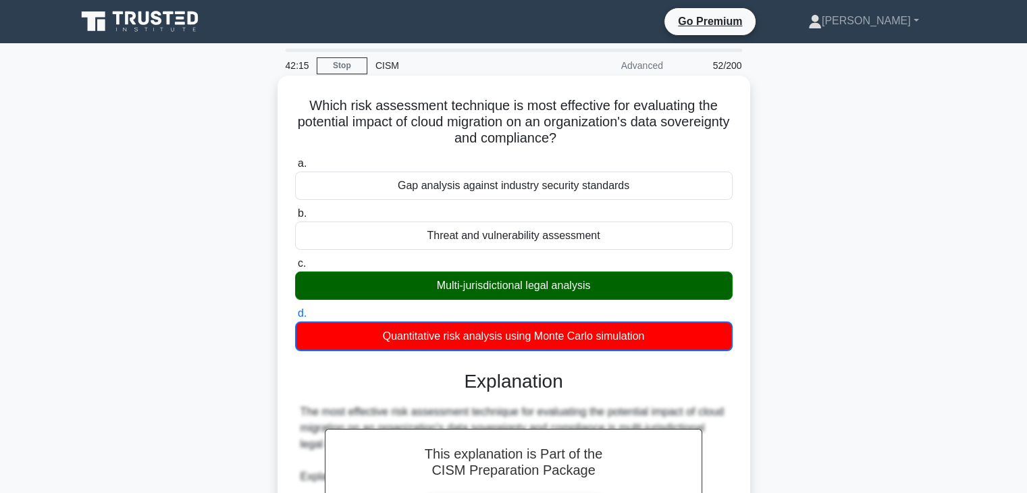
drag, startPoint x: 648, startPoint y: 339, endPoint x: 535, endPoint y: 330, distance: 113.8
click at [535, 330] on div "Quantitative risk analysis using Monte Carlo simulation" at bounding box center [514, 336] width 438 height 30
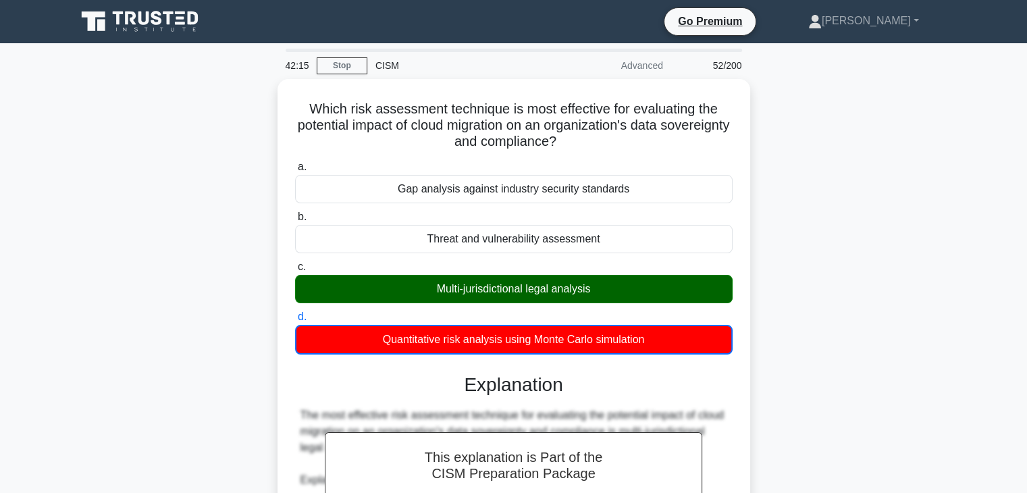
copy div "Monte Carlo simulation"
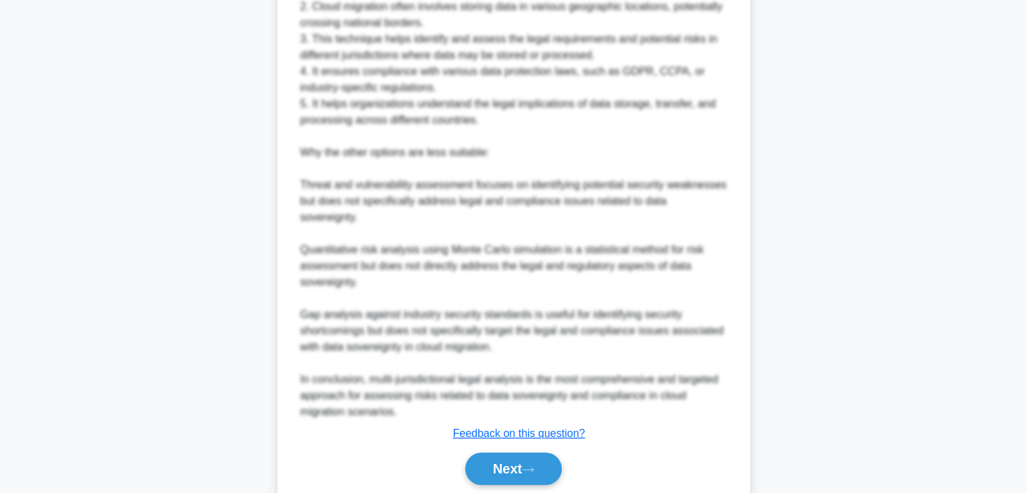
scroll to position [600, 0]
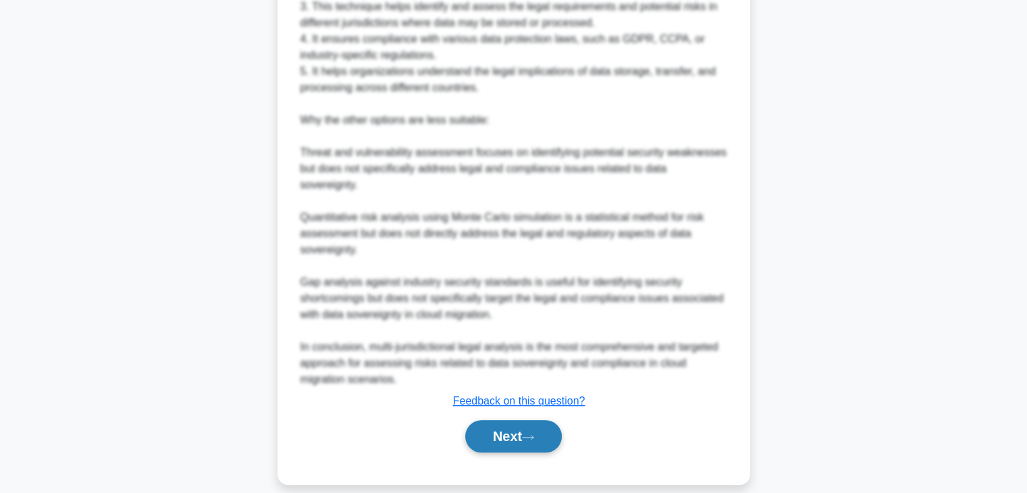
click at [511, 420] on button "Next" at bounding box center [513, 436] width 97 height 32
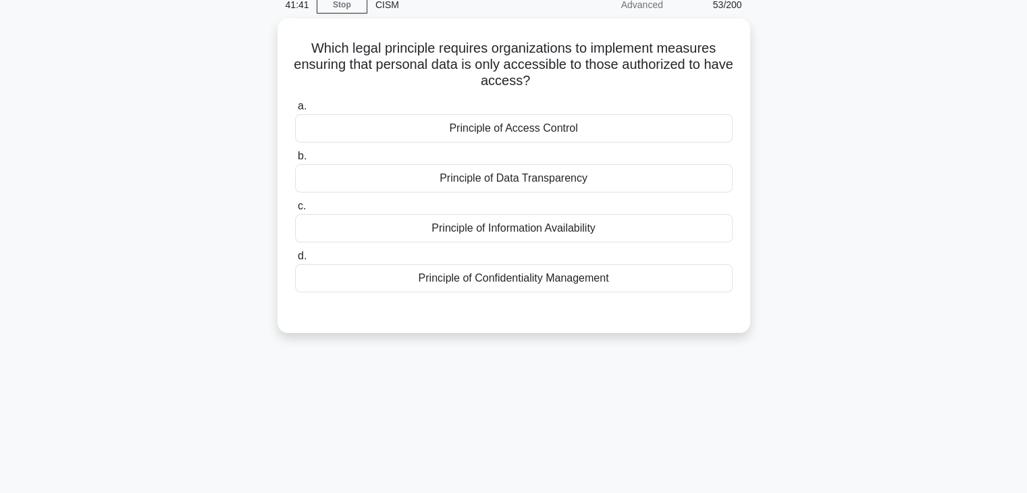
scroll to position [0, 0]
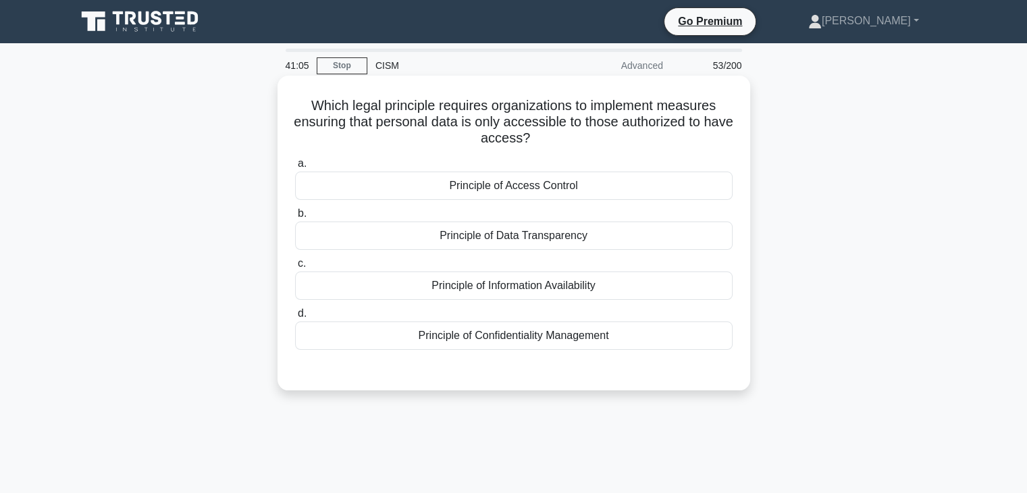
click at [702, 188] on div "Principle of Access Control" at bounding box center [514, 186] width 438 height 28
click at [295, 168] on input "a. Principle of Access Control" at bounding box center [295, 163] width 0 height 9
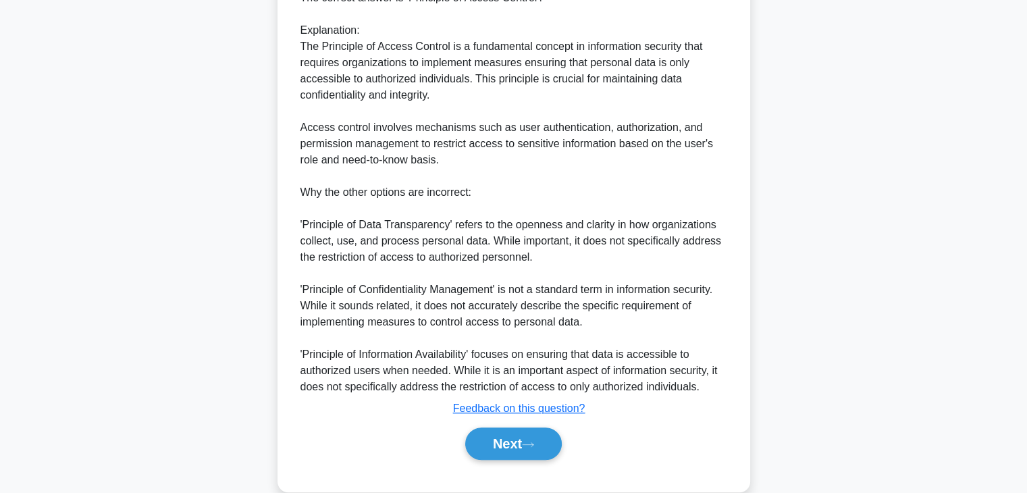
scroll to position [436, 0]
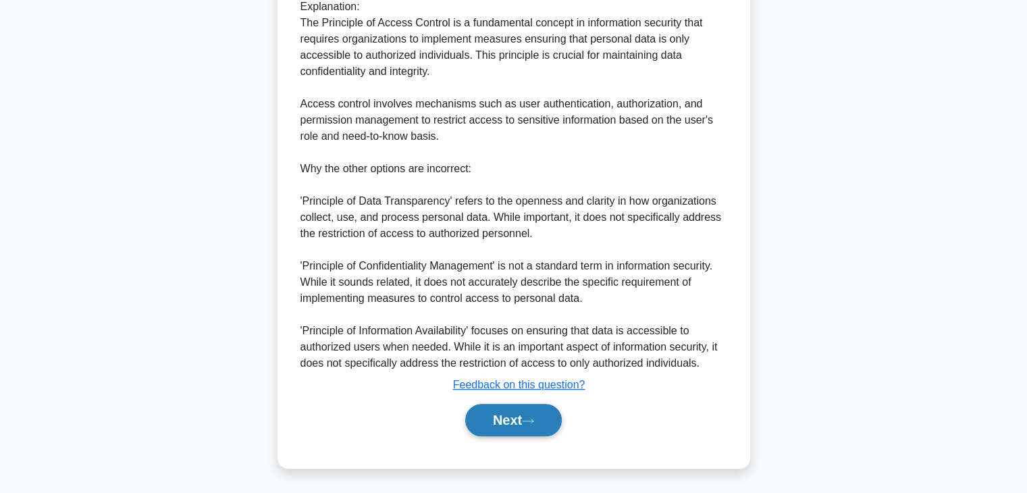
click at [541, 413] on button "Next" at bounding box center [513, 420] width 97 height 32
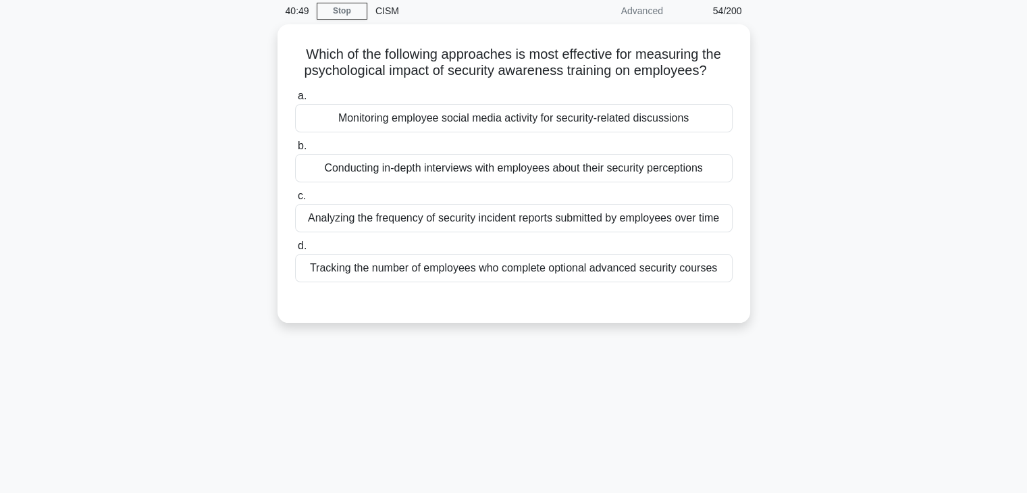
scroll to position [0, 0]
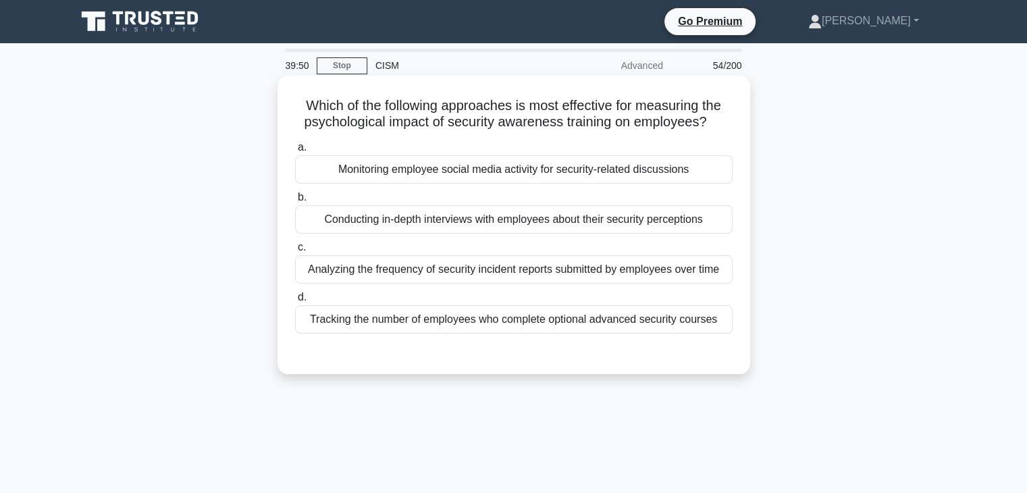
click at [578, 219] on div "Conducting in-depth interviews with employees about their security perceptions" at bounding box center [514, 219] width 438 height 28
click at [295, 202] on input "b. Conducting in-depth interviews with employees about their security perceptio…" at bounding box center [295, 197] width 0 height 9
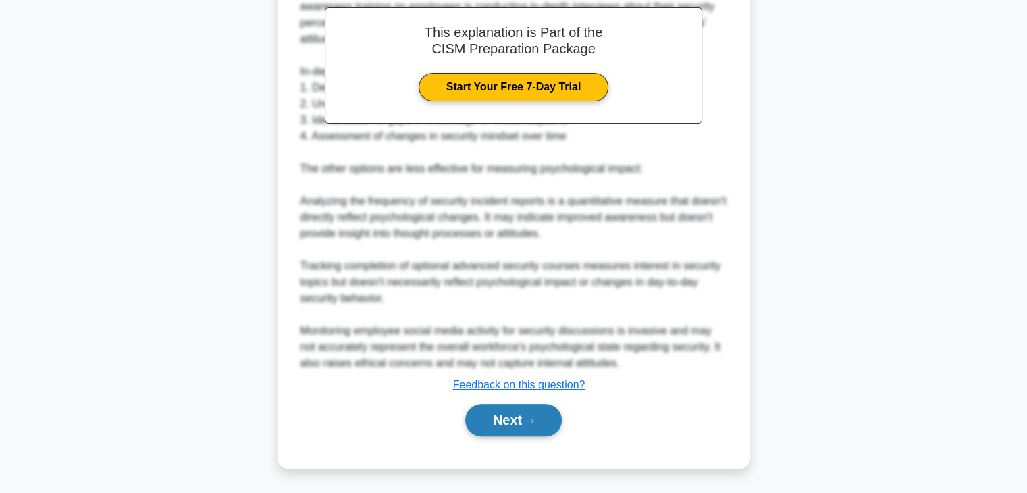
click at [508, 433] on button "Next" at bounding box center [513, 420] width 97 height 32
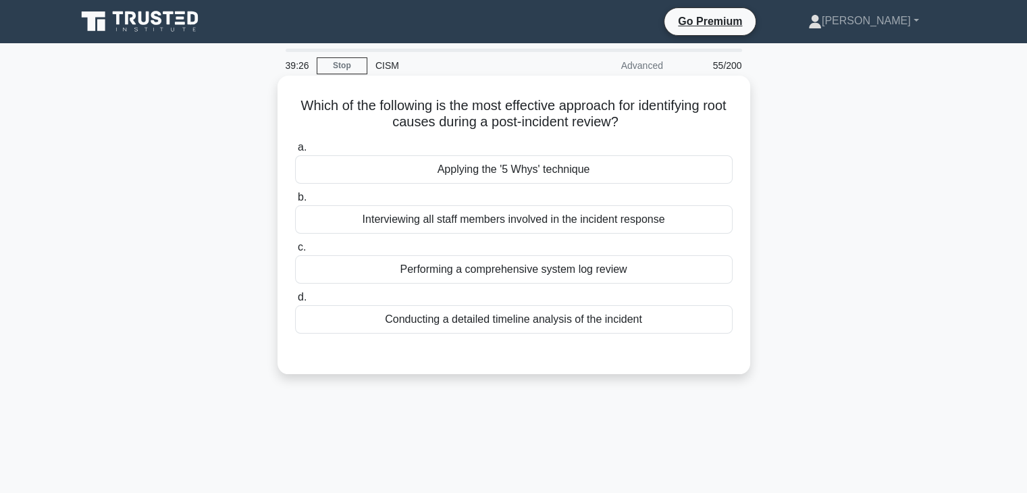
click at [616, 168] on div "Applying the '5 Whys' technique" at bounding box center [514, 169] width 438 height 28
click at [295, 152] on input "a. Applying the '5 Whys' technique" at bounding box center [295, 147] width 0 height 9
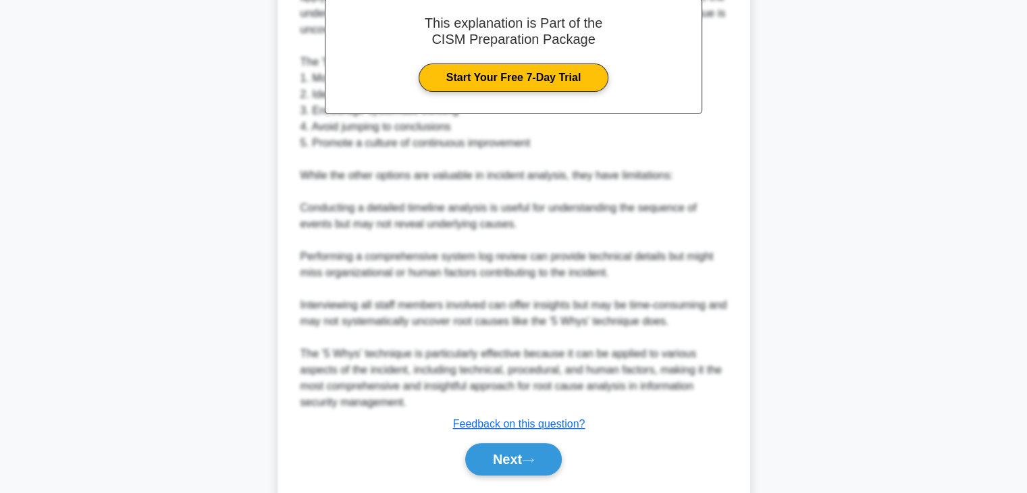
scroll to position [452, 0]
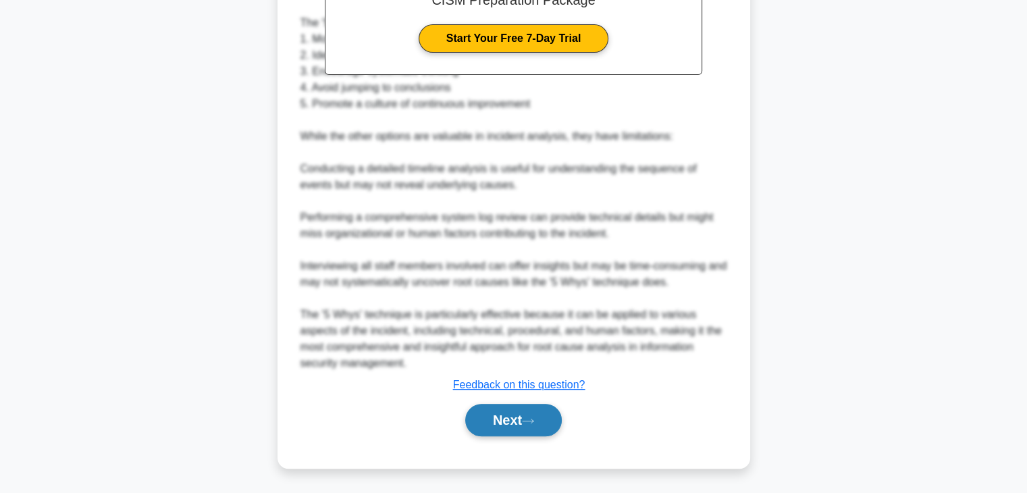
click at [502, 423] on button "Next" at bounding box center [513, 420] width 97 height 32
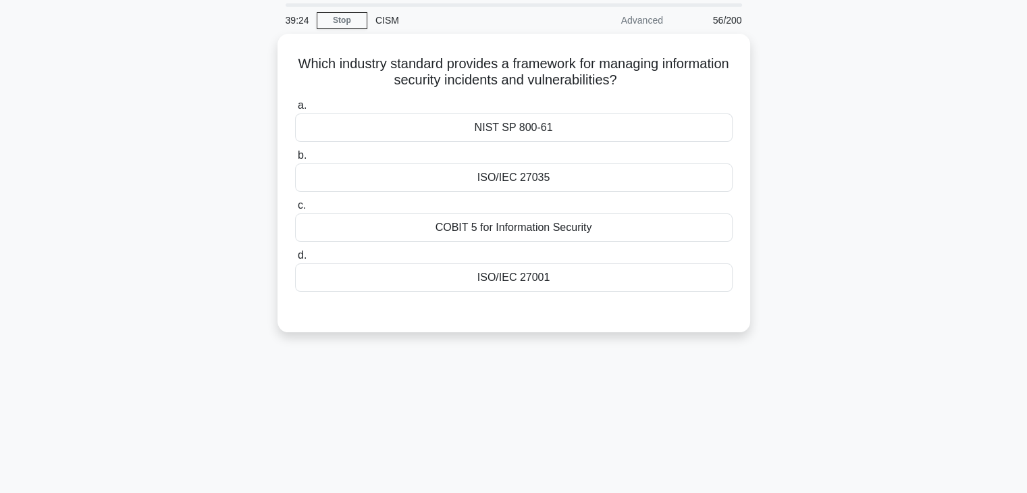
scroll to position [0, 0]
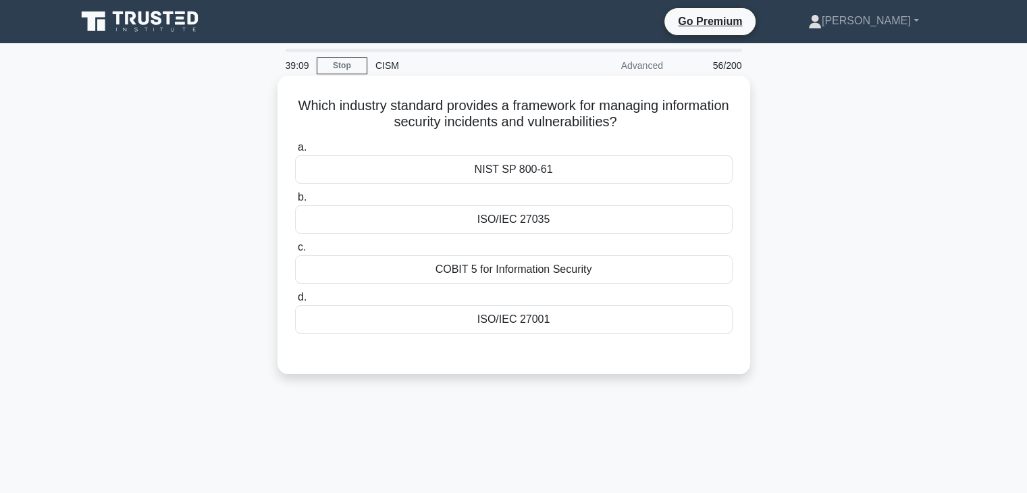
click at [625, 325] on div "ISO/IEC 27001" at bounding box center [514, 319] width 438 height 28
click at [295, 302] on input "d. ISO/IEC 27001" at bounding box center [295, 297] width 0 height 9
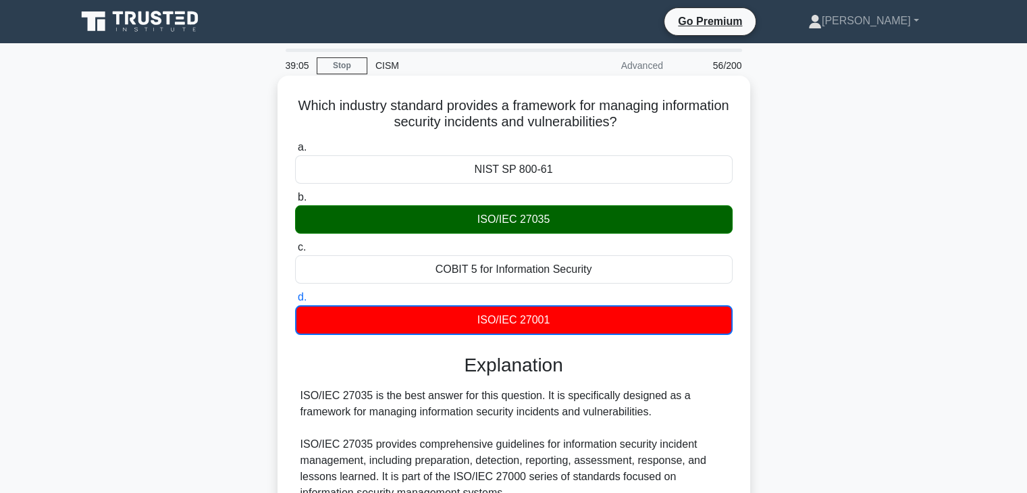
drag, startPoint x: 551, startPoint y: 223, endPoint x: 515, endPoint y: 223, distance: 36.5
click at [515, 223] on div "ISO/IEC 27035" at bounding box center [514, 219] width 438 height 28
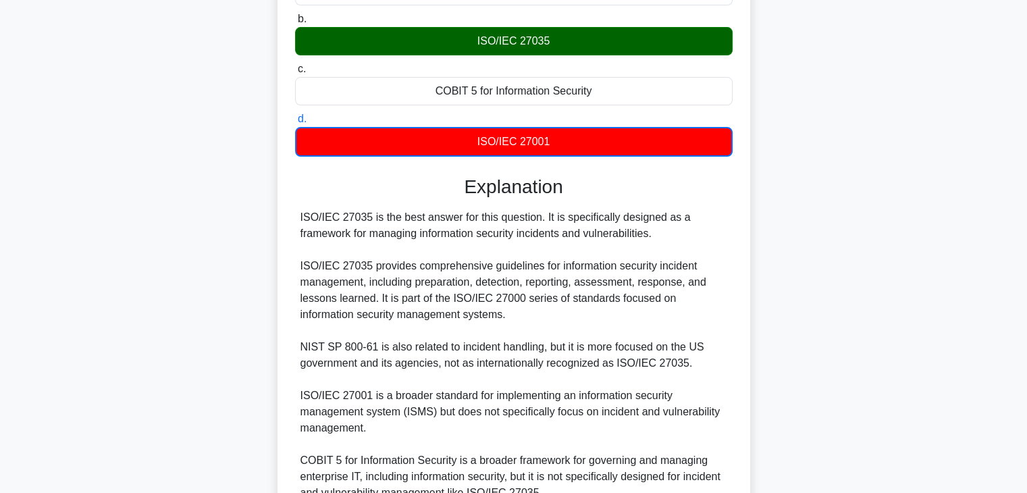
scroll to position [308, 0]
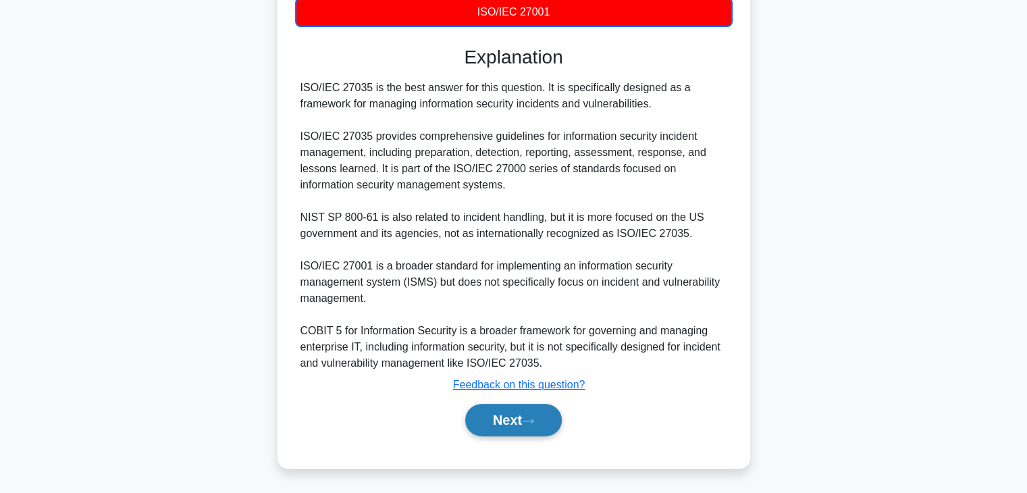
click at [527, 417] on button "Next" at bounding box center [513, 420] width 97 height 32
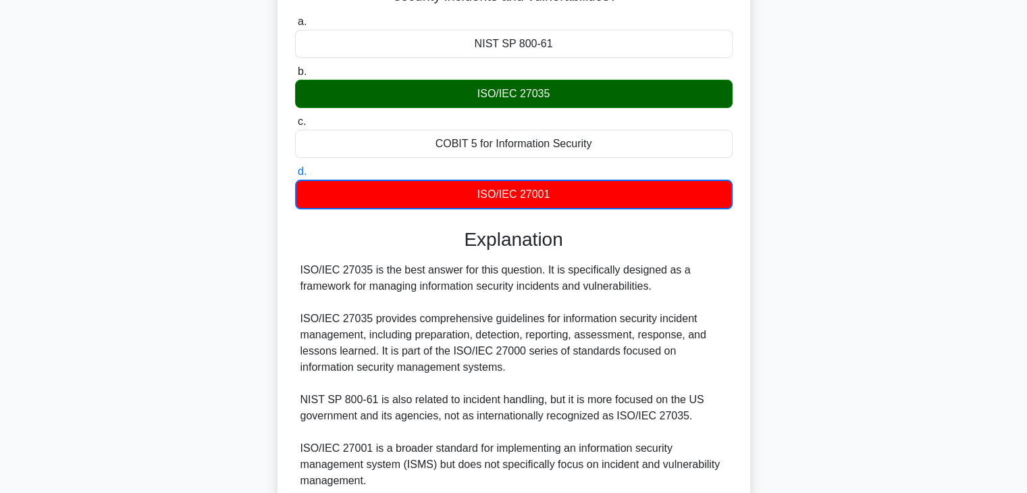
scroll to position [0, 0]
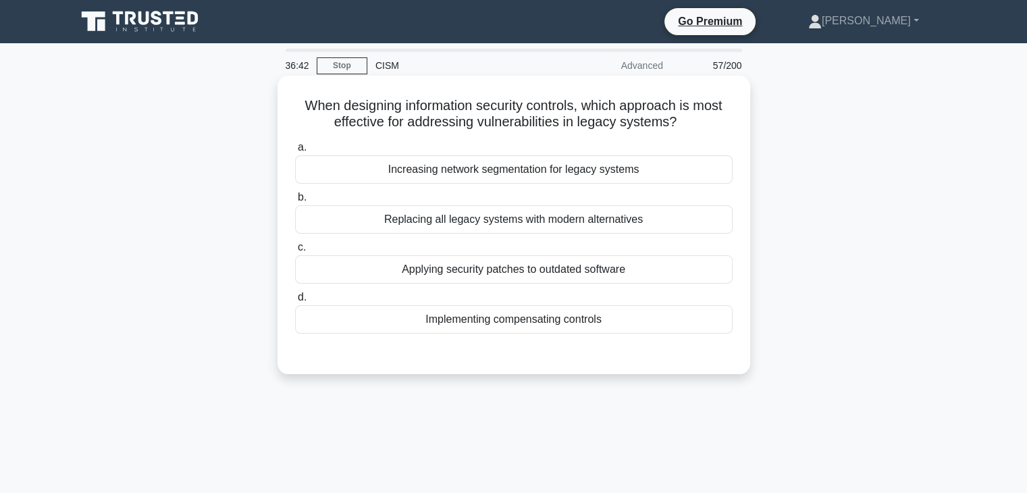
click at [608, 319] on div "Implementing compensating controls" at bounding box center [514, 319] width 438 height 28
click at [295, 302] on input "d. Implementing compensating controls" at bounding box center [295, 297] width 0 height 9
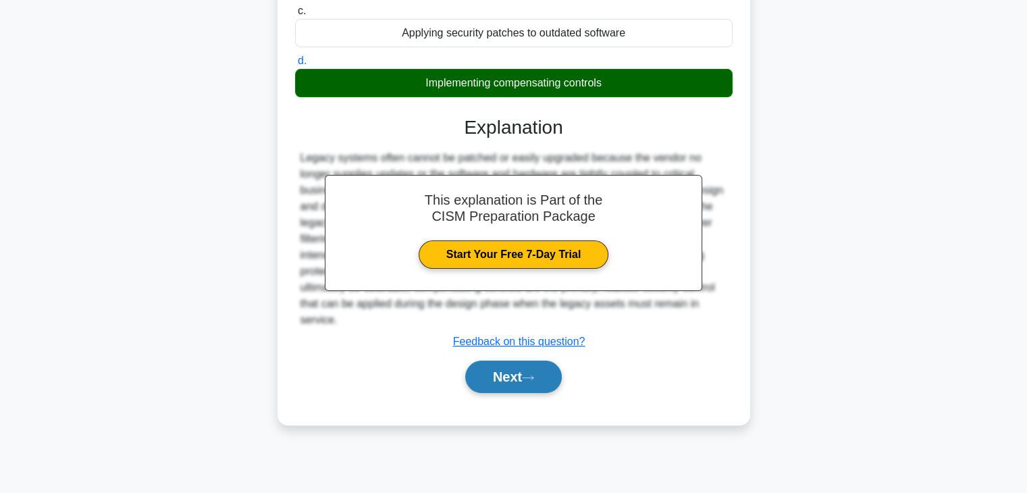
click at [500, 382] on button "Next" at bounding box center [513, 377] width 97 height 32
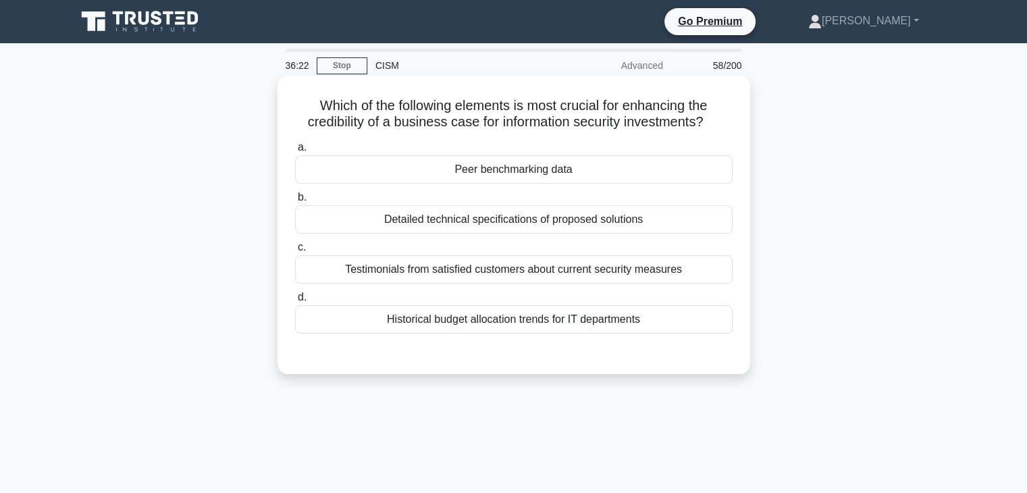
click at [709, 276] on div "Testimonials from satisfied customers about current security measures" at bounding box center [514, 269] width 438 height 28
click at [295, 252] on input "c. Testimonials from satisfied customers about current security measures" at bounding box center [295, 247] width 0 height 9
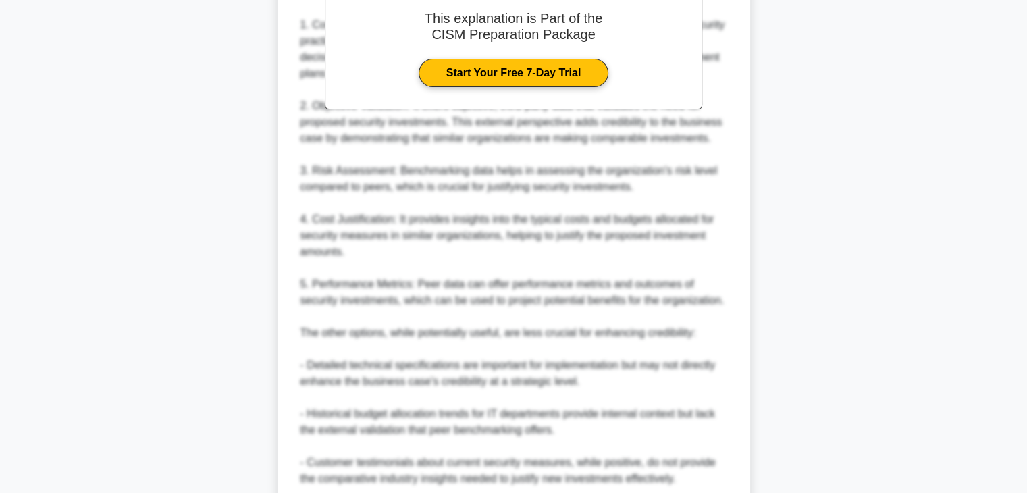
scroll to position [535, 0]
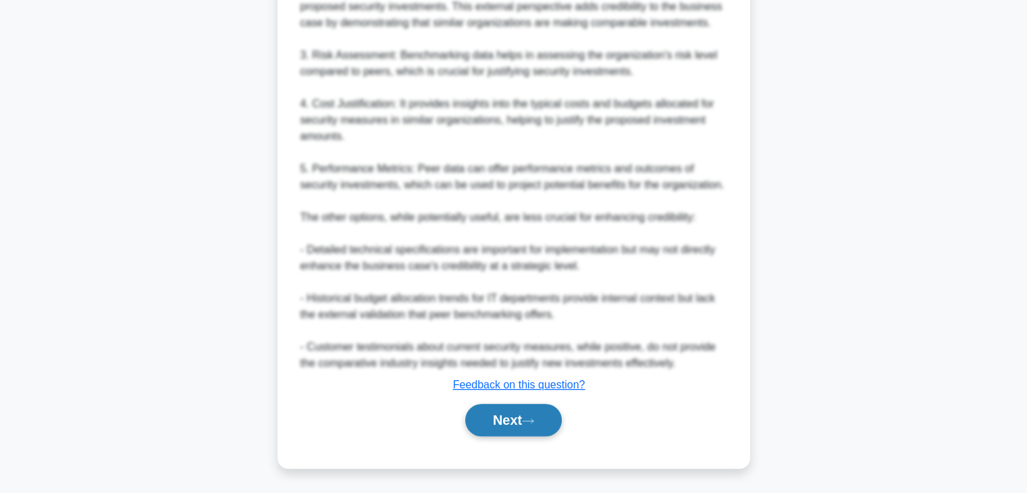
click at [487, 430] on button "Next" at bounding box center [513, 420] width 97 height 32
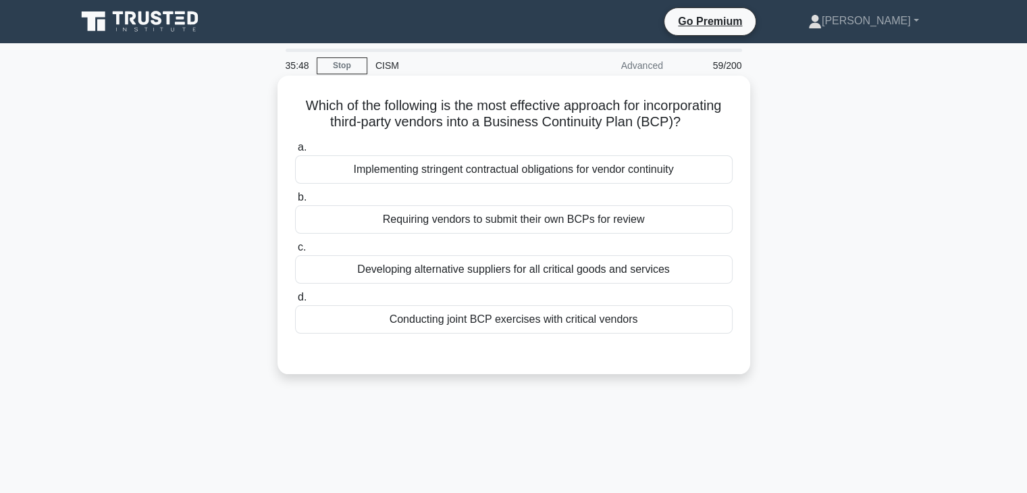
click at [545, 325] on div "Conducting joint BCP exercises with critical vendors" at bounding box center [514, 319] width 438 height 28
click at [295, 302] on input "d. Conducting joint BCP exercises with critical vendors" at bounding box center [295, 297] width 0 height 9
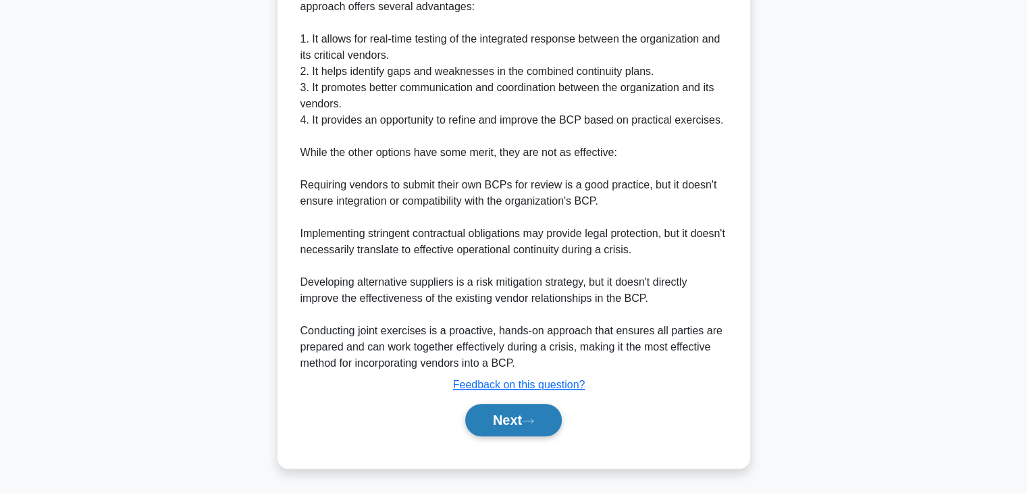
click at [503, 420] on button "Next" at bounding box center [513, 420] width 97 height 32
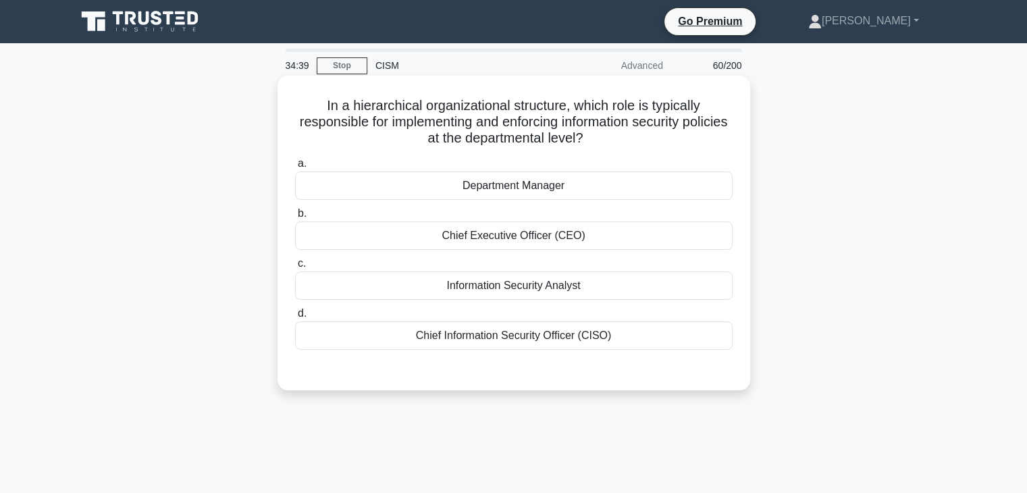
click at [677, 180] on div "Department Manager" at bounding box center [514, 186] width 438 height 28
click at [295, 168] on input "a. Department Manager" at bounding box center [295, 163] width 0 height 9
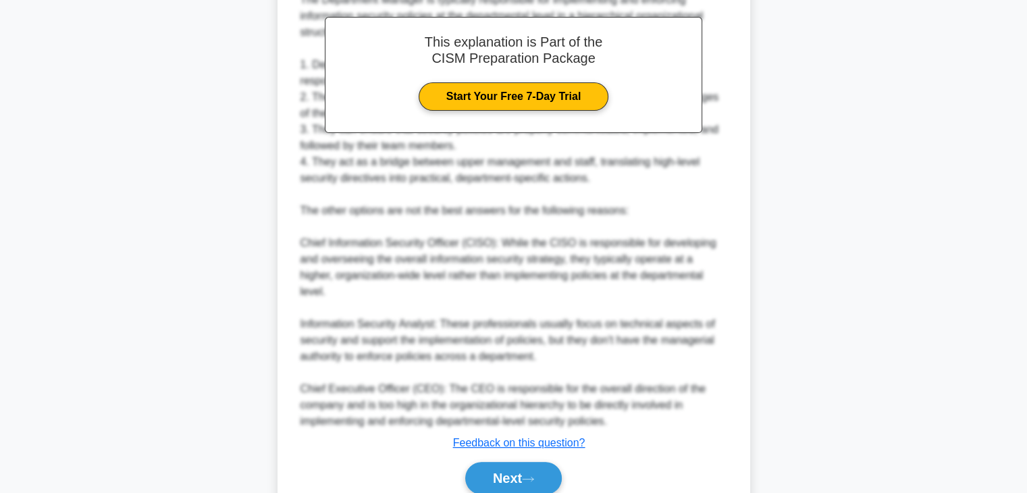
scroll to position [469, 0]
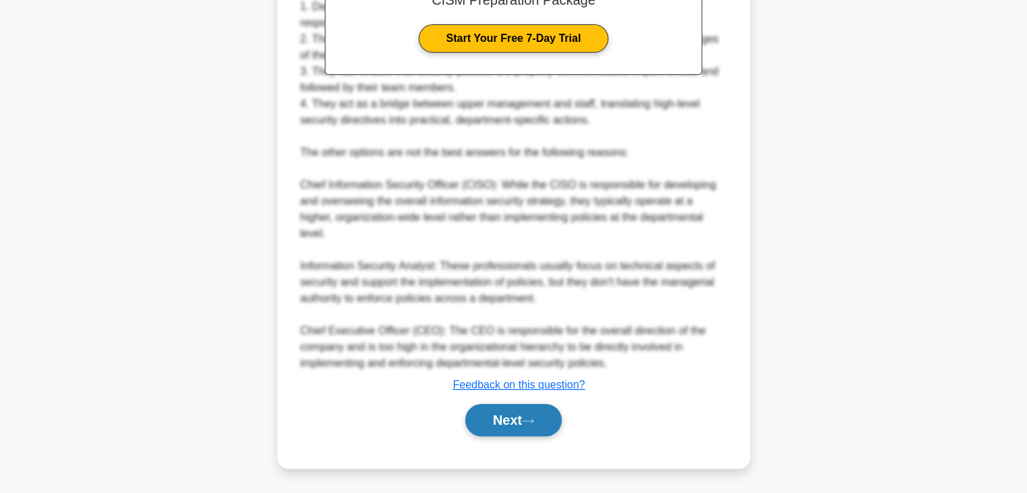
click at [502, 419] on button "Next" at bounding box center [513, 420] width 97 height 32
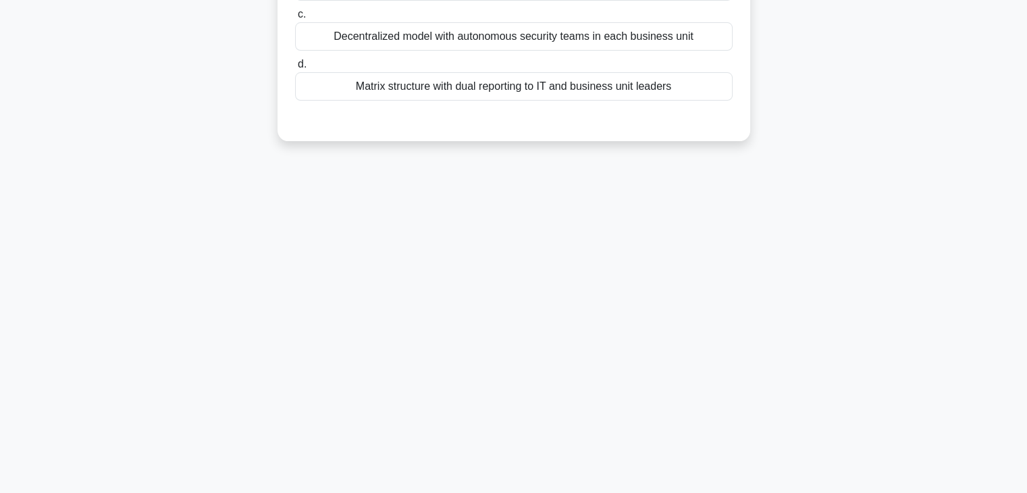
scroll to position [0, 0]
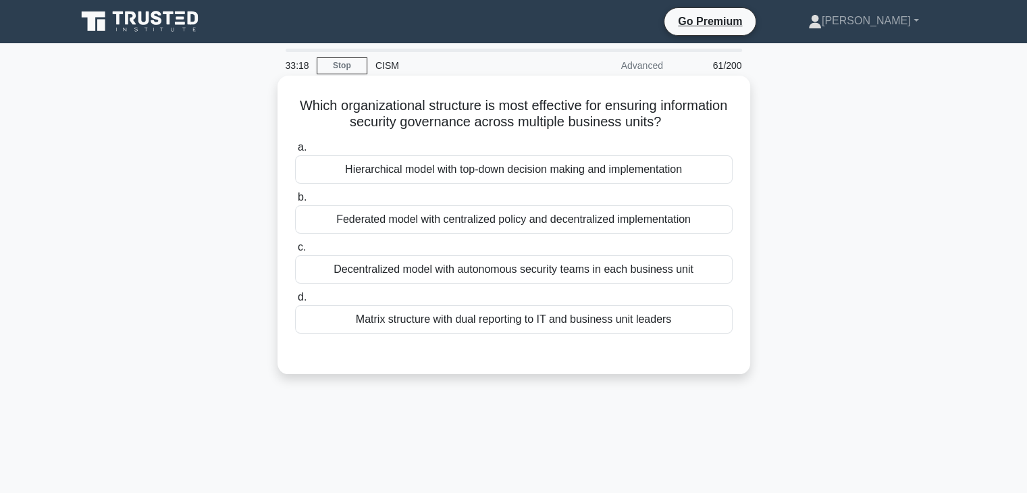
click at [619, 214] on div "Federated model with centralized policy and decentralized implementation" at bounding box center [514, 219] width 438 height 28
click at [295, 202] on input "b. Federated model with centralized policy and decentralized implementation" at bounding box center [295, 197] width 0 height 9
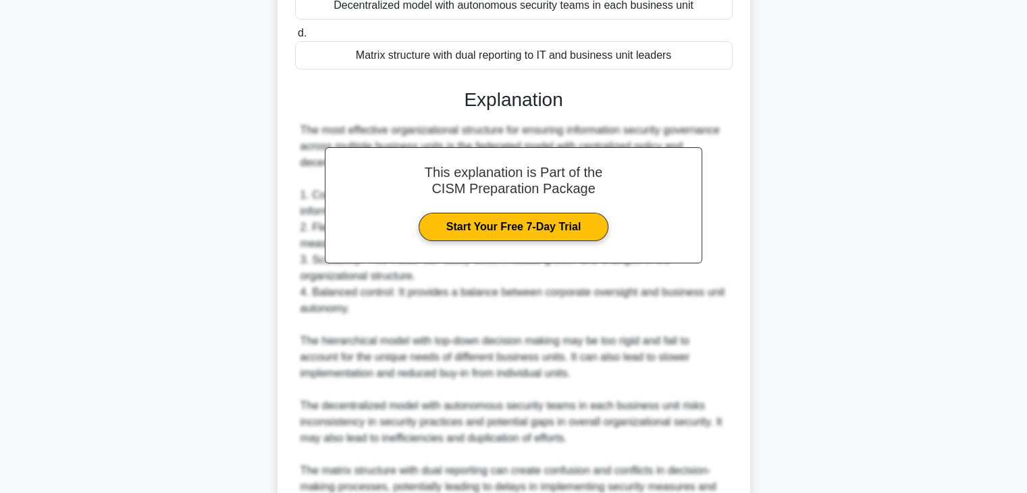
scroll to position [405, 0]
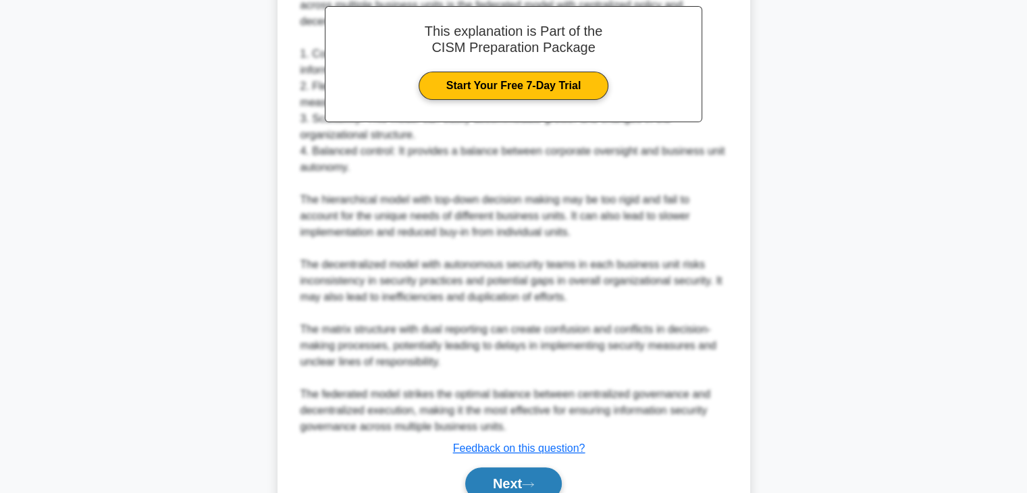
click at [521, 479] on button "Next" at bounding box center [513, 483] width 97 height 32
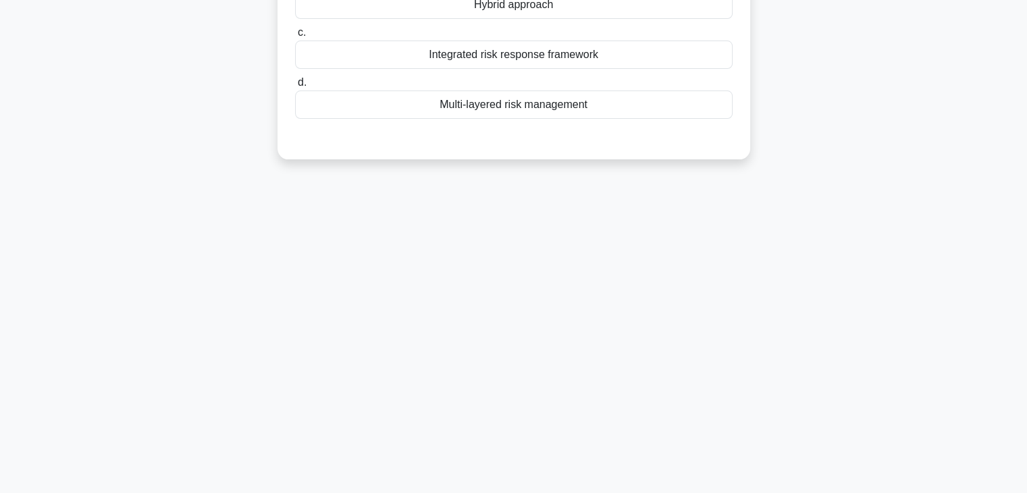
scroll to position [0, 0]
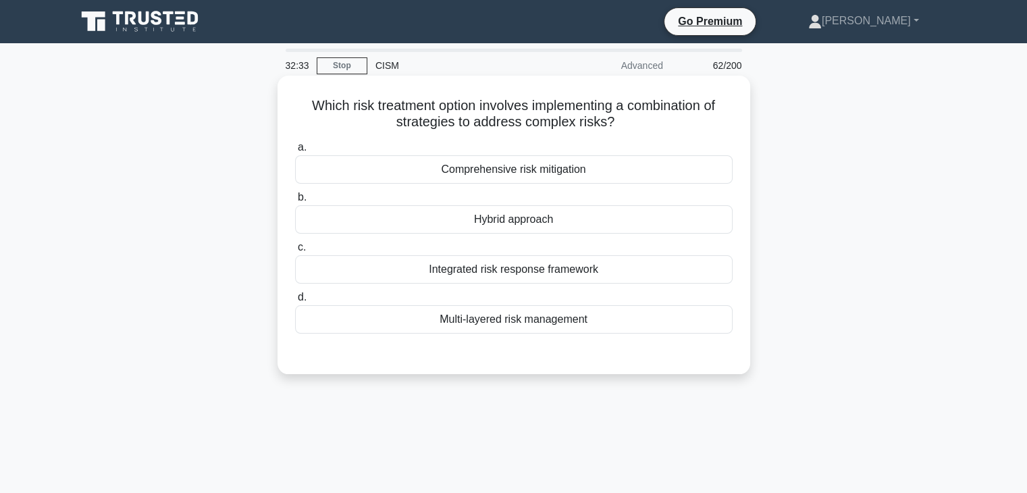
click at [684, 330] on div "Multi-layered risk management" at bounding box center [514, 319] width 438 height 28
click at [295, 302] on input "d. Multi-layered risk management" at bounding box center [295, 297] width 0 height 9
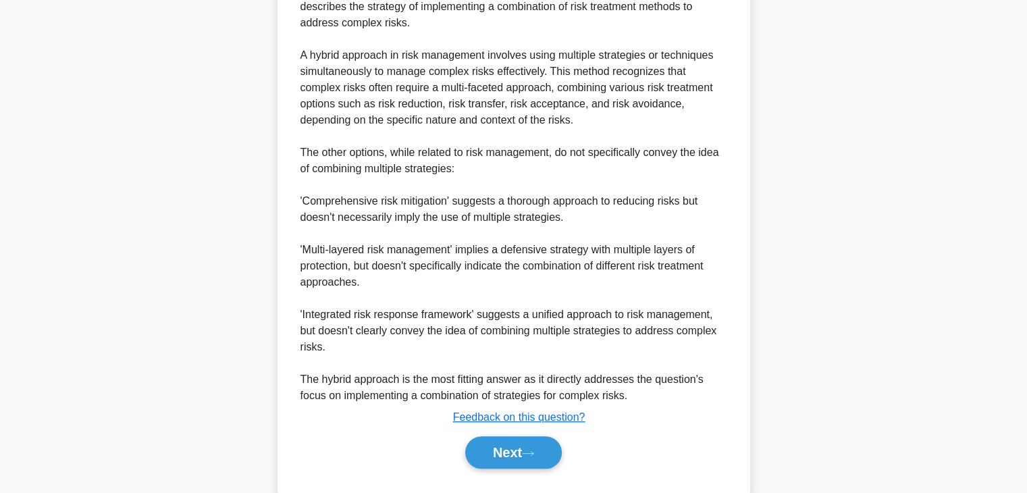
scroll to position [438, 0]
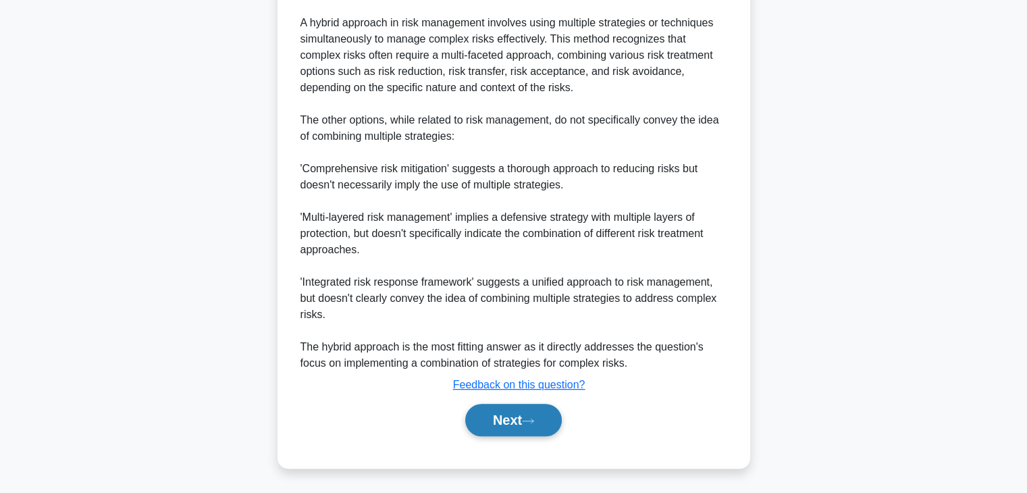
click at [527, 421] on icon at bounding box center [528, 420] width 12 height 7
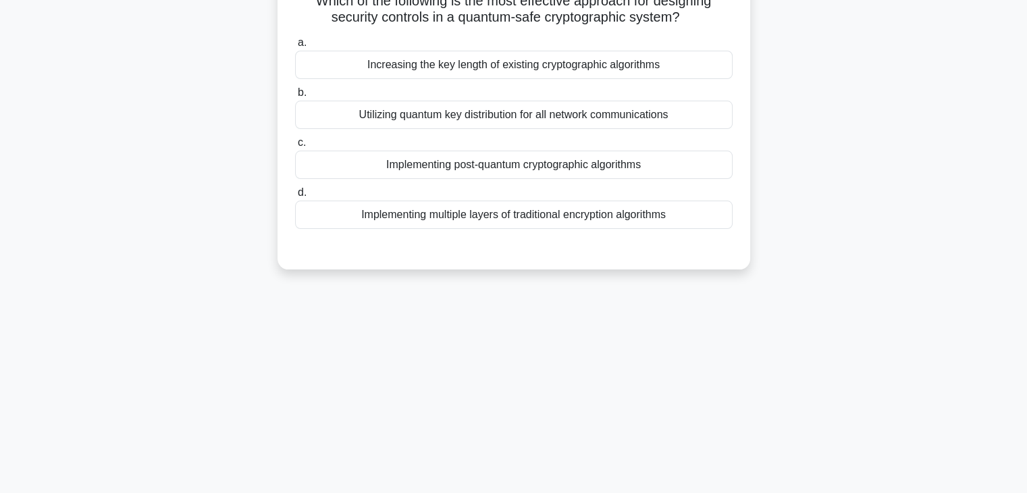
scroll to position [0, 0]
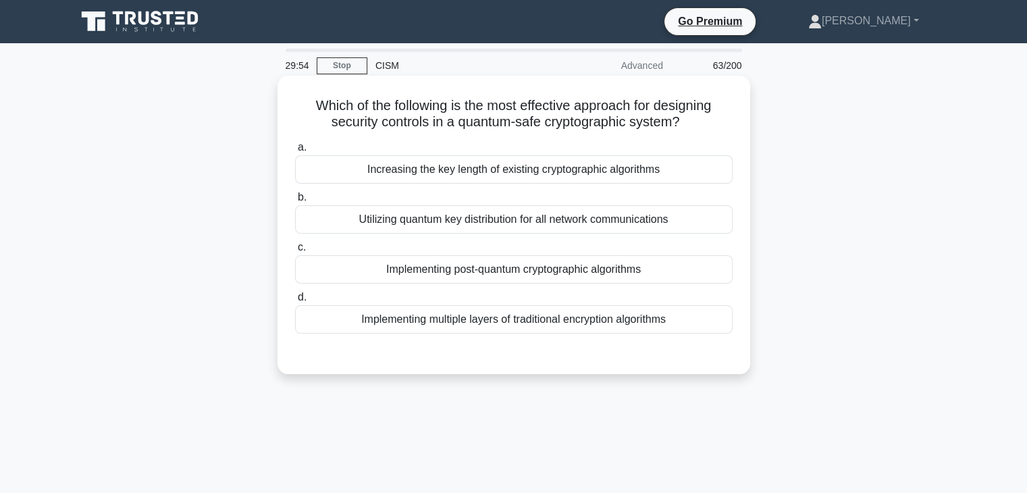
click at [465, 269] on div "Implementing post-quantum cryptographic algorithms" at bounding box center [514, 269] width 438 height 28
click at [295, 252] on input "c. Implementing post-quantum cryptographic algorithms" at bounding box center [295, 247] width 0 height 9
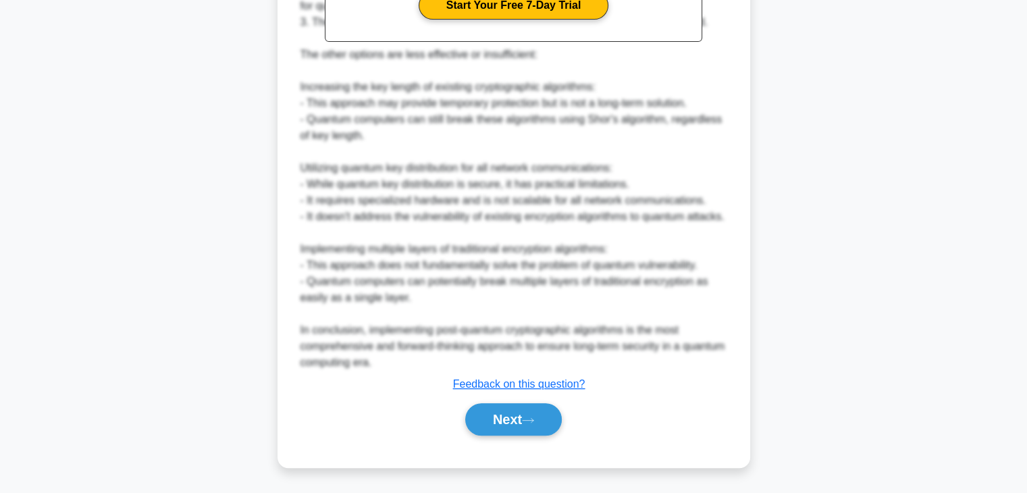
scroll to position [501, 0]
click at [517, 428] on button "Next" at bounding box center [513, 419] width 97 height 32
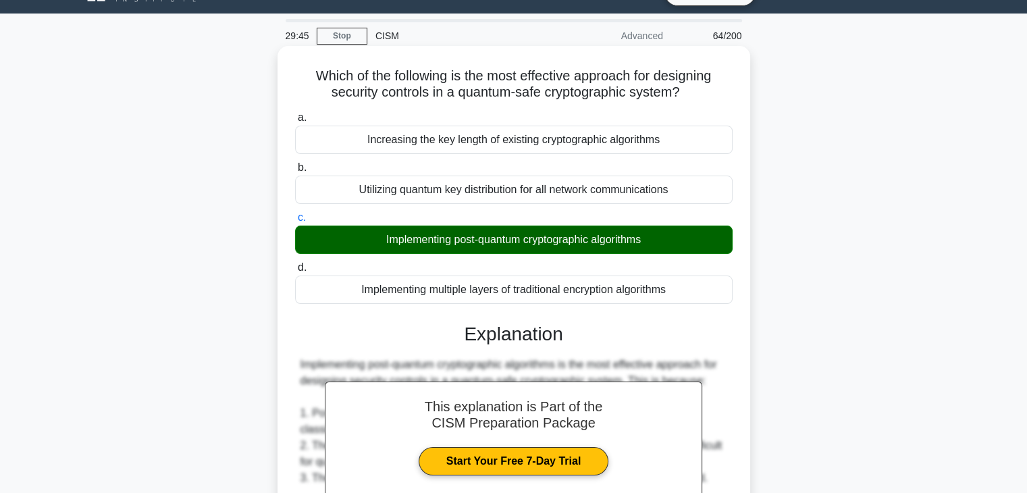
scroll to position [28, 0]
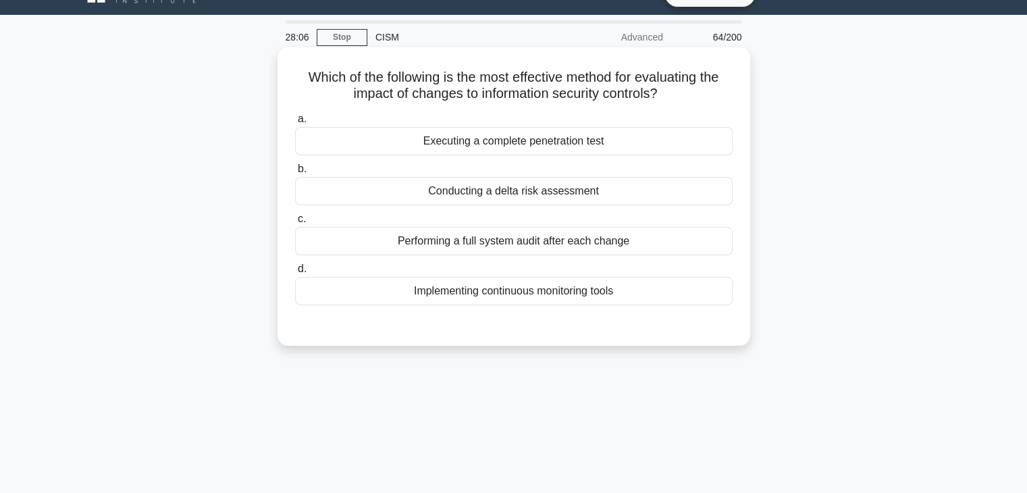
click at [578, 245] on div "Performing a full system audit after each change" at bounding box center [514, 241] width 438 height 28
click at [295, 224] on input "c. Performing a full system audit after each change" at bounding box center [295, 219] width 0 height 9
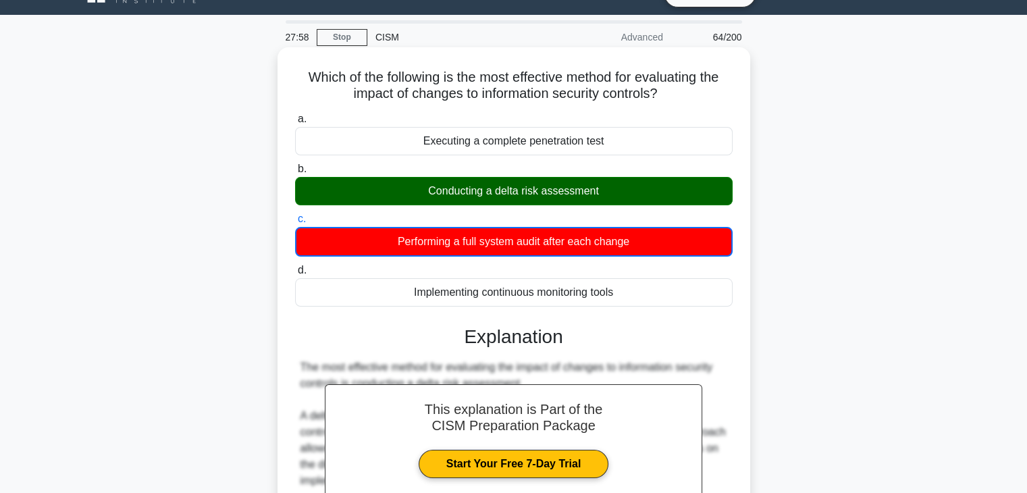
drag, startPoint x: 600, startPoint y: 193, endPoint x: 496, endPoint y: 194, distance: 104.0
click at [496, 194] on div "Conducting a delta risk assessment" at bounding box center [514, 191] width 438 height 28
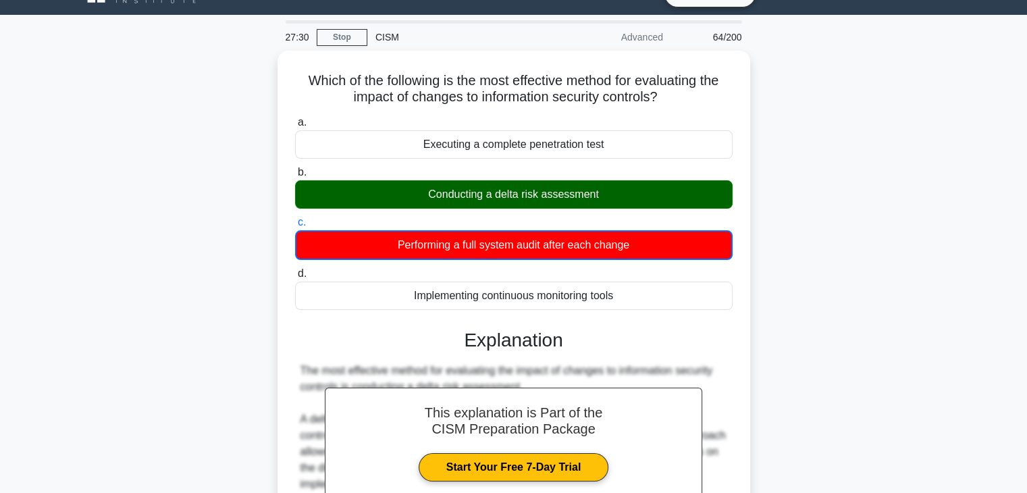
click at [850, 199] on div "Which of the following is the most effective method for evaluating the impact o…" at bounding box center [513, 441] width 891 height 781
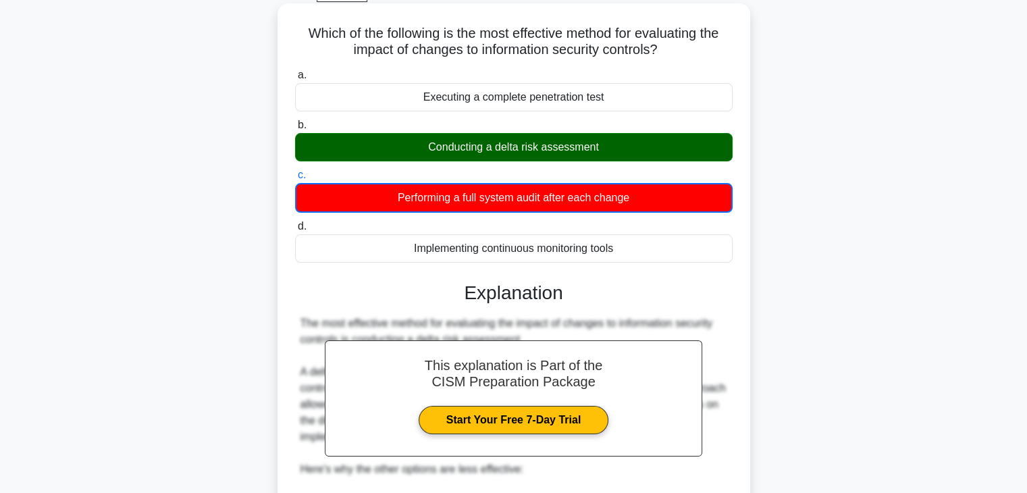
scroll to position [96, 0]
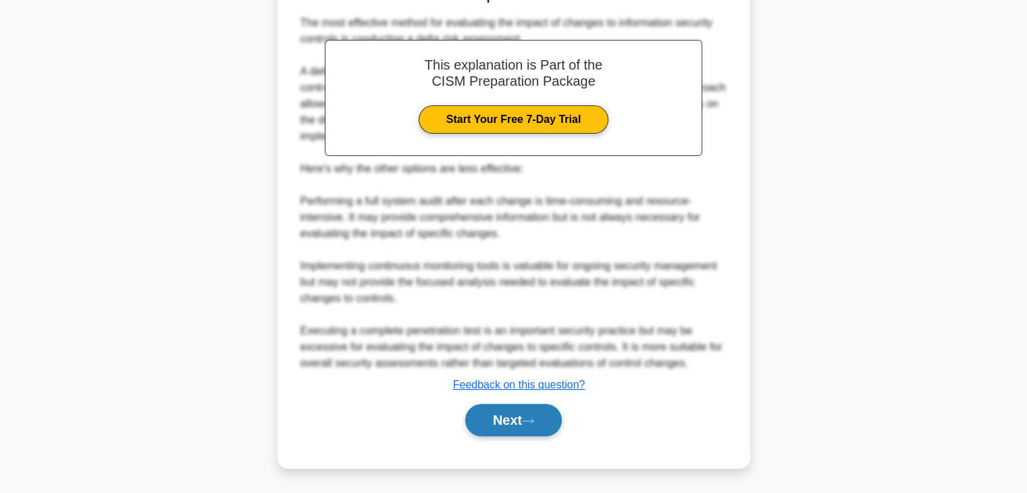
click at [495, 413] on button "Next" at bounding box center [513, 420] width 97 height 32
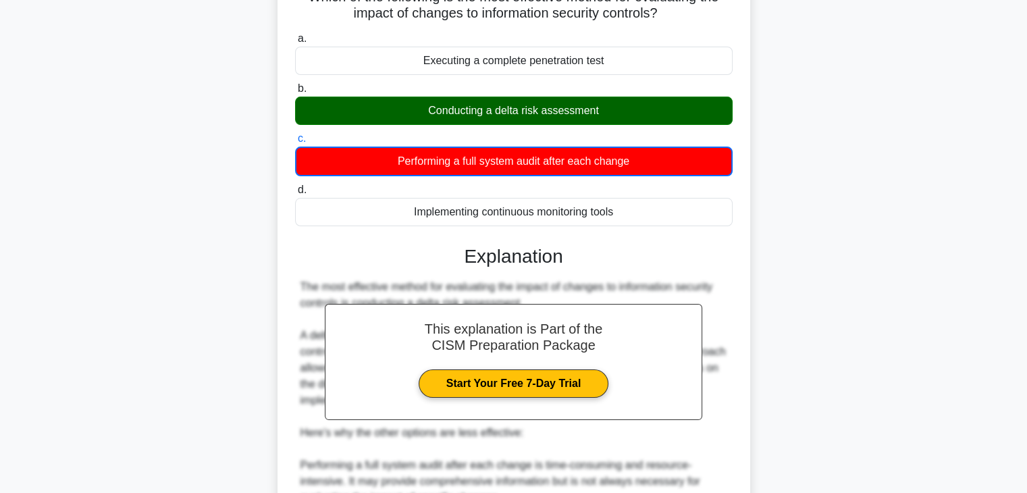
scroll to position [0, 0]
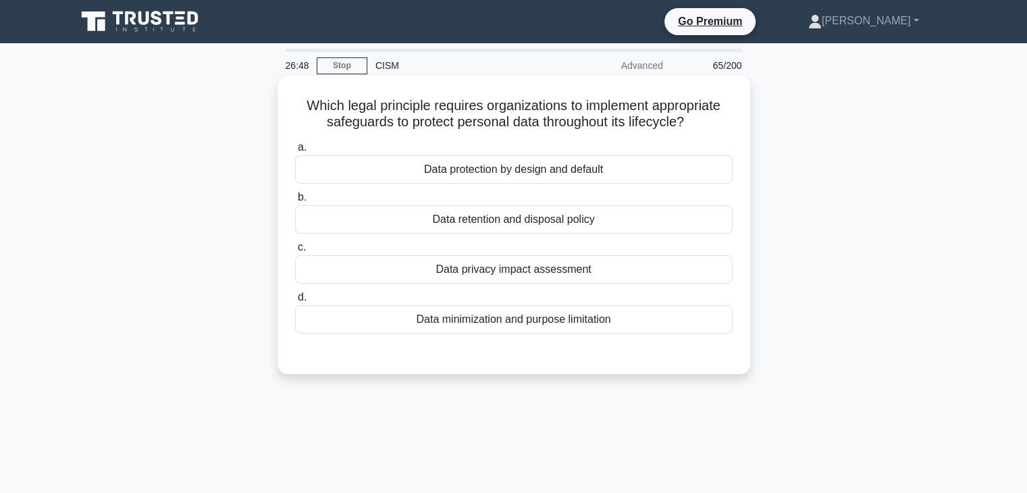
click at [651, 226] on div "Data retention and disposal policy" at bounding box center [514, 219] width 438 height 28
click at [295, 202] on input "b. Data retention and disposal policy" at bounding box center [295, 197] width 0 height 9
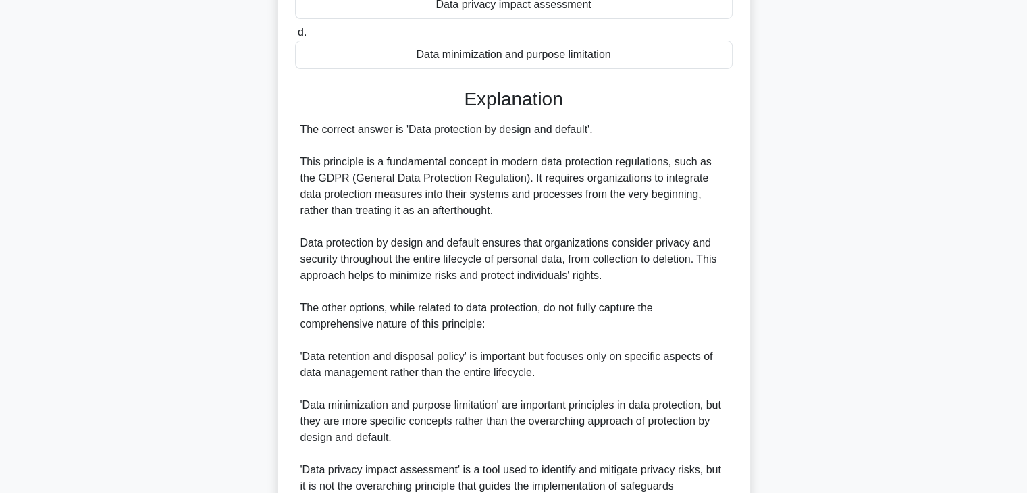
scroll to position [405, 0]
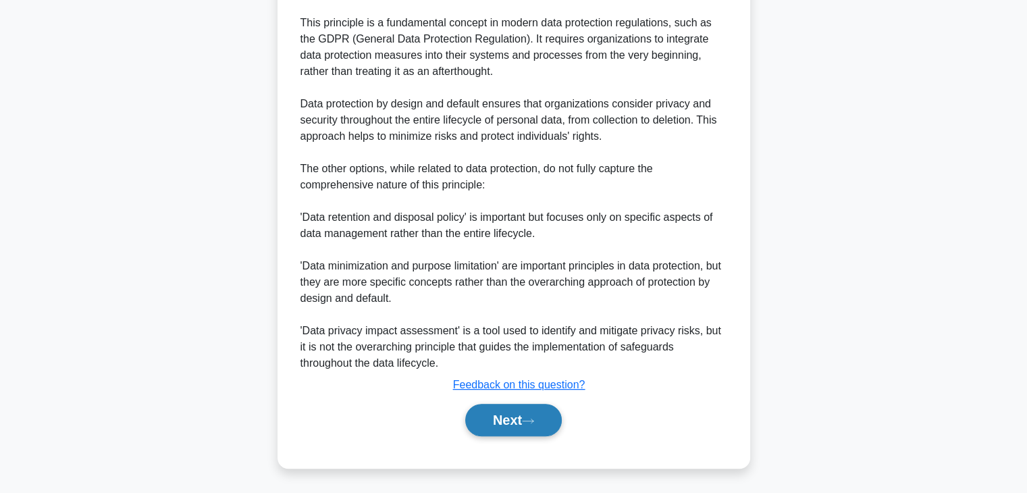
click at [497, 415] on button "Next" at bounding box center [513, 420] width 97 height 32
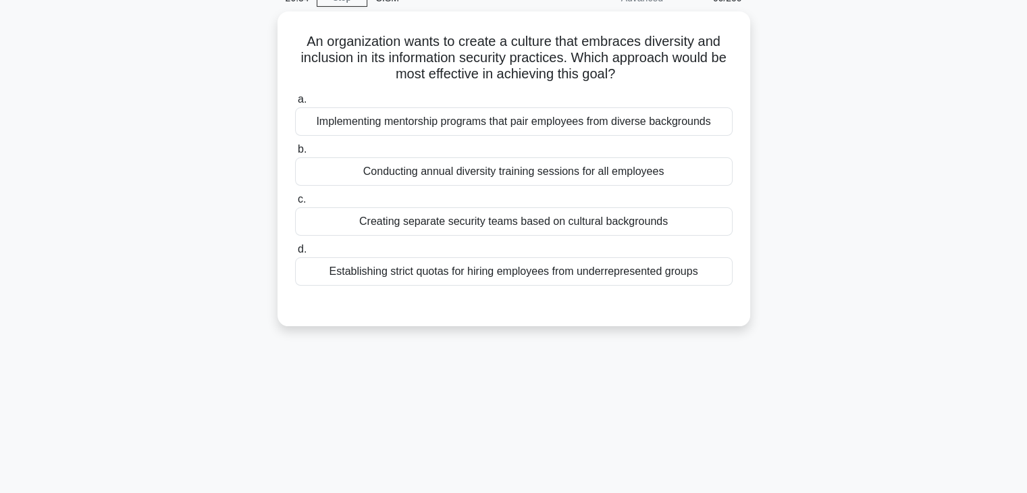
scroll to position [0, 0]
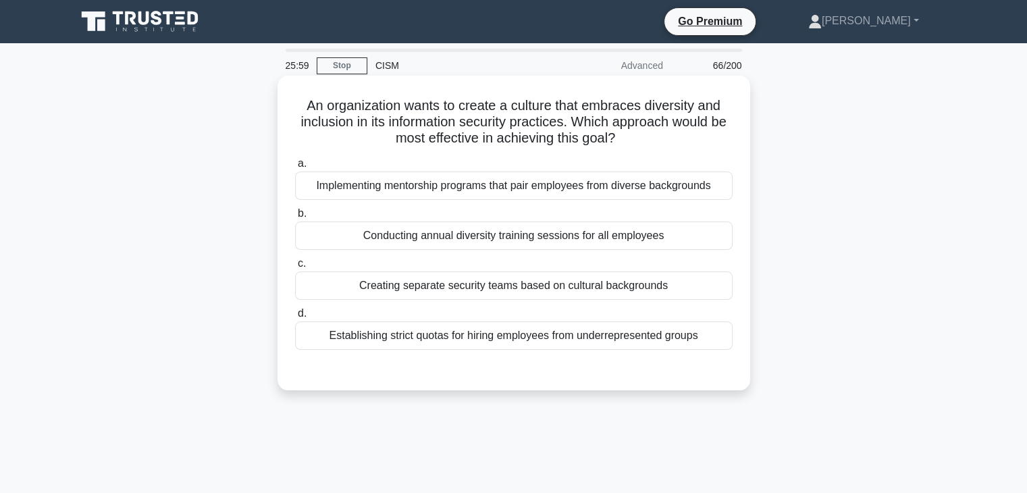
click at [613, 194] on div "Implementing mentorship programs that pair employees from diverse backgrounds" at bounding box center [514, 186] width 438 height 28
click at [295, 168] on input "a. Implementing mentorship programs that pair employees from diverse backgrounds" at bounding box center [295, 163] width 0 height 9
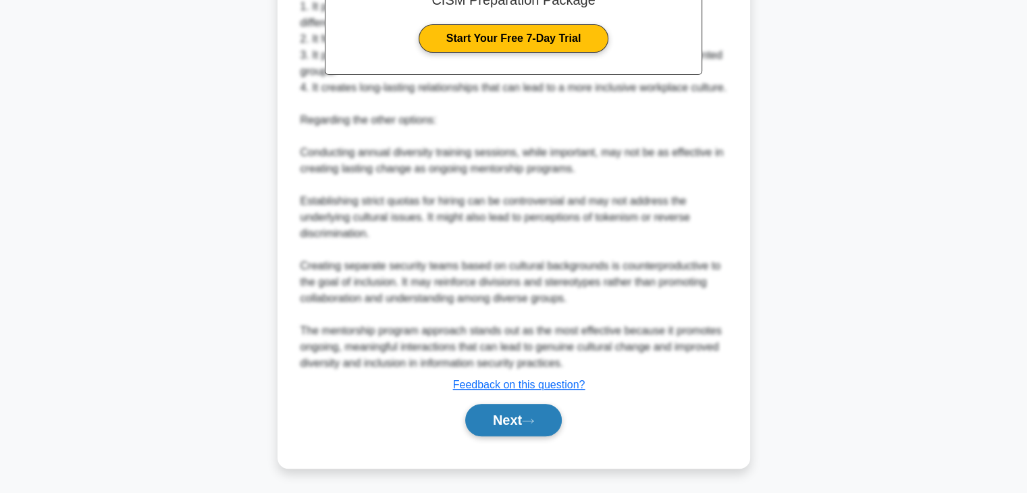
click at [533, 434] on button "Next" at bounding box center [513, 420] width 97 height 32
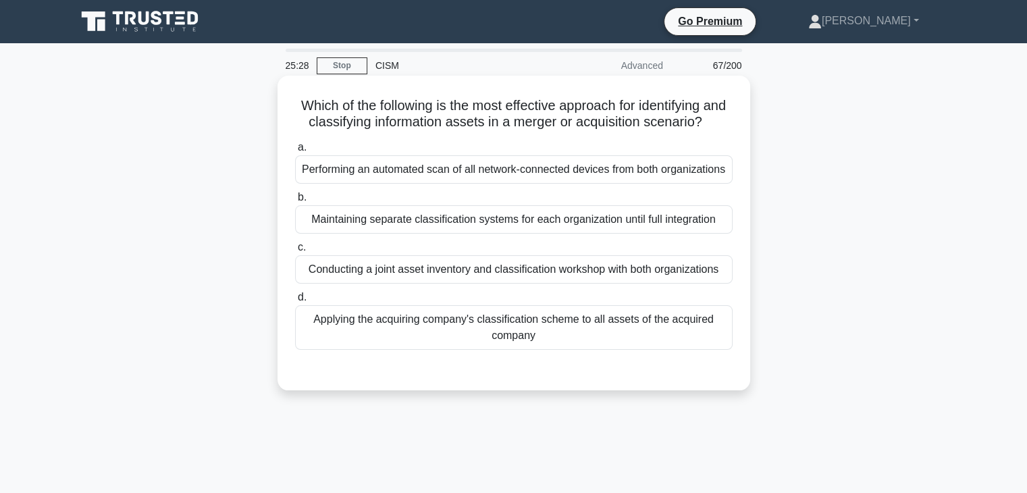
click at [642, 284] on div "Conducting a joint asset inventory and classification workshop with both organi…" at bounding box center [514, 269] width 438 height 28
click at [295, 252] on input "c. Conducting a joint asset inventory and classification workshop with both org…" at bounding box center [295, 247] width 0 height 9
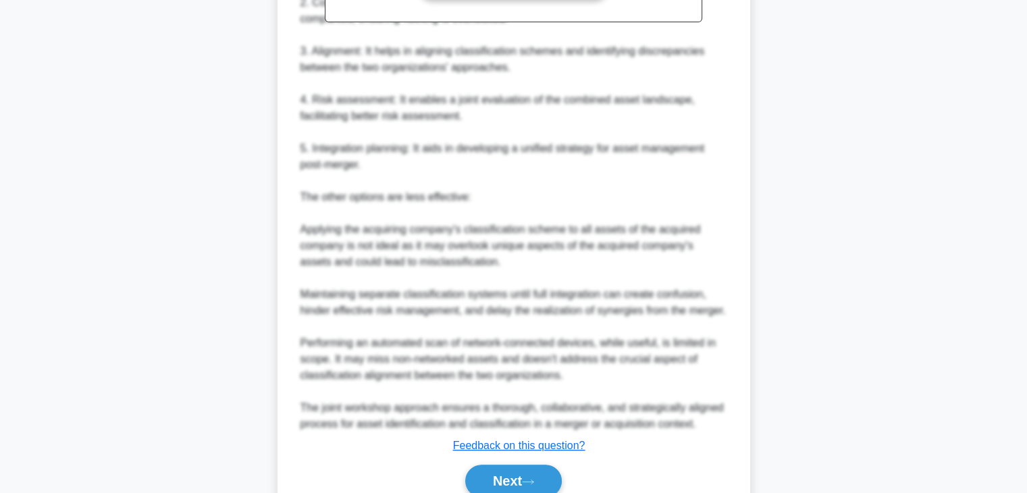
scroll to position [615, 0]
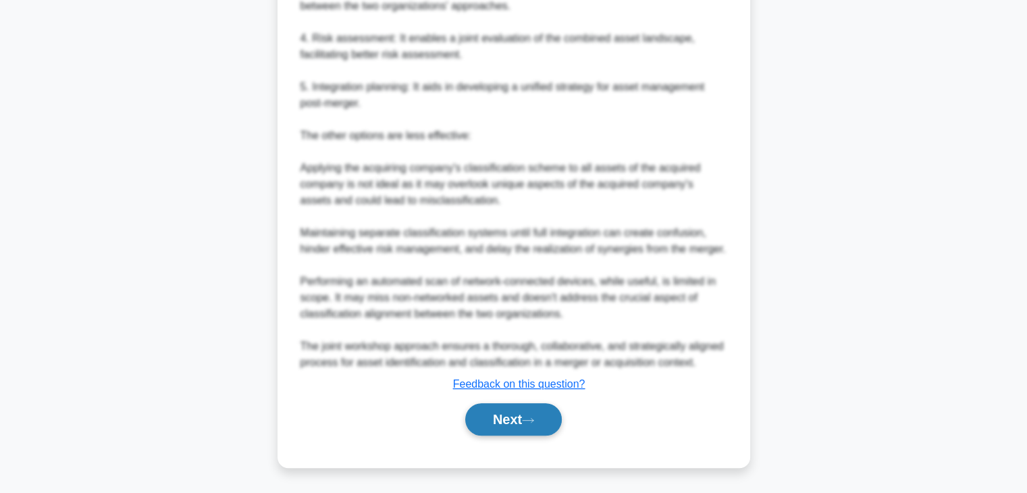
click at [548, 430] on button "Next" at bounding box center [513, 419] width 97 height 32
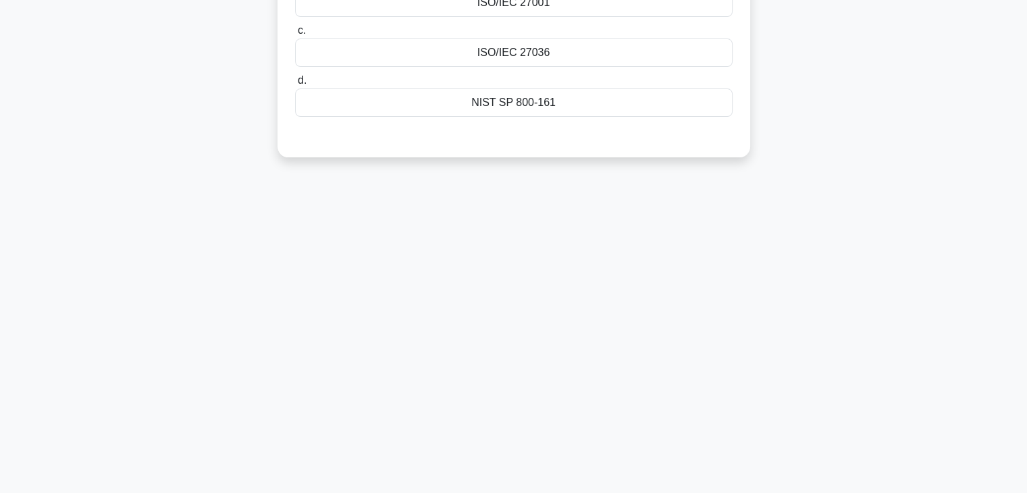
scroll to position [0, 0]
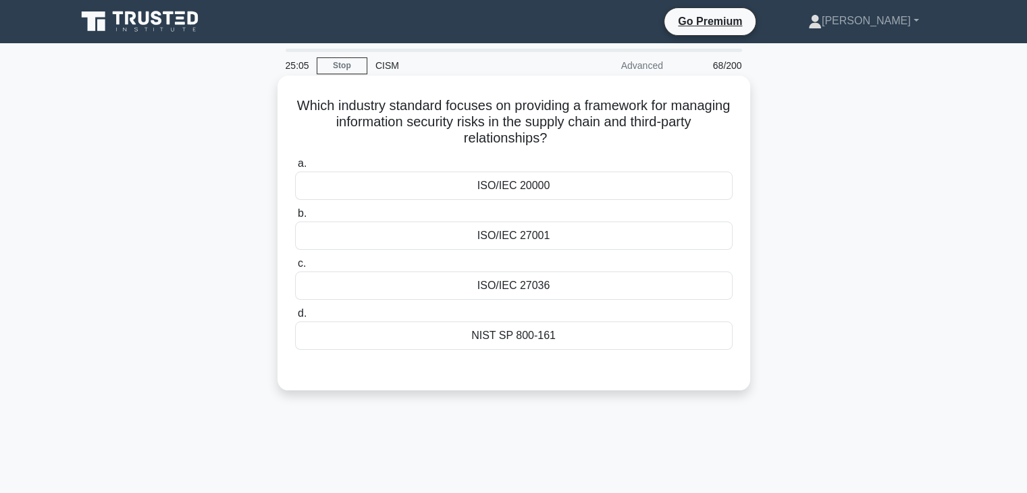
click at [673, 277] on div "ISO/IEC 27036" at bounding box center [514, 285] width 438 height 28
click at [295, 268] on input "c. ISO/IEC 27036" at bounding box center [295, 263] width 0 height 9
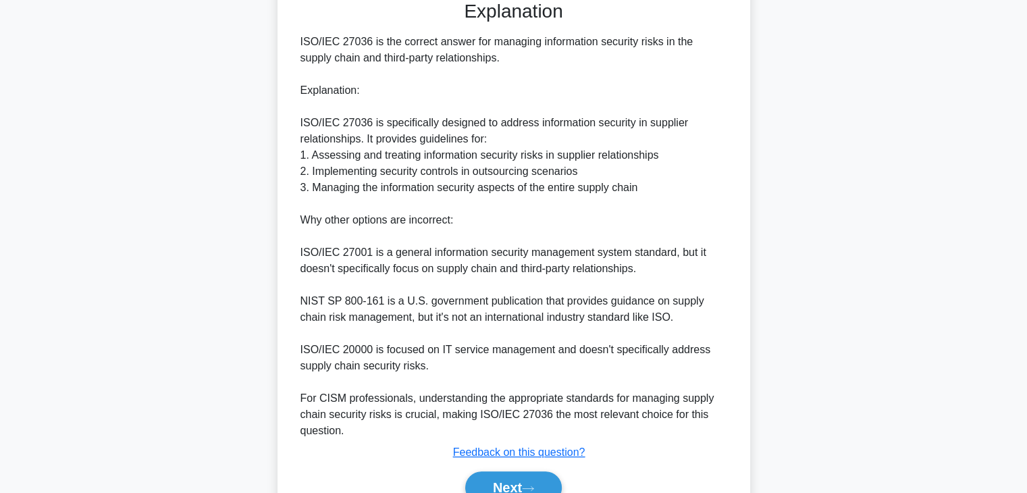
scroll to position [436, 0]
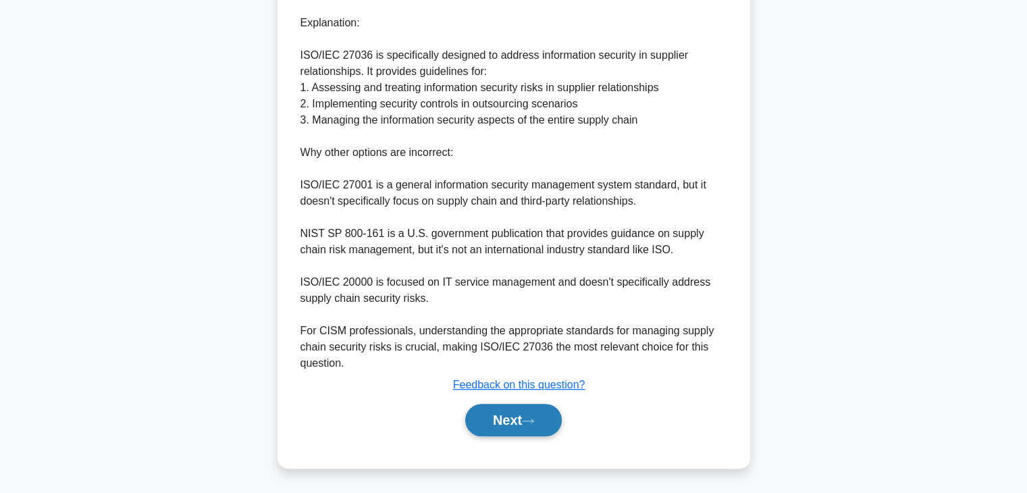
click at [500, 422] on button "Next" at bounding box center [513, 420] width 97 height 32
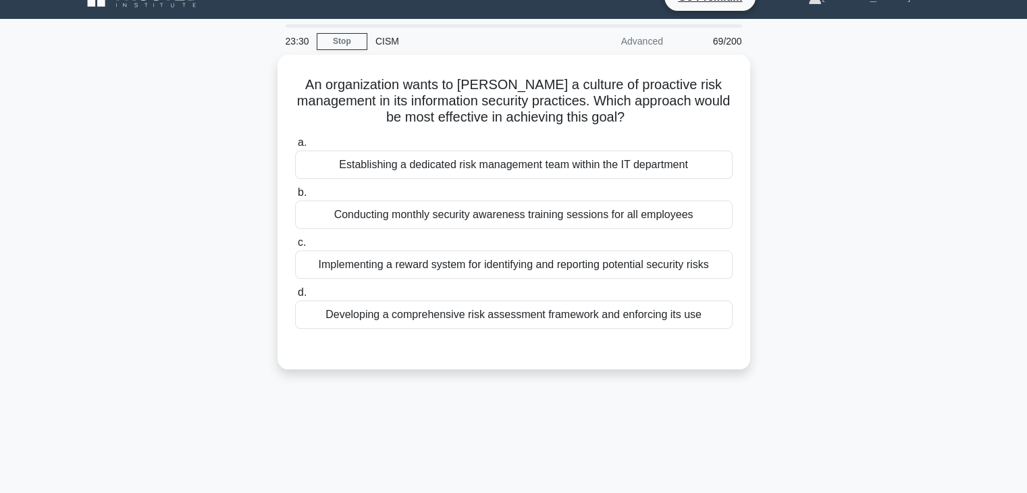
scroll to position [0, 0]
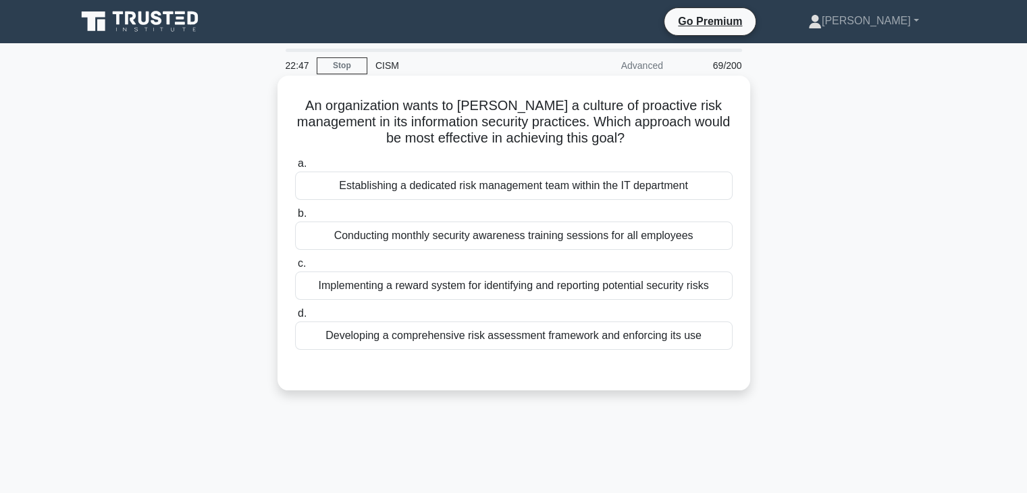
click at [511, 330] on div "Developing a comprehensive risk assessment framework and enforcing its use" at bounding box center [514, 335] width 438 height 28
click at [295, 318] on input "d. Developing a comprehensive risk assessment framework and enforcing its use" at bounding box center [295, 313] width 0 height 9
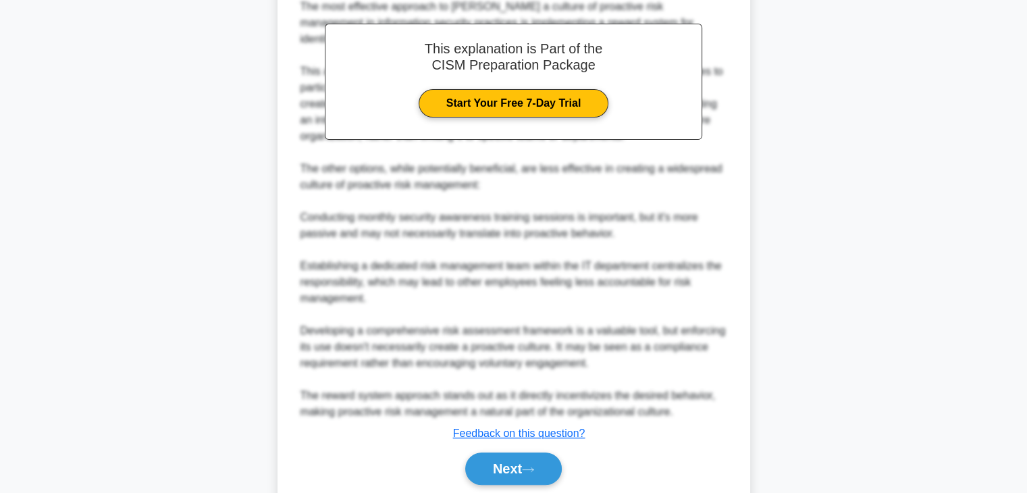
scroll to position [454, 0]
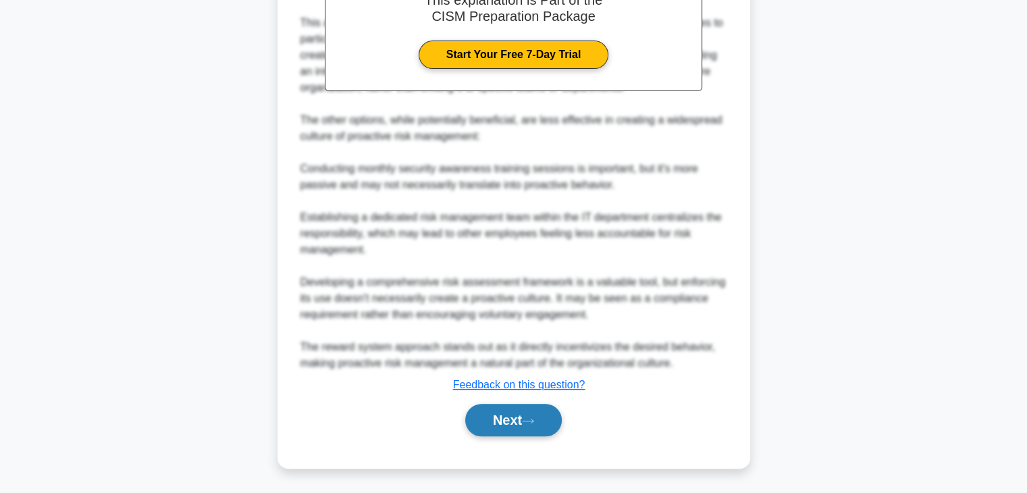
click at [527, 431] on button "Next" at bounding box center [513, 420] width 97 height 32
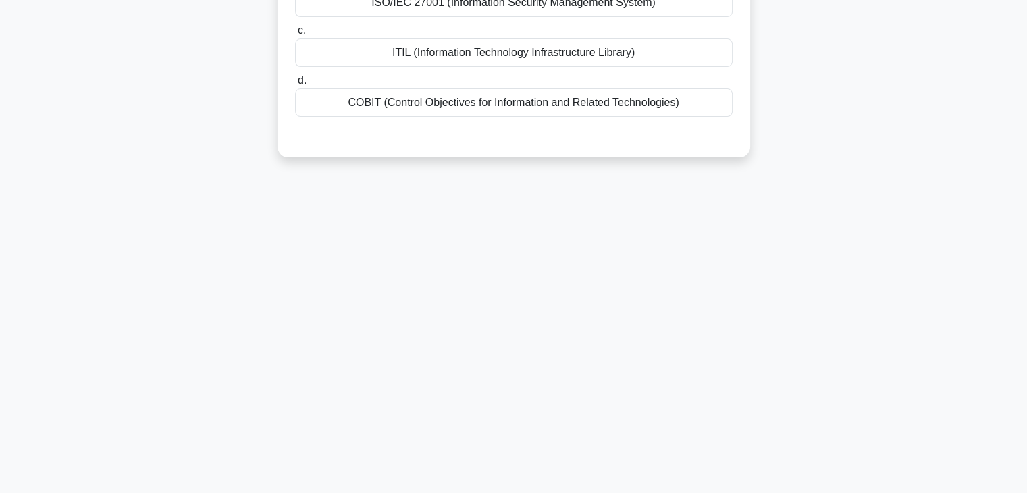
scroll to position [0, 0]
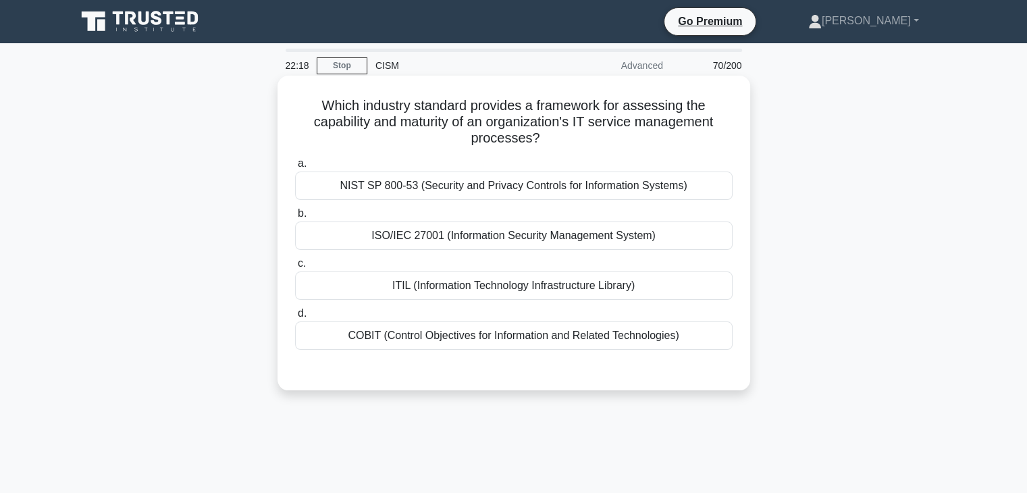
click at [671, 290] on div "ITIL (Information Technology Infrastructure Library)" at bounding box center [514, 285] width 438 height 28
click at [295, 268] on input "c. ITIL (Information Technology Infrastructure Library)" at bounding box center [295, 263] width 0 height 9
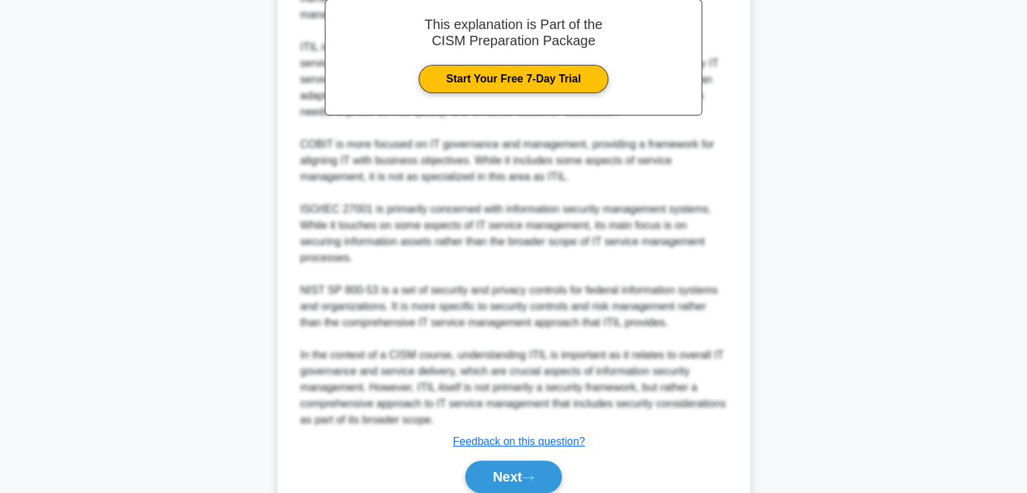
scroll to position [469, 0]
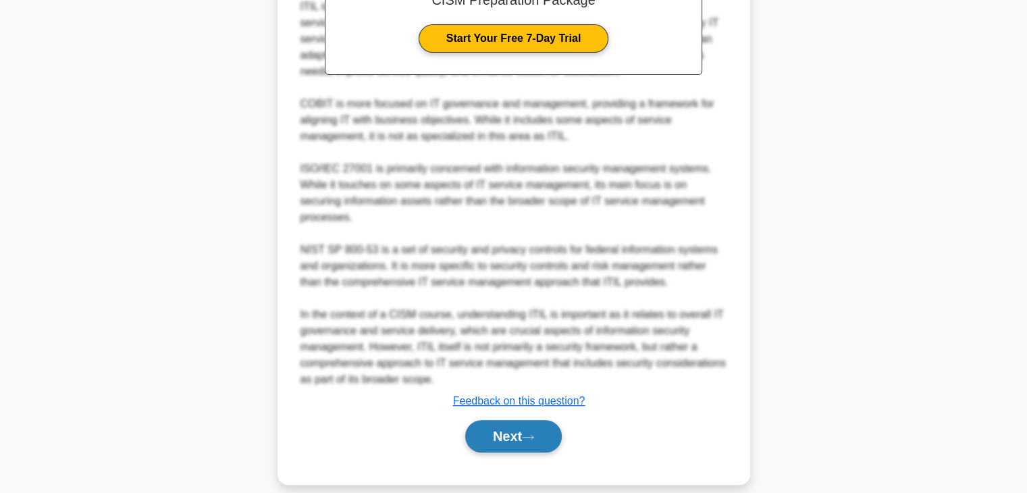
click at [506, 420] on button "Next" at bounding box center [513, 436] width 97 height 32
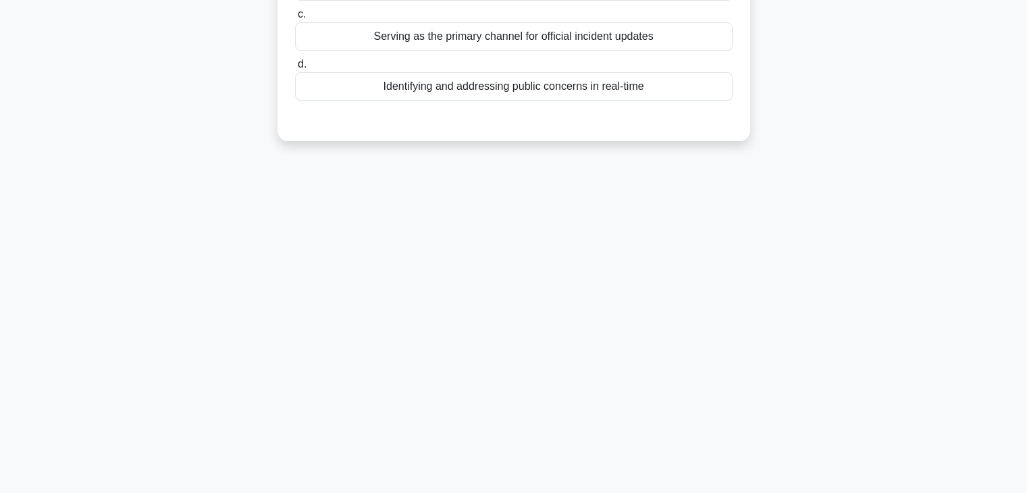
scroll to position [0, 0]
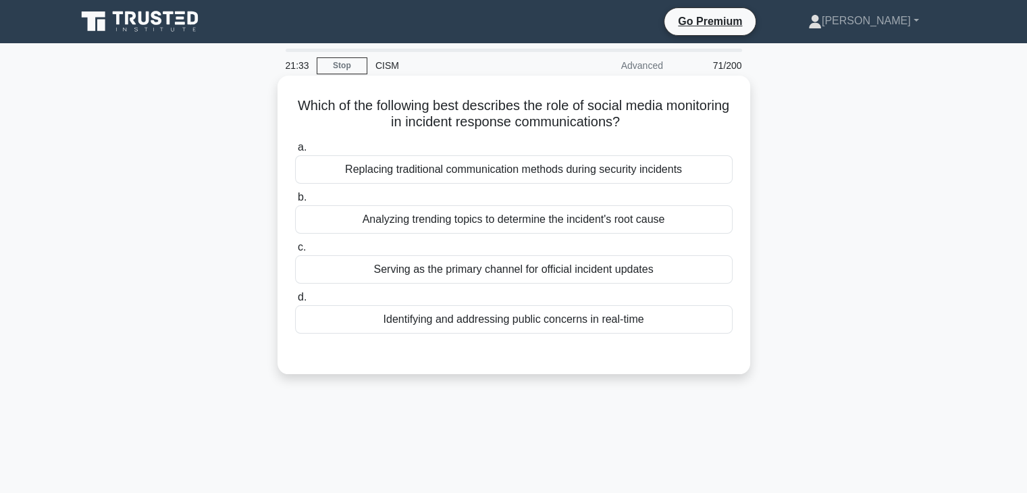
click at [649, 211] on div "Analyzing trending topics to determine the incident's root cause" at bounding box center [514, 219] width 438 height 28
click at [295, 202] on input "b. Analyzing trending topics to determine the incident's root cause" at bounding box center [295, 197] width 0 height 9
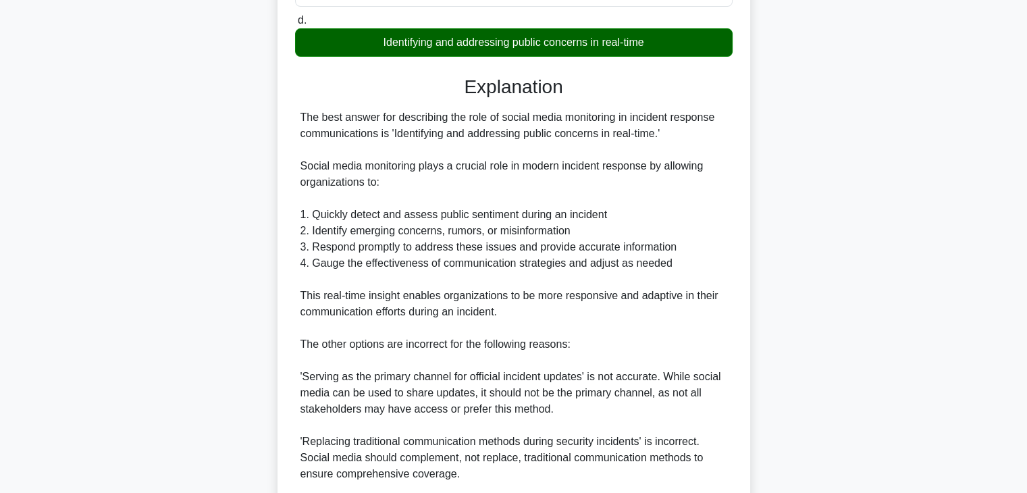
scroll to position [405, 0]
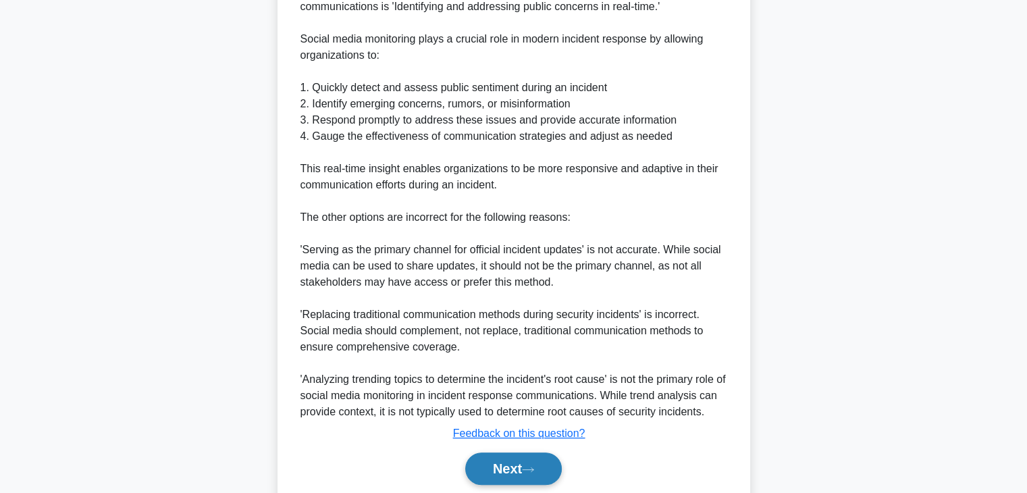
click at [527, 468] on icon at bounding box center [528, 469] width 12 height 7
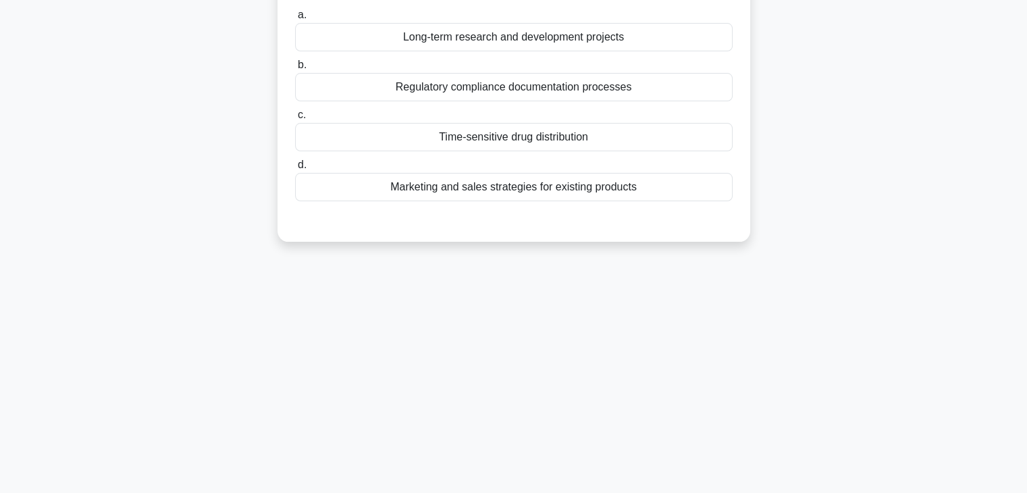
scroll to position [0, 0]
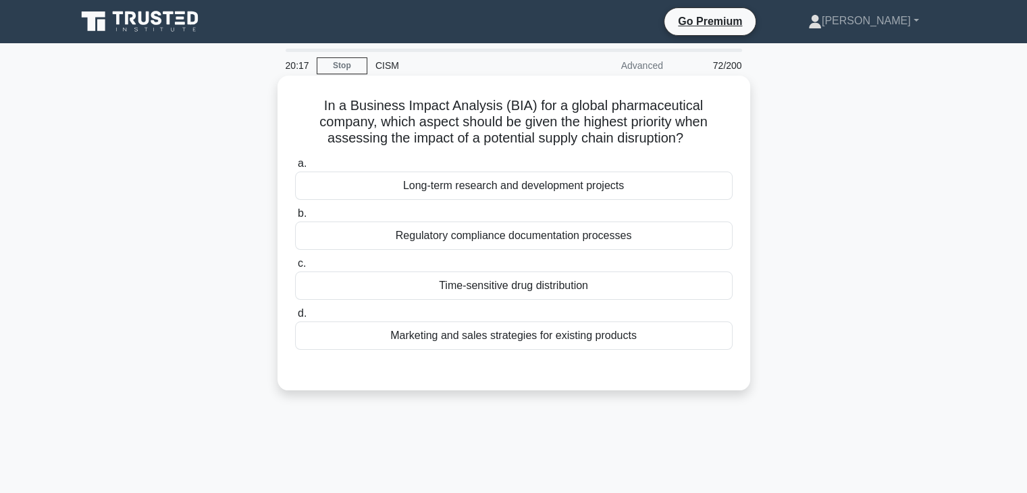
click at [617, 276] on div "Time-sensitive drug distribution" at bounding box center [514, 285] width 438 height 28
click at [295, 268] on input "c. Time-sensitive drug distribution" at bounding box center [295, 263] width 0 height 9
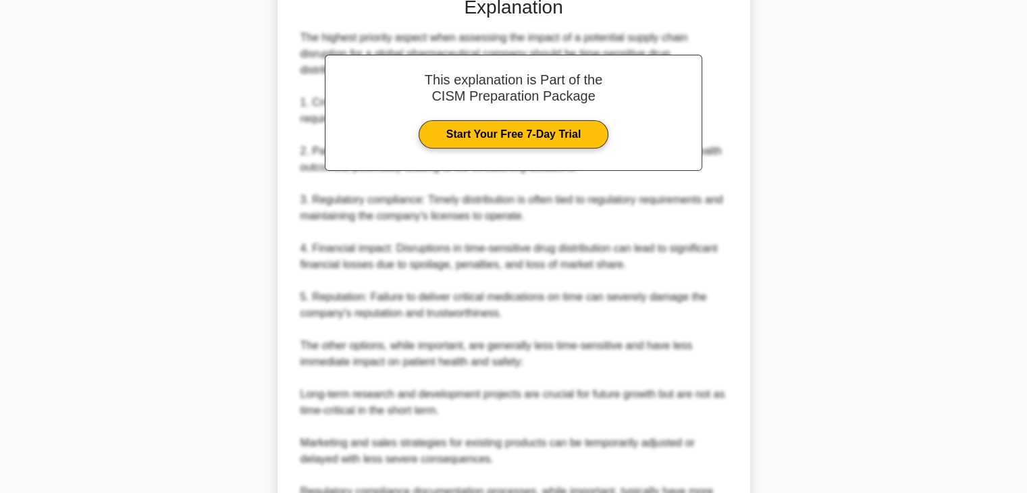
scroll to position [517, 0]
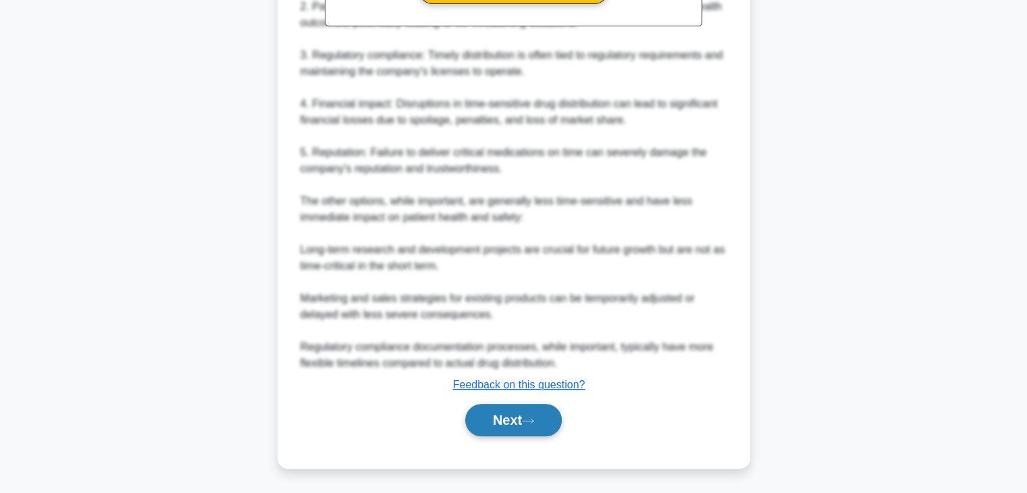
click at [500, 411] on button "Next" at bounding box center [513, 420] width 97 height 32
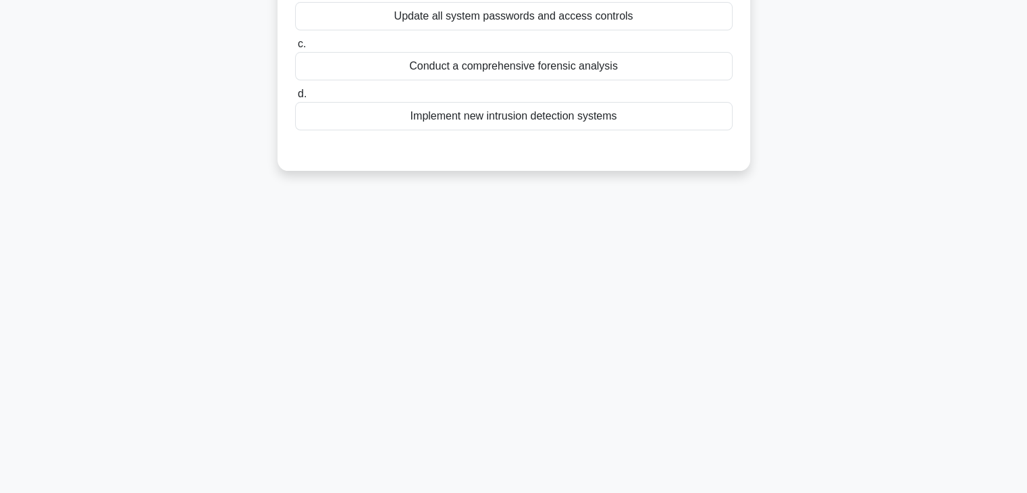
scroll to position [0, 0]
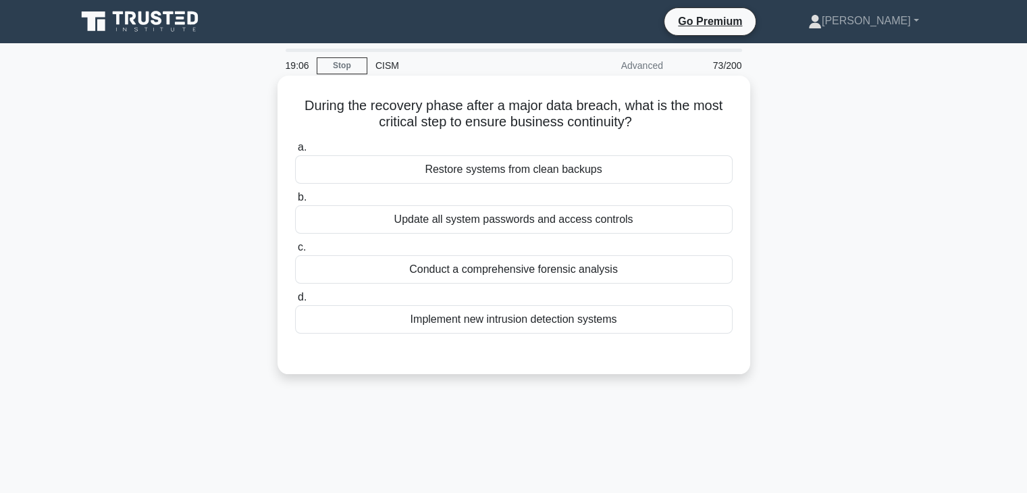
click at [580, 174] on div "Restore systems from clean backups" at bounding box center [514, 169] width 438 height 28
click at [295, 152] on input "a. Restore systems from clean backups" at bounding box center [295, 147] width 0 height 9
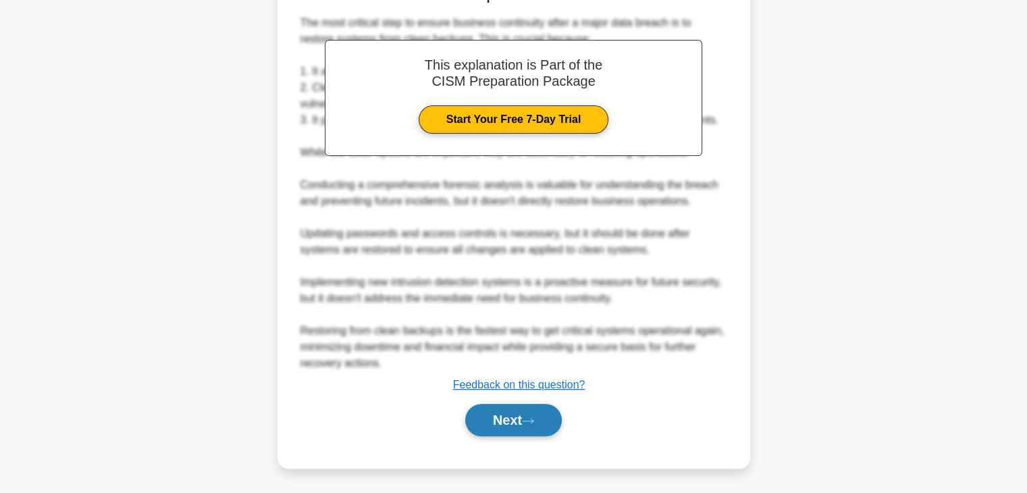
click at [500, 417] on button "Next" at bounding box center [513, 420] width 97 height 32
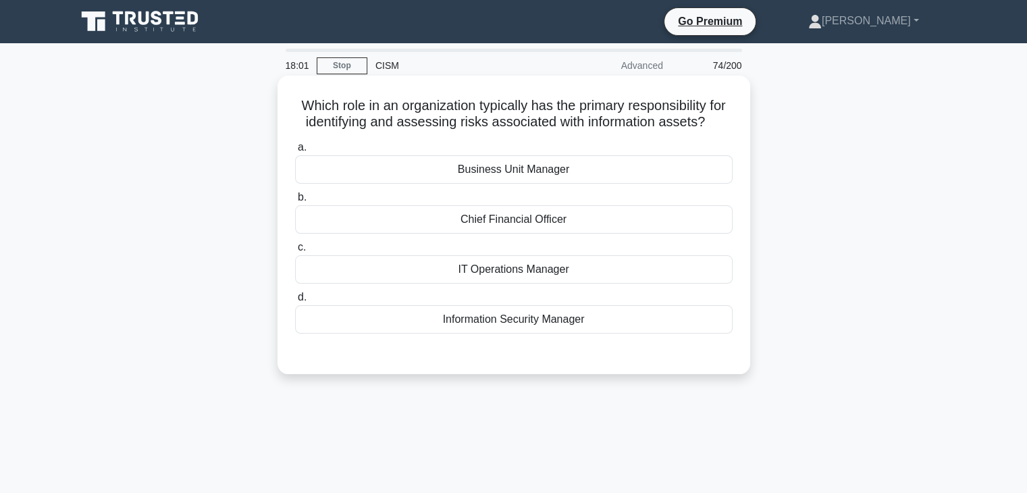
click at [600, 184] on div "Business Unit Manager" at bounding box center [514, 169] width 438 height 28
click at [295, 152] on input "a. Business Unit Manager" at bounding box center [295, 147] width 0 height 9
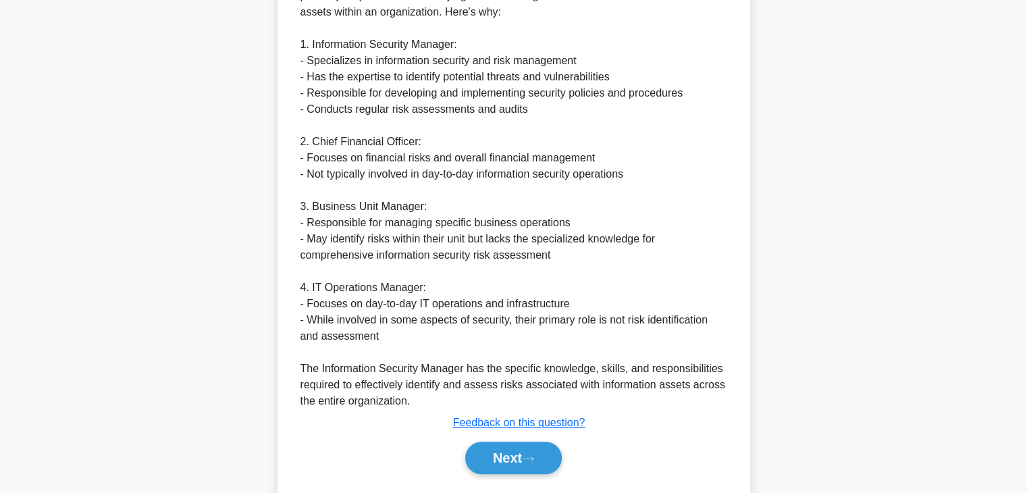
scroll to position [470, 0]
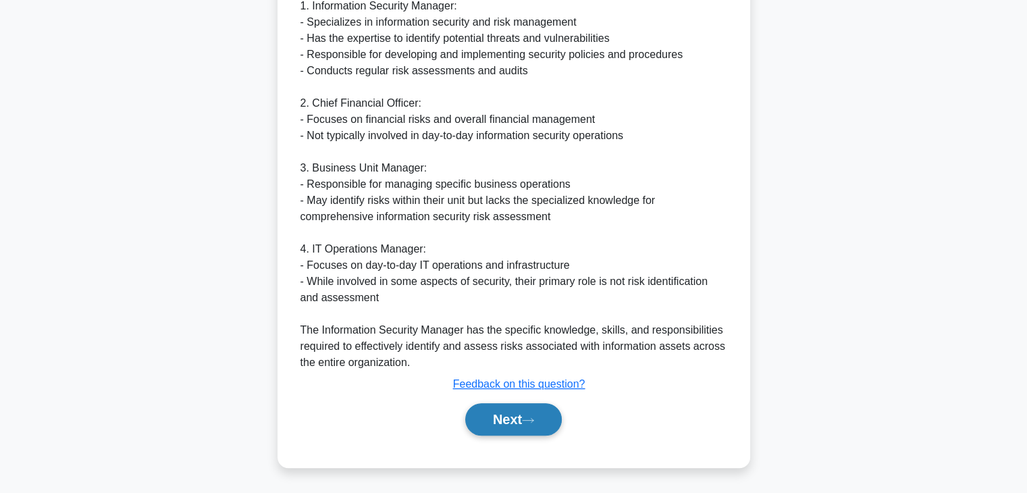
click at [509, 422] on button "Next" at bounding box center [513, 419] width 97 height 32
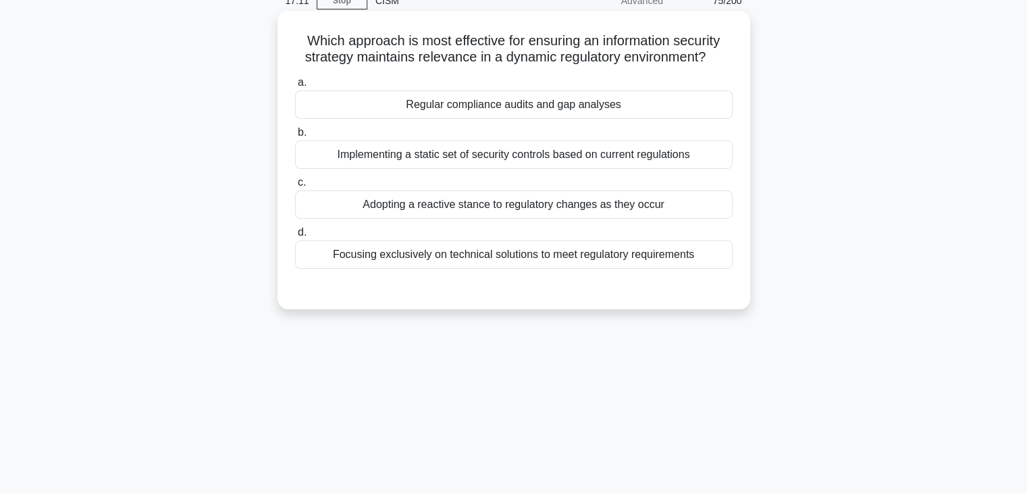
scroll to position [0, 0]
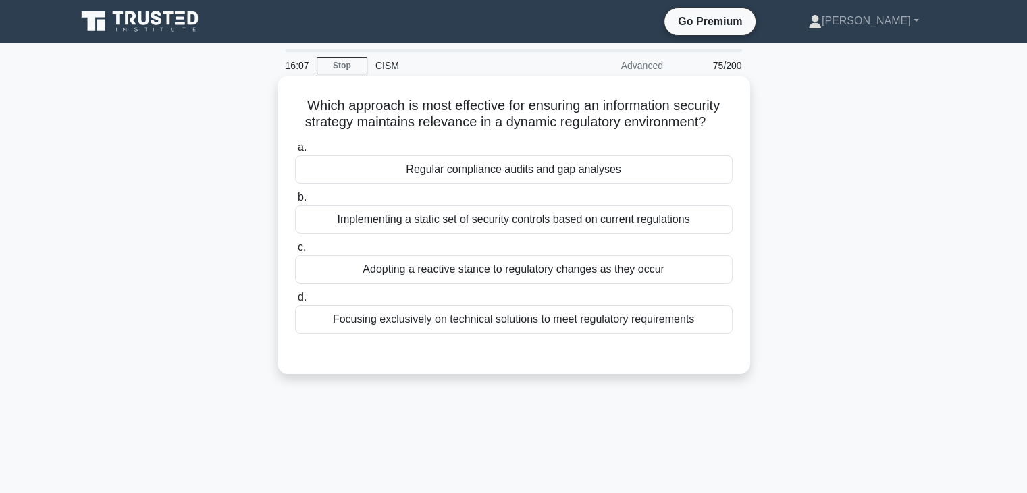
click at [691, 174] on div "Regular compliance audits and gap analyses" at bounding box center [514, 169] width 438 height 28
click at [295, 152] on input "a. Regular compliance audits and gap analyses" at bounding box center [295, 147] width 0 height 9
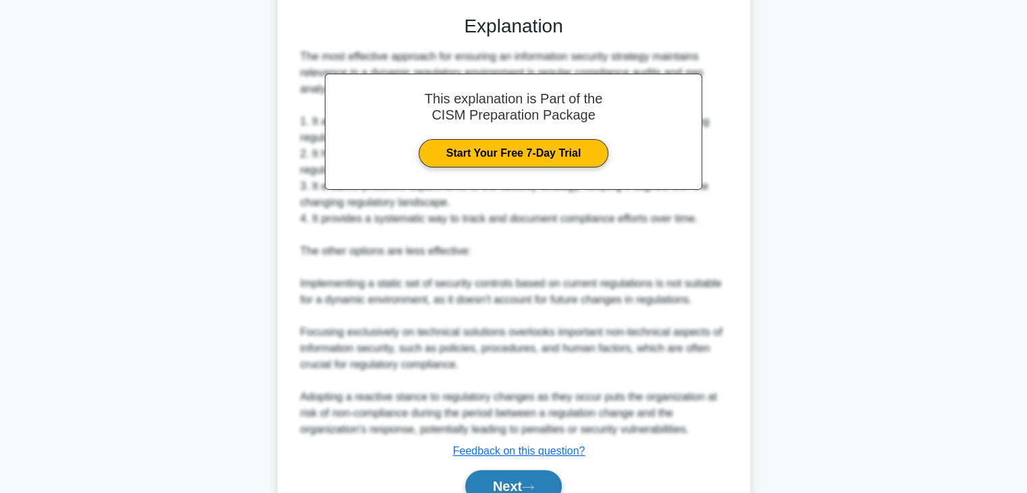
scroll to position [404, 0]
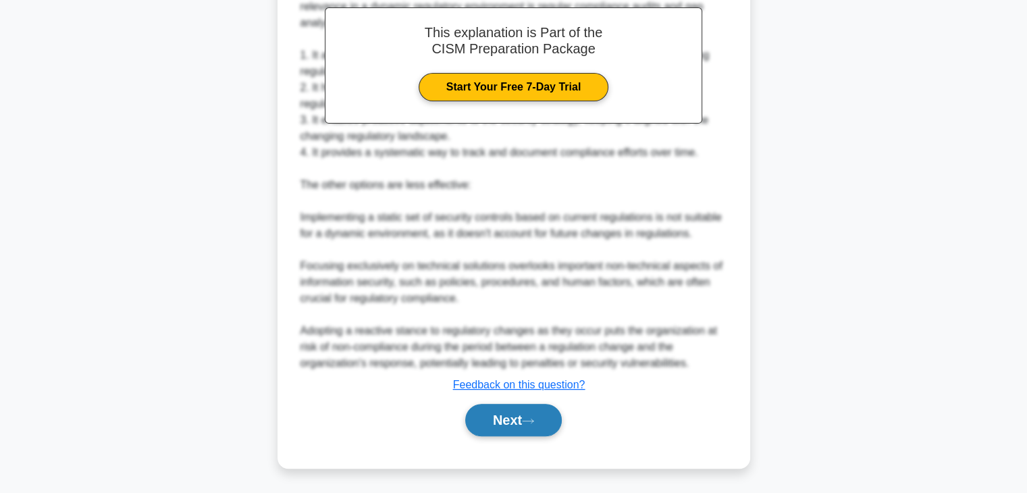
click at [485, 425] on button "Next" at bounding box center [513, 420] width 97 height 32
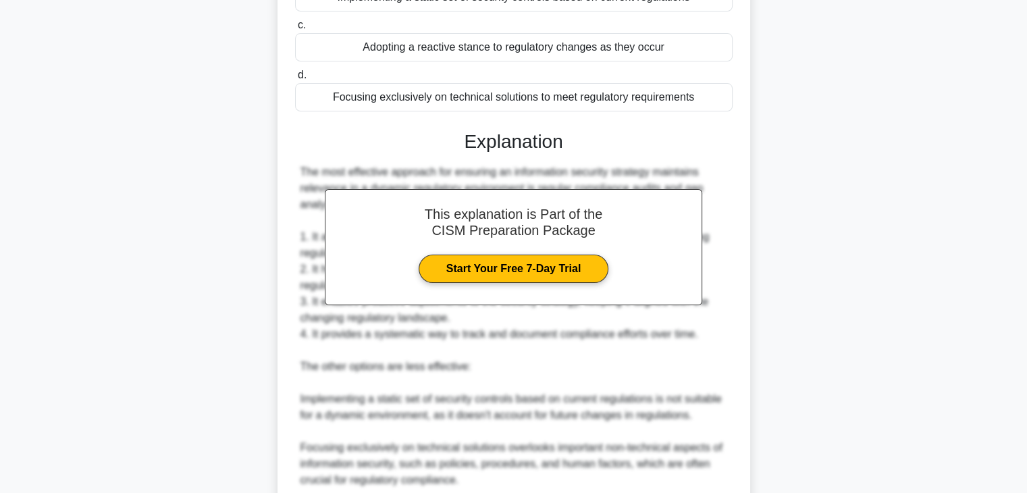
scroll to position [0, 0]
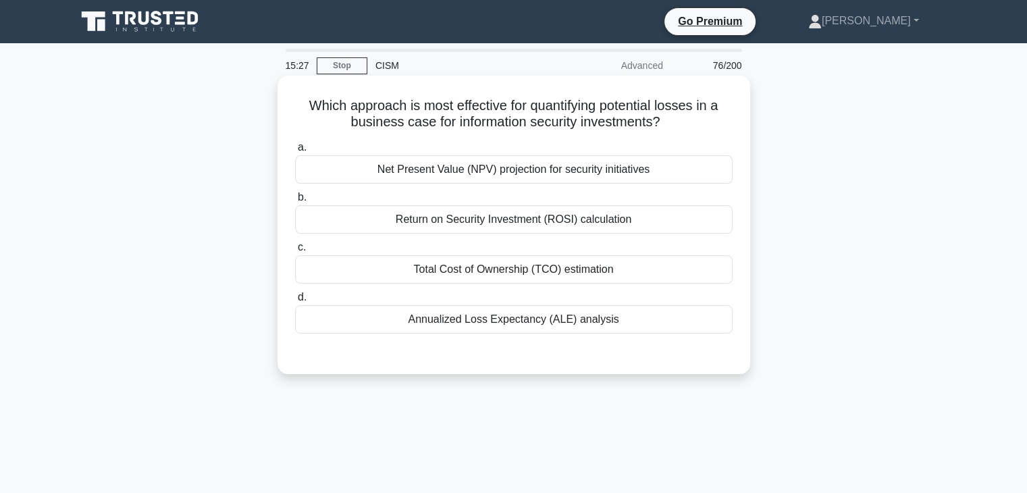
click at [651, 270] on div "Total Cost of Ownership (TCO) estimation" at bounding box center [514, 269] width 438 height 28
click at [295, 252] on input "c. Total Cost of Ownership (TCO) estimation" at bounding box center [295, 247] width 0 height 9
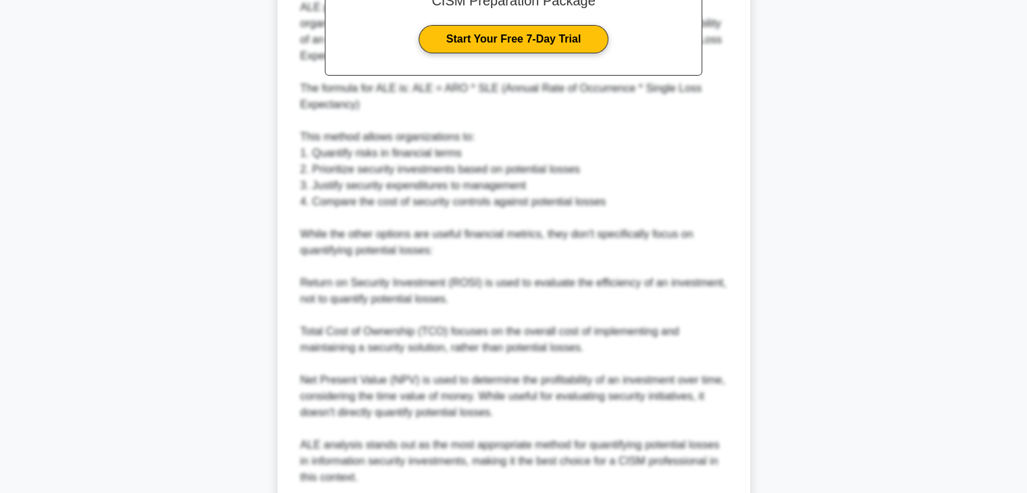
scroll to position [551, 0]
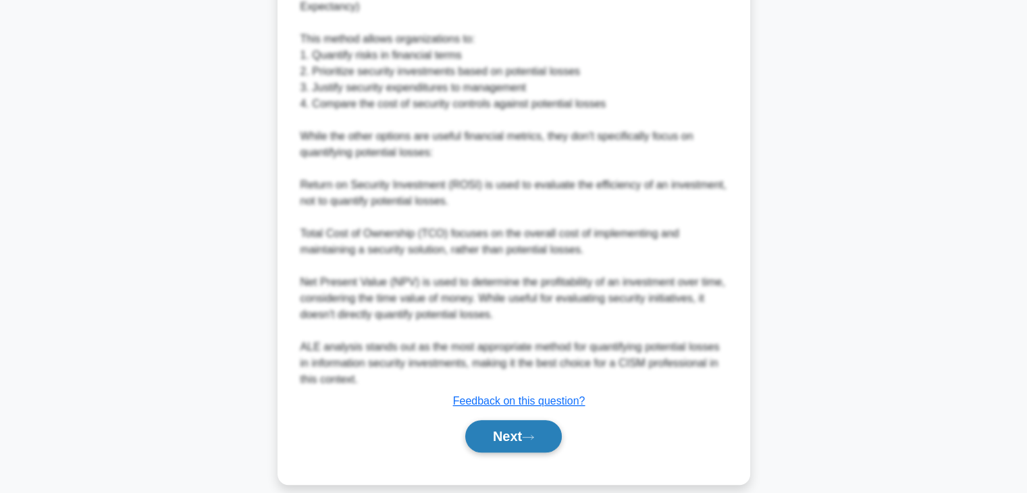
click at [495, 424] on button "Next" at bounding box center [513, 436] width 97 height 32
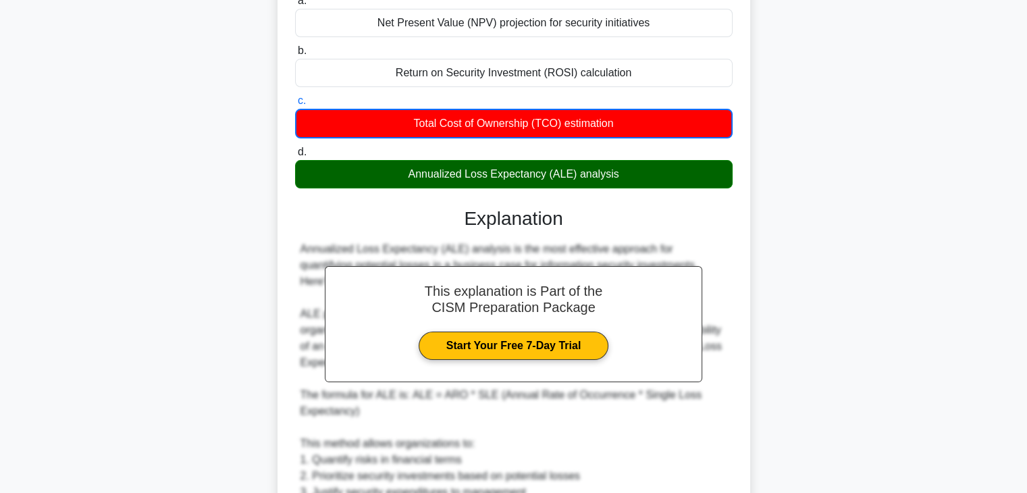
scroll to position [146, 0]
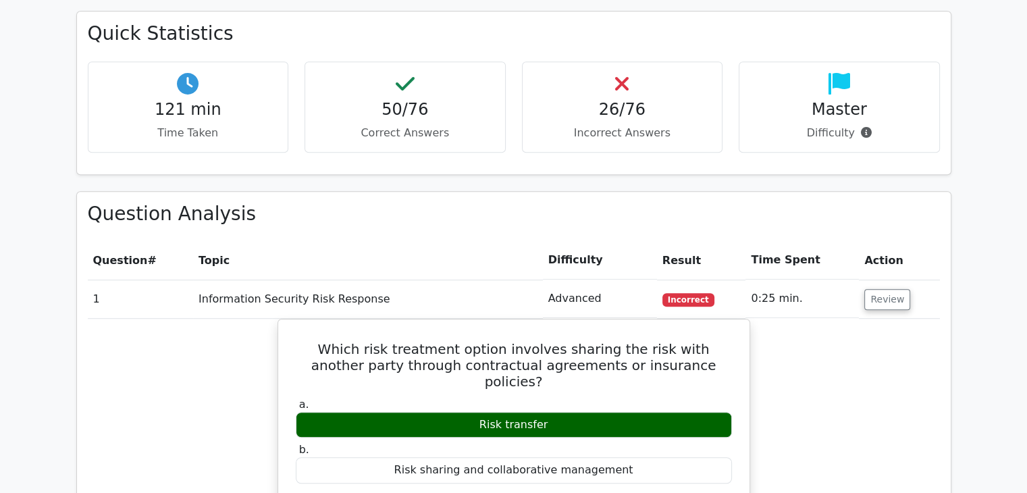
scroll to position [945, 0]
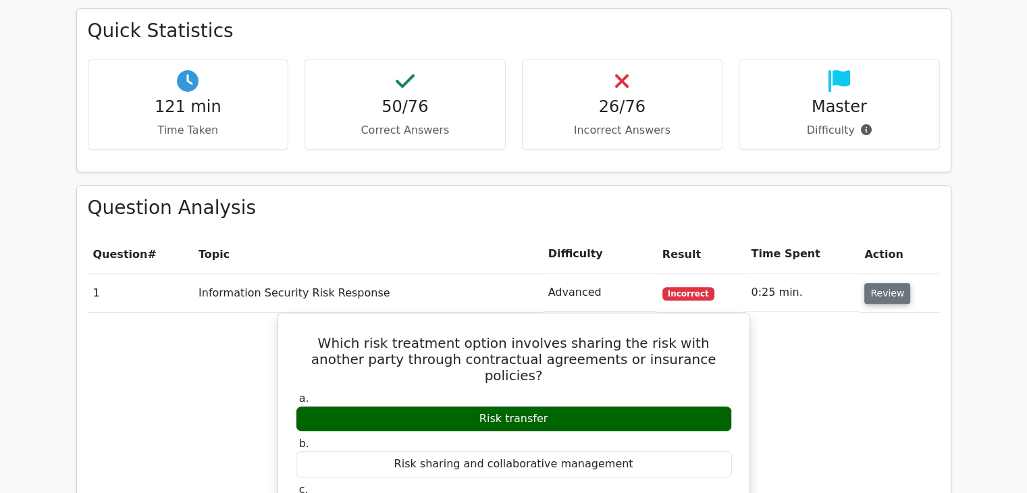
click at [877, 283] on button "Review" at bounding box center [887, 293] width 46 height 21
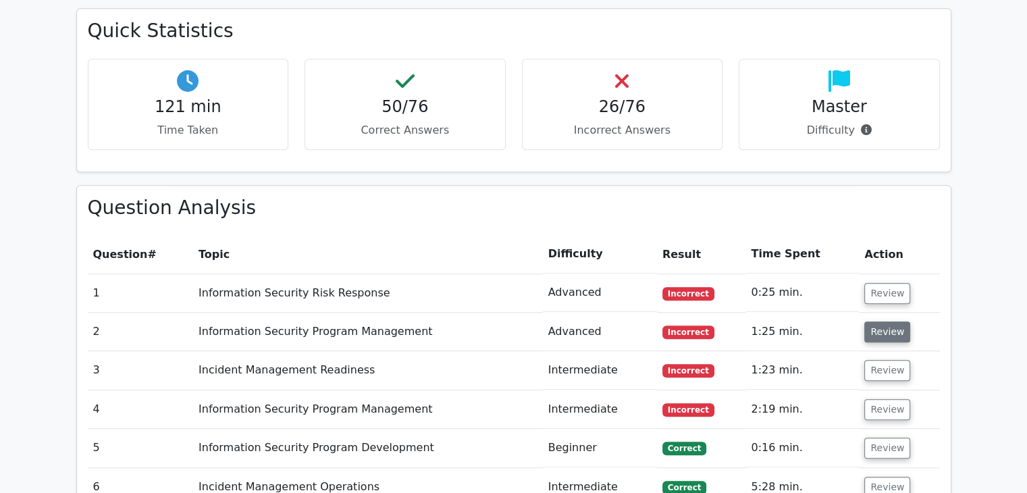
click at [887, 321] on button "Review" at bounding box center [887, 331] width 46 height 21
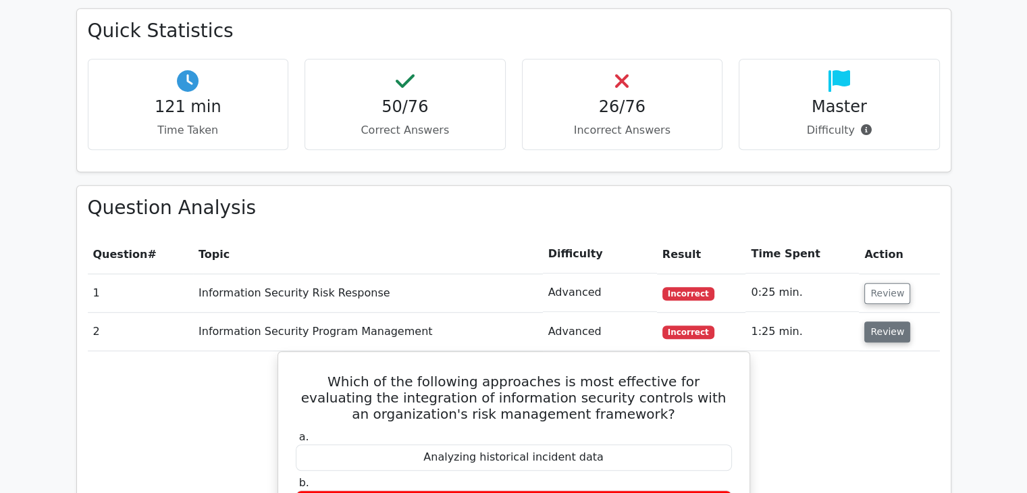
click at [887, 321] on button "Review" at bounding box center [887, 331] width 46 height 21
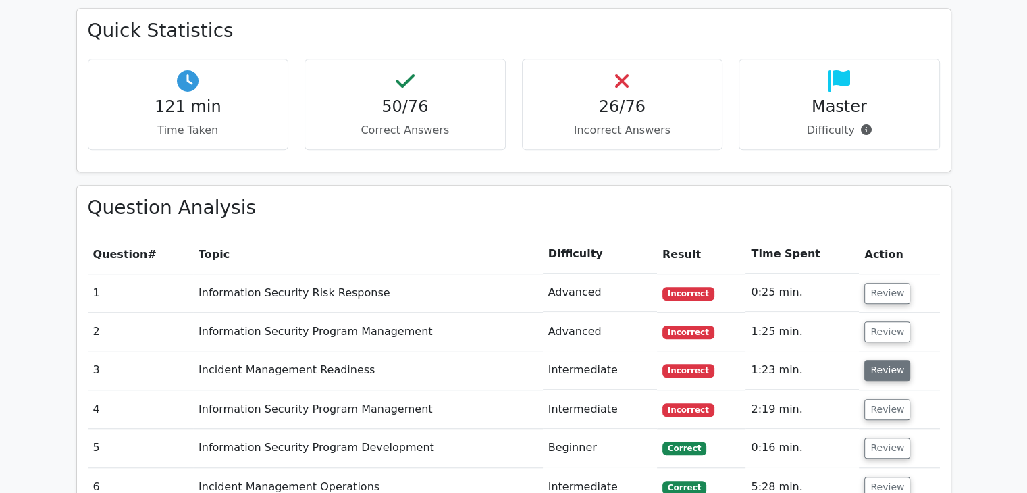
click at [885, 360] on button "Review" at bounding box center [887, 370] width 46 height 21
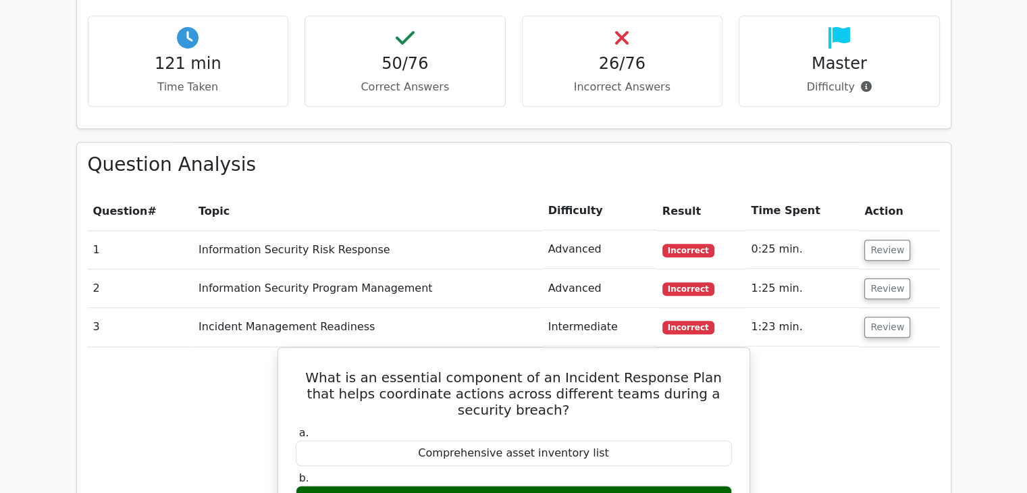
scroll to position [1013, 0]
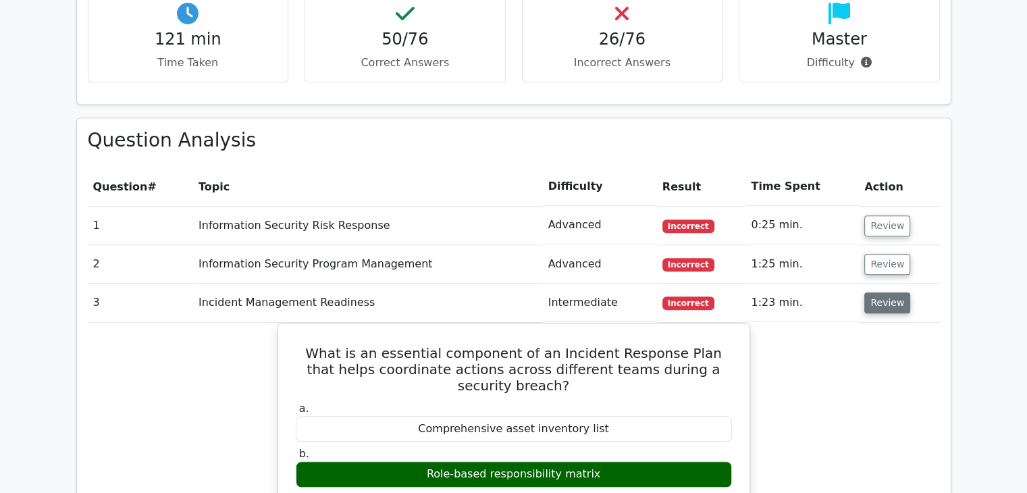
click at [875, 292] on button "Review" at bounding box center [887, 302] width 46 height 21
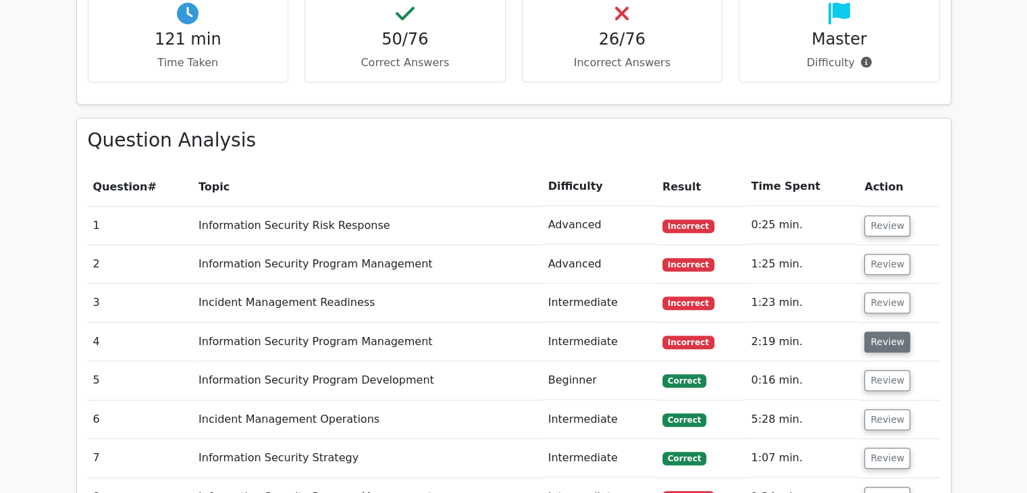
click at [878, 332] on button "Review" at bounding box center [887, 342] width 46 height 21
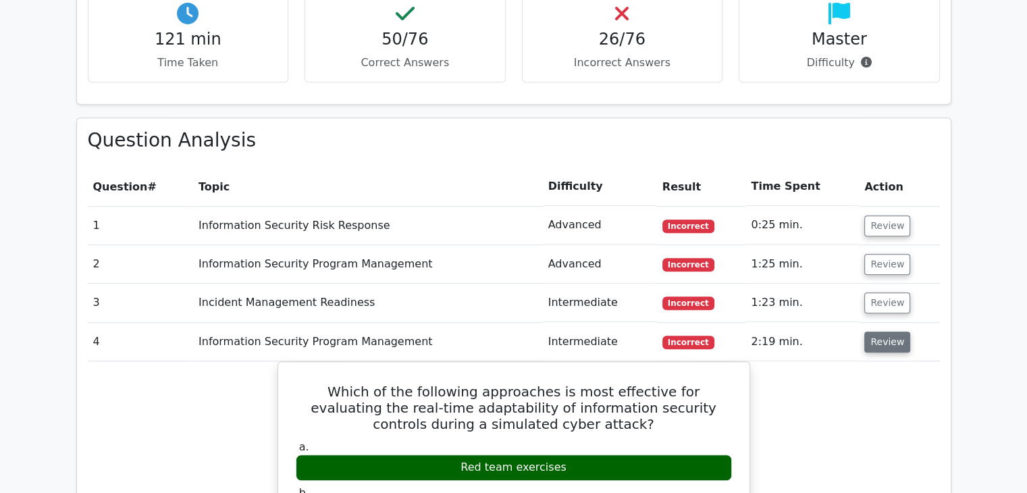
click at [881, 332] on button "Review" at bounding box center [887, 342] width 46 height 21
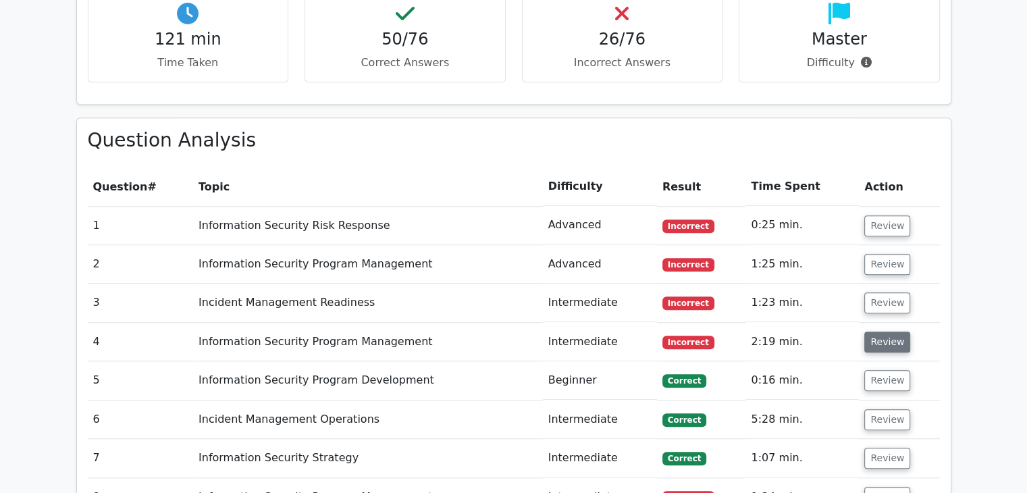
click at [881, 332] on button "Review" at bounding box center [887, 342] width 46 height 21
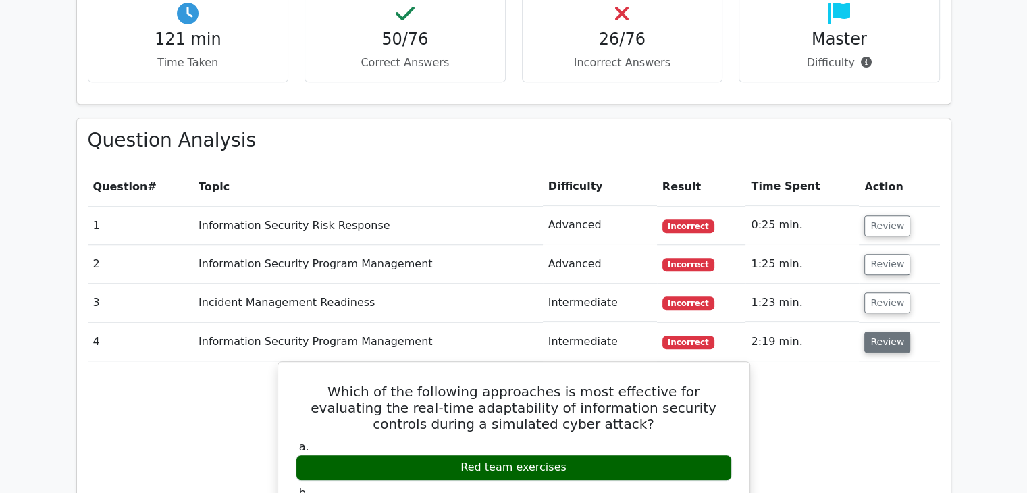
click at [881, 332] on button "Review" at bounding box center [887, 342] width 46 height 21
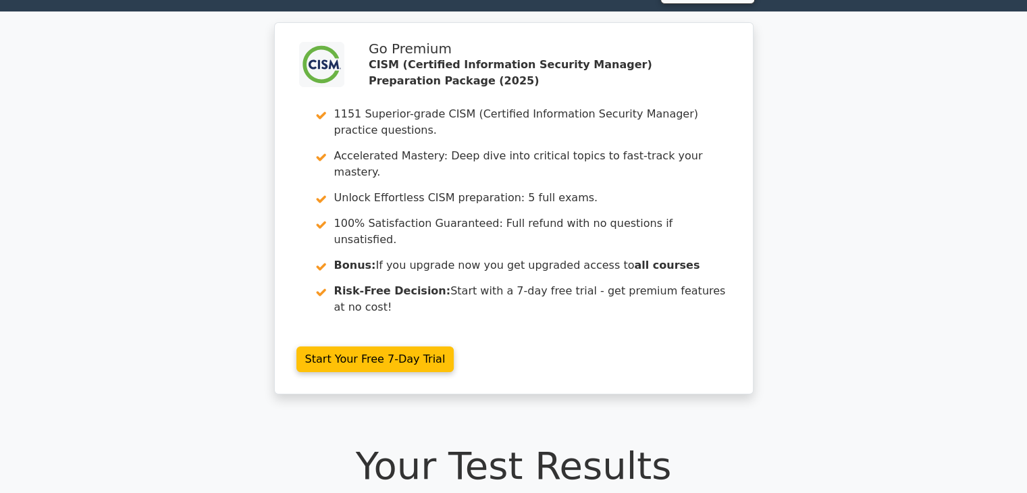
scroll to position [0, 0]
